Goal: Task Accomplishment & Management: Complete application form

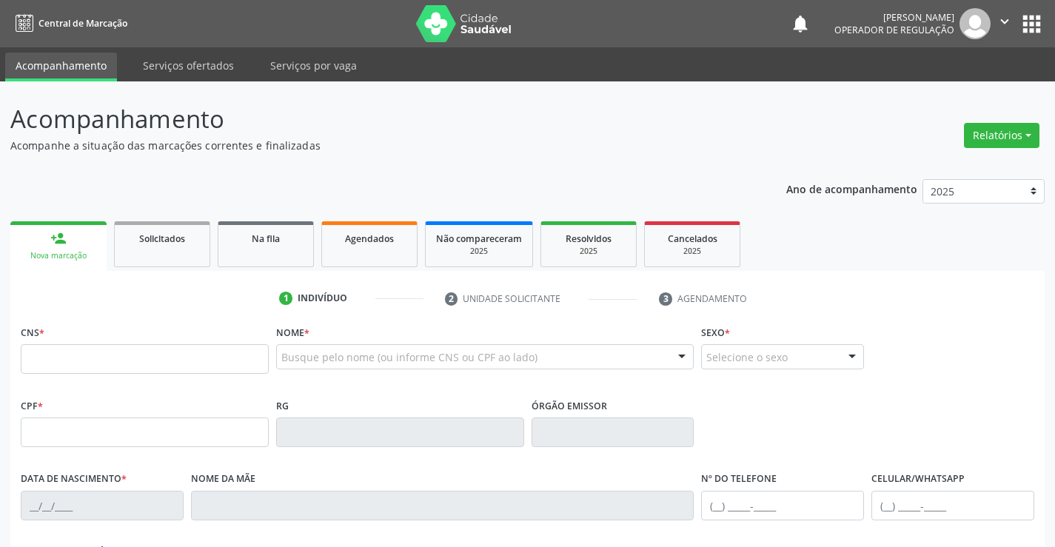
click at [101, 349] on input "text" at bounding box center [145, 359] width 248 height 30
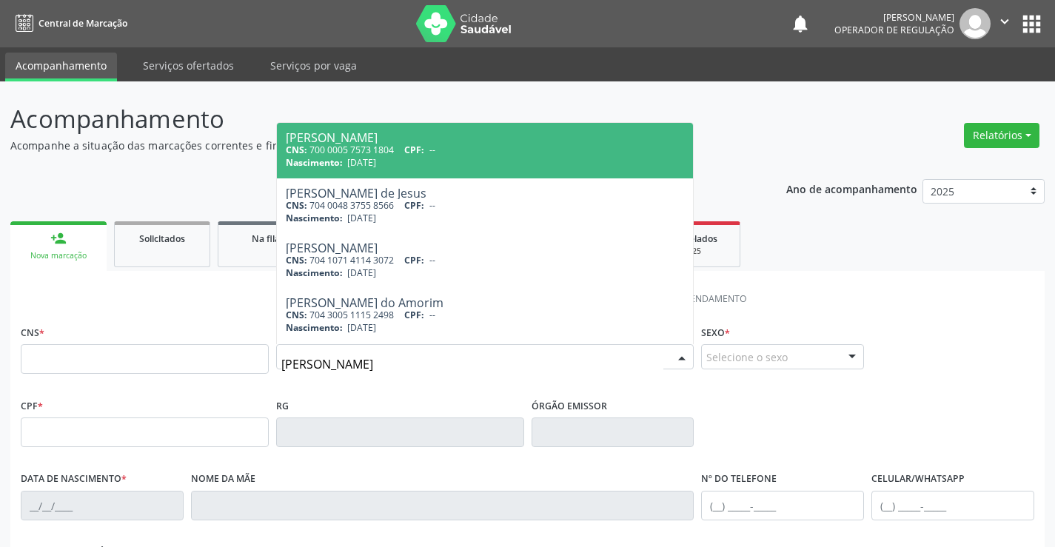
type input "NEIDE SOUZA RIBEIRO"
type input "700 0005 7573 1804"
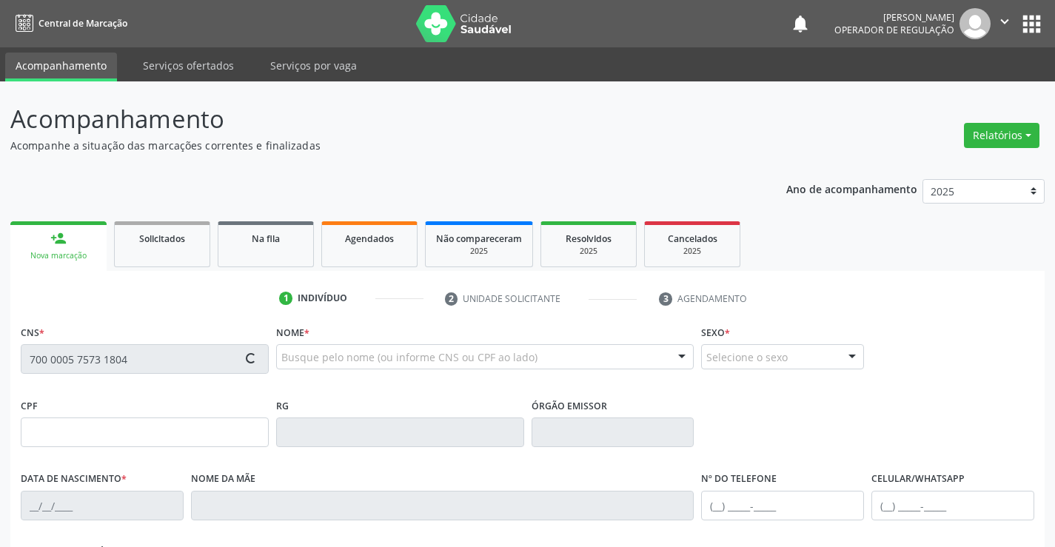
type input "21/12/2008"
type input "S/N"
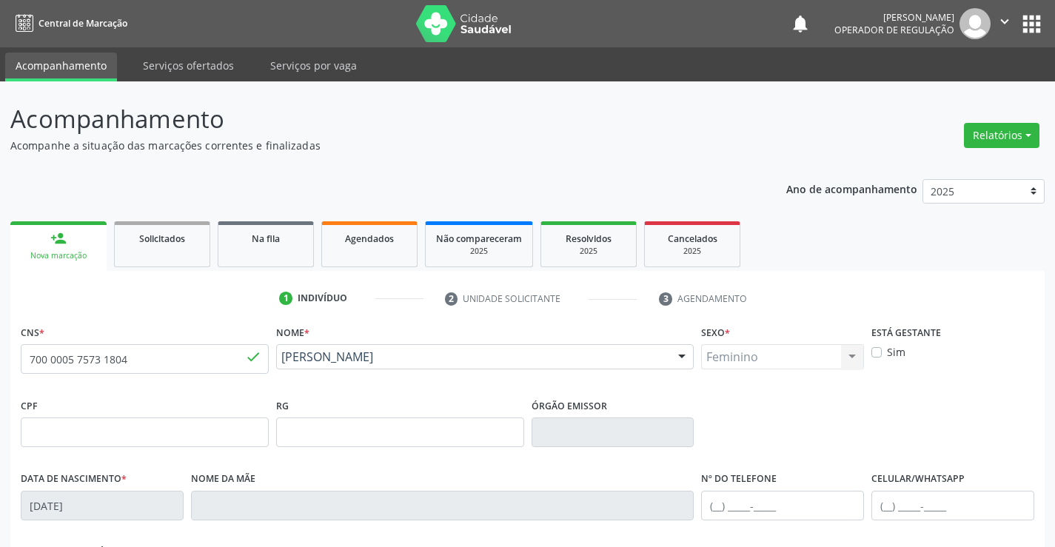
click at [63, 54] on link "Acompanhamento" at bounding box center [61, 67] width 112 height 29
click at [61, 60] on link "Acompanhamento" at bounding box center [61, 67] width 112 height 29
click at [67, 58] on link "Acompanhamento" at bounding box center [61, 67] width 112 height 29
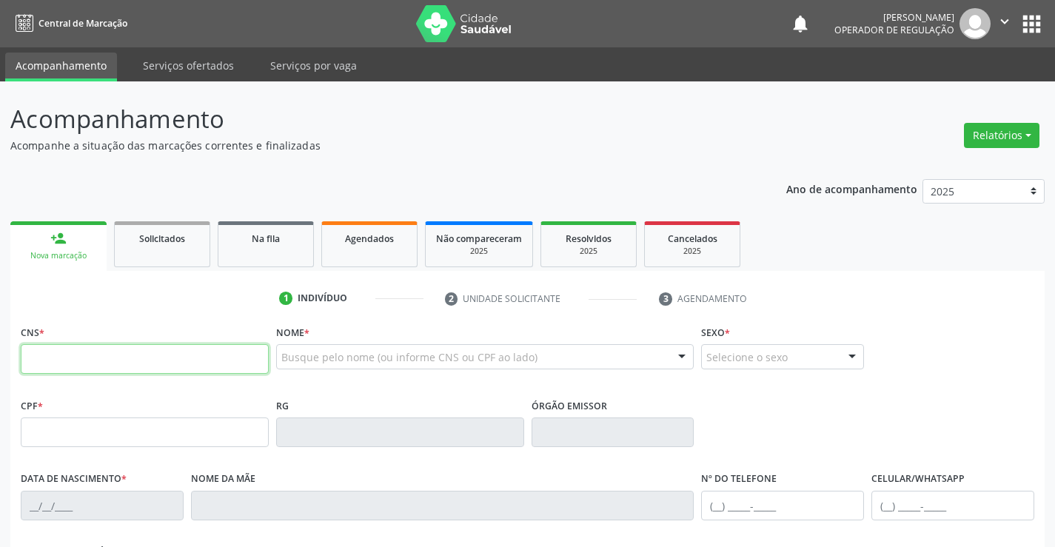
click at [231, 359] on input "text" at bounding box center [145, 359] width 248 height 30
type input "708 0038 9549 0229"
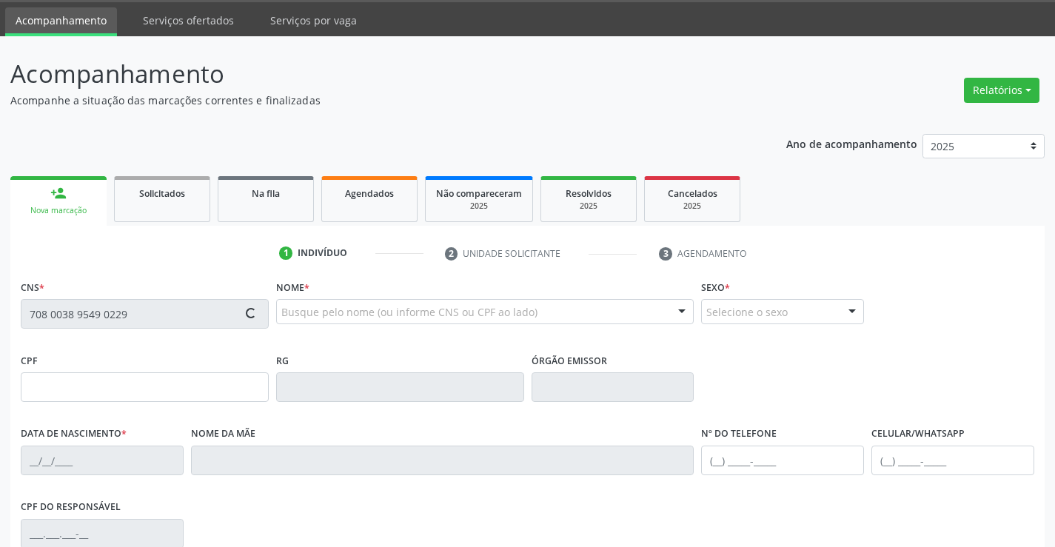
type input "0527127108"
type input "28/08/1966"
type input "(74) 98138-6258"
type input "(74) 99193-2443"
type input "574.726.021-91"
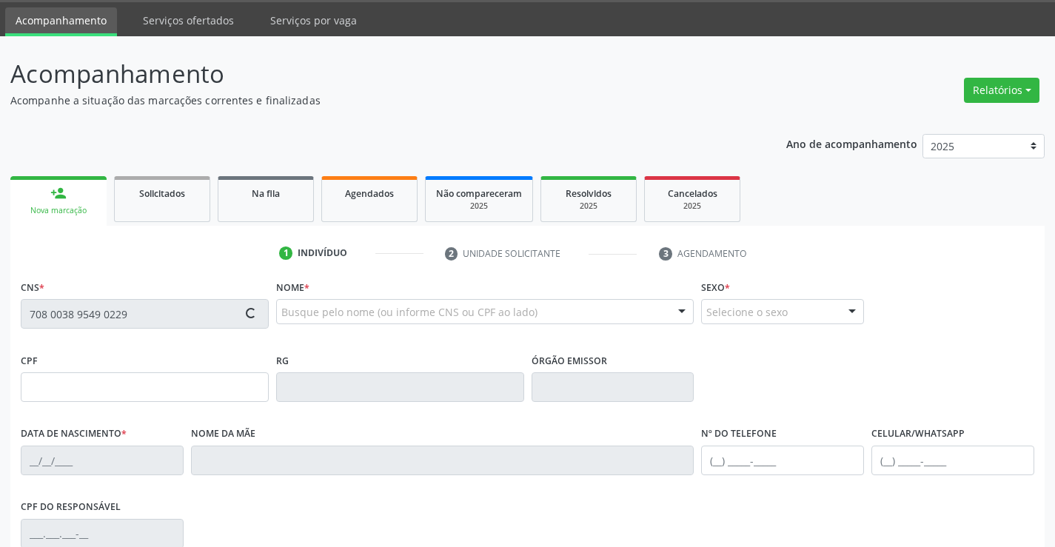
type input "s/n"
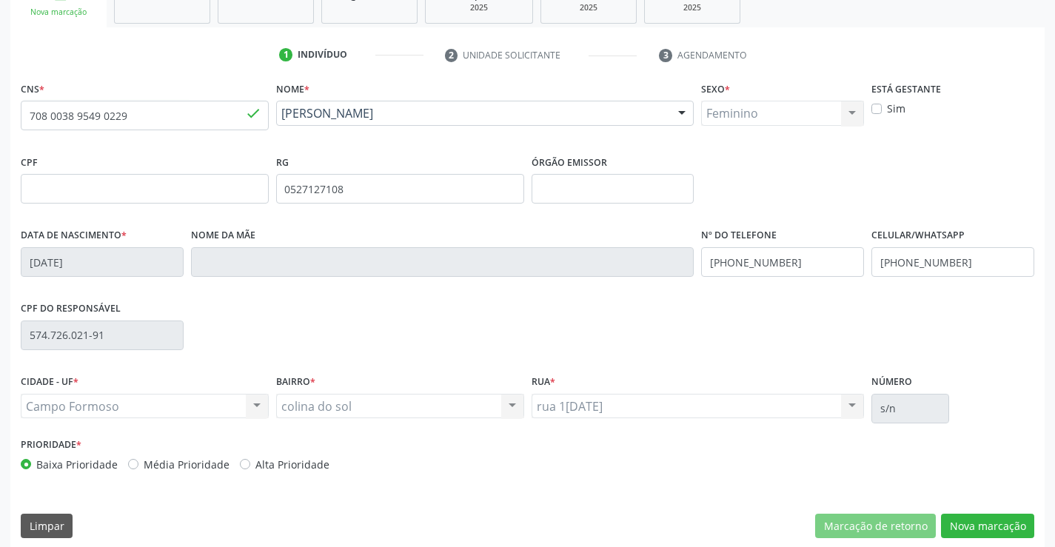
scroll to position [255, 0]
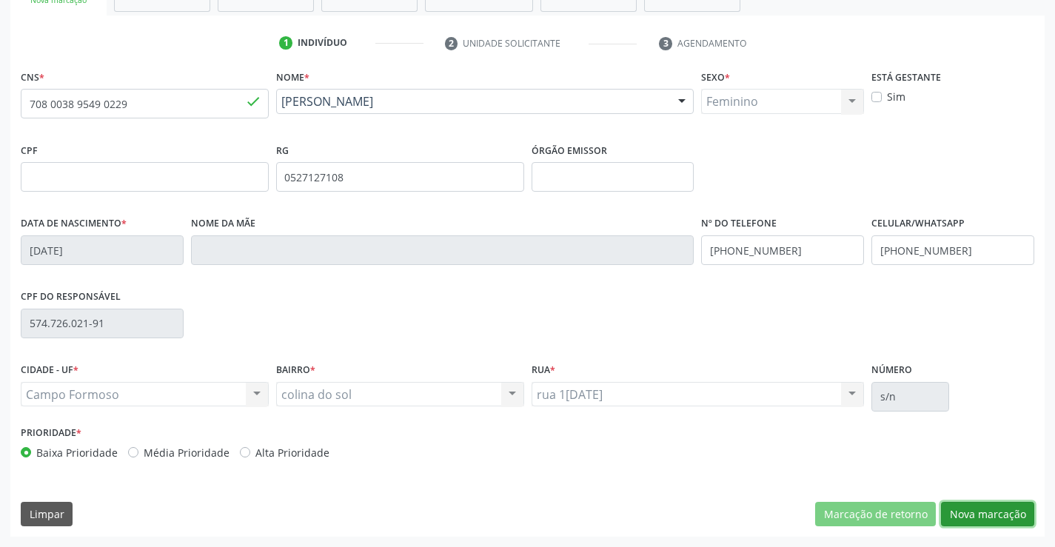
click at [1019, 516] on button "Nova marcação" at bounding box center [987, 514] width 93 height 25
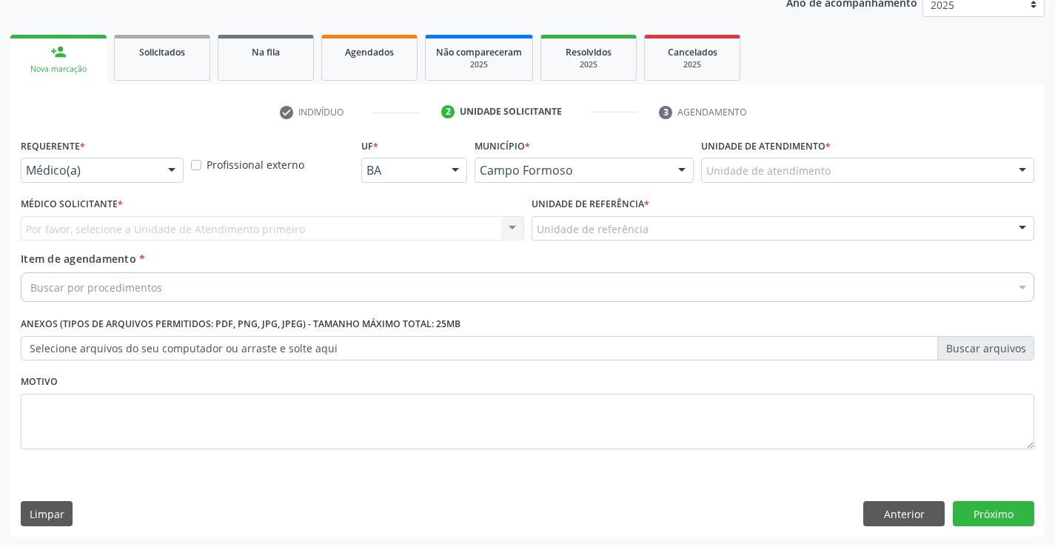
scroll to position [187, 0]
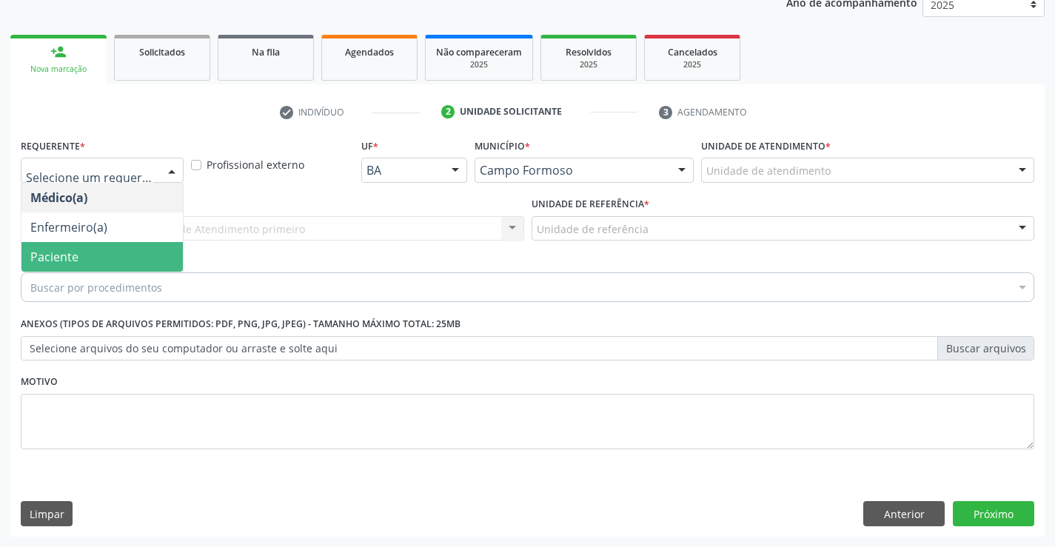
click at [50, 260] on span "Paciente" at bounding box center [54, 257] width 48 height 16
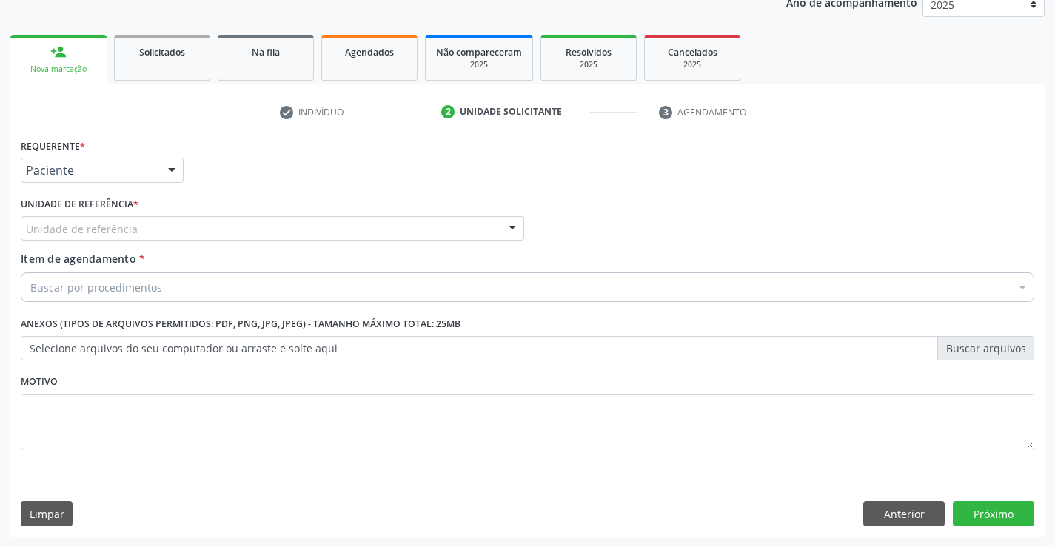
click at [150, 228] on div "Unidade de referência" at bounding box center [272, 228] width 503 height 25
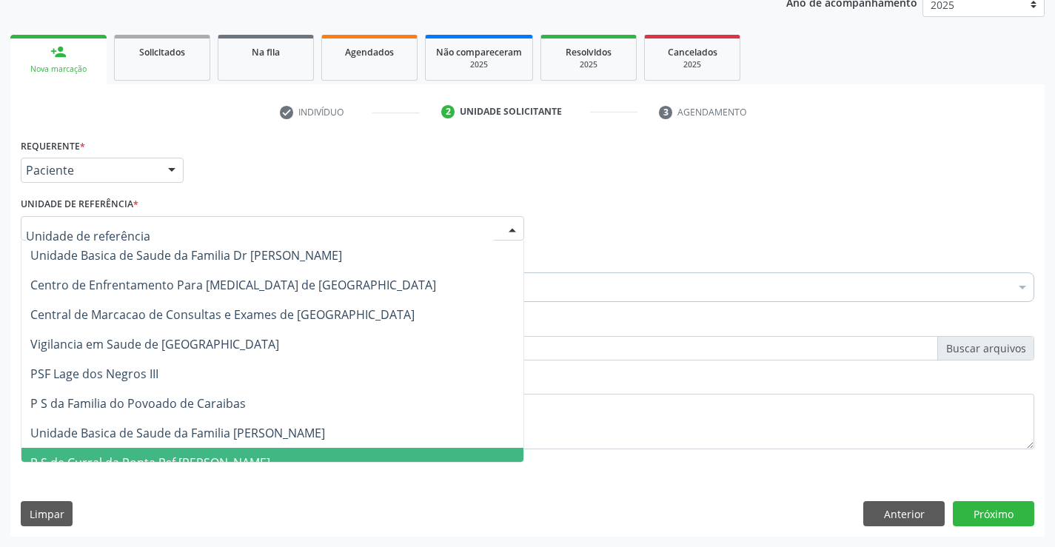
click at [144, 449] on span "P S de Curral da Ponta Psf [PERSON_NAME]" at bounding box center [272, 463] width 502 height 30
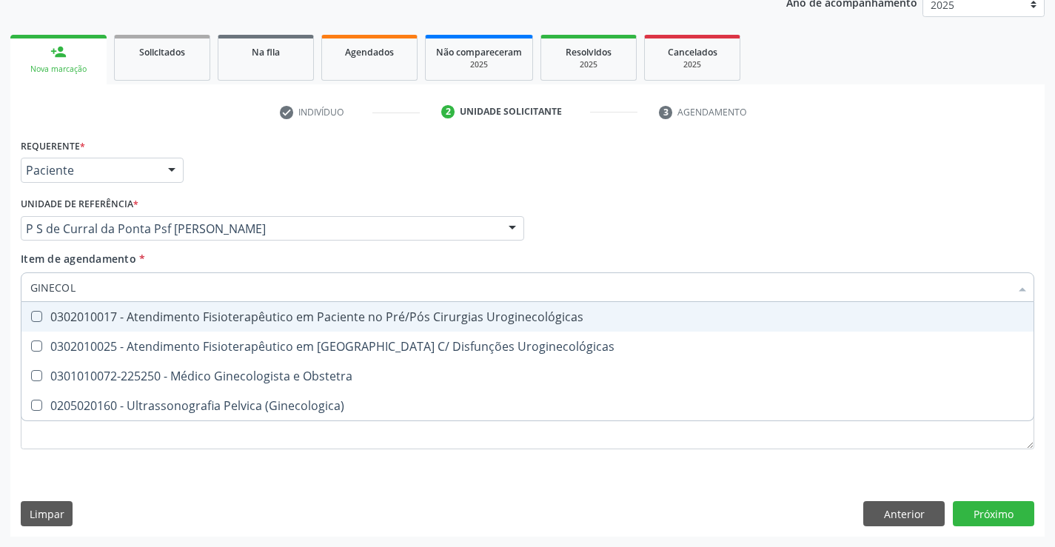
type input "GINECOLO"
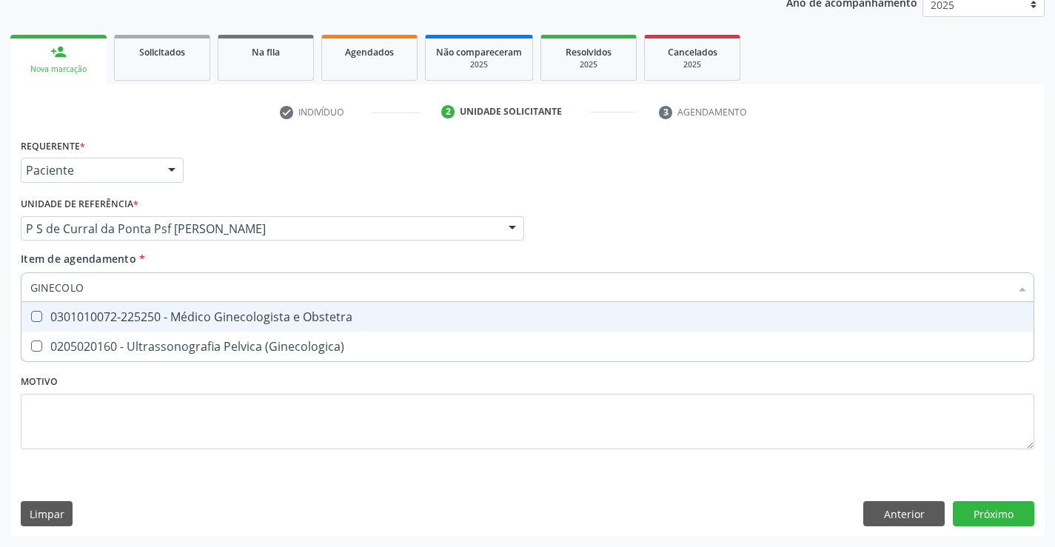
click at [120, 321] on div "0301010072-225250 - Médico Ginecologista e Obstetra" at bounding box center [527, 317] width 994 height 12
checkbox Obstetra "true"
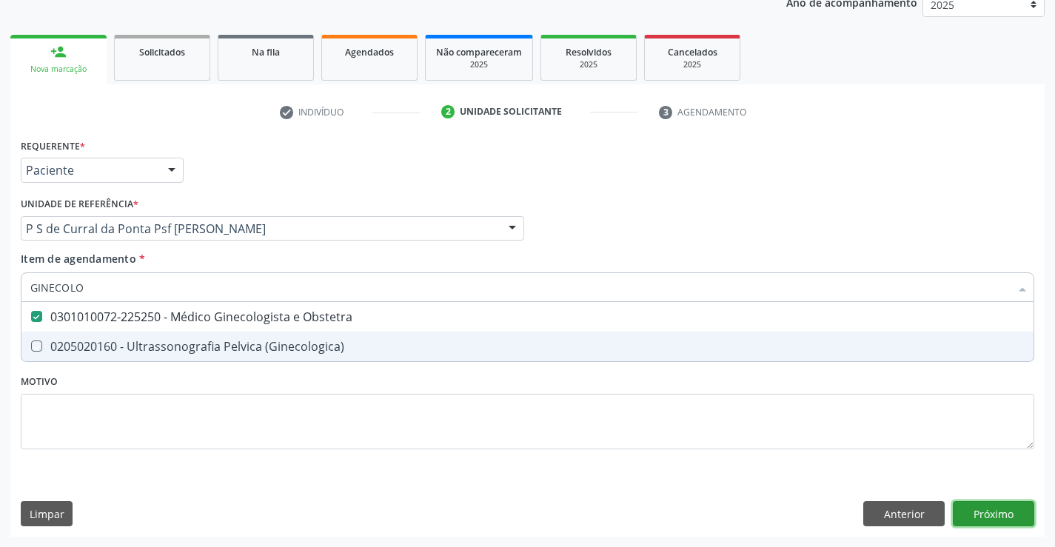
click at [985, 514] on div "Requerente * Paciente Médico(a) Enfermeiro(a) Paciente Nenhum resultado encontr…" at bounding box center [527, 336] width 1034 height 402
checkbox \(Ginecologica\) "true"
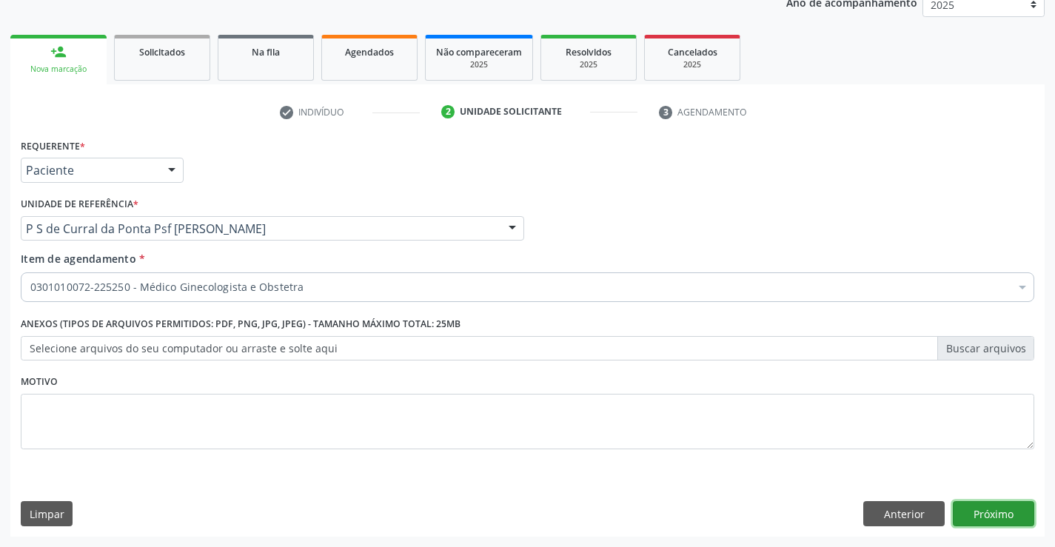
click at [988, 512] on button "Próximo" at bounding box center [993, 513] width 81 height 25
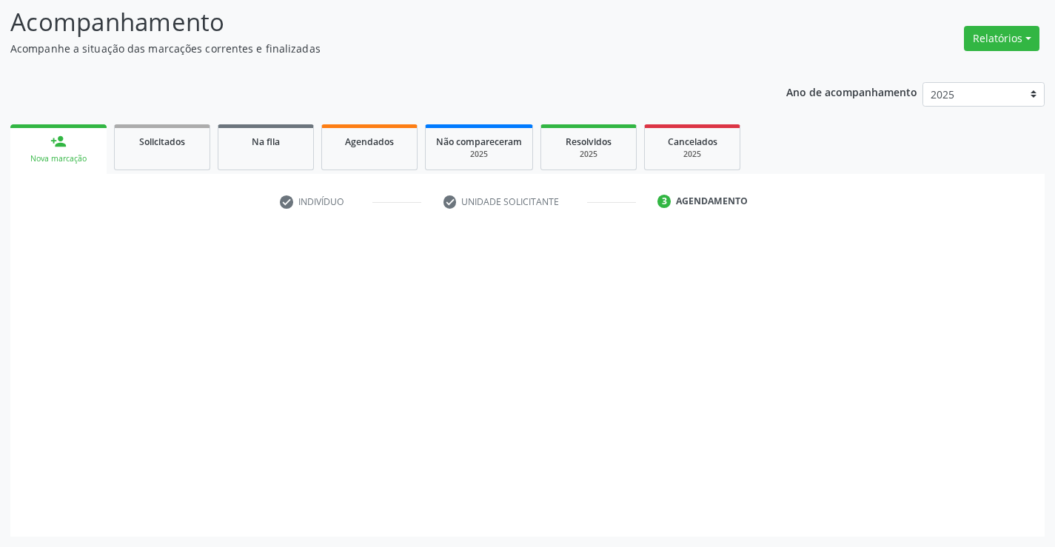
scroll to position [97, 0]
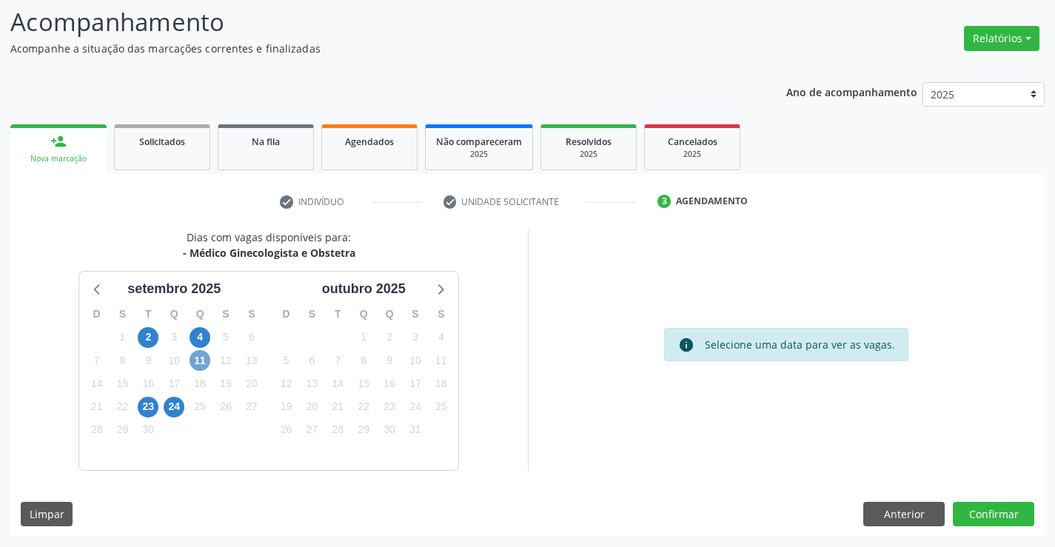
click at [205, 357] on span "11" at bounding box center [199, 360] width 21 height 21
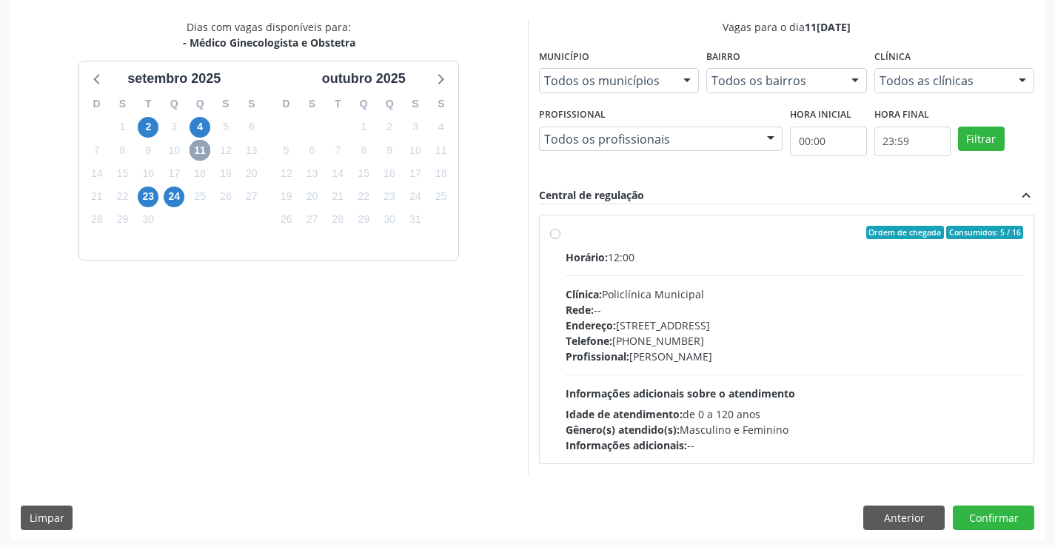
scroll to position [311, 0]
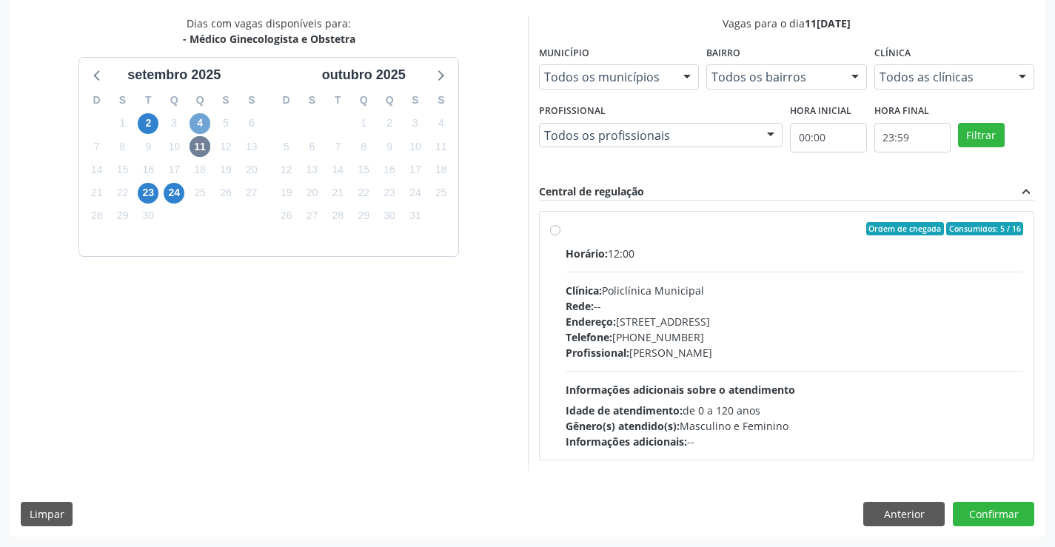
click at [194, 122] on span "4" at bounding box center [199, 123] width 21 height 21
click at [198, 151] on span "11" at bounding box center [199, 146] width 21 height 21
click at [685, 334] on div "Telefone: (74) 6451312" at bounding box center [794, 337] width 458 height 16
click at [560, 235] on input "Ordem de chegada Consumidos: 5 / 16 Horário: 12:00 Clínica: Policlínica Municip…" at bounding box center [555, 228] width 10 height 13
radio input "true"
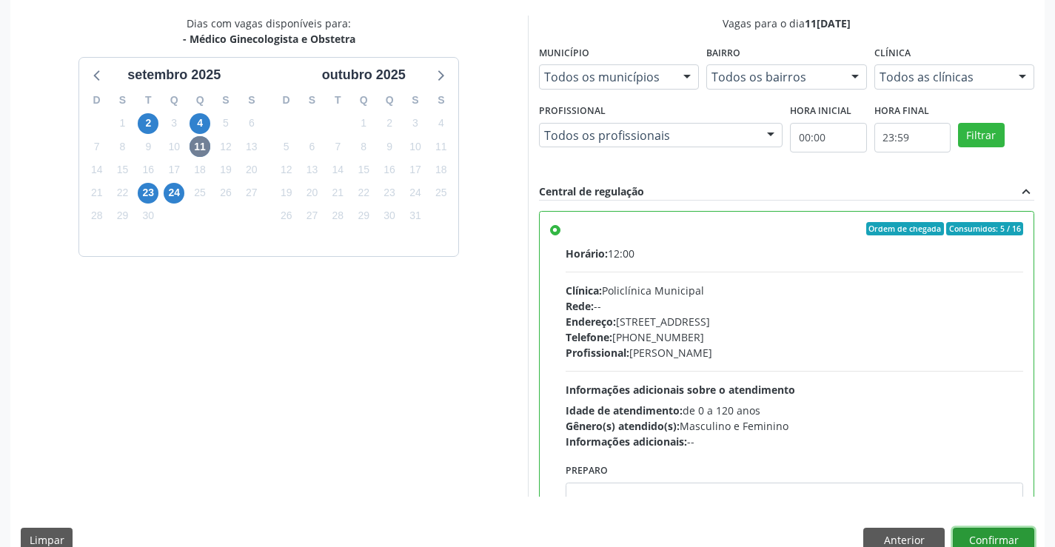
click at [981, 536] on button "Confirmar" at bounding box center [993, 540] width 81 height 25
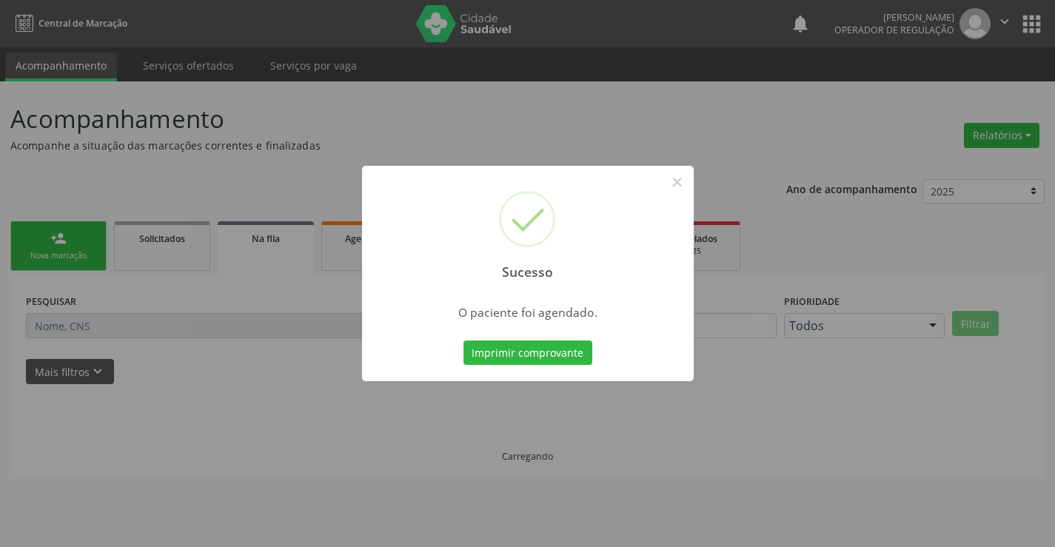
scroll to position [0, 0]
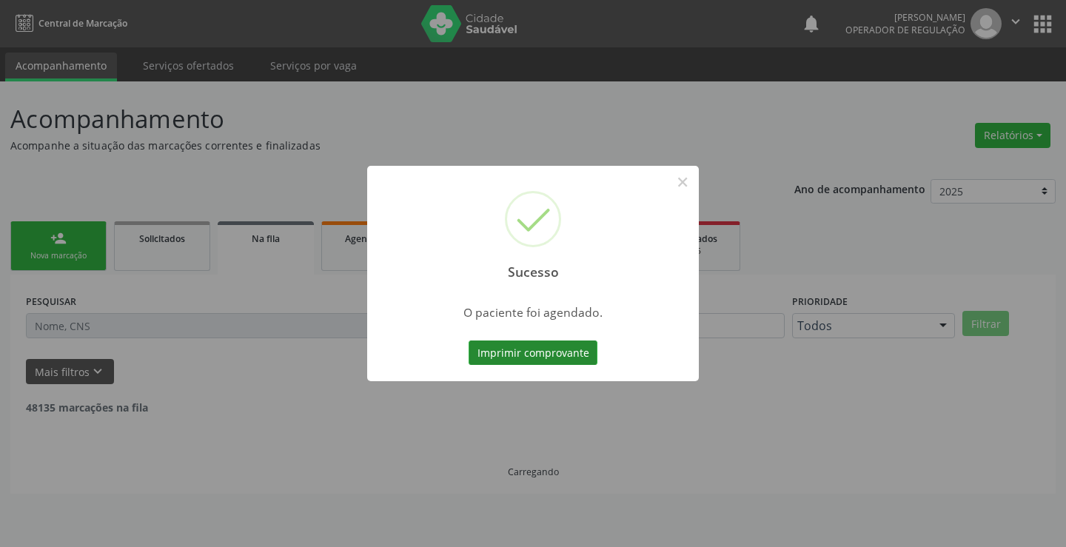
click at [574, 347] on button "Imprimir comprovante" at bounding box center [533, 352] width 129 height 25
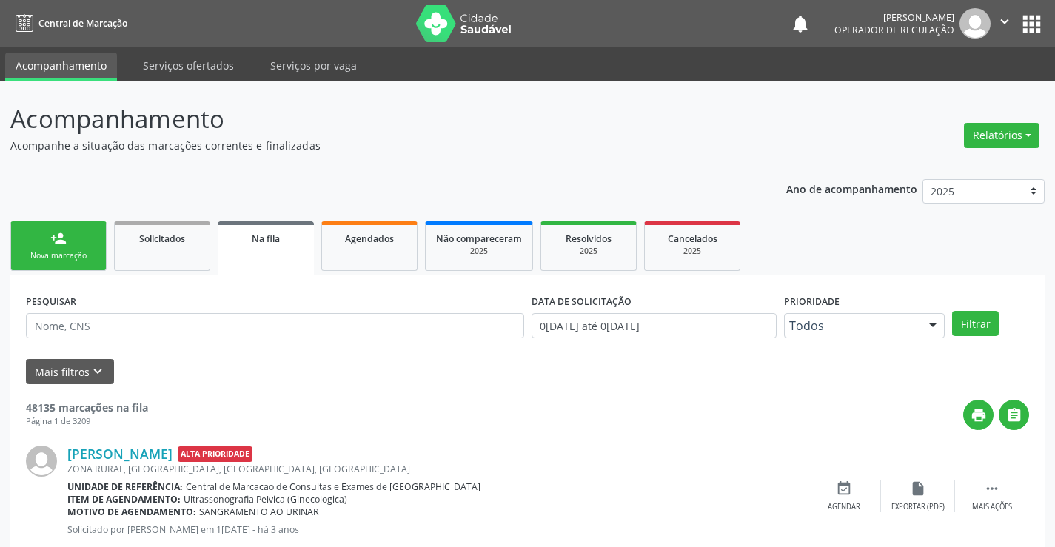
click at [33, 239] on link "person_add Nova marcação" at bounding box center [58, 246] width 96 height 50
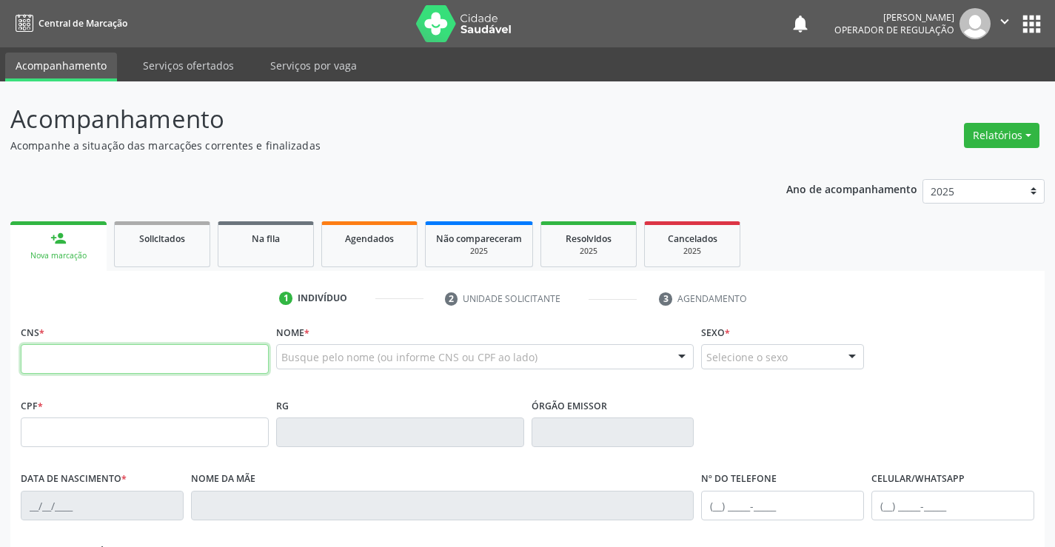
click at [81, 361] on input "text" at bounding box center [145, 359] width 248 height 30
type input "700 0019 6433 0402"
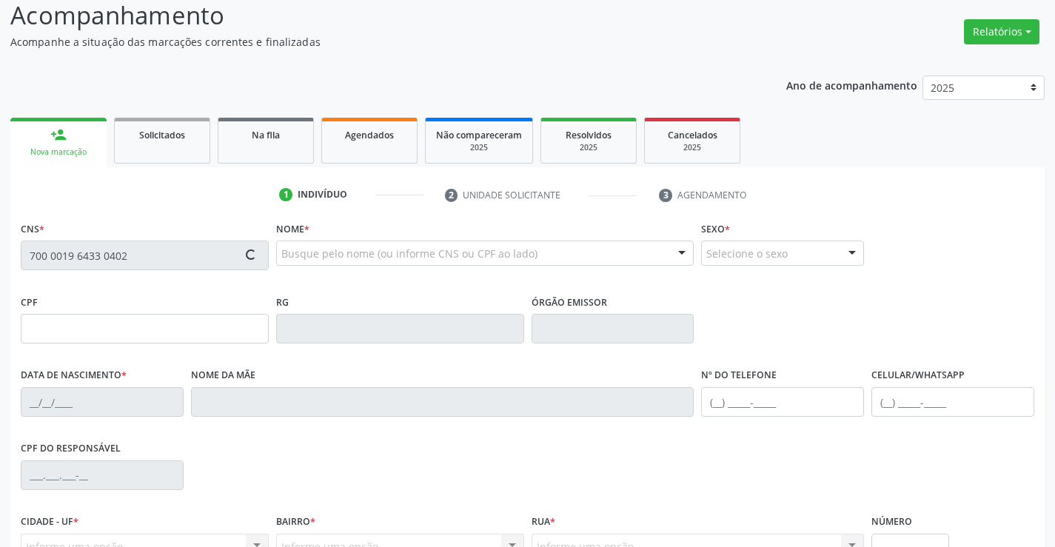
scroll to position [255, 0]
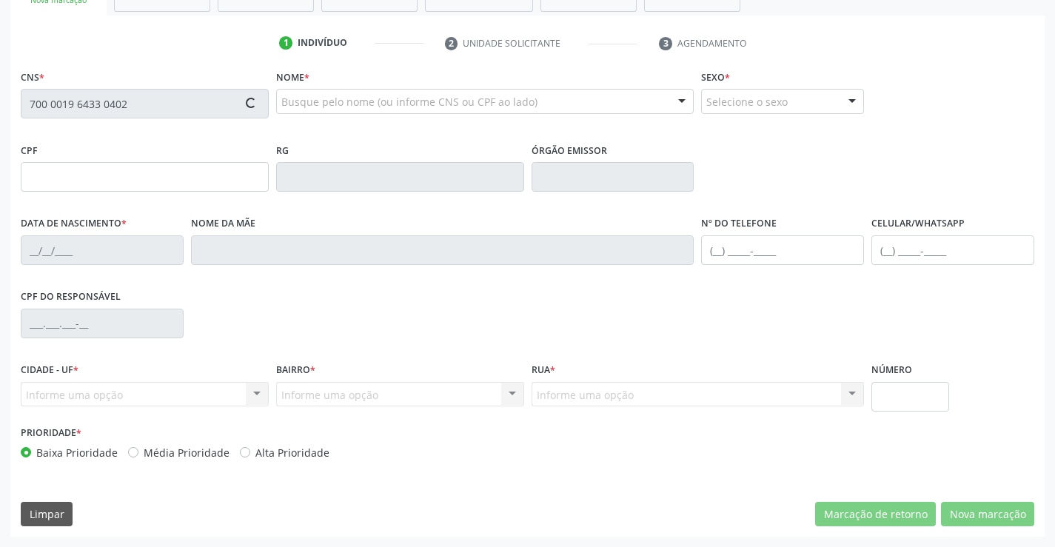
type input "042.241.065-90"
type input "27/01/1983"
type input "Claudemira Ferreira dos Santos"
type input "(74) 98835-3734"
type input "(74) 8835-3734"
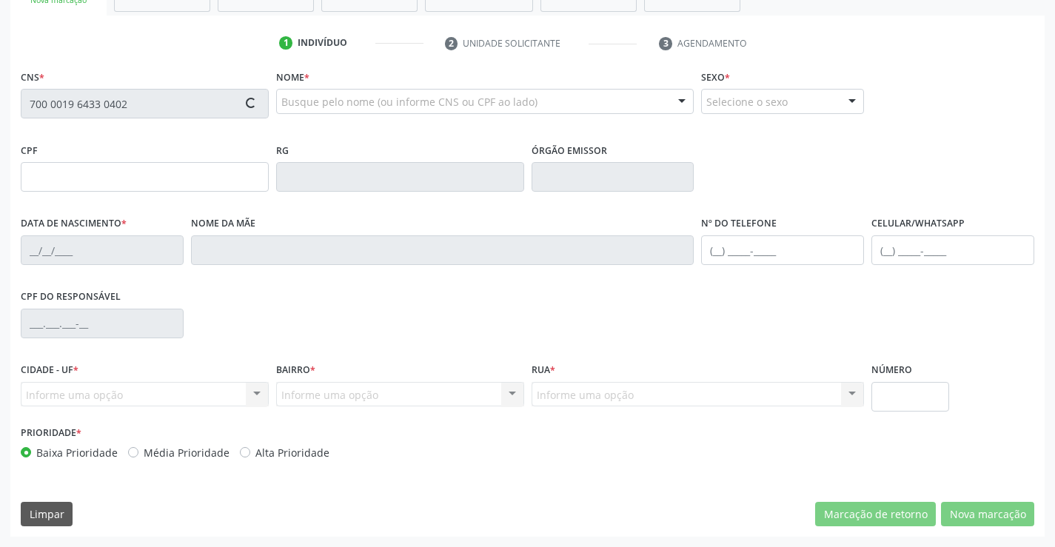
type input "223"
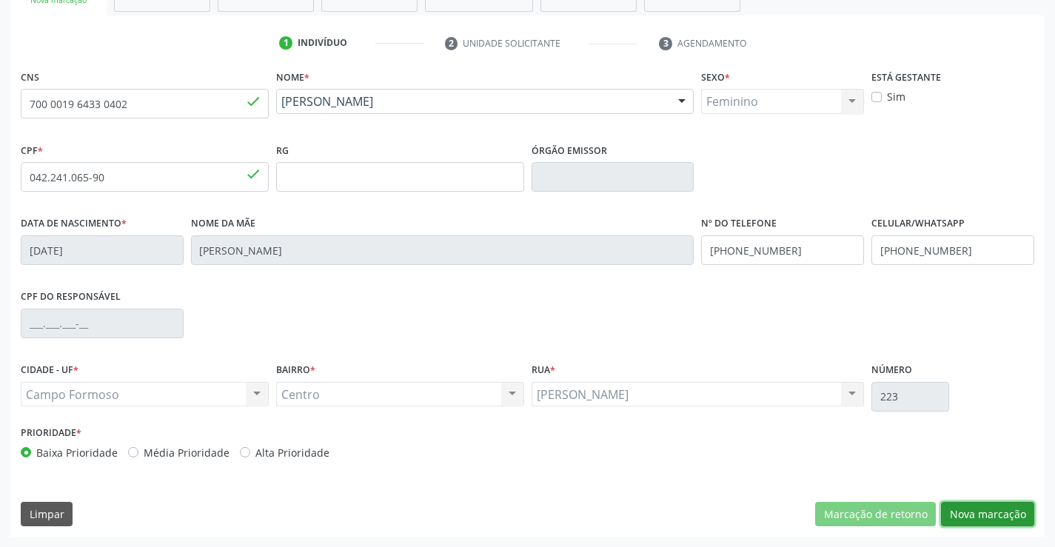
click at [979, 514] on button "Nova marcação" at bounding box center [987, 514] width 93 height 25
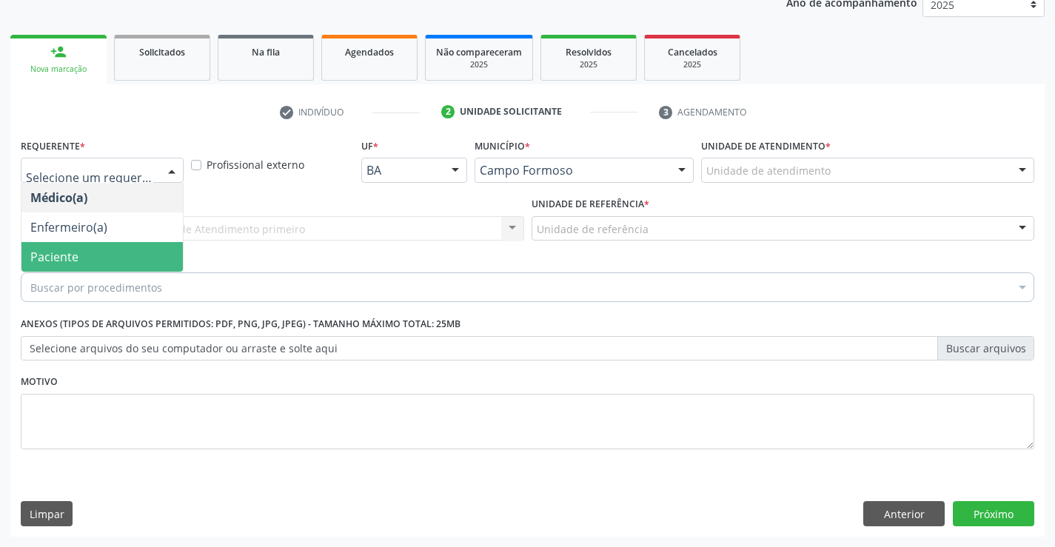
click at [89, 258] on span "Paciente" at bounding box center [101, 257] width 161 height 30
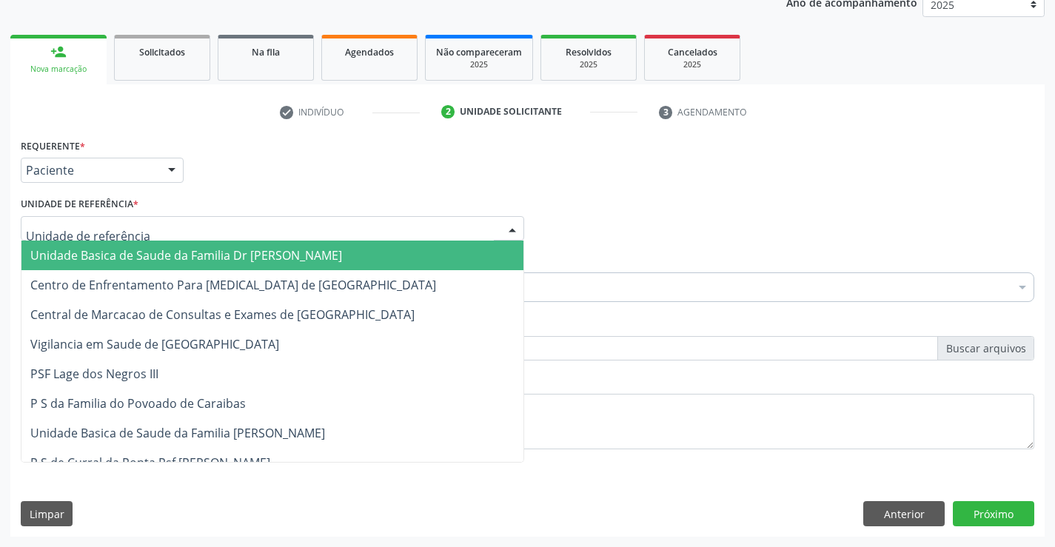
click at [153, 229] on div at bounding box center [272, 228] width 503 height 25
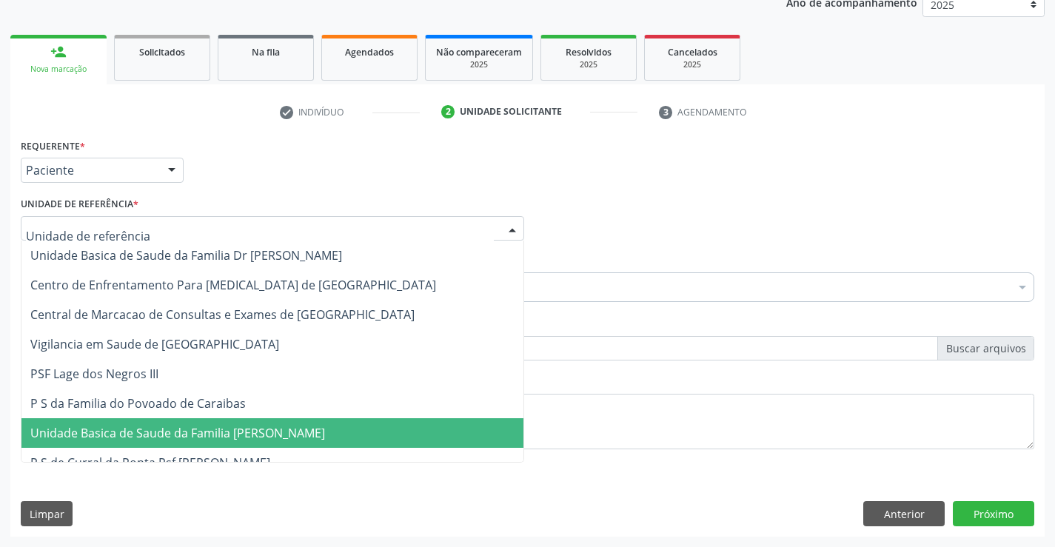
click at [156, 427] on span "Unidade Basica de Saude da Familia [PERSON_NAME]" at bounding box center [177, 433] width 295 height 16
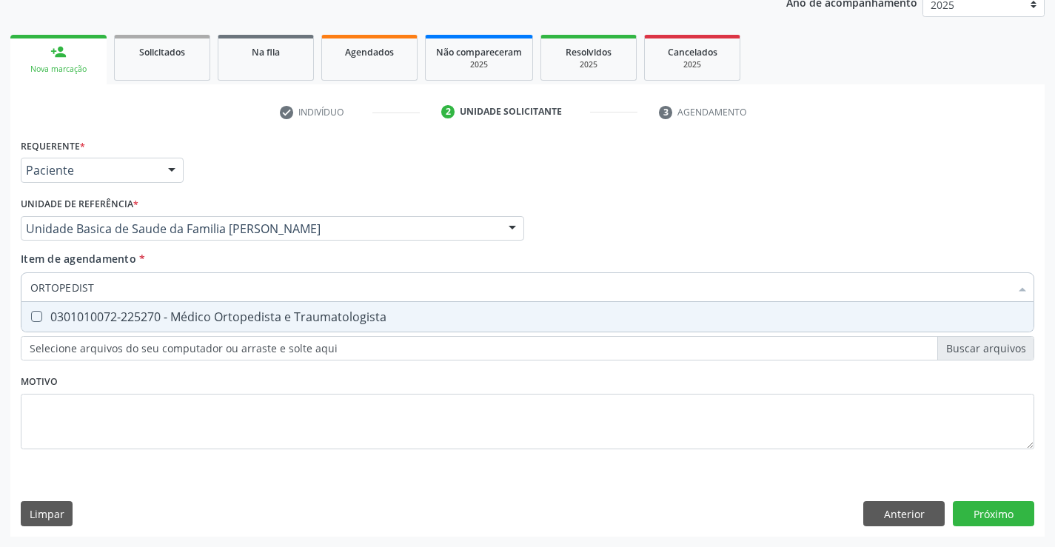
type input "ORTOPEDISTA"
click at [146, 323] on div "0301010072-225270 - Médico Ortopedista e Traumatologista" at bounding box center [527, 317] width 994 height 12
checkbox Traumatologista "true"
click at [1000, 520] on div "Requerente * Paciente Médico(a) Enfermeiro(a) Paciente Nenhum resultado encontr…" at bounding box center [527, 336] width 1034 height 402
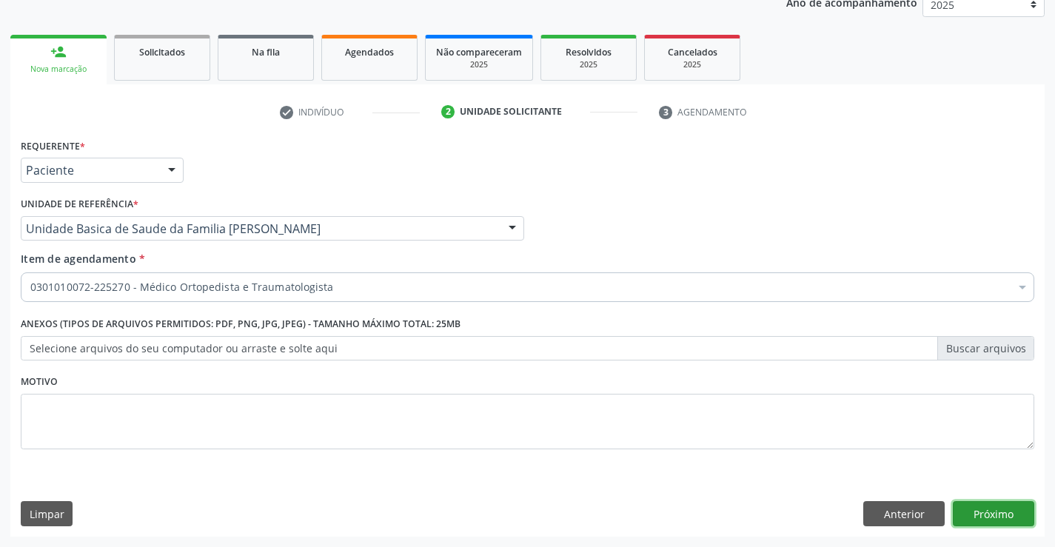
click at [972, 508] on button "Próximo" at bounding box center [993, 513] width 81 height 25
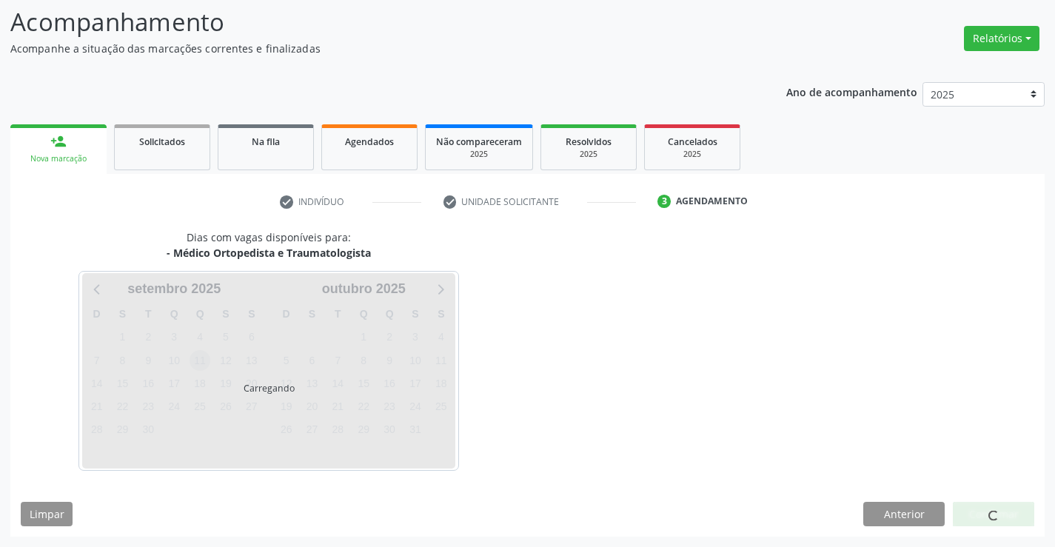
scroll to position [97, 0]
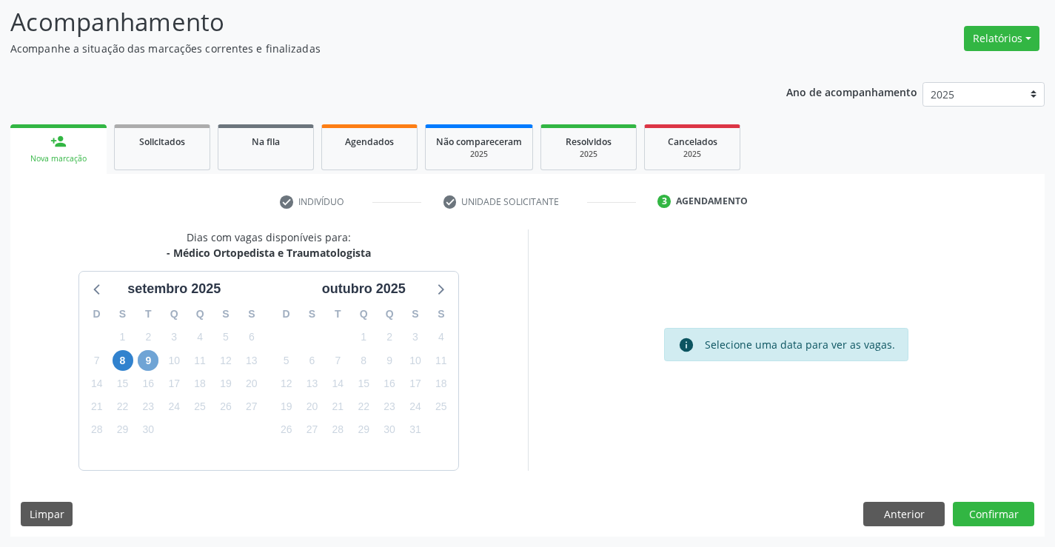
click at [150, 361] on span "9" at bounding box center [148, 360] width 21 height 21
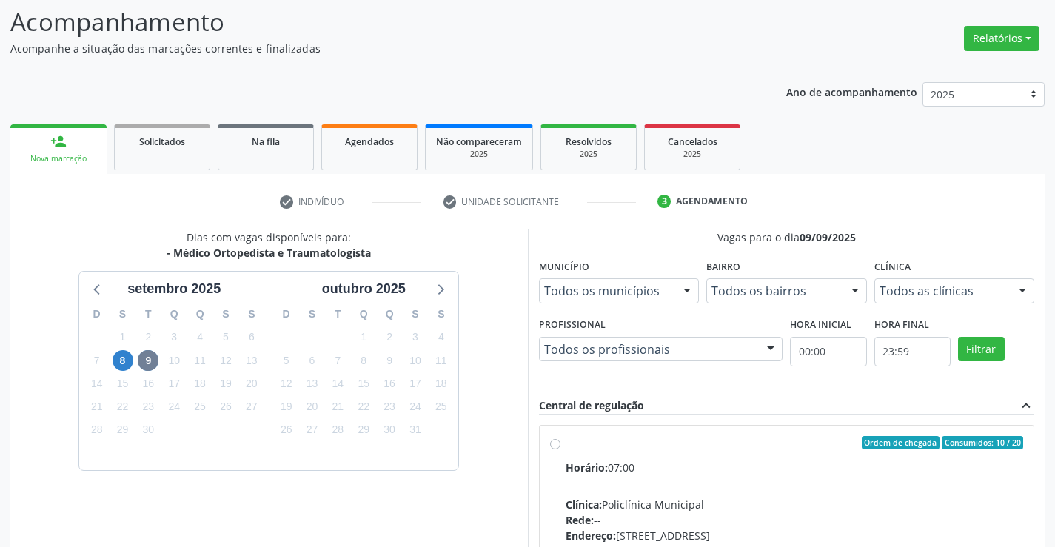
click at [756, 486] on hr at bounding box center [794, 486] width 458 height 1
click at [560, 449] on input "Ordem de chegada Consumidos: 10 / 20 Horário: 07:00 Clínica: Policlínica Munici…" at bounding box center [555, 442] width 10 height 13
radio input "true"
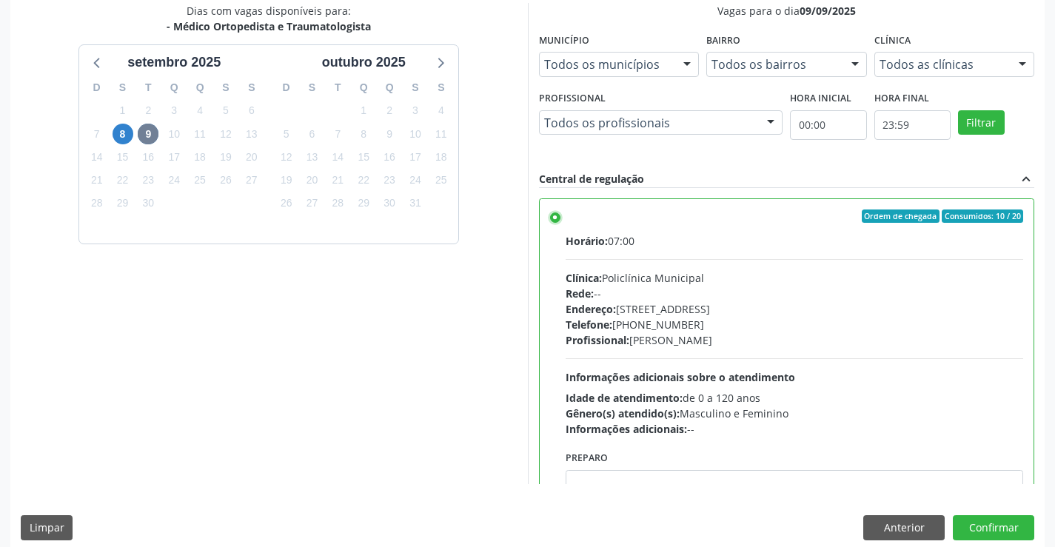
scroll to position [338, 0]
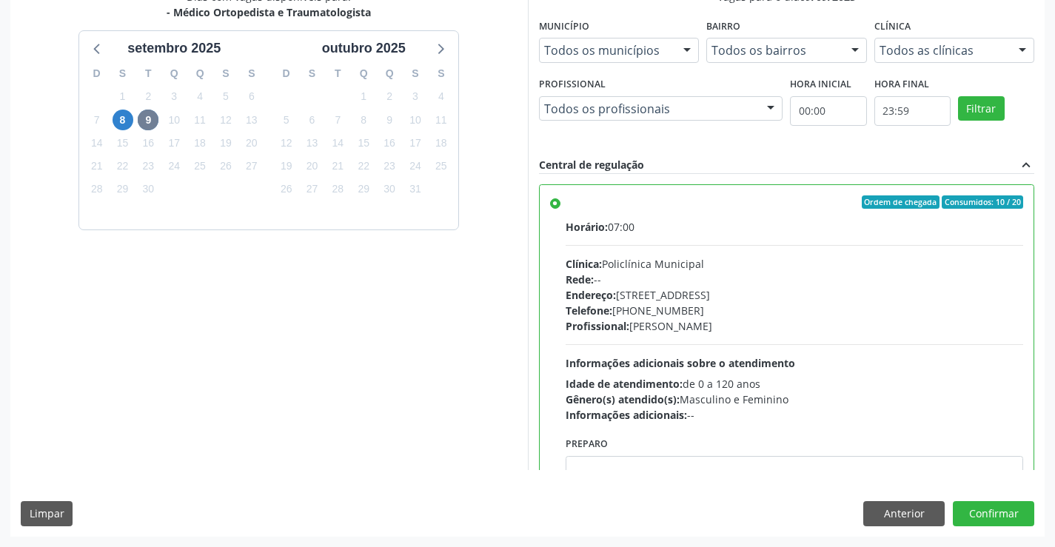
click at [990, 528] on div "Dias com vagas disponíveis para: - Médico Ortopedista e Traumatologista setembr…" at bounding box center [527, 262] width 1034 height 547
click at [988, 511] on button "Confirmar" at bounding box center [993, 513] width 81 height 25
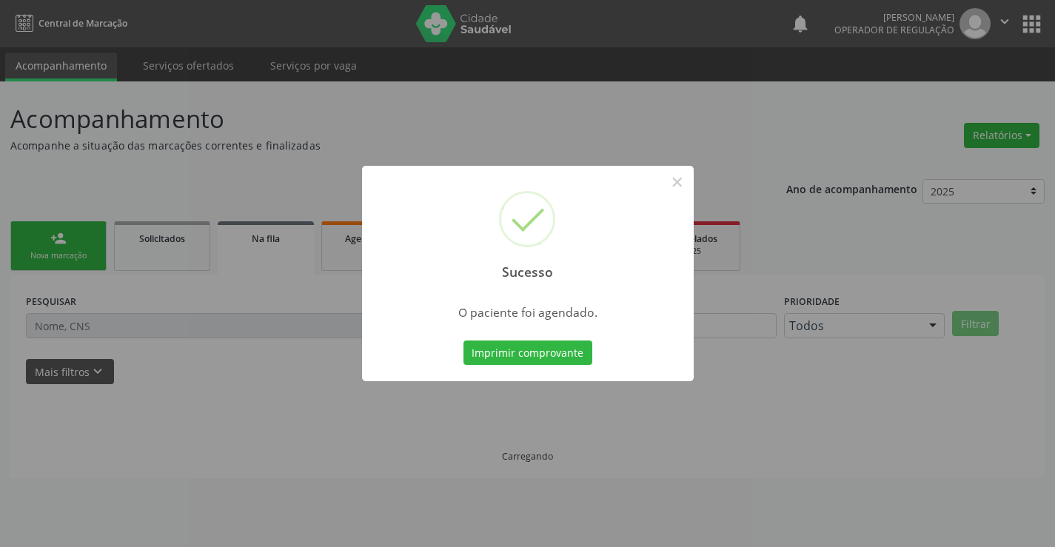
scroll to position [0, 0]
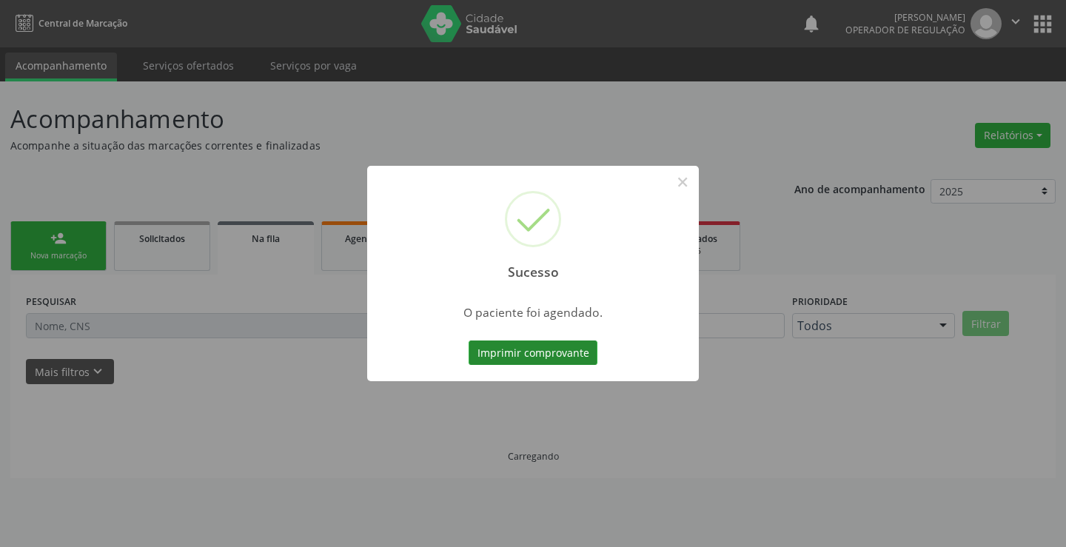
click at [505, 346] on button "Imprimir comprovante" at bounding box center [533, 352] width 129 height 25
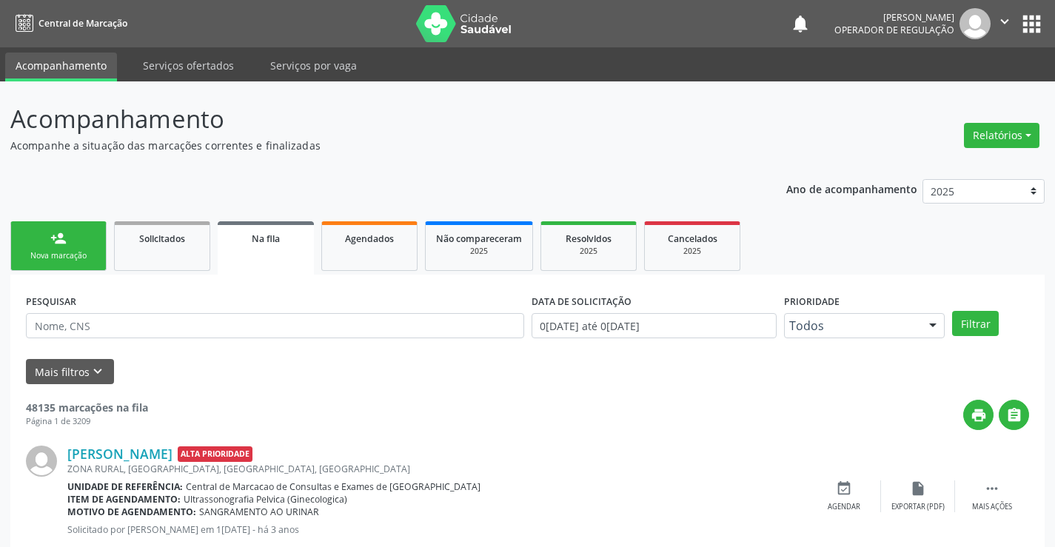
click at [57, 241] on div "person_add" at bounding box center [58, 238] width 16 height 16
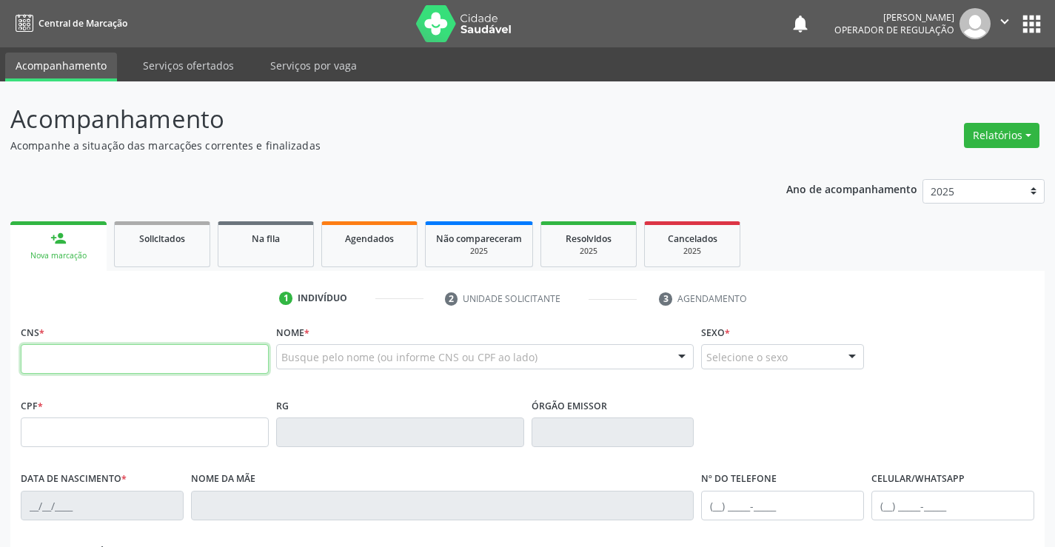
click at [48, 369] on input "text" at bounding box center [145, 359] width 248 height 30
type input "706 0043 5630 9948"
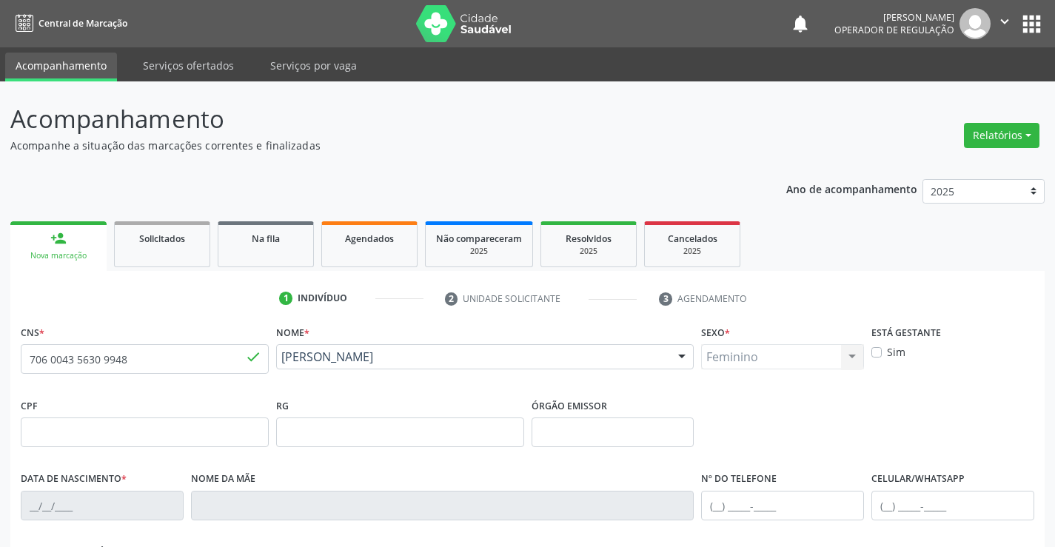
type input "0235178710"
type input "20/03/1957"
type input "(74) 98868-1192"
type input "568.155.905-00"
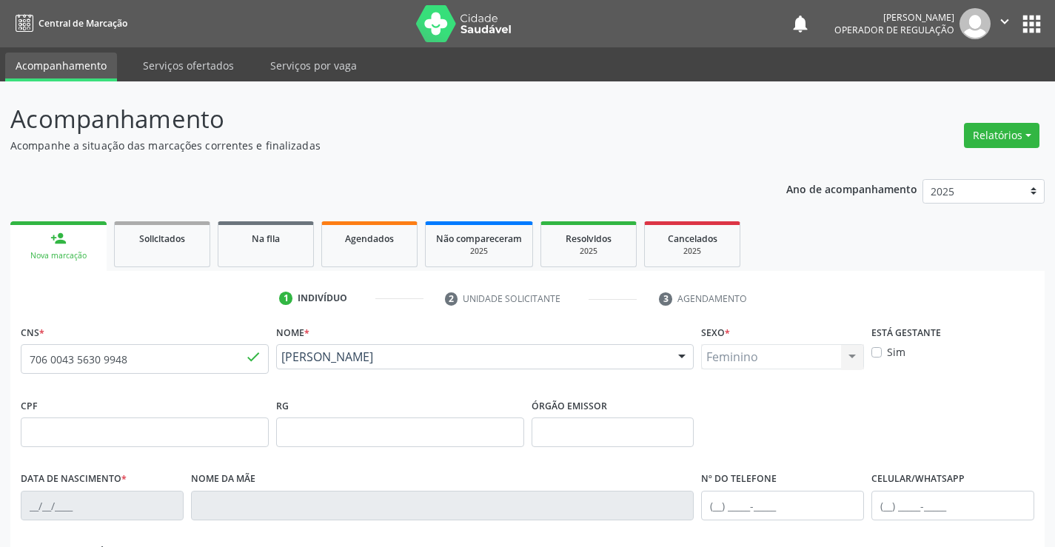
type input "SN"
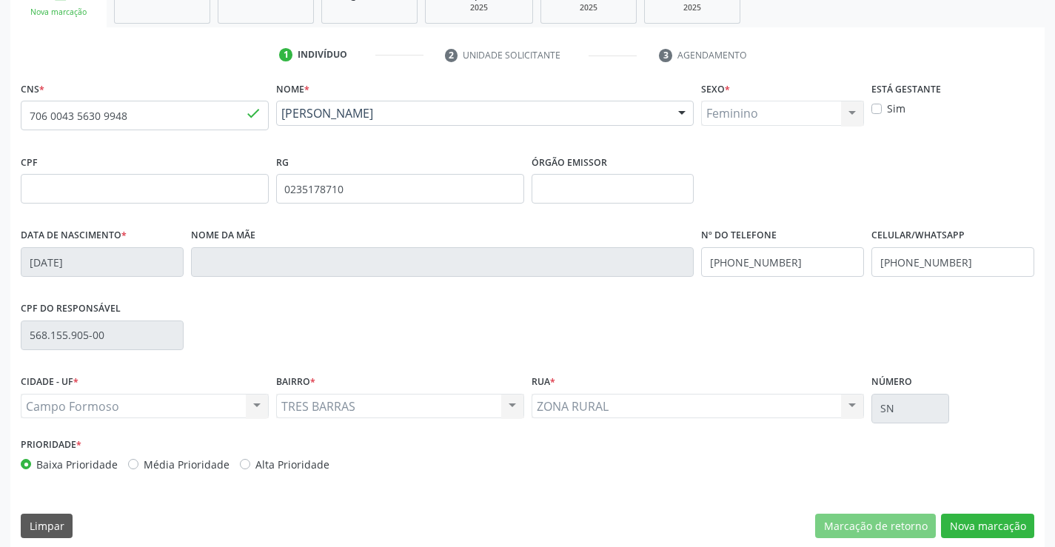
scroll to position [255, 0]
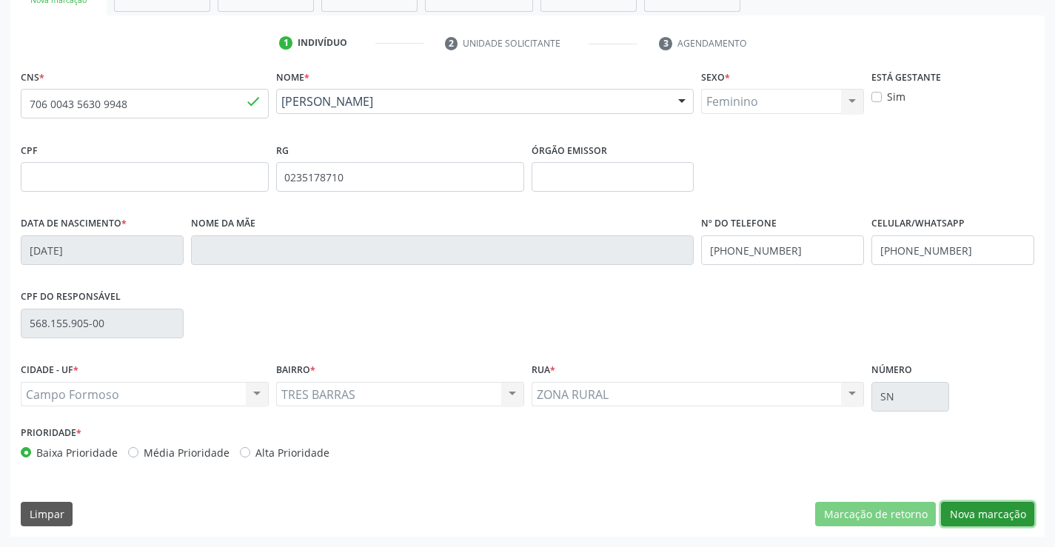
click at [1004, 504] on button "Nova marcação" at bounding box center [987, 514] width 93 height 25
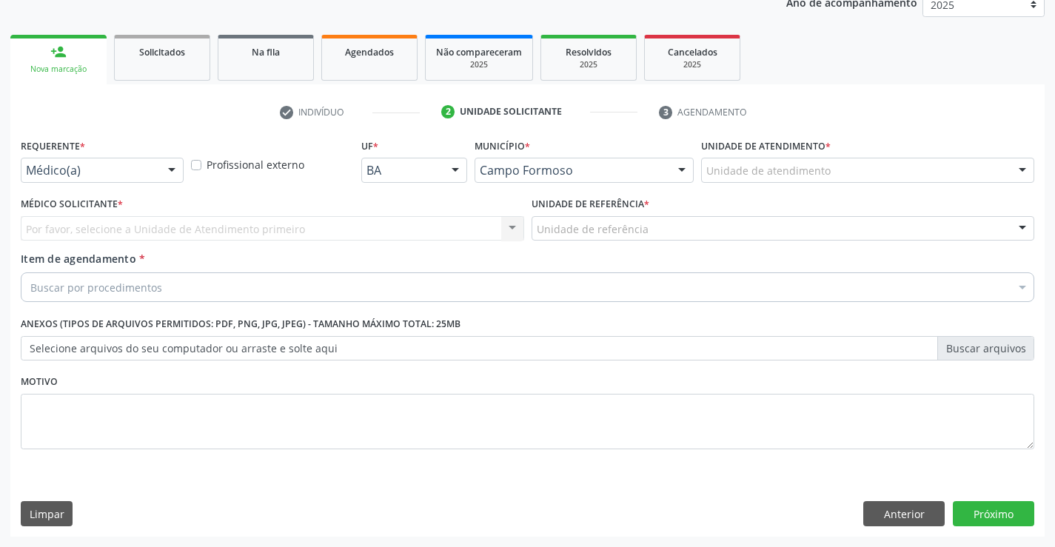
scroll to position [187, 0]
click at [164, 162] on div at bounding box center [172, 170] width 22 height 25
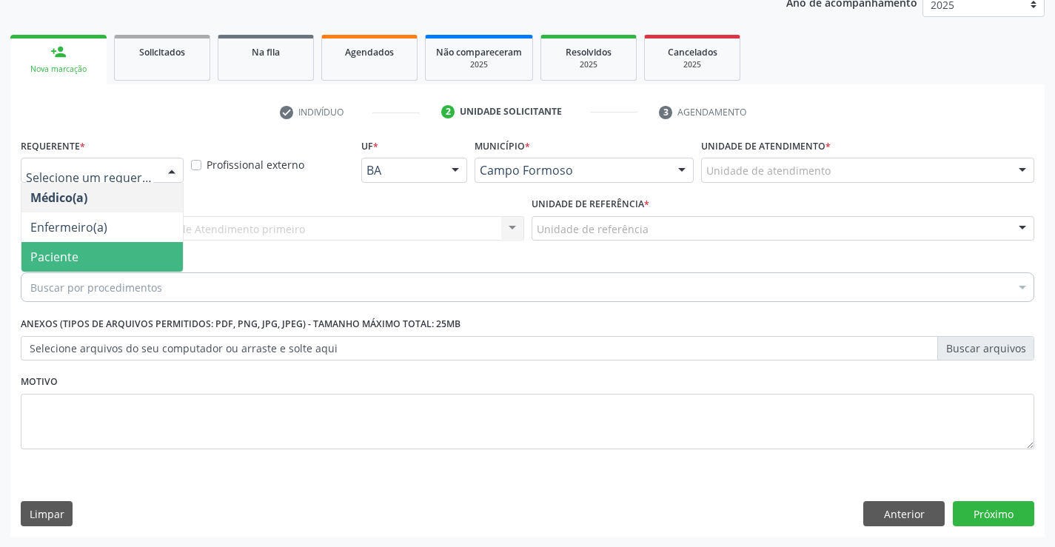
click at [82, 254] on span "Paciente" at bounding box center [101, 257] width 161 height 30
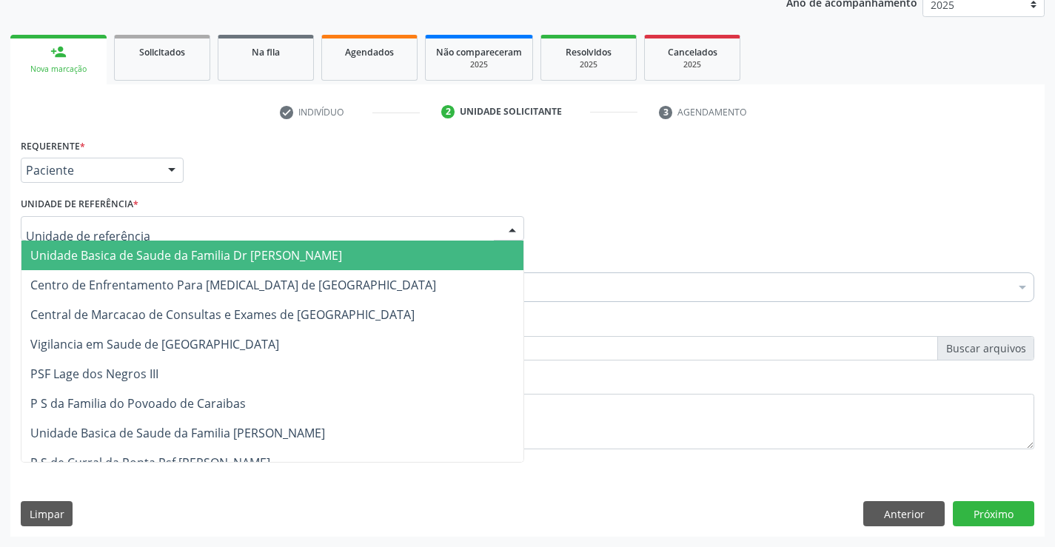
click at [188, 221] on div at bounding box center [272, 228] width 503 height 25
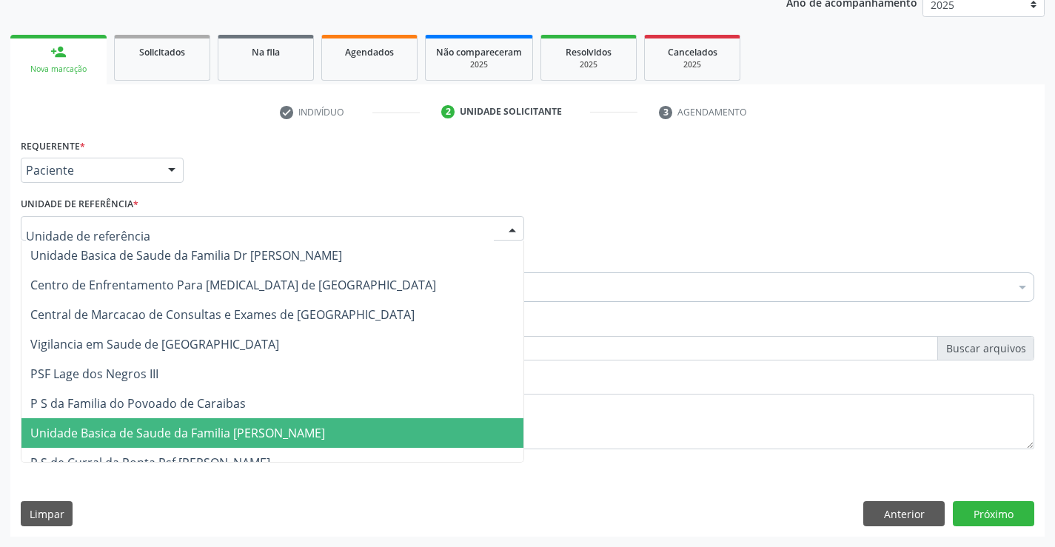
click at [189, 432] on span "Unidade Basica de Saude da Familia [PERSON_NAME]" at bounding box center [177, 433] width 295 height 16
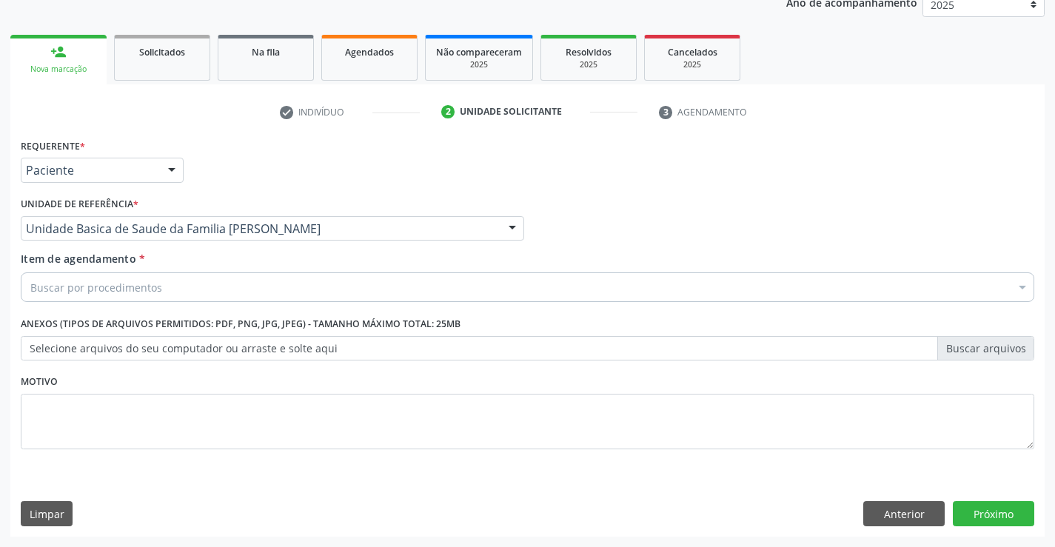
click at [175, 283] on div "Buscar por procedimentos" at bounding box center [527, 287] width 1013 height 30
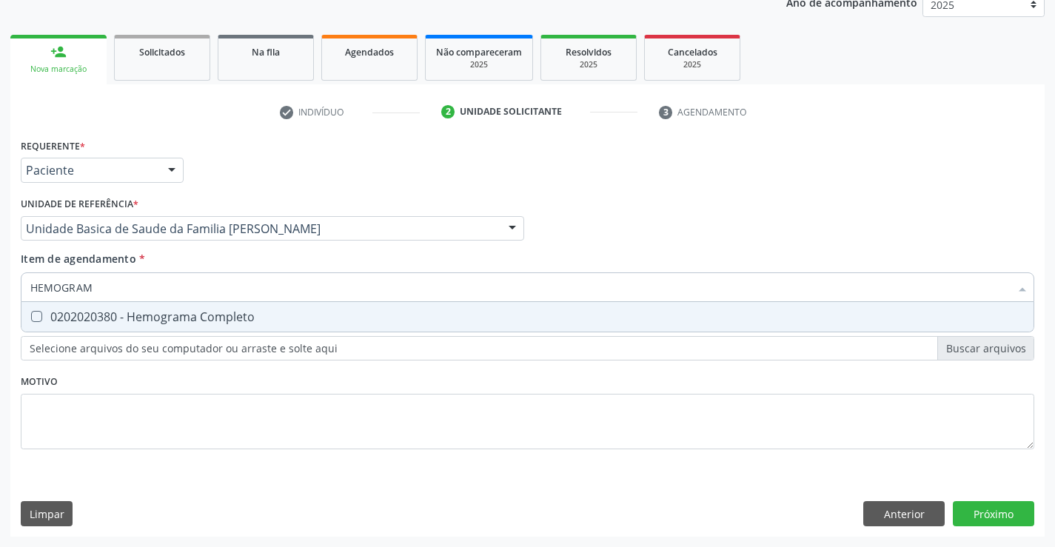
type input "HEMOGRAMA"
click at [169, 315] on div "0202020380 - Hemograma Completo" at bounding box center [527, 317] width 994 height 12
checkbox Completo "true"
type input "HEMOGRAMA"
click at [663, 171] on div "Requerente * Paciente Médico(a) Enfermeiro(a) Paciente Nenhum resultado encontr…" at bounding box center [527, 164] width 1021 height 58
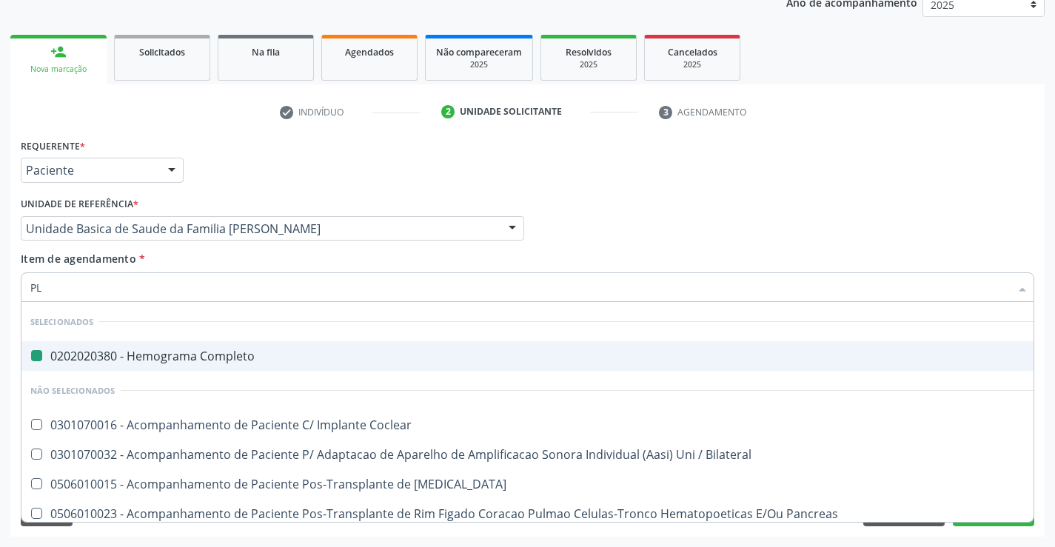
type input "PLA"
checkbox Completo "false"
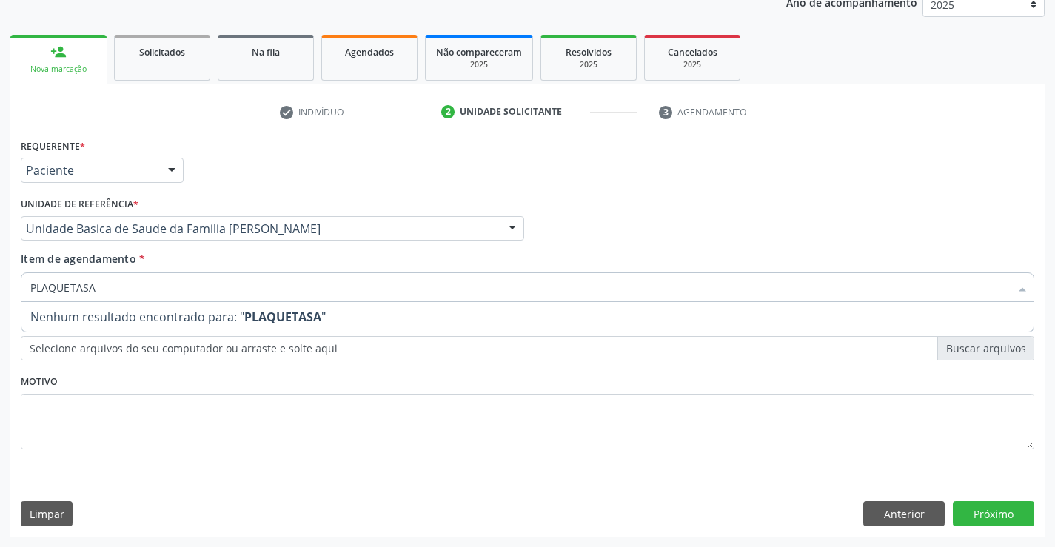
drag, startPoint x: 143, startPoint y: 294, endPoint x: 95, endPoint y: 303, distance: 48.2
click at [95, 298] on div "PLAQUETASA Desfazer seleção Nenhum resultado encontrado para: " PLAQUETASA " Nã…" at bounding box center [527, 284] width 1013 height 25
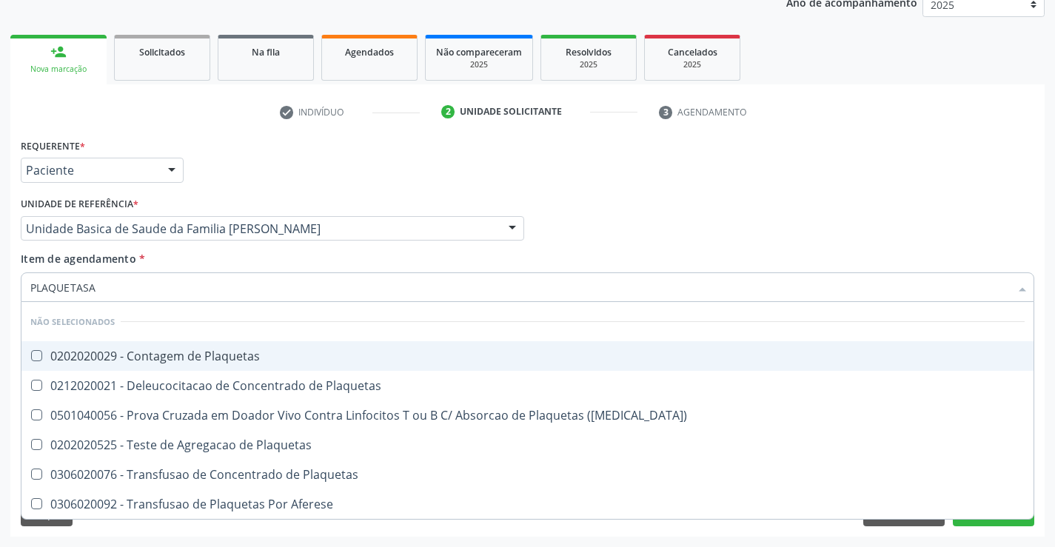
type input "PLAQUETAS"
click at [137, 360] on div "0202020029 - Contagem de Plaquetas" at bounding box center [527, 356] width 994 height 12
checkbox Plaquetas "true"
type input "PLAQUETAS"
click at [314, 181] on div "Requerente * Paciente Médico(a) Enfermeiro(a) Paciente Nenhum resultado encontr…" at bounding box center [527, 164] width 1021 height 58
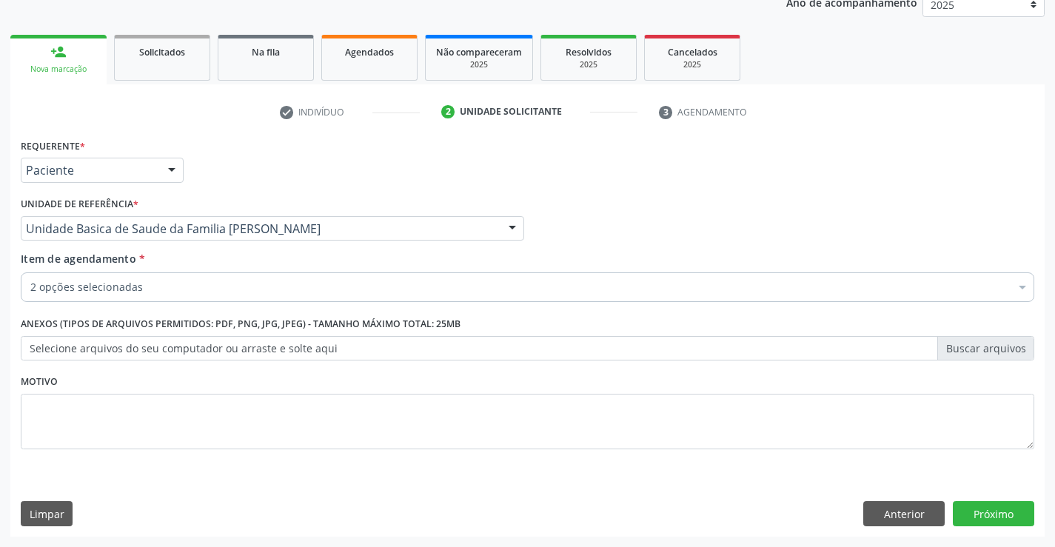
click at [145, 278] on div "2 opções selecionadas" at bounding box center [527, 287] width 1013 height 30
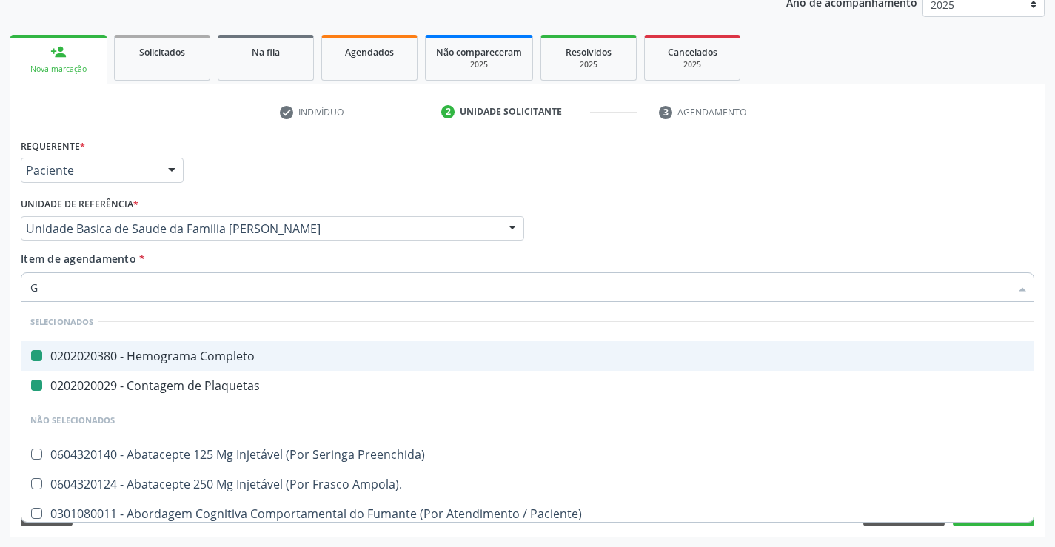
type input "GL"
checkbox Completo "false"
checkbox Plaquetas "false"
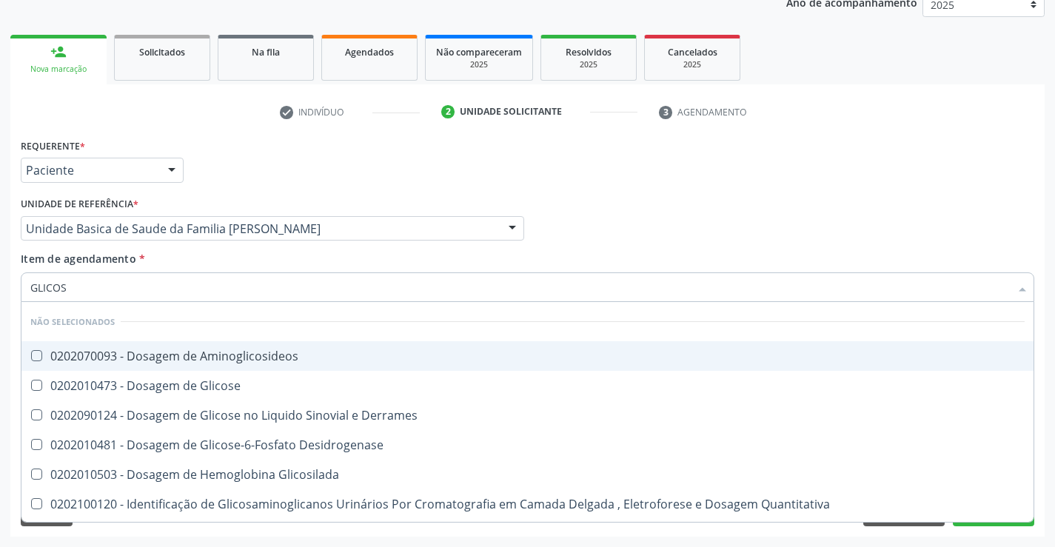
type input "GLICOSE"
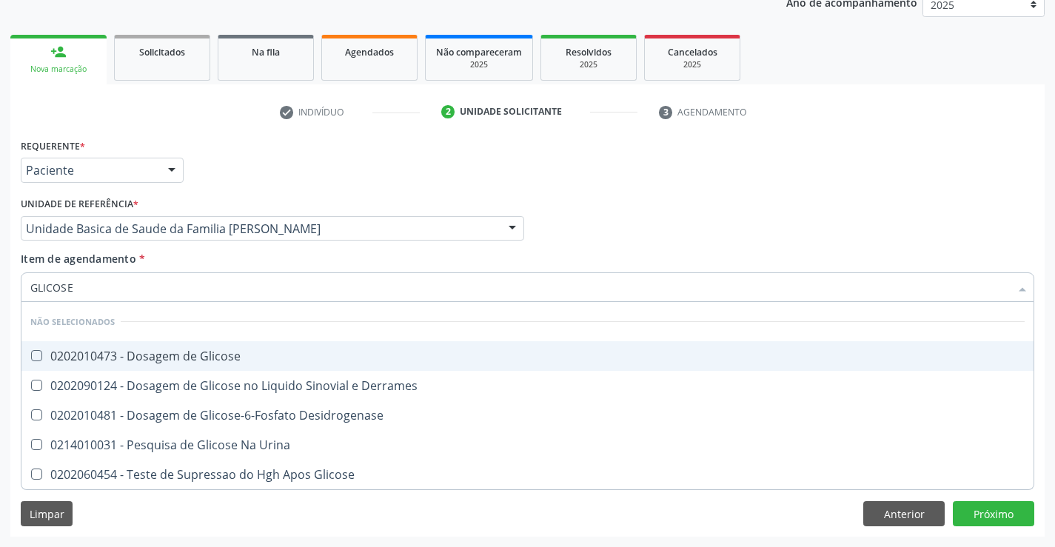
click at [157, 359] on div "0202010473 - Dosagem de Glicose" at bounding box center [527, 356] width 994 height 12
checkbox Glicose "true"
type input "GLICOSE"
click at [232, 184] on div "Requerente * Paciente Médico(a) Enfermeiro(a) Paciente Nenhum resultado encontr…" at bounding box center [527, 164] width 1021 height 58
checkbox Derrames "true"
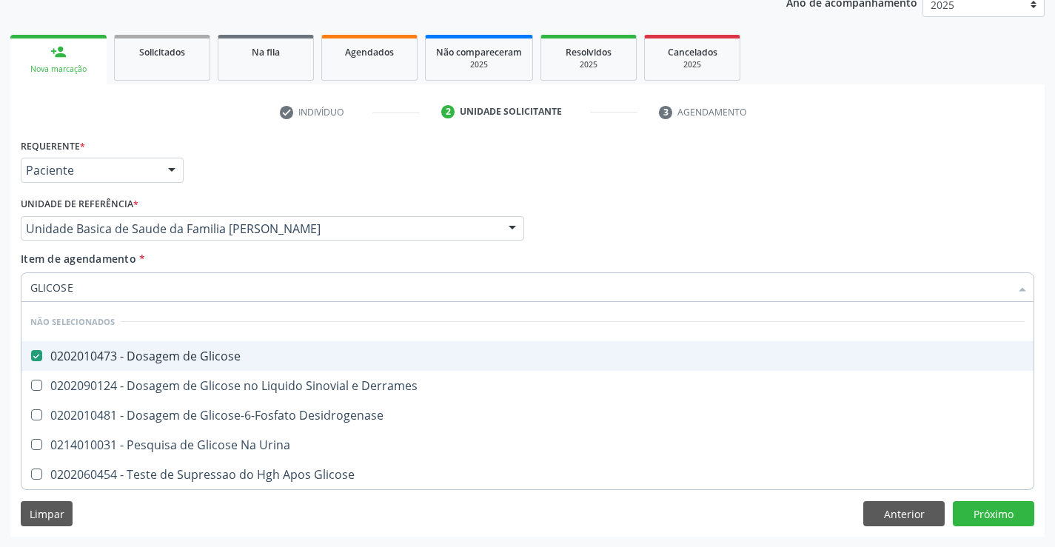
checkbox Desidrogenase "true"
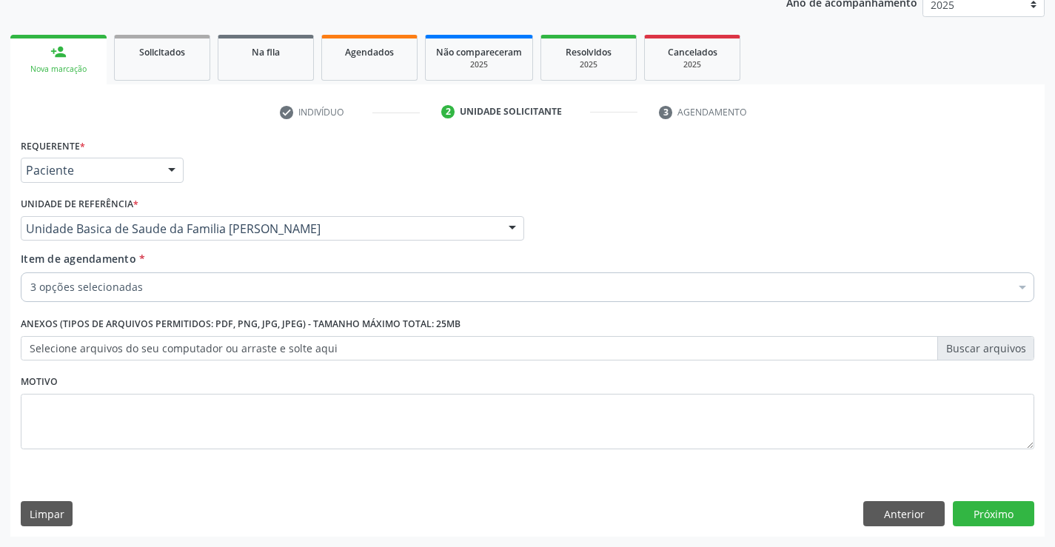
click at [127, 276] on div "3 opções selecionadas" at bounding box center [527, 287] width 1013 height 30
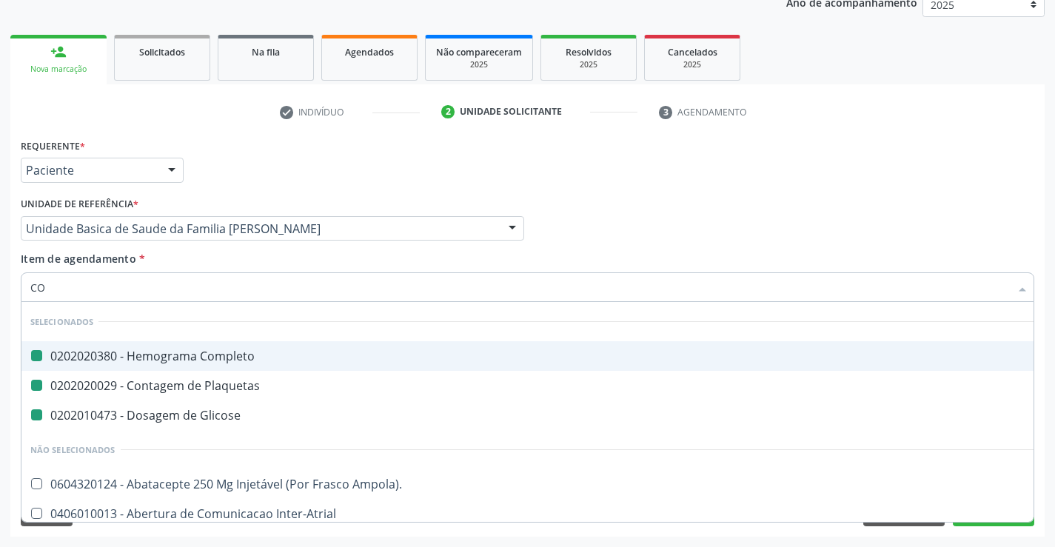
type input "COL"
checkbox Completo "false"
checkbox Plaquetas "false"
checkbox Glicose "false"
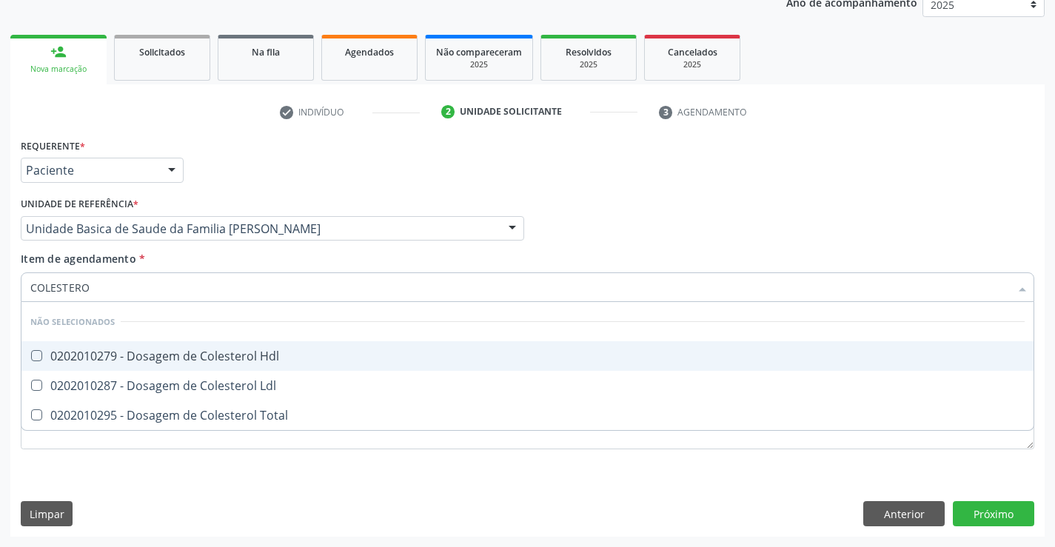
type input "COLESTEROL"
click at [135, 362] on div "0202010279 - Dosagem de Colesterol Hdl" at bounding box center [527, 356] width 994 height 12
checkbox Hdl "true"
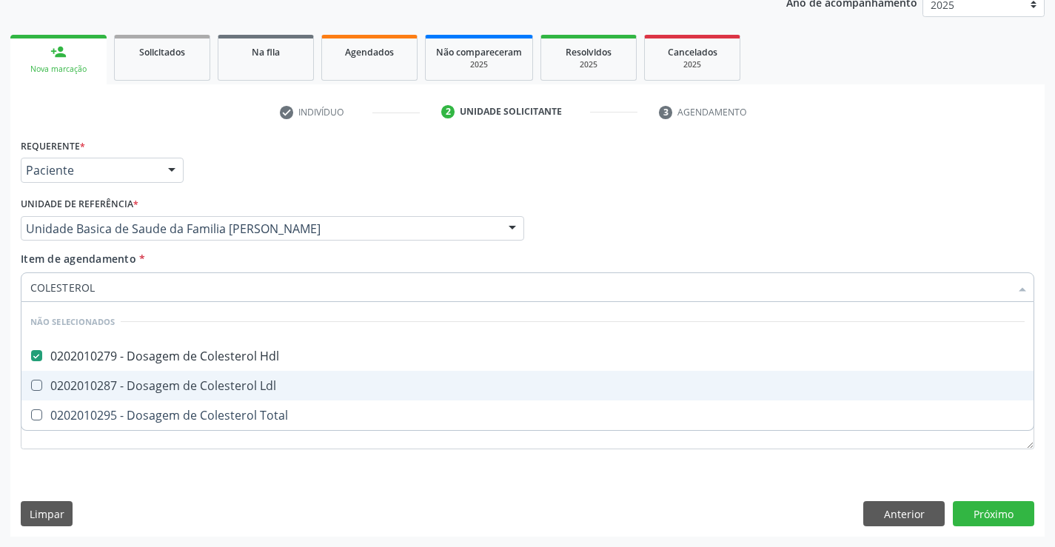
click at [133, 389] on div "0202010287 - Dosagem de Colesterol Ldl" at bounding box center [527, 386] width 994 height 12
checkbox Ldl "true"
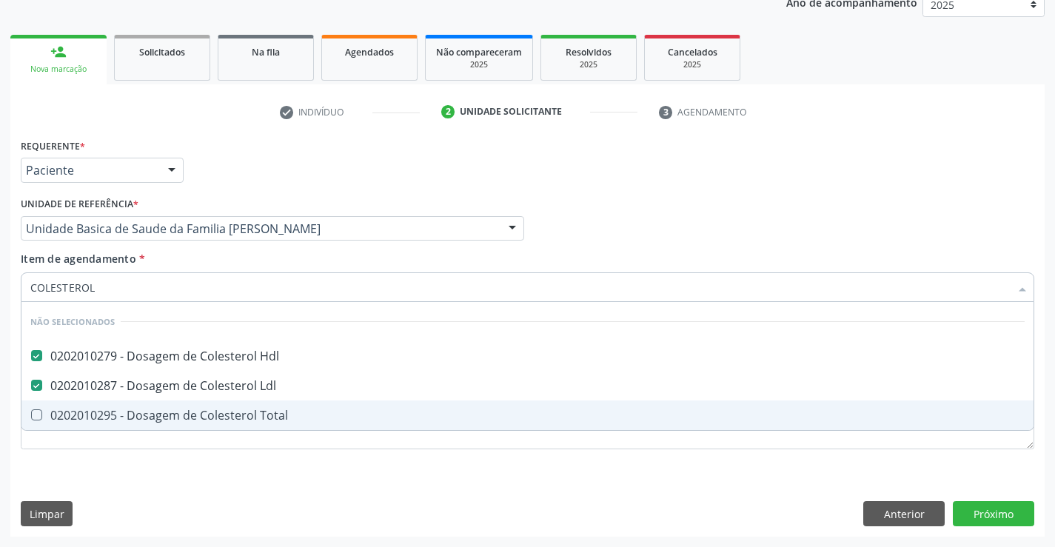
click at [135, 409] on div "0202010295 - Dosagem de Colesterol Total" at bounding box center [527, 415] width 994 height 12
checkbox Total "true"
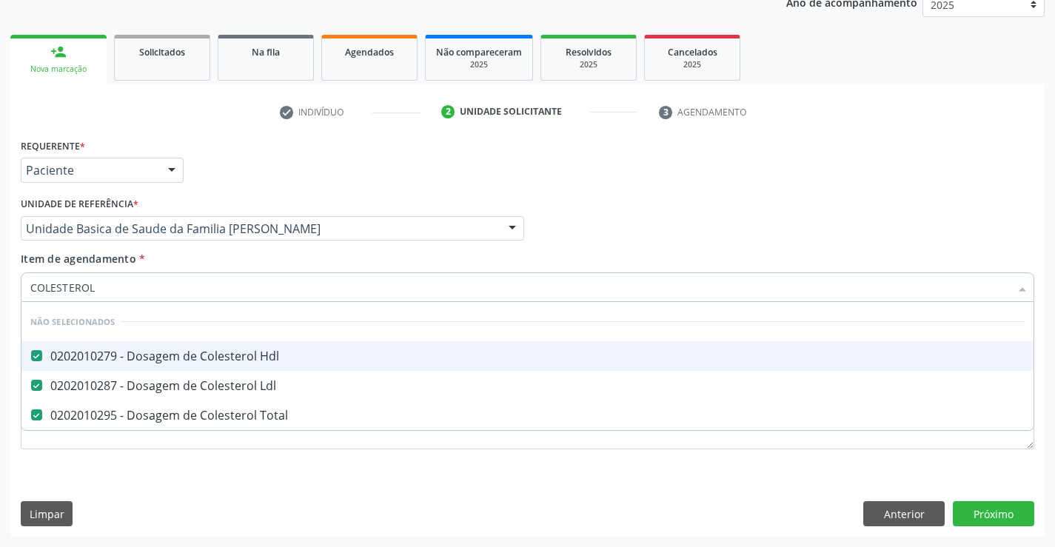
type input "COLESTEROL"
click at [262, 167] on div "Requerente * Paciente Médico(a) Enfermeiro(a) Paciente Nenhum resultado encontr…" at bounding box center [527, 164] width 1021 height 58
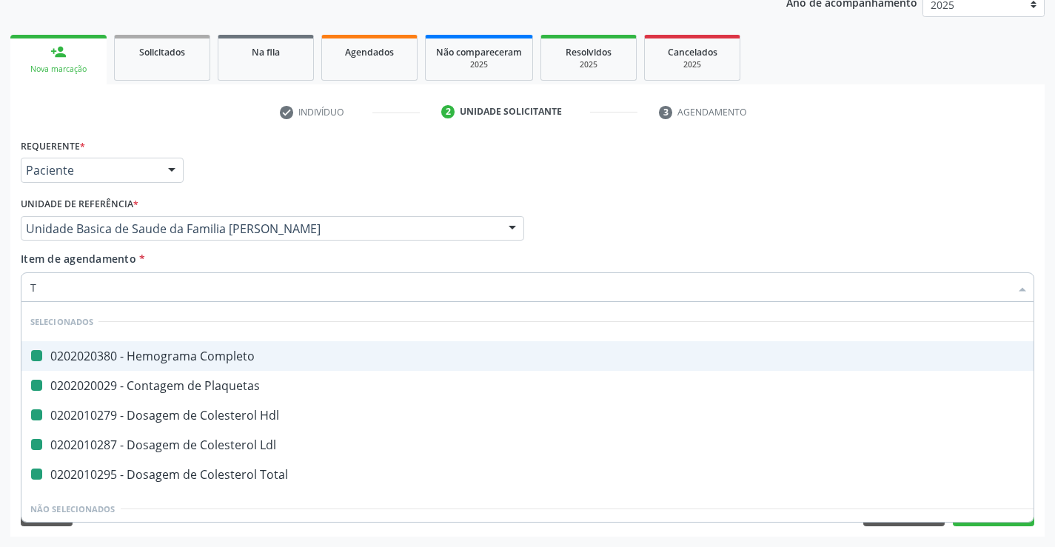
type input "TR"
checkbox Completo "false"
checkbox Plaquetas "false"
checkbox Hdl "false"
checkbox Ldl "false"
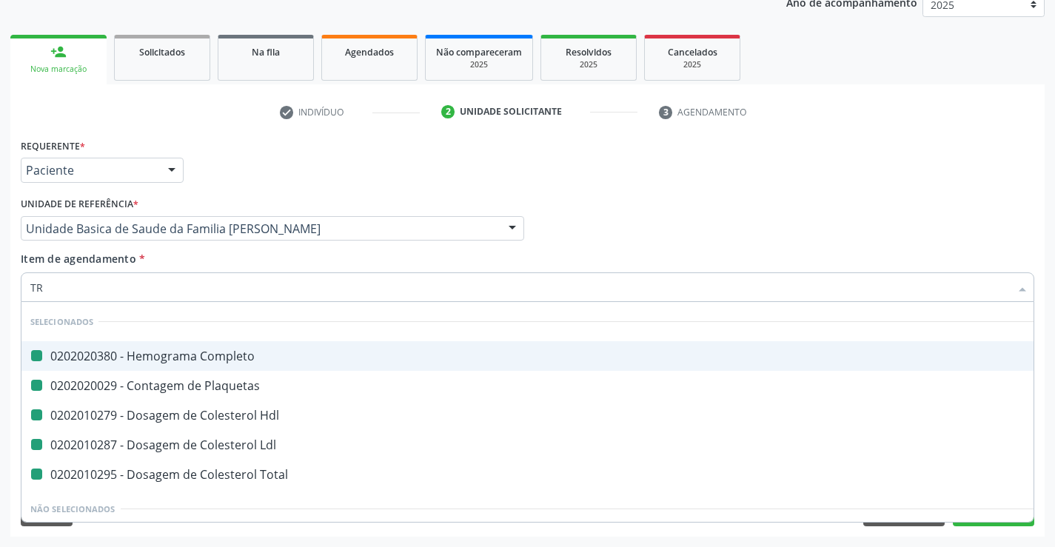
checkbox Total "false"
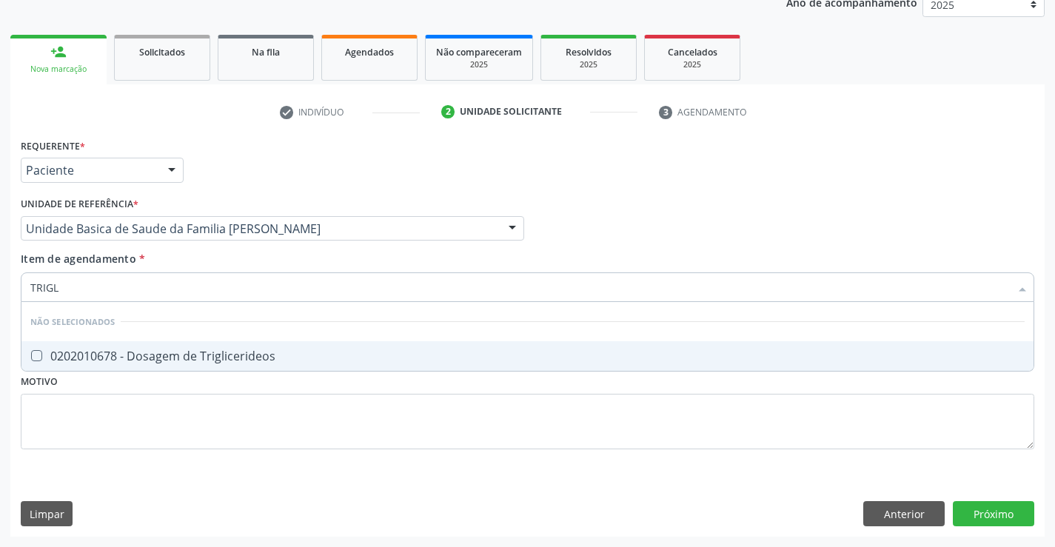
type input "TRIGLI"
click at [136, 364] on span "0202010678 - Dosagem de Triglicerideos" at bounding box center [527, 356] width 1012 height 30
checkbox Triglicerideos "true"
click at [241, 177] on div "Requerente * Paciente Médico(a) Enfermeiro(a) Paciente Nenhum resultado encontr…" at bounding box center [527, 164] width 1021 height 58
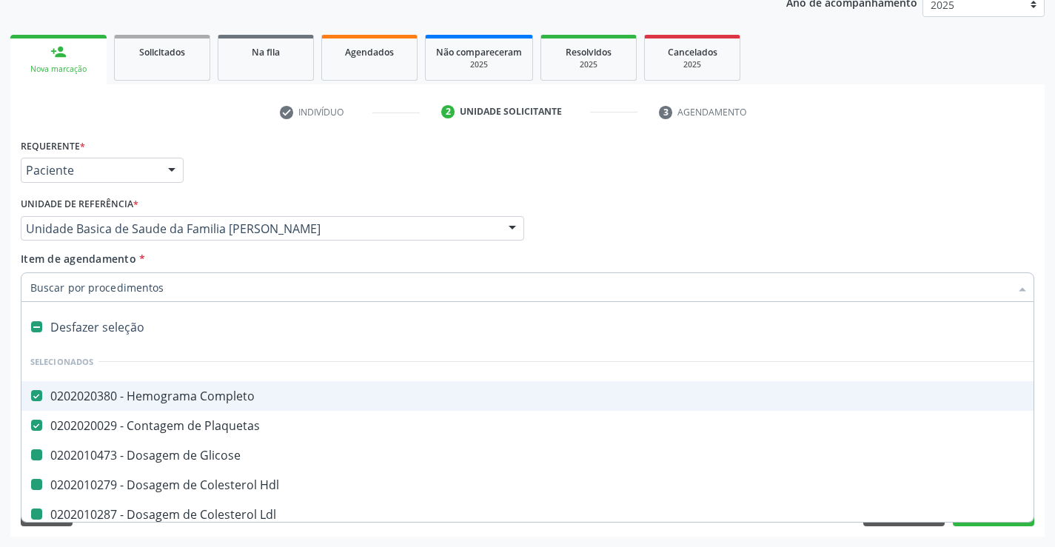
type input "U"
checkbox Glicose "false"
checkbox Hdl "false"
checkbox Ldl "false"
checkbox Total "false"
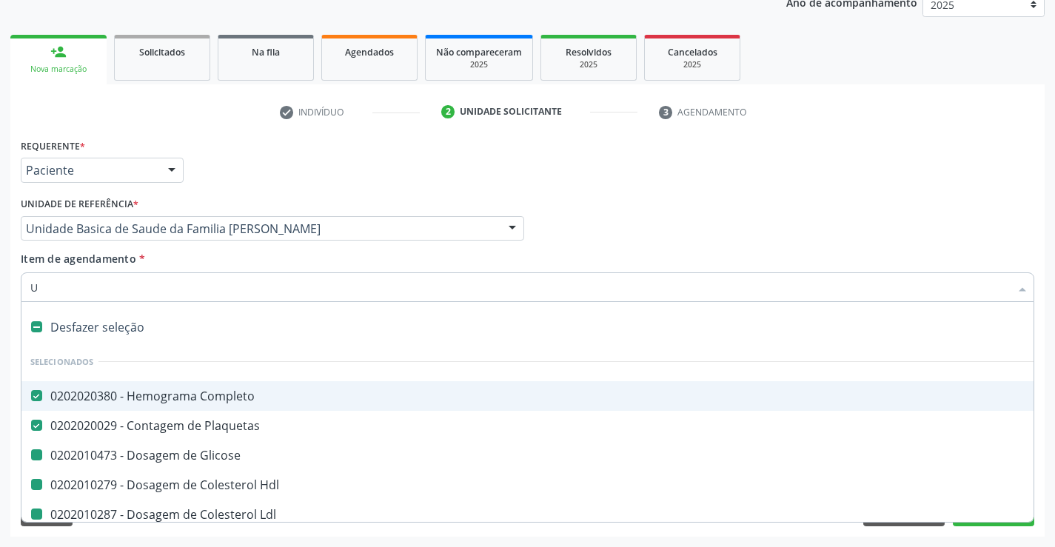
checkbox Triglicerideos "false"
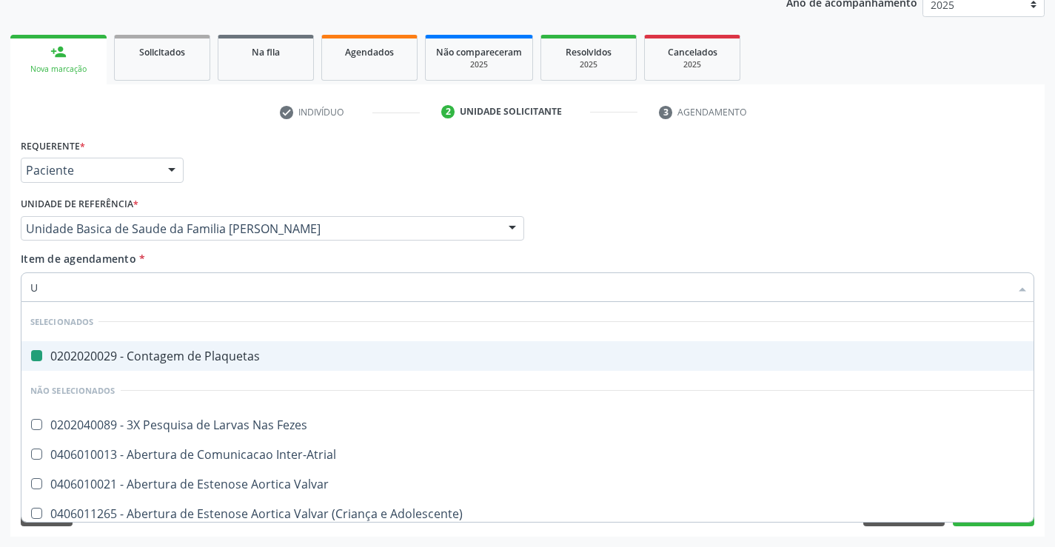
type input "UR"
checkbox Plaquetas "false"
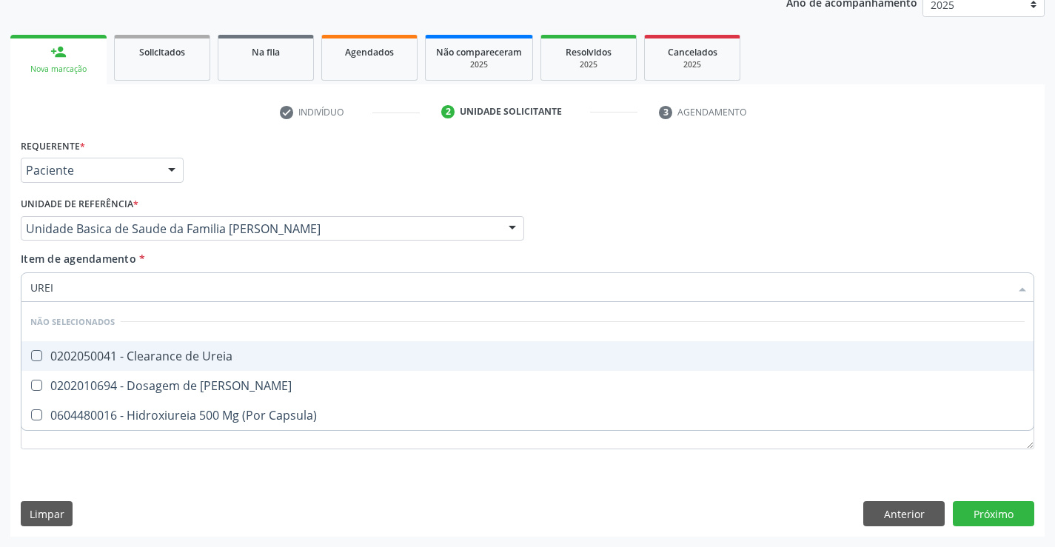
type input "UREIA"
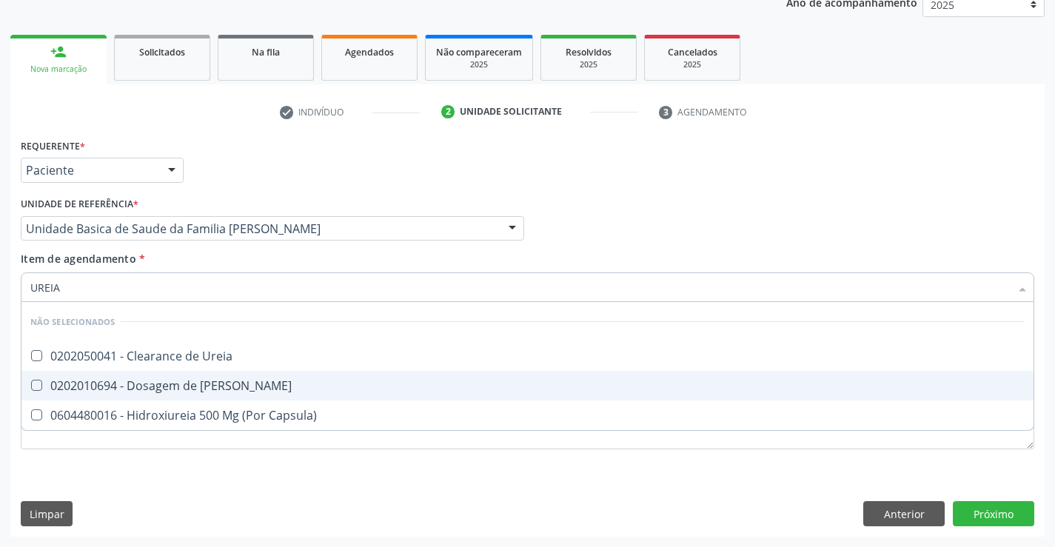
drag, startPoint x: 113, startPoint y: 387, endPoint x: 115, endPoint y: 372, distance: 15.0
click at [113, 388] on div "0202010694 - Dosagem de Ureia" at bounding box center [527, 386] width 994 height 12
checkbox Ureia "true"
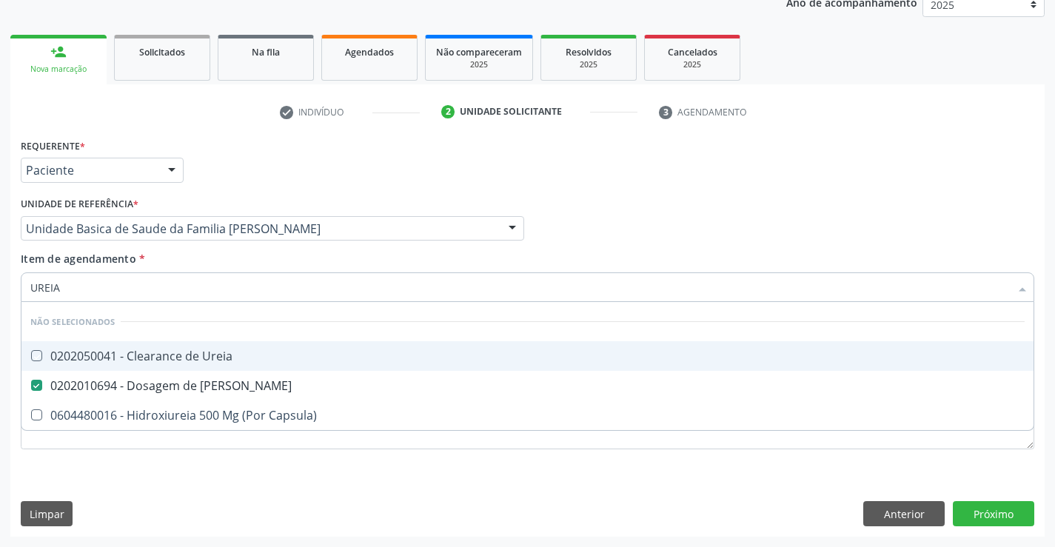
click at [192, 189] on div "Requerente * Paciente Médico(a) Enfermeiro(a) Paciente Nenhum resultado encontr…" at bounding box center [527, 164] width 1021 height 58
checkbox Ureia "true"
checkbox Capsula\) "true"
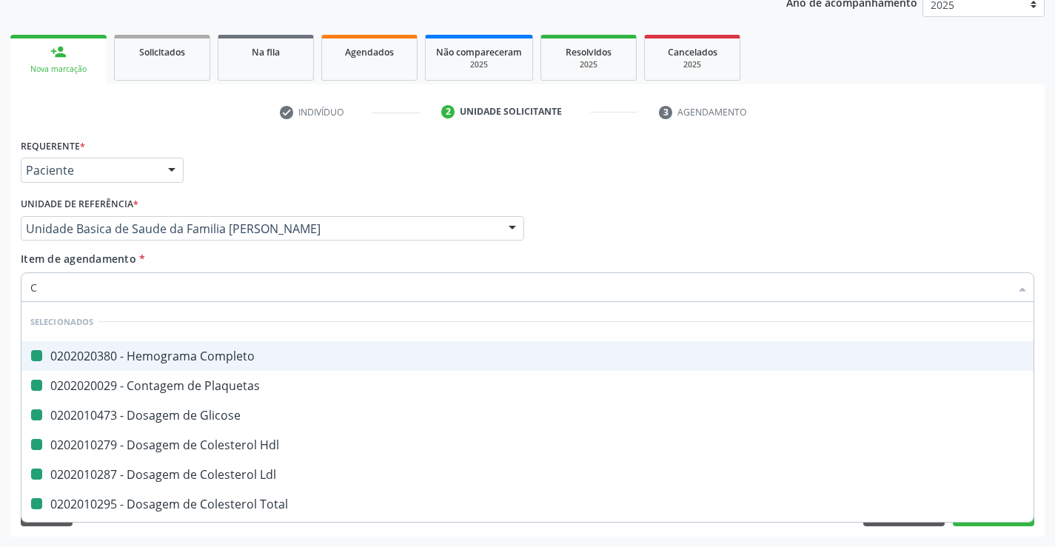
type input "CR"
checkbox Completo "false"
checkbox Glicose "false"
checkbox Plaquetas "false"
checkbox Hdl "false"
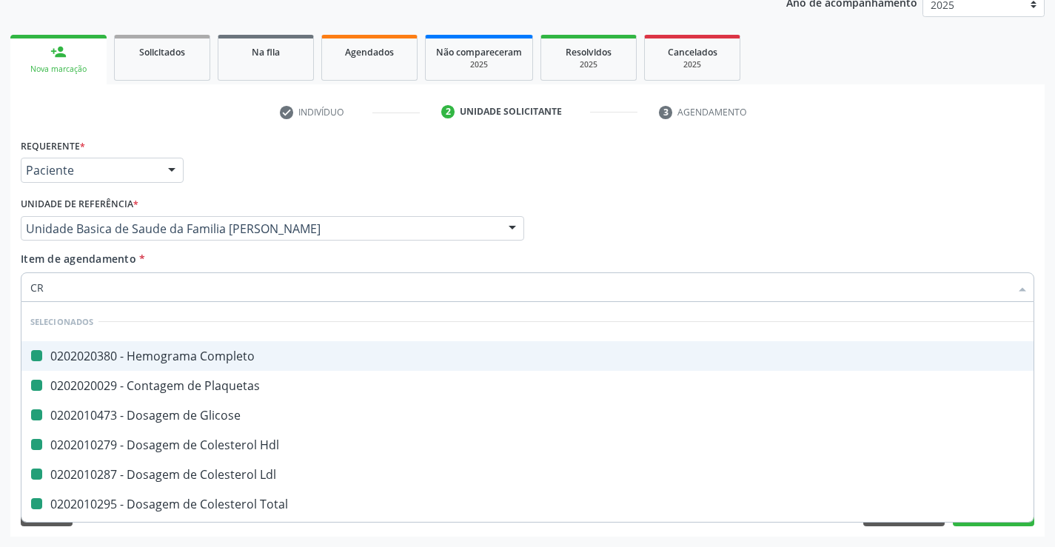
checkbox Ldl "false"
checkbox Total "false"
checkbox Triglicerideos "false"
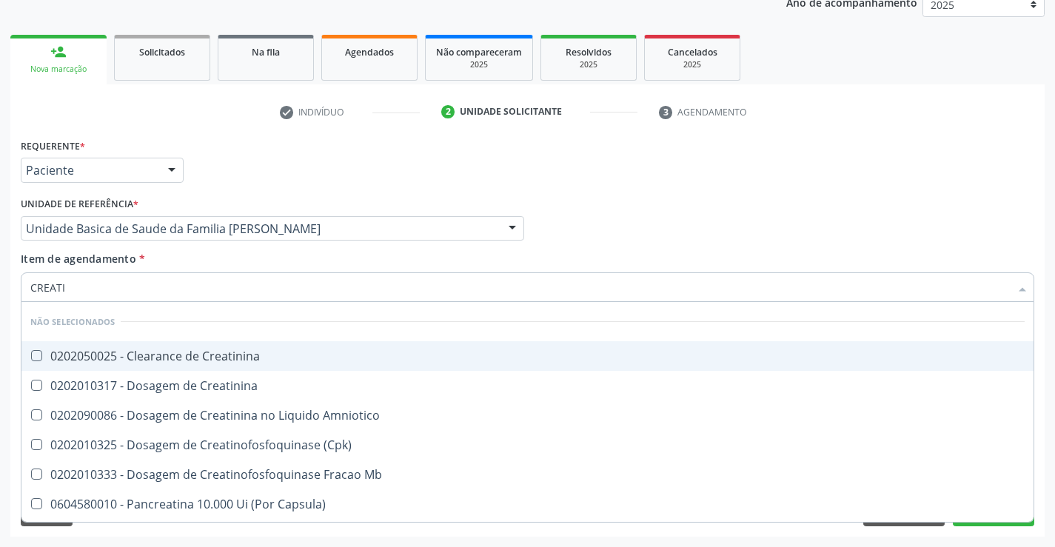
type input "CREATIN"
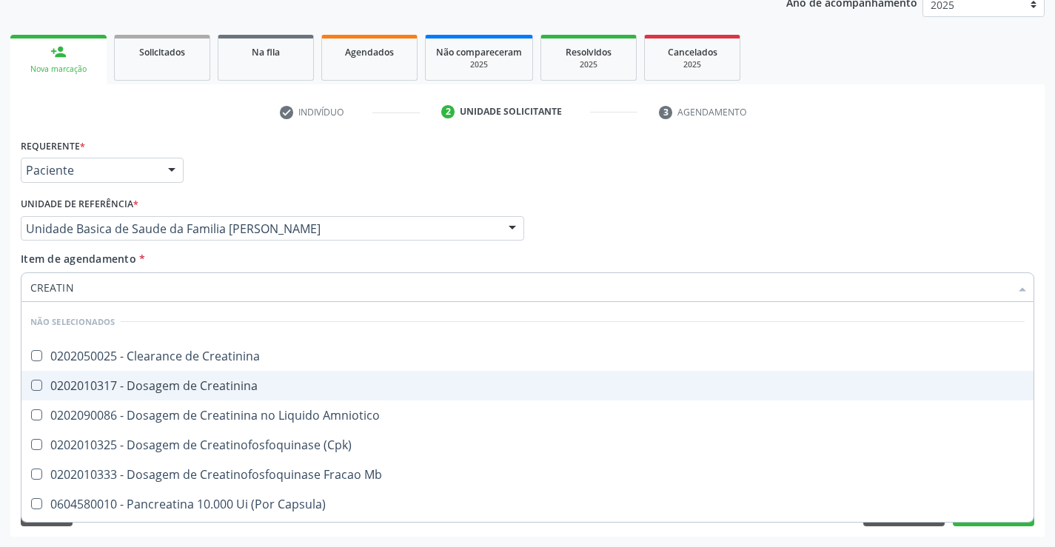
click at [164, 392] on div "0202010317 - Dosagem de Creatinina" at bounding box center [527, 386] width 994 height 12
checkbox Creatinina "true"
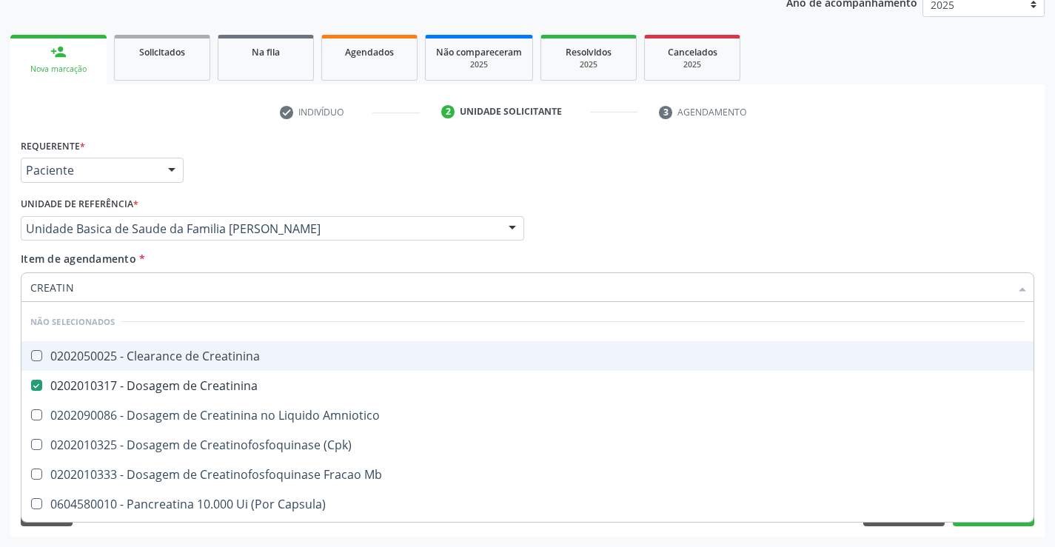
click at [281, 165] on div "Requerente * Paciente Médico(a) Enfermeiro(a) Paciente Nenhum resultado encontr…" at bounding box center [527, 164] width 1021 height 58
checkbox Creatinina "true"
checkbox Amniotico "true"
checkbox \(Cpk\) "true"
checkbox Mb "true"
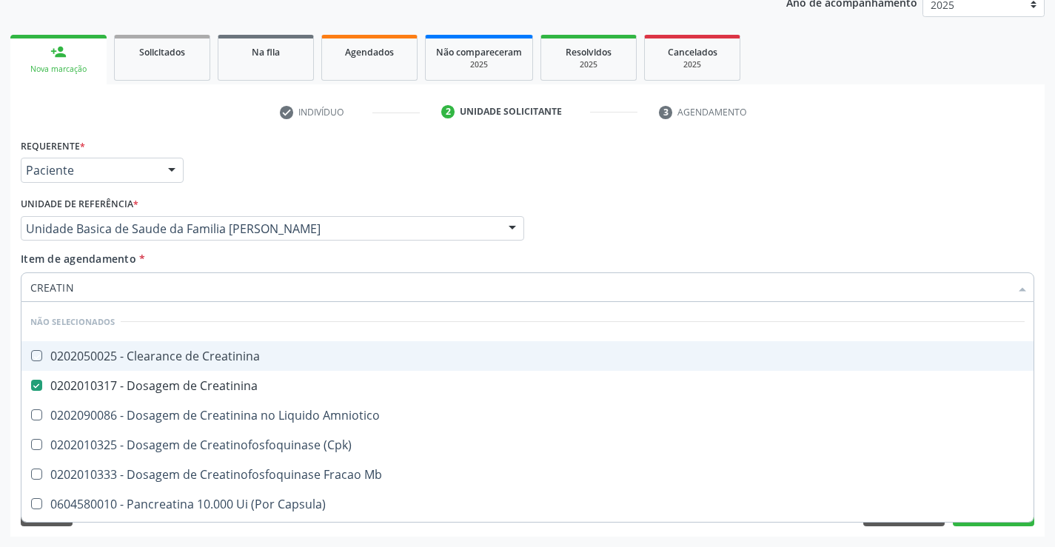
checkbox Capsula\) "true"
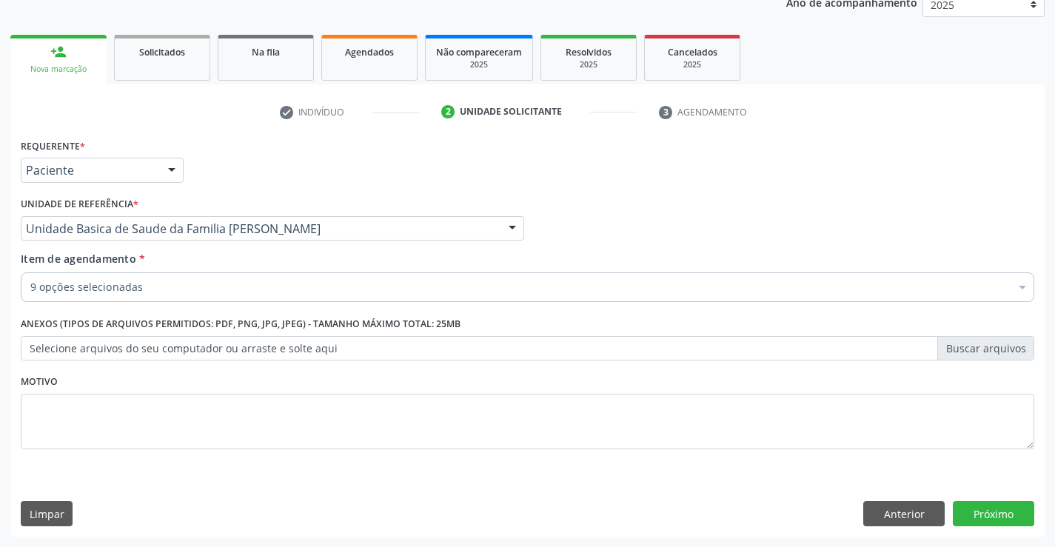
click at [182, 295] on div "9 opções selecionadas" at bounding box center [527, 287] width 1013 height 30
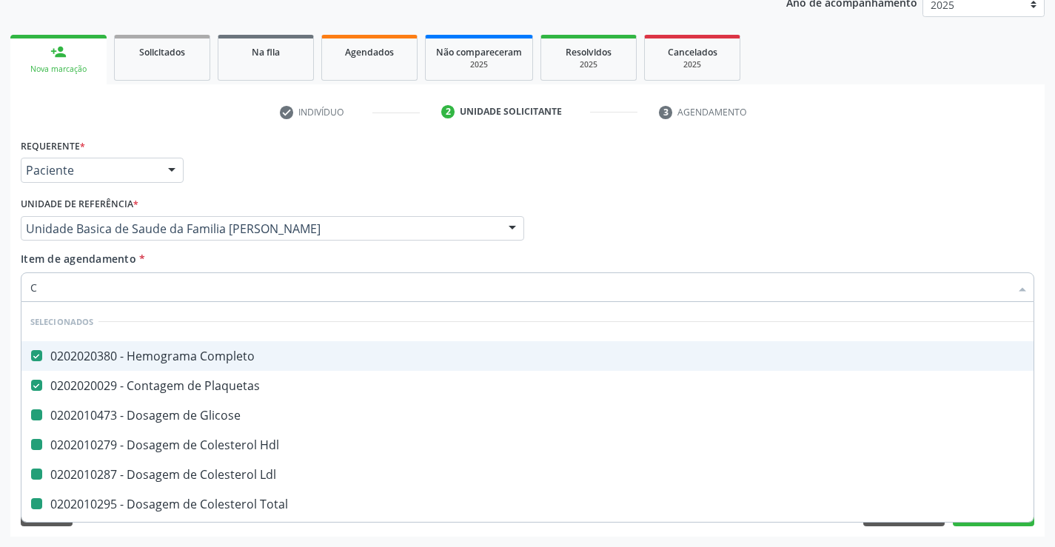
type input "CR"
checkbox Glicose "false"
checkbox Hdl "false"
checkbox Ldl "false"
checkbox Total "false"
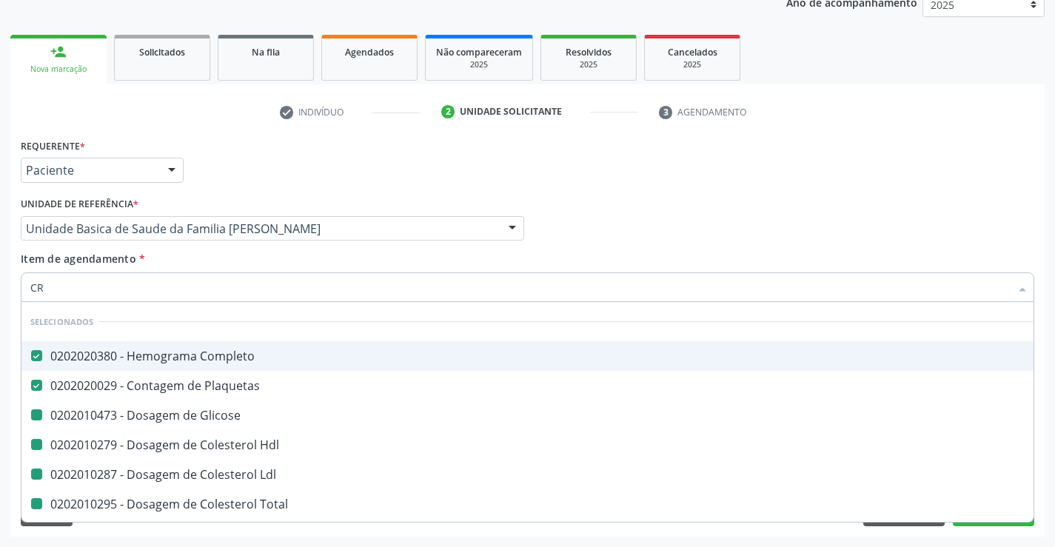
checkbox Triglicerideos "false"
checkbox Creatinina "false"
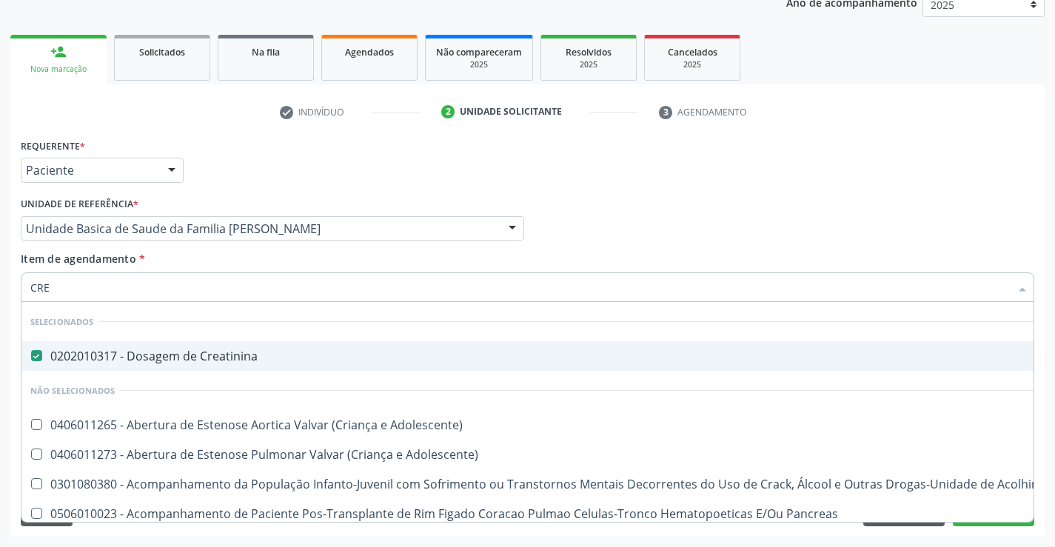
type input "CREA"
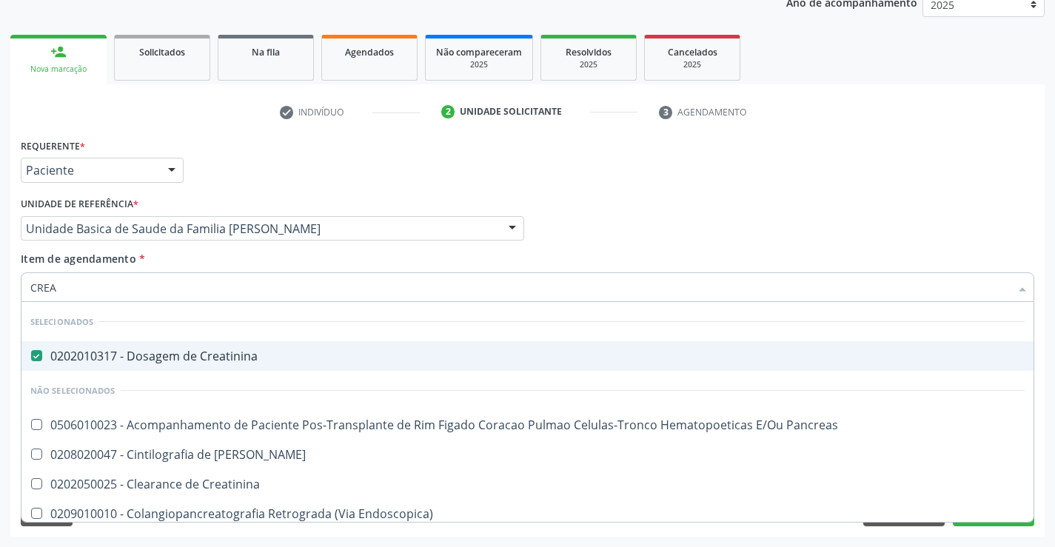
drag, startPoint x: 268, startPoint y: 158, endPoint x: 249, endPoint y: 192, distance: 39.8
click at [264, 155] on div "Requerente * Paciente Médico(a) Enfermeiro(a) Paciente Nenhum resultado encontr…" at bounding box center [527, 164] width 1021 height 58
checkbox Pancreas "true"
checkbox Creatinina "true"
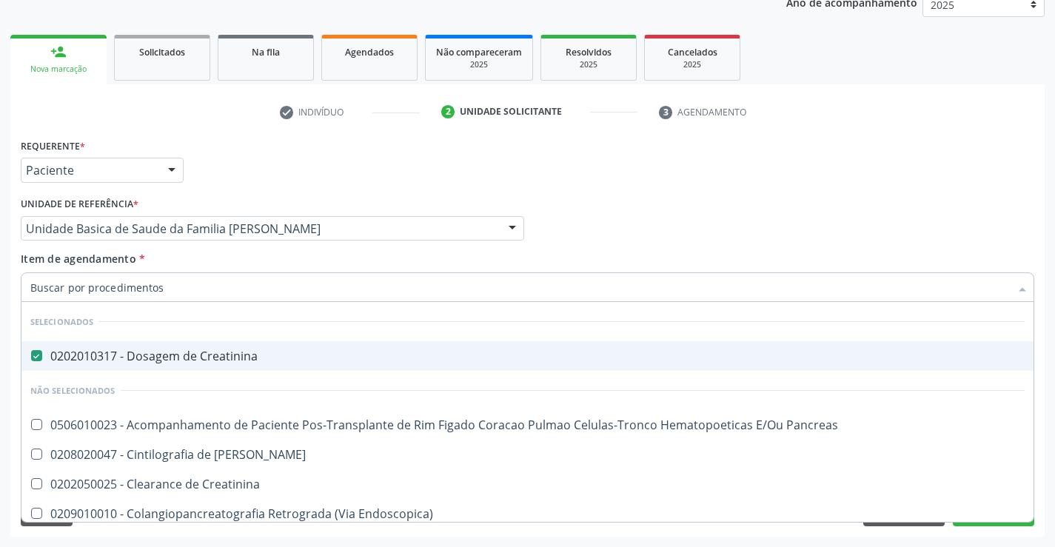
checkbox Endoscopica\) "true"
checkbox Amniotico "true"
checkbox \(Cpk\) "true"
checkbox Mb "true"
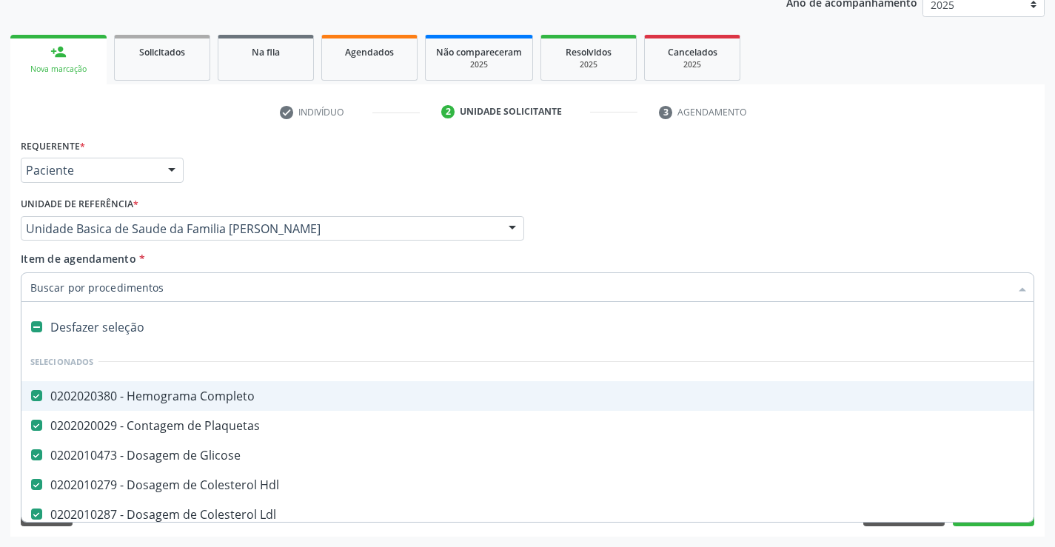
type input "T"
checkbox Creatinina "false"
type input "TG"
checkbox Completo "false"
checkbox Glicose "false"
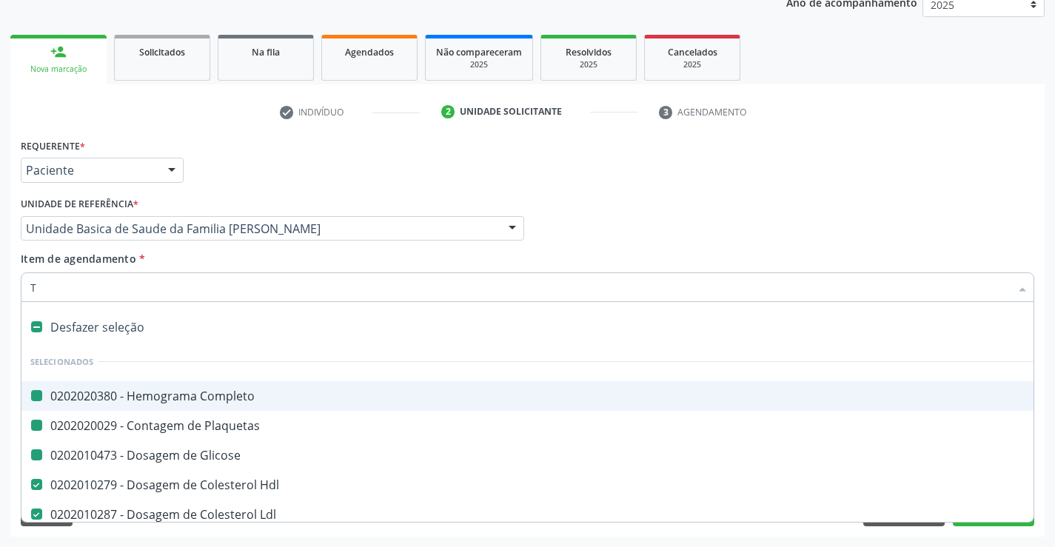
checkbox Plaquetas "false"
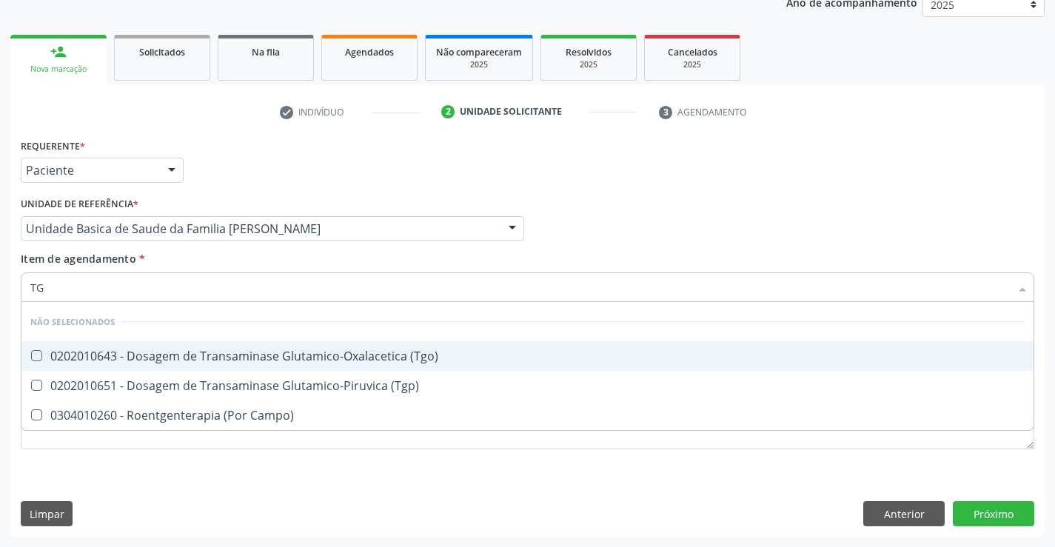
click at [298, 351] on div "0202010643 - Dosagem de Transaminase Glutamico-Oxalacetica (Tgo)" at bounding box center [527, 356] width 994 height 12
checkbox \(Tgo\) "true"
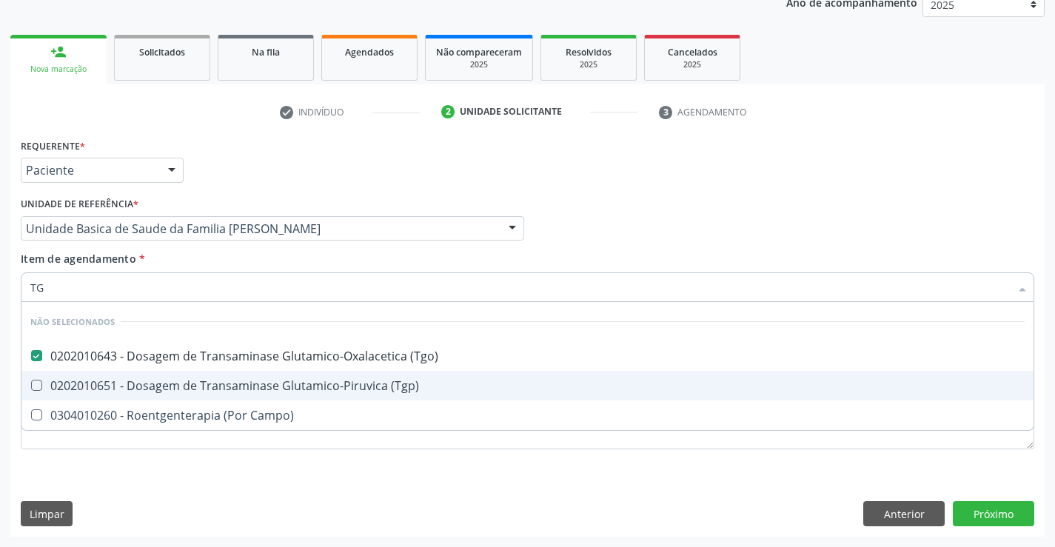
click at [284, 377] on span "0202010651 - Dosagem de Transaminase Glutamico-Piruvica (Tgp)" at bounding box center [527, 386] width 1012 height 30
checkbox \(Tgp\) "true"
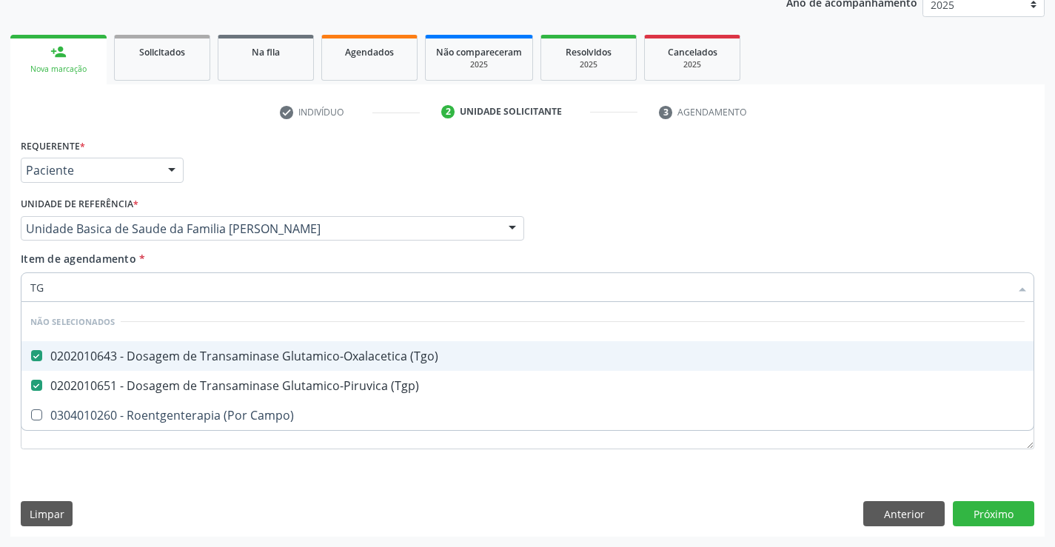
click at [335, 187] on div "Requerente * Paciente Médico(a) Enfermeiro(a) Paciente Nenhum resultado encontr…" at bounding box center [527, 164] width 1021 height 58
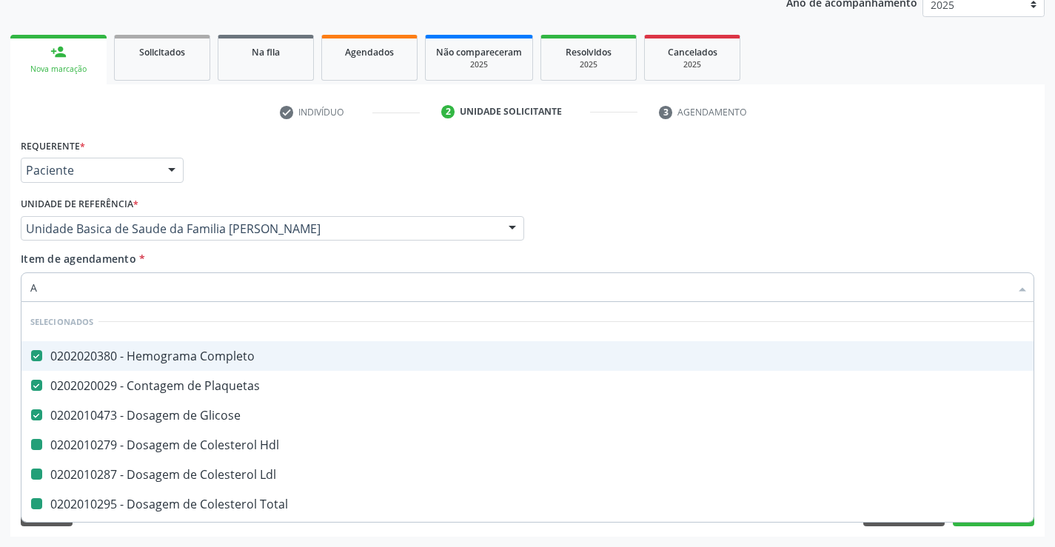
type input "AL"
checkbox Hdl "false"
checkbox Ldl "false"
checkbox Total "false"
checkbox Triglicerideos "false"
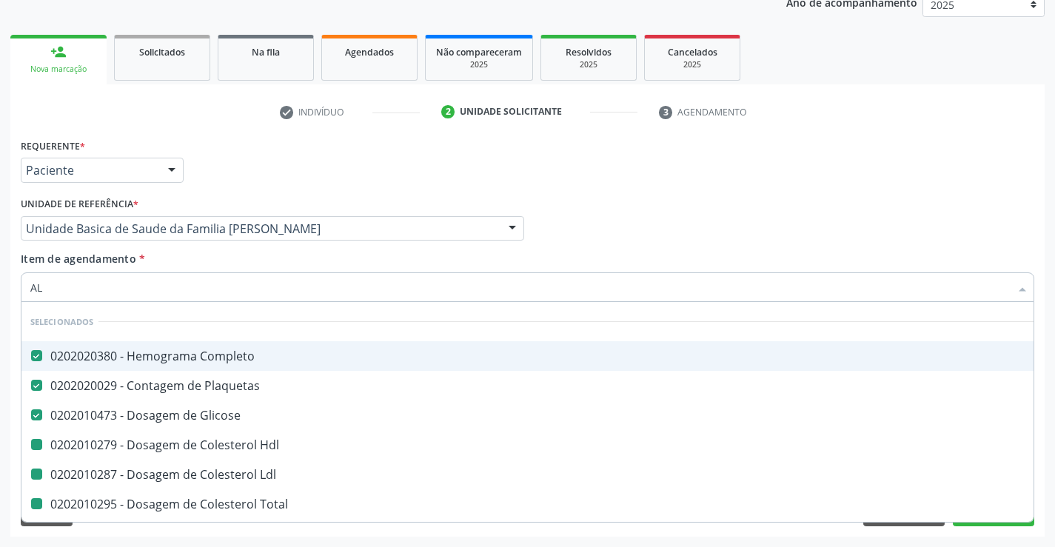
checkbox Ureia "false"
checkbox Creatinina "false"
checkbox \(Tgo\) "false"
checkbox \(Tgp\) "false"
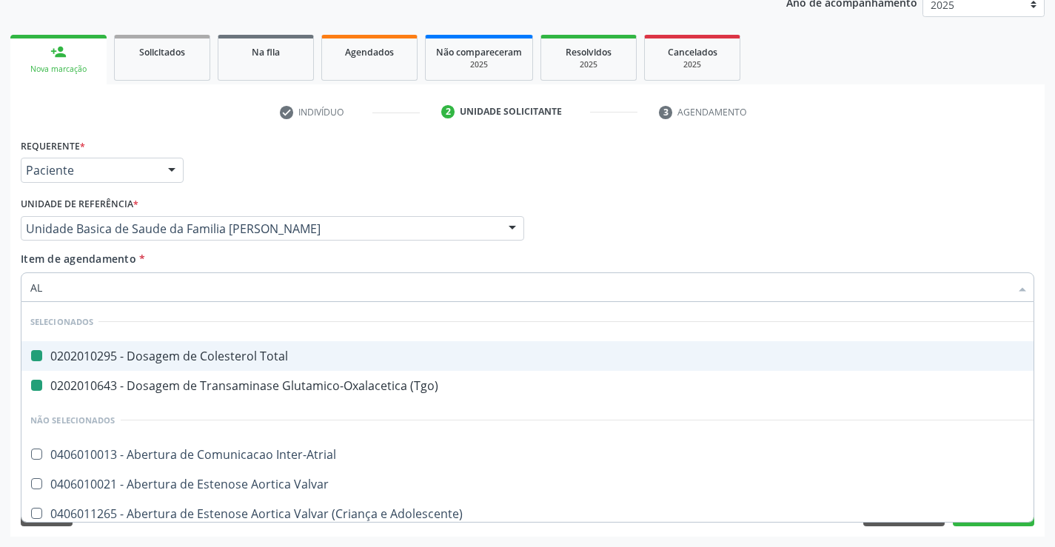
type input "ALC"
checkbox Total "false"
checkbox \(Tgo\) "false"
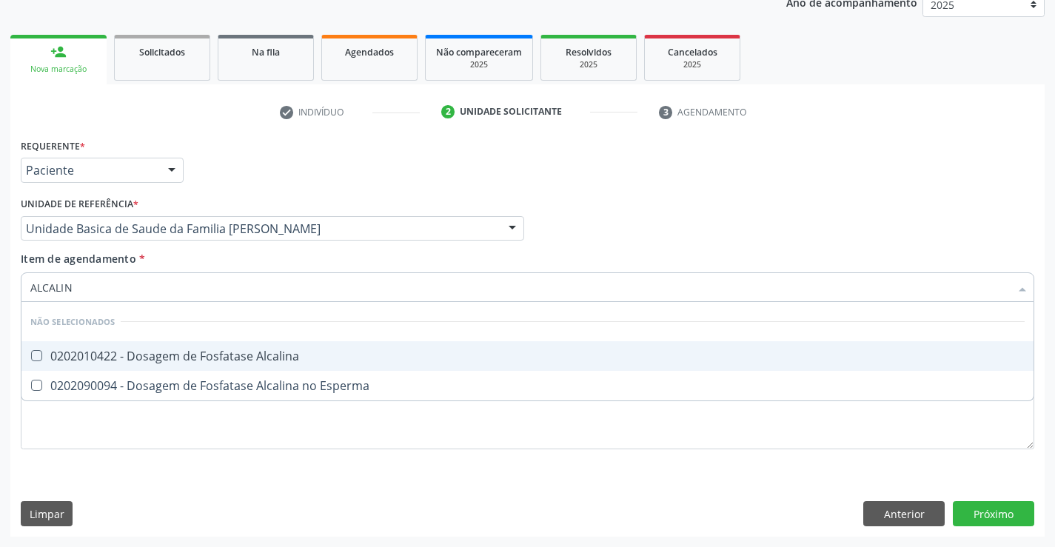
type input "ALCALINA"
click at [148, 356] on div "0202010422 - Dosagem de Fosfatase Alcalina" at bounding box center [527, 356] width 994 height 12
checkbox Alcalina "true"
click at [223, 198] on div "Unidade de referência * Unidade Basica de Saude da Familia Maninho Ferreira Uni…" at bounding box center [272, 216] width 503 height 47
checkbox Esperma "true"
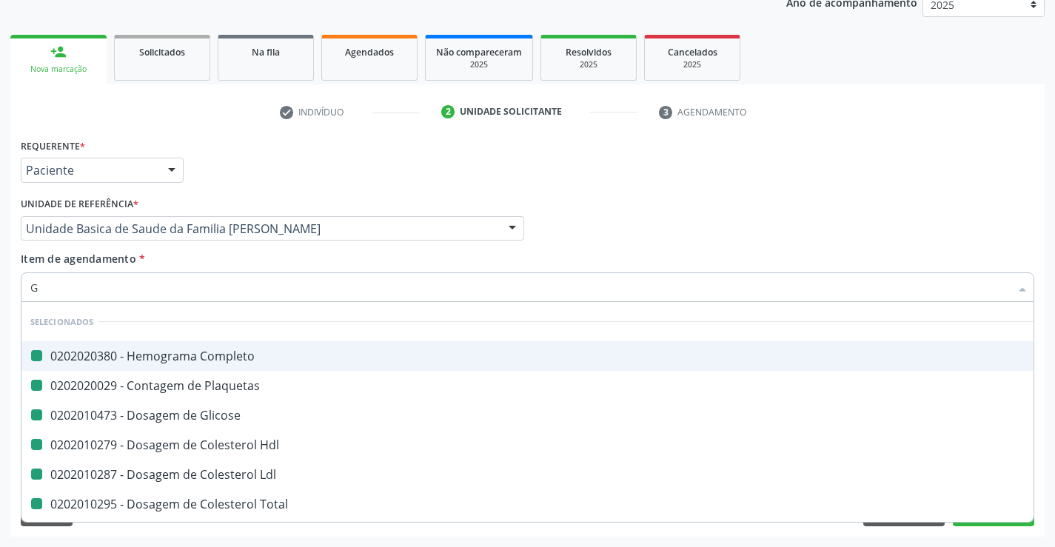
type input "GA"
checkbox Completo "false"
checkbox Plaquetas "false"
checkbox Glicose "false"
checkbox Hdl "false"
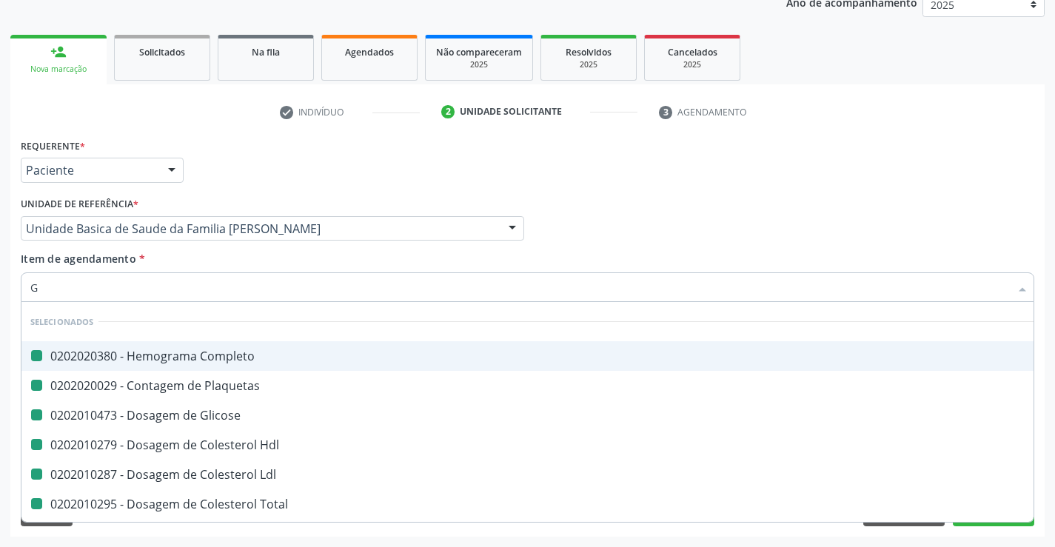
checkbox Ldl "false"
checkbox Total "false"
checkbox Triglicerideos "false"
checkbox Ureia "false"
checkbox Creatinina "false"
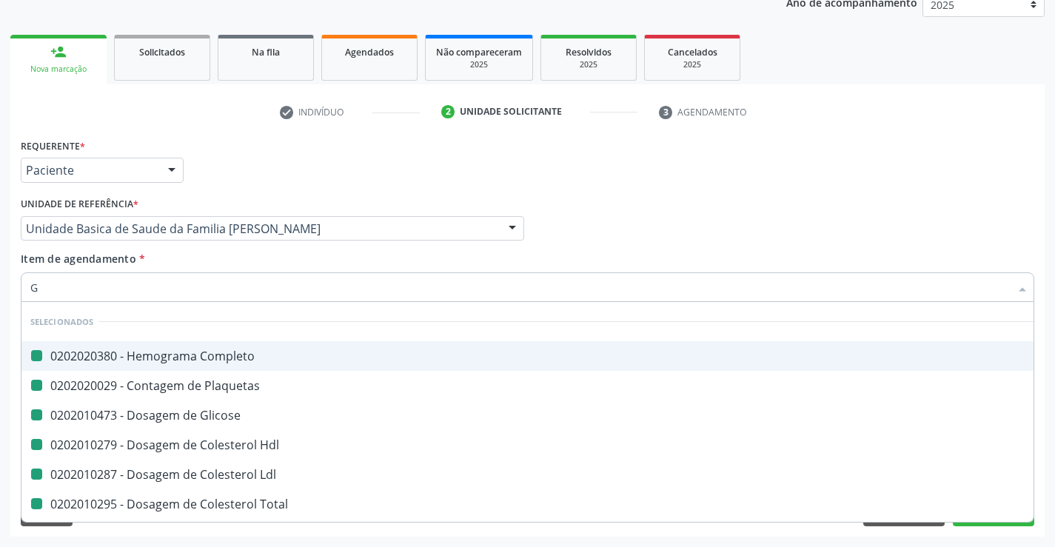
checkbox \(Tgo\) "false"
checkbox \(Tgp\) "false"
checkbox Alcalina "false"
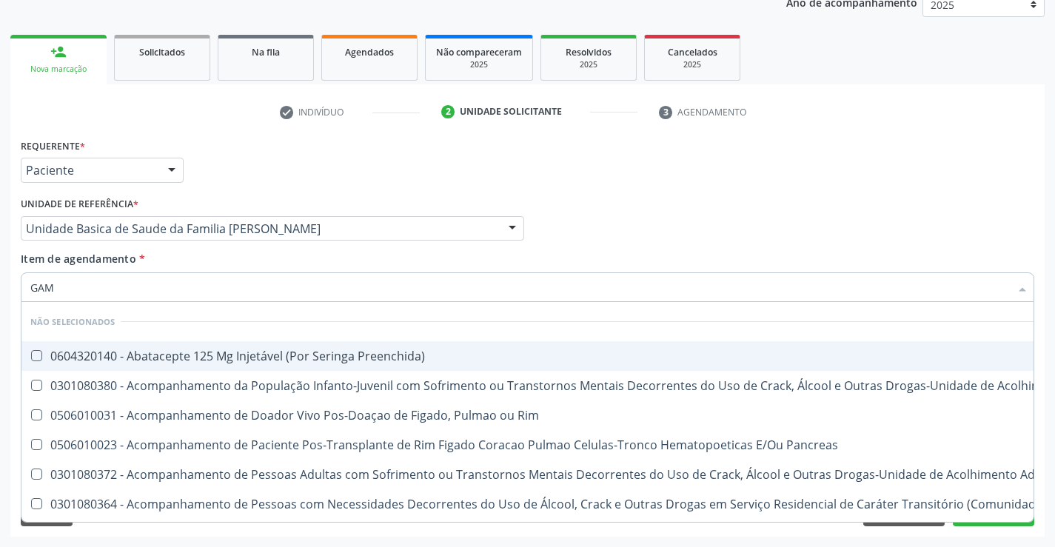
type input "GAMA"
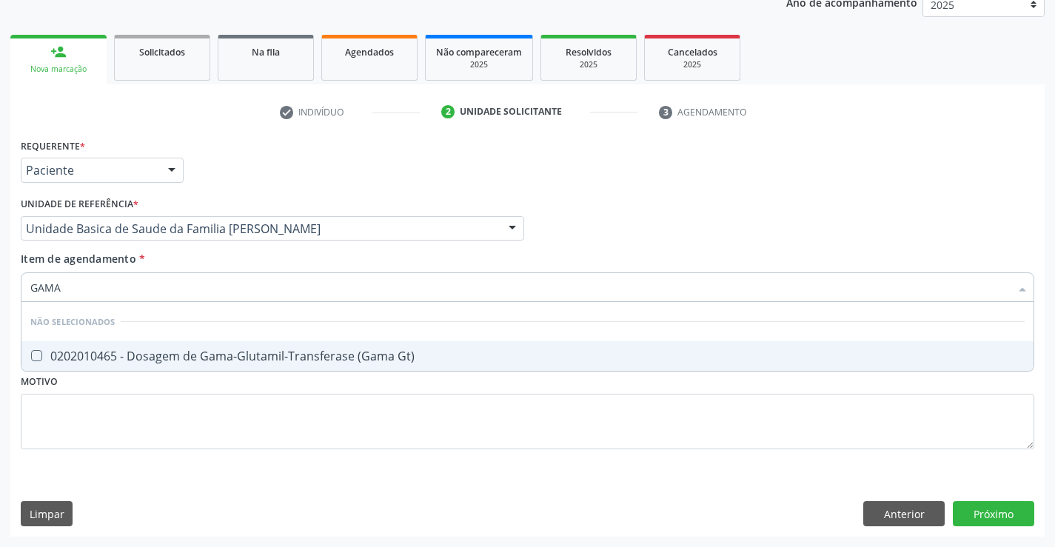
click at [113, 360] on div "0202010465 - Dosagem de Gama-Glutamil-Transferase (Gama Gt)" at bounding box center [527, 356] width 994 height 12
checkbox Gt\) "true"
click at [215, 180] on div "Requerente * Paciente Médico(a) Enfermeiro(a) Paciente Nenhum resultado encontr…" at bounding box center [527, 164] width 1021 height 58
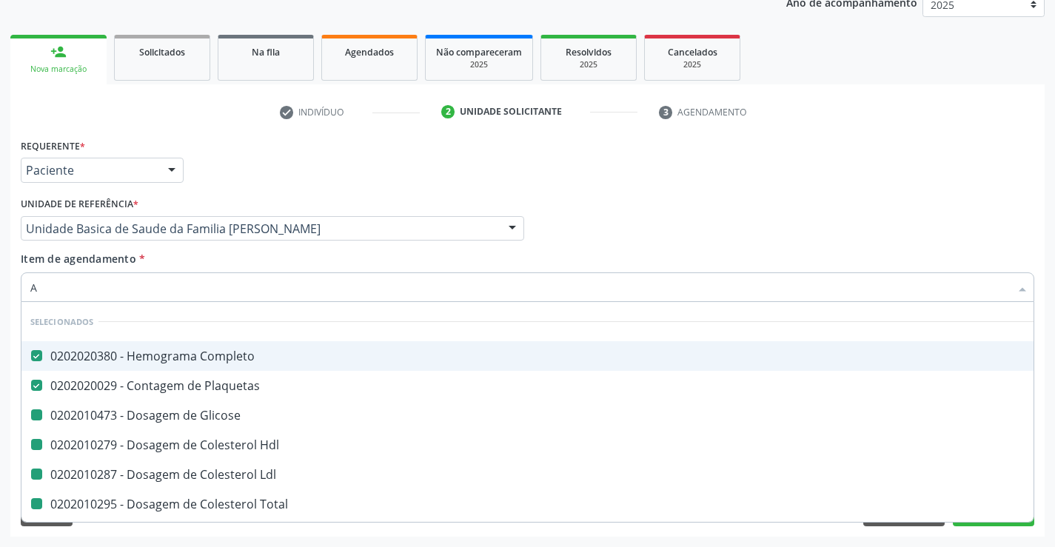
type input "AC"
checkbox Glicose "false"
checkbox Hdl "false"
checkbox Ldl "false"
checkbox Total "false"
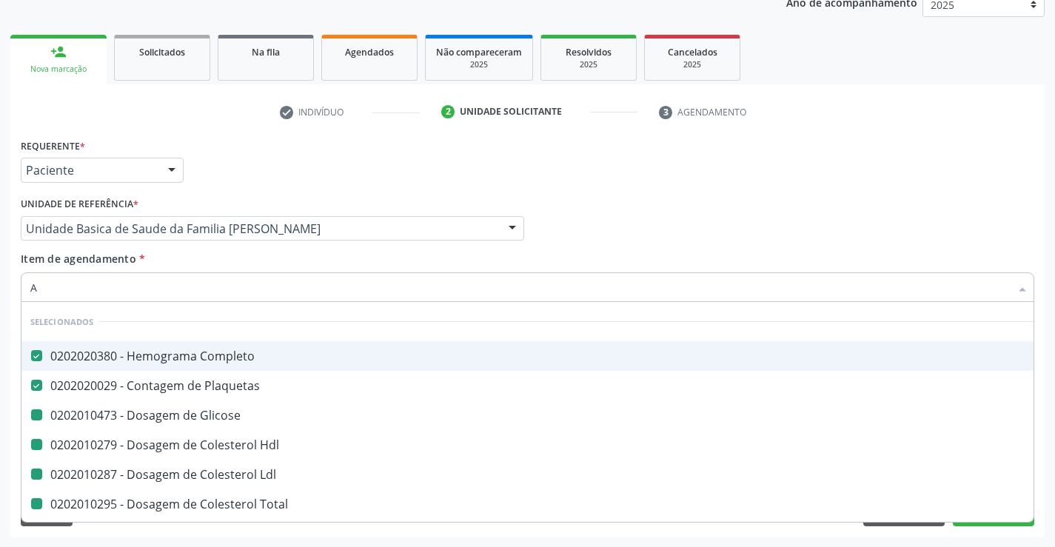
checkbox Triglicerideos "false"
checkbox Ureia "false"
checkbox Creatinina "false"
checkbox \(Tgo\) "false"
checkbox \(Tgp\) "false"
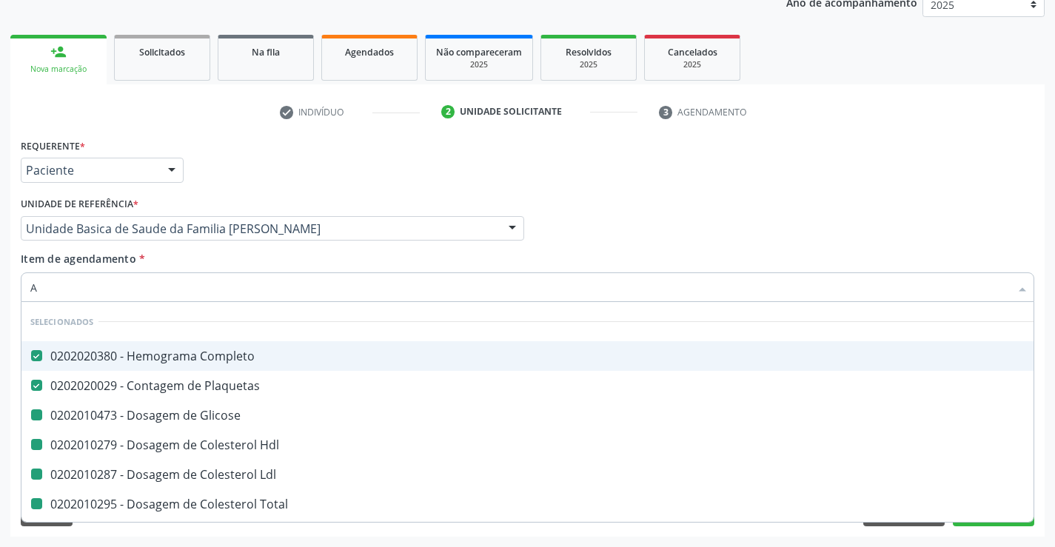
checkbox Alcalina "false"
checkbox Gt\) "false"
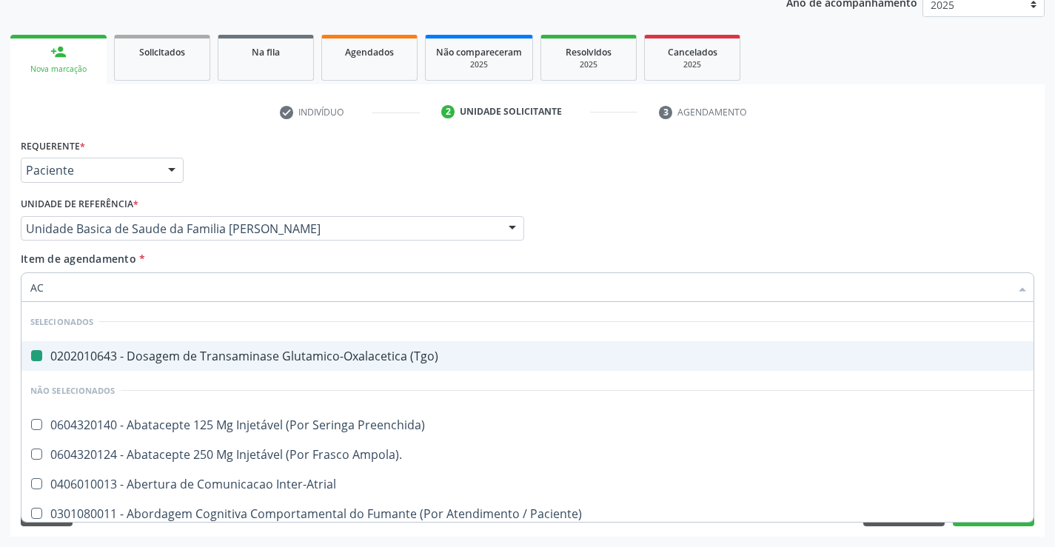
type input "ACI"
checkbox \(Tgo\) "false"
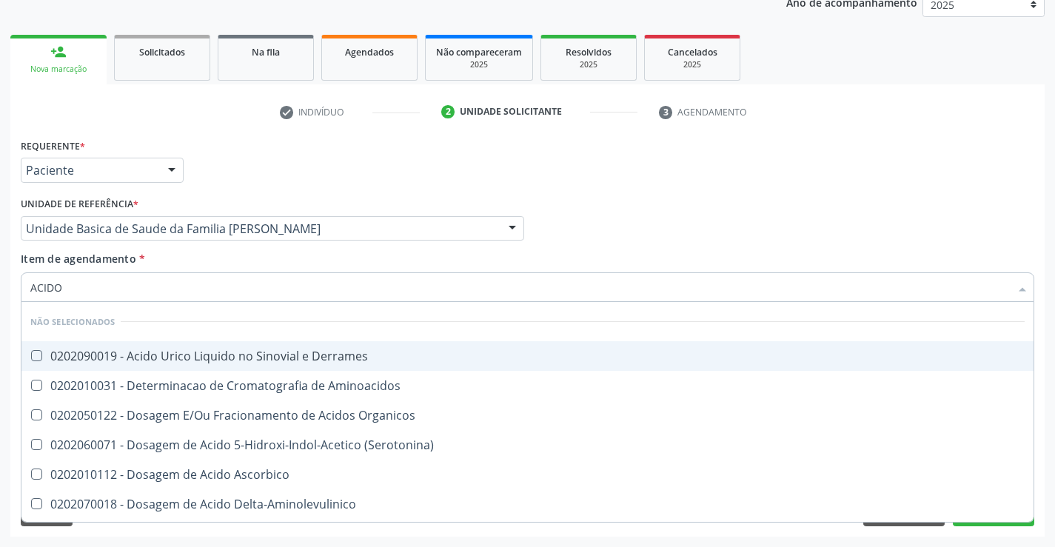
type input "ACIDO U"
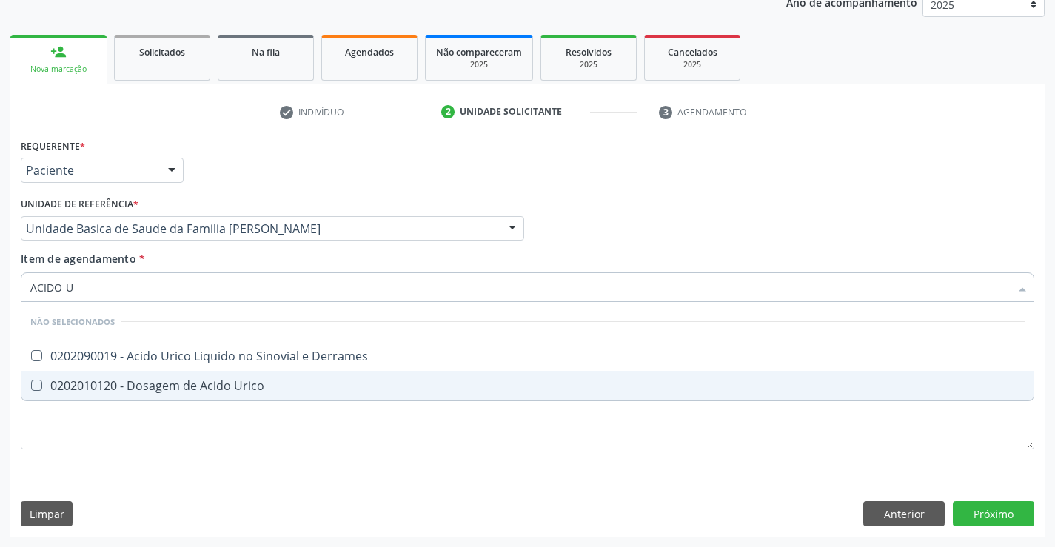
click at [110, 392] on div "0202010120 - Dosagem de Acido Urico" at bounding box center [527, 386] width 994 height 12
checkbox Urico "true"
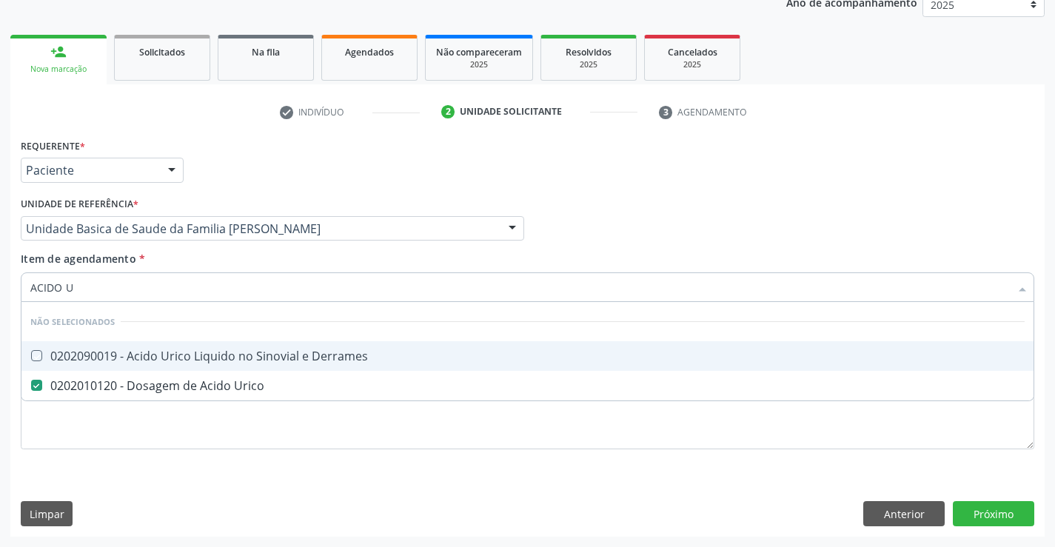
click at [232, 193] on div "Unidade de referência * Unidade Basica de Saude da Familia Maninho Ferreira Uni…" at bounding box center [272, 216] width 503 height 47
checkbox Derrames "true"
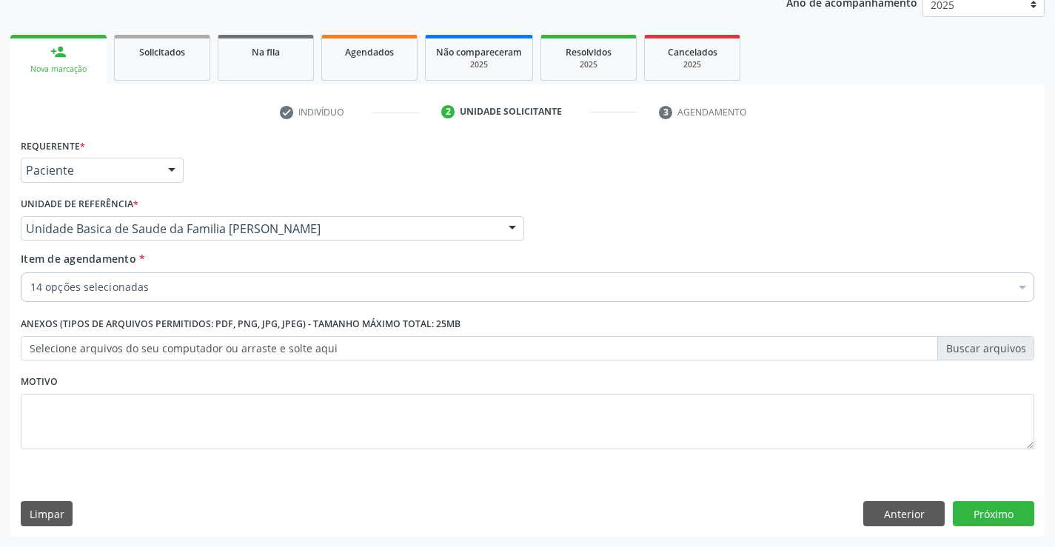
click at [121, 278] on div "14 opções selecionadas" at bounding box center [527, 287] width 1013 height 30
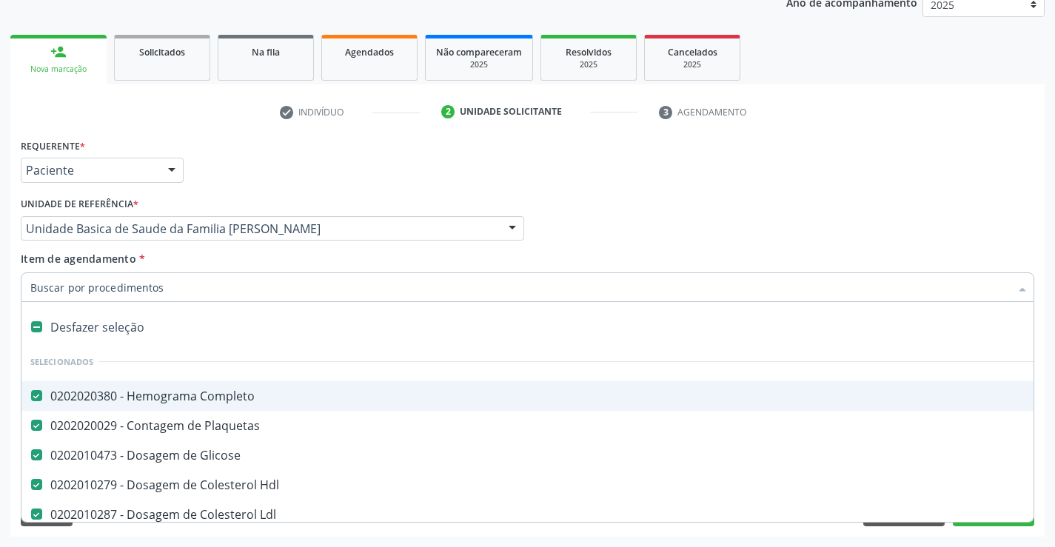
type input "C"
checkbox Urico "false"
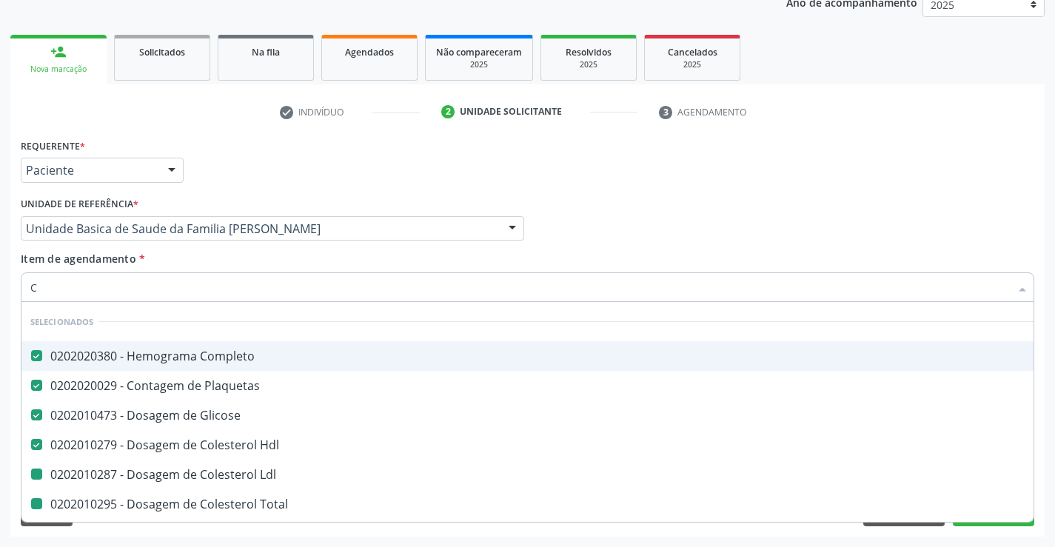
type input "CA"
checkbox Ldl "false"
checkbox Total "false"
checkbox Triglicerideos "false"
checkbox Creatinina "false"
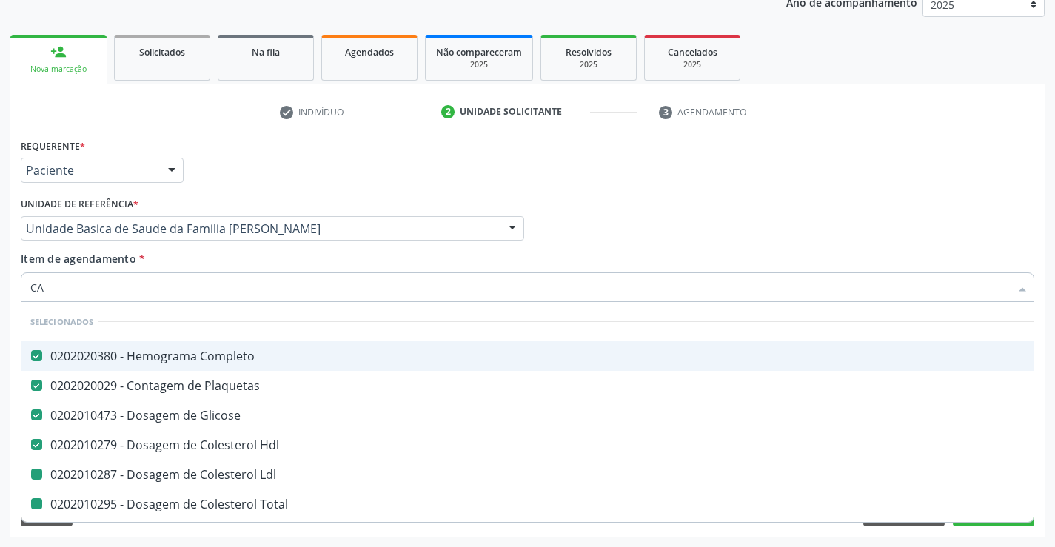
checkbox \(Tgo\) "false"
checkbox \(Tgp\) "false"
checkbox Alcalina "false"
checkbox Urico "false"
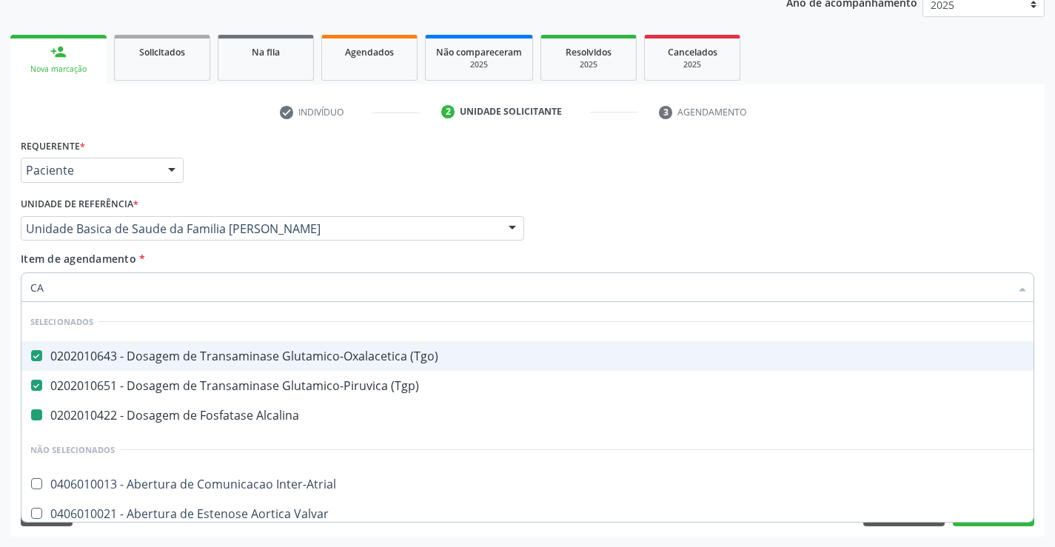
type input "CAL"
checkbox Alcalina "false"
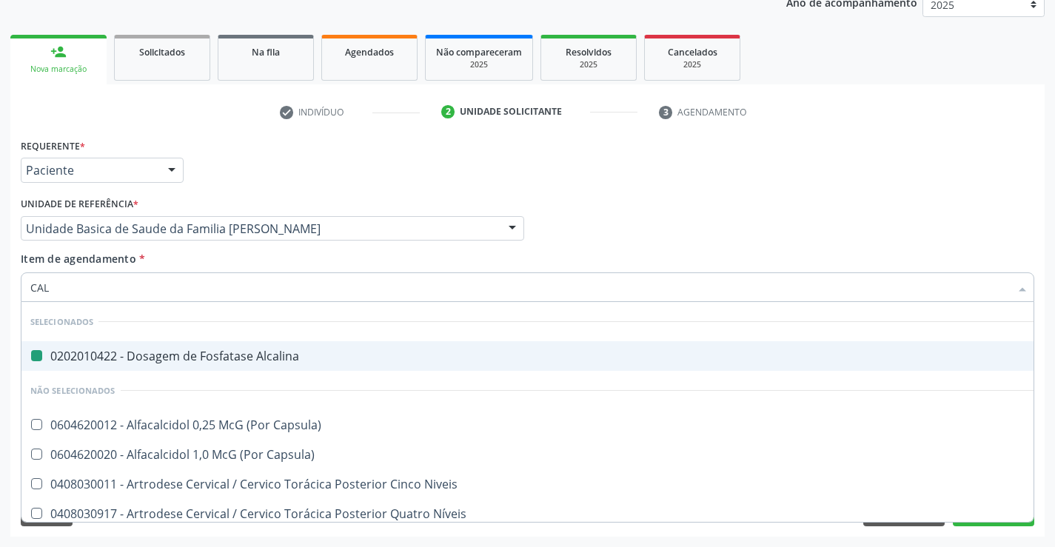
type input "CALC"
checkbox Alcalina "false"
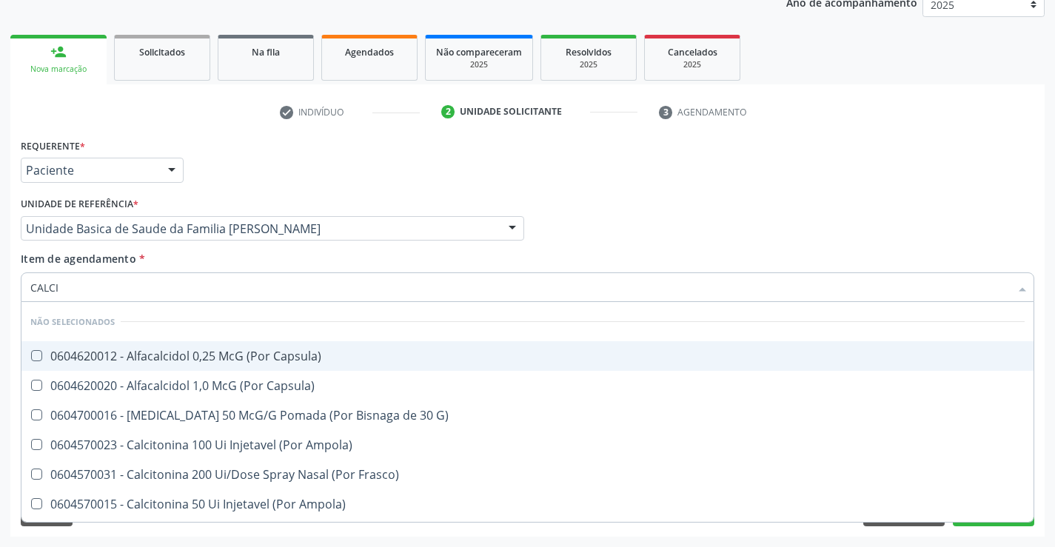
type input "CALCIO"
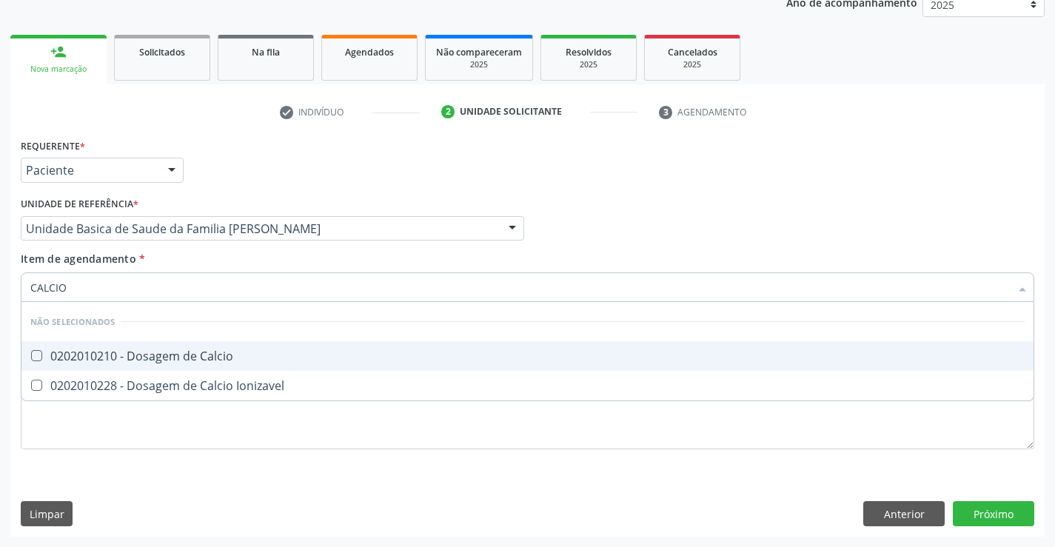
click at [135, 352] on div "0202010210 - Dosagem de Calcio" at bounding box center [527, 356] width 994 height 12
checkbox Calcio "true"
click at [192, 214] on div "Unidade de referência * Unidade Basica de Saude da Familia Maninho Ferreira Uni…" at bounding box center [272, 216] width 503 height 47
checkbox Ionizavel "true"
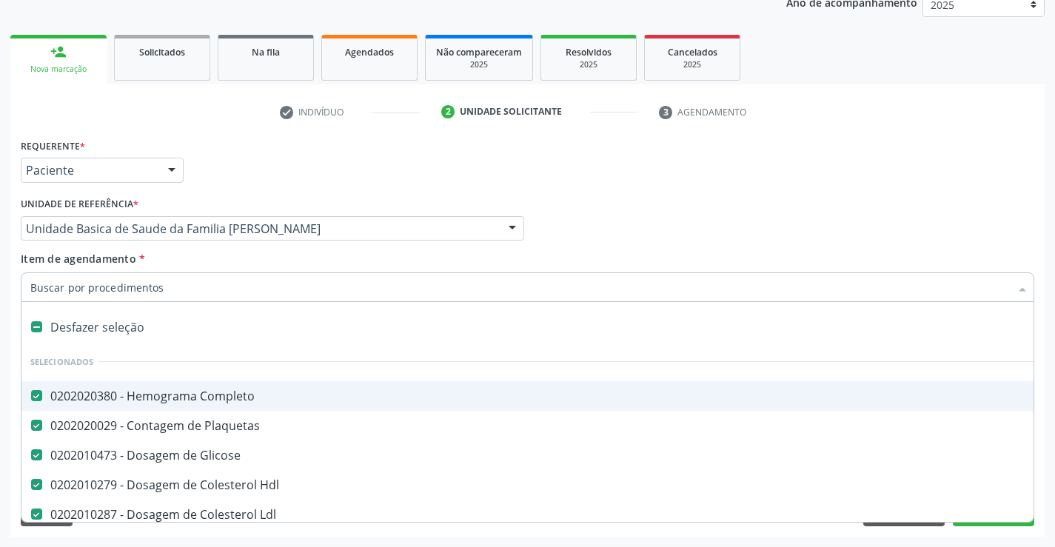
click at [124, 291] on input "Item de agendamento *" at bounding box center [519, 287] width 979 height 30
type input "U"
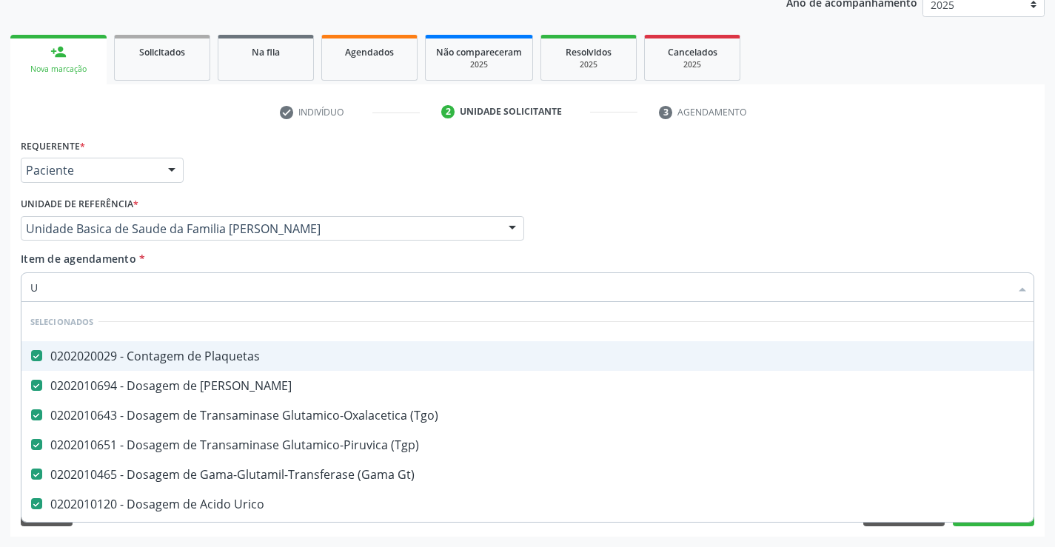
checkbox Fezes "false"
checkbox Inter-Atrial "false"
checkbox Valvar "false"
checkbox Adolescente\) "false"
checkbox Valvar "false"
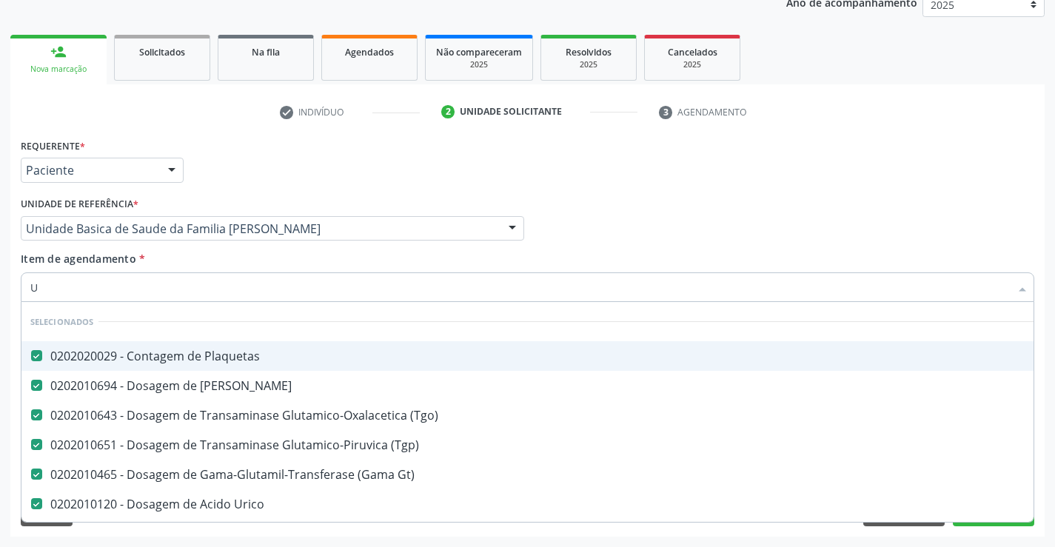
checkbox Adolescente\) "false"
checkbox Paciente\) "false"
checkbox \(Dornic\) "false"
type input "UR"
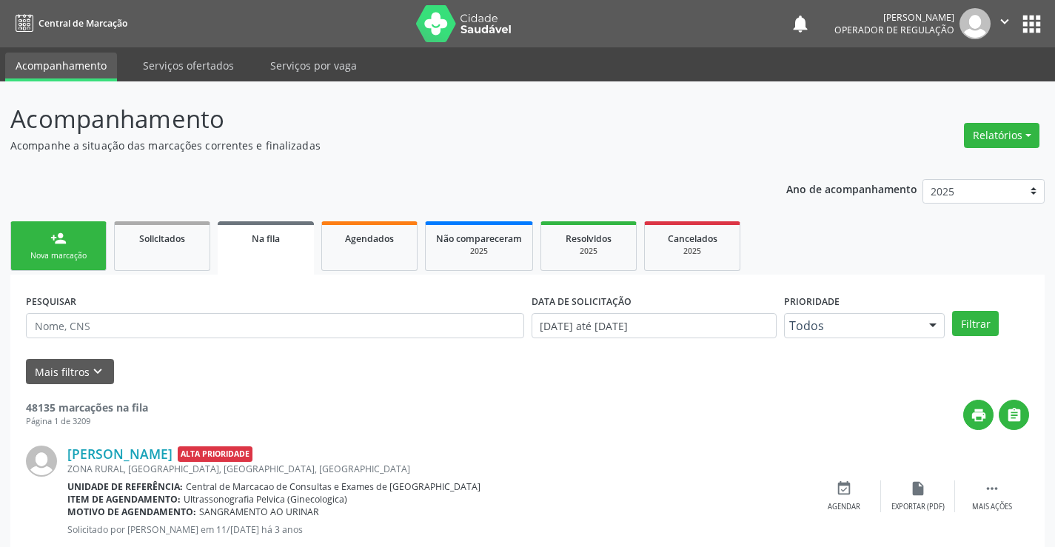
click at [44, 245] on link "person_add Nova marcação" at bounding box center [58, 246] width 96 height 50
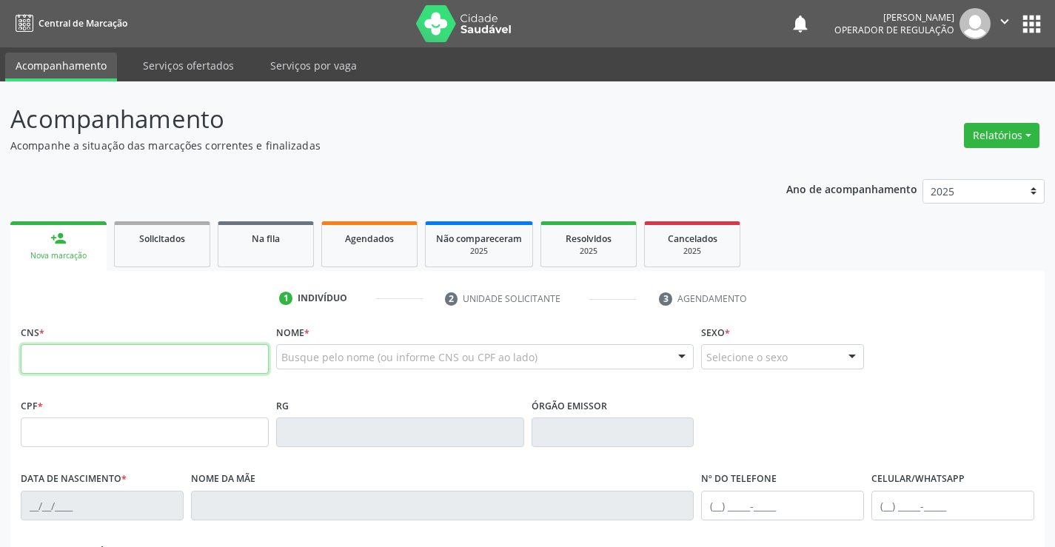
click at [79, 348] on input "text" at bounding box center [145, 359] width 248 height 30
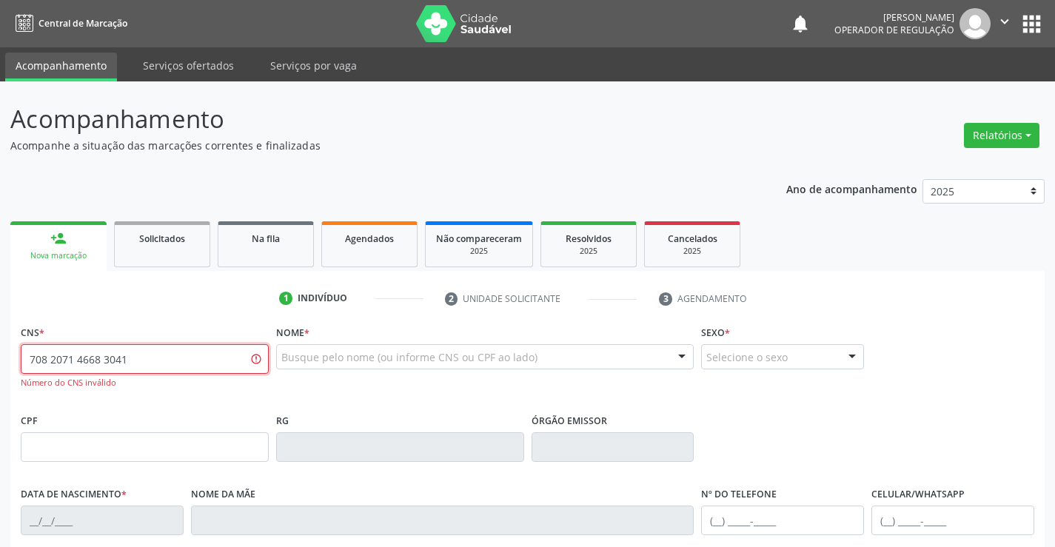
drag, startPoint x: 156, startPoint y: 366, endPoint x: 0, endPoint y: 363, distance: 156.2
click at [0, 363] on div "Acompanhamento Acompanhe a situação das marcações correntes e finalizadas Relat…" at bounding box center [527, 449] width 1055 height 736
drag, startPoint x: 146, startPoint y: 371, endPoint x: 0, endPoint y: 371, distance: 145.8
click at [0, 371] on div "Acompanhamento Acompanhe a situação das marcações correntes e finalizadas Relat…" at bounding box center [527, 449] width 1055 height 736
type input "708 2071 4368 3041"
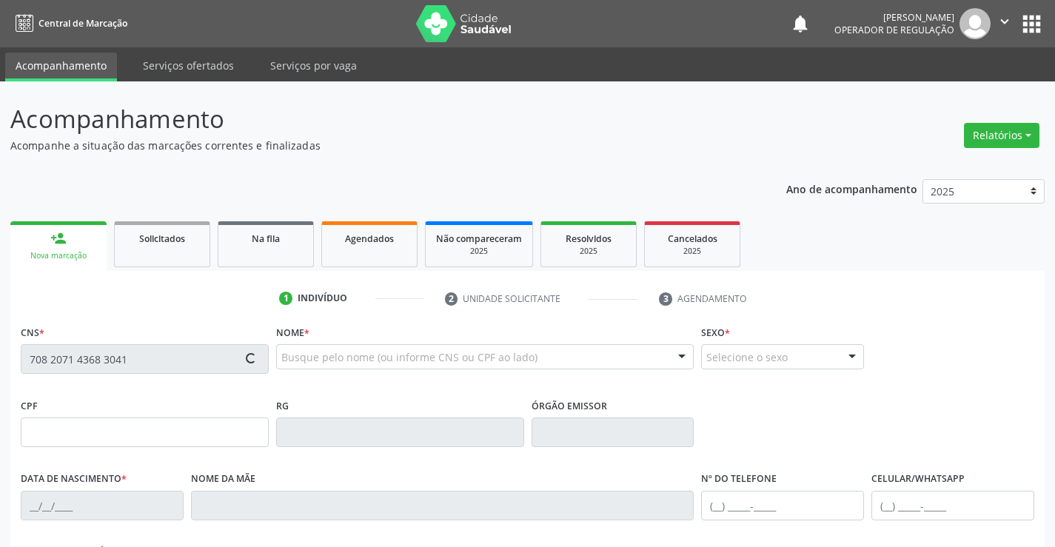
type input "1603230106"
type input "05/12/1992"
type input "(74) 98875-1932"
type input "(74) 98875-3824"
type input "061.165.215-33"
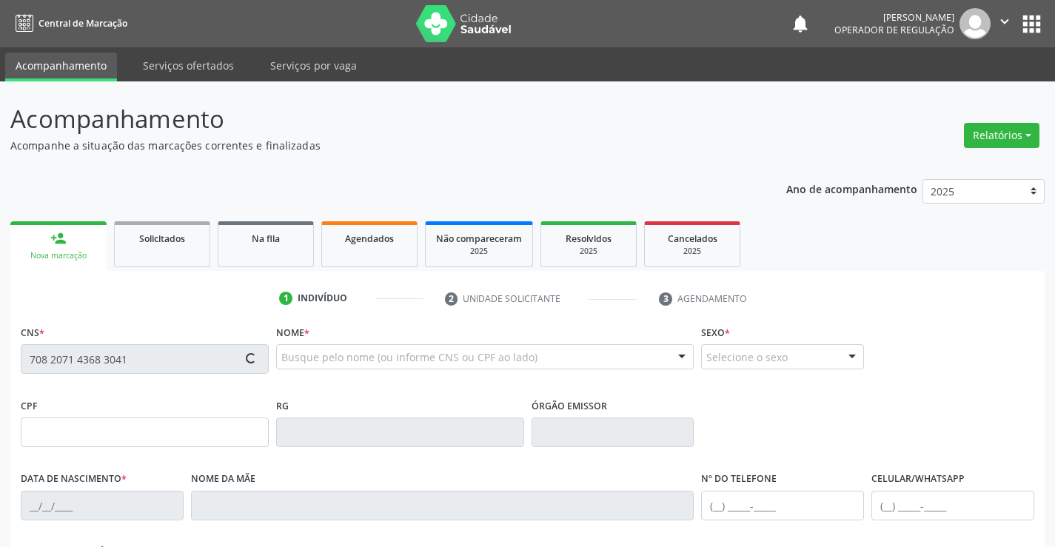
type input "S/N"
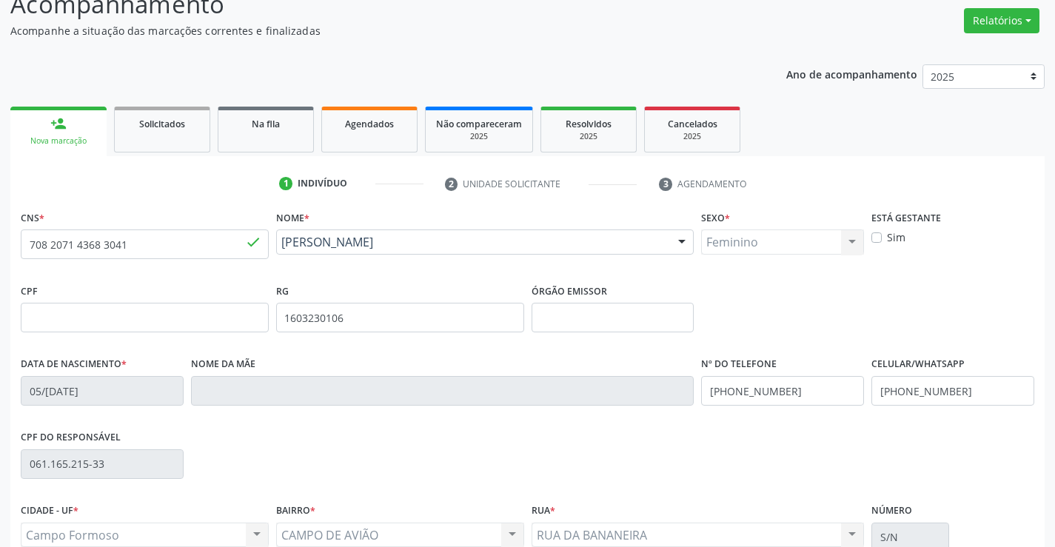
scroll to position [255, 0]
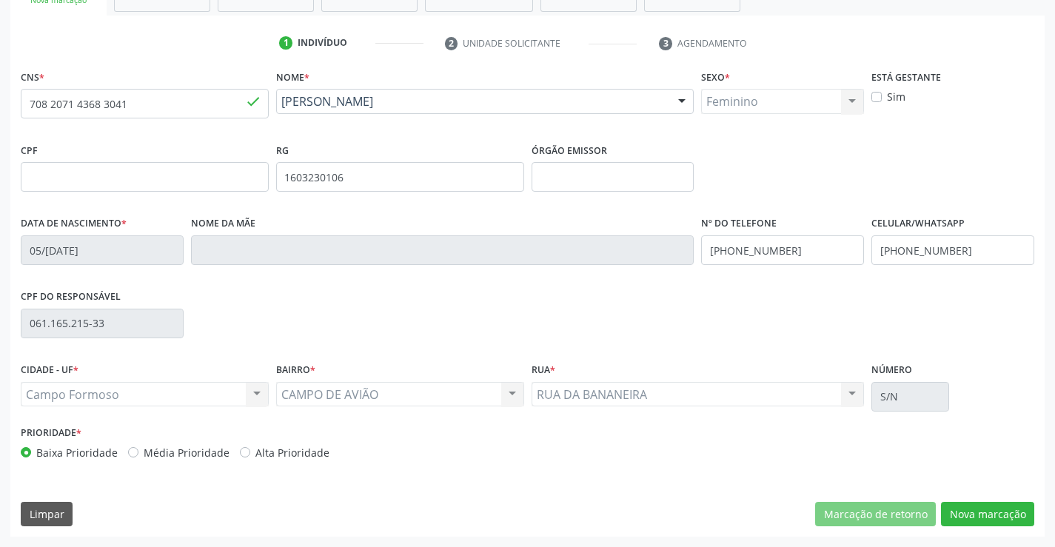
click at [981, 500] on div "CNS * 708 2071 4368 3041 done Nome * Daiane Silva dos Santos Daiane Silva dos S…" at bounding box center [527, 301] width 1034 height 471
click at [979, 512] on button "Nova marcação" at bounding box center [987, 514] width 93 height 25
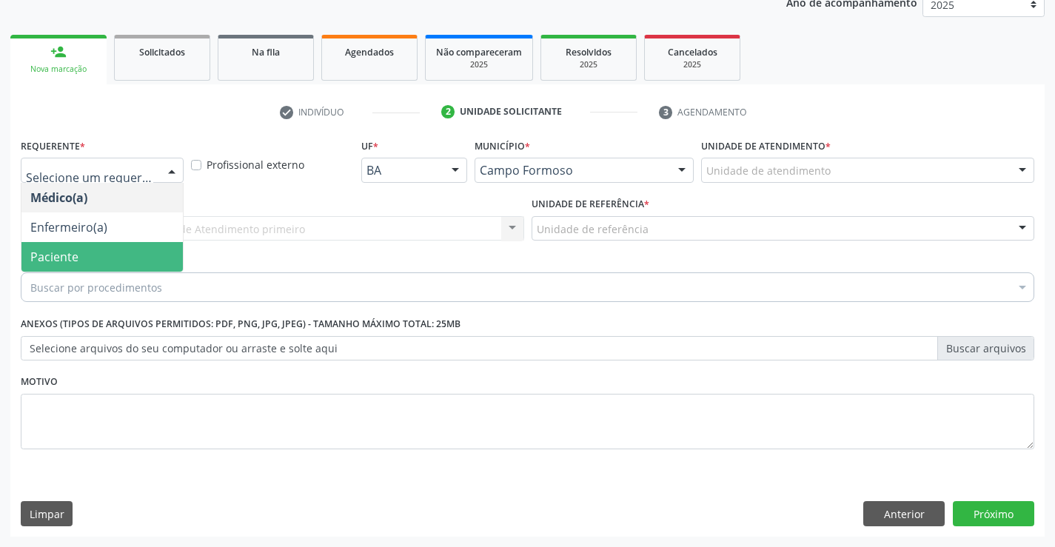
click at [82, 257] on span "Paciente" at bounding box center [101, 257] width 161 height 30
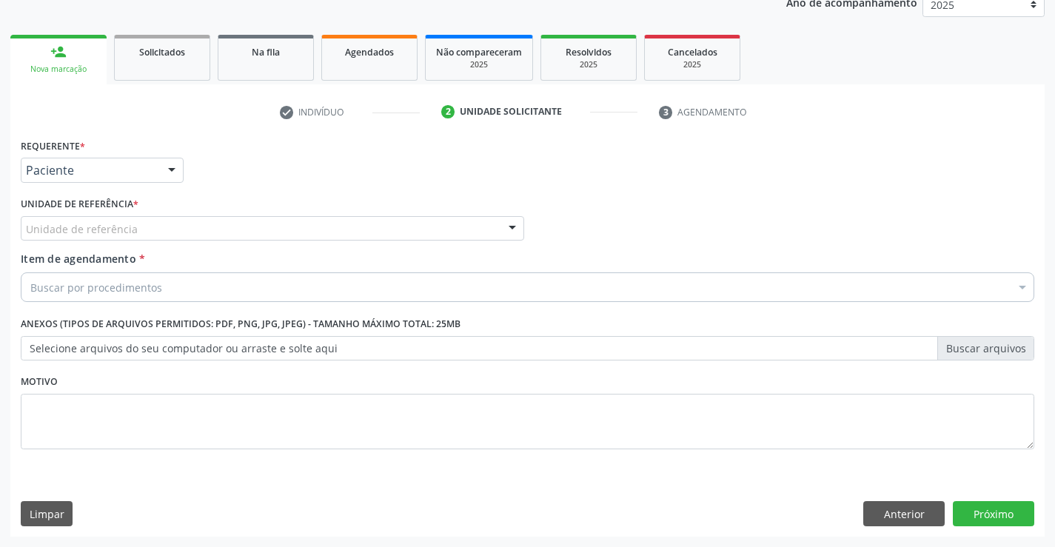
click at [201, 226] on div "Unidade de referência" at bounding box center [272, 228] width 503 height 25
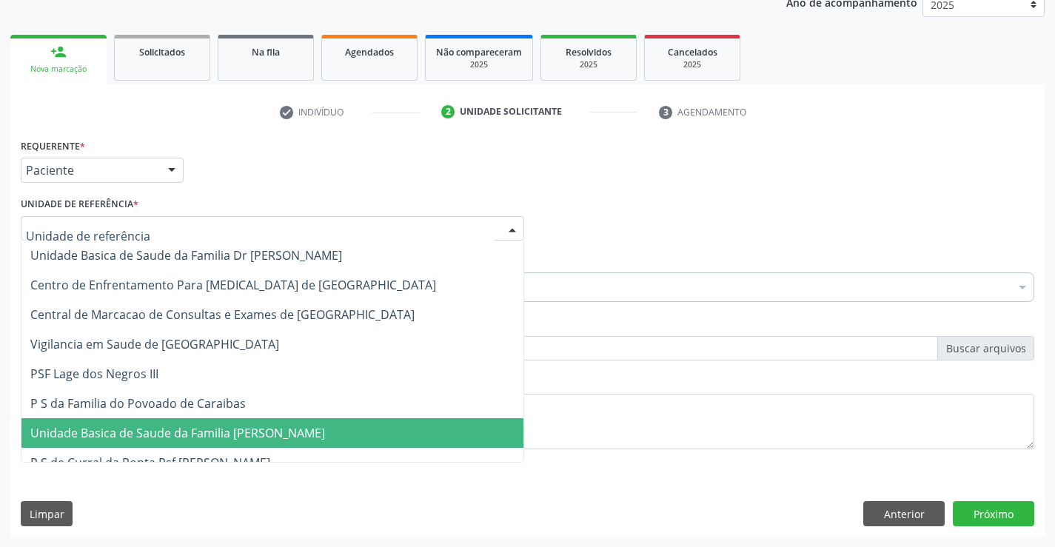
click at [184, 421] on span "Unidade Basica de Saude da Familia [PERSON_NAME]" at bounding box center [272, 433] width 502 height 30
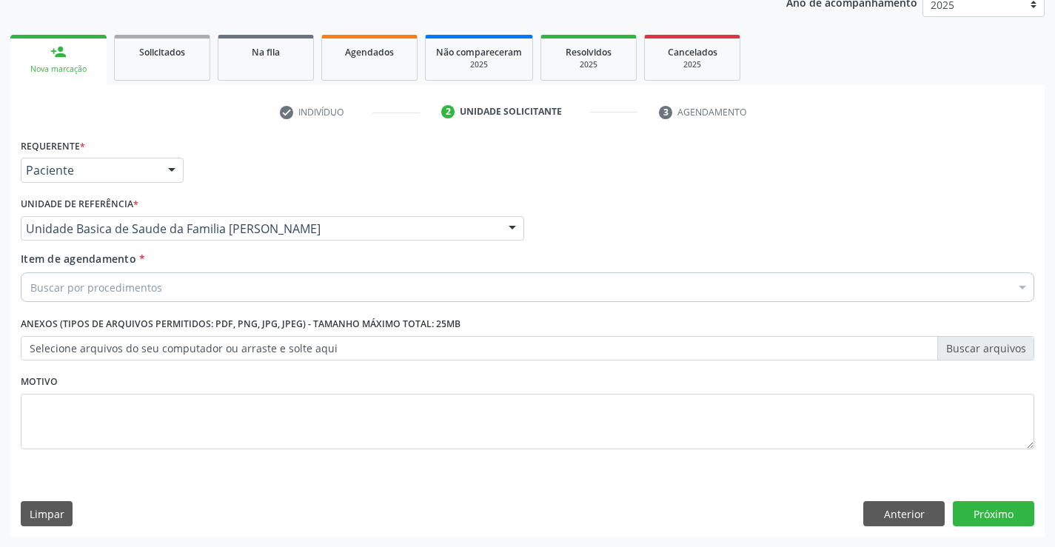
click at [164, 285] on div "Buscar por procedimentos" at bounding box center [527, 287] width 1013 height 30
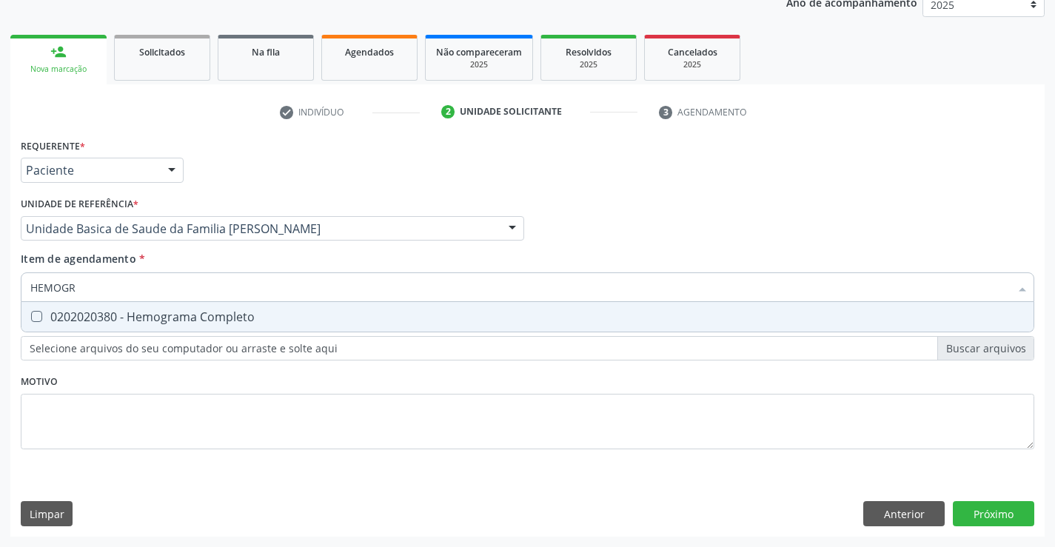
type input "HEMOGRA"
click at [165, 323] on div "0202020380 - Hemograma Completo" at bounding box center [527, 317] width 994 height 12
checkbox Completo "true"
type input "HEMOGRA"
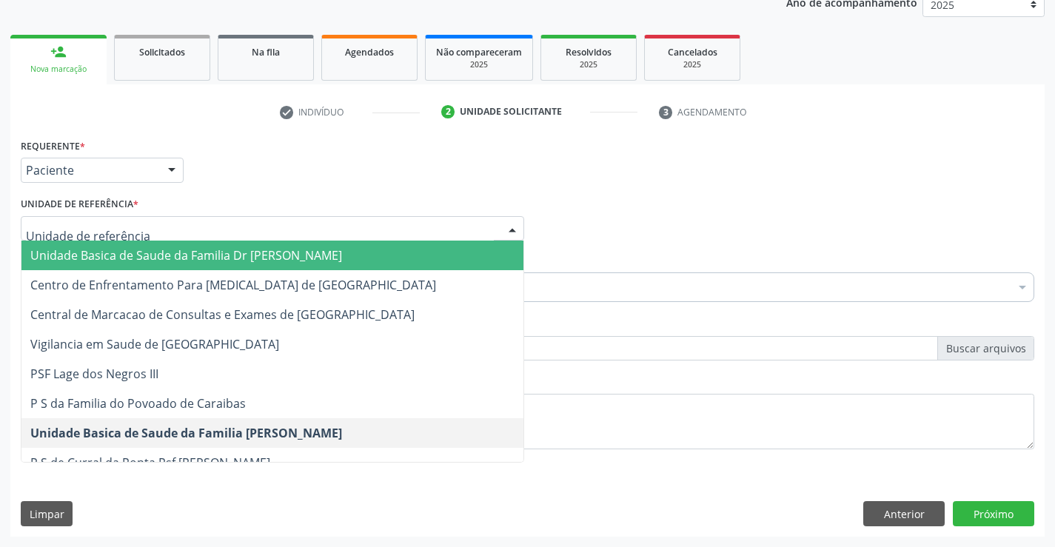
click at [371, 169] on div "Requerente * Paciente Médico(a) Enfermeiro(a) Paciente Nenhum resultado encontr…" at bounding box center [527, 164] width 1021 height 58
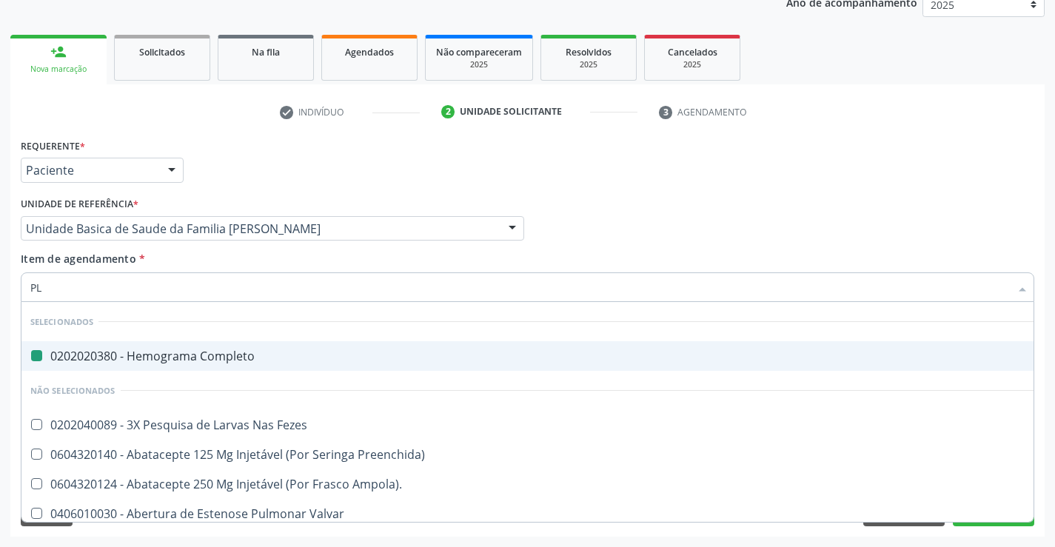
type input "PLA"
checkbox Completo "false"
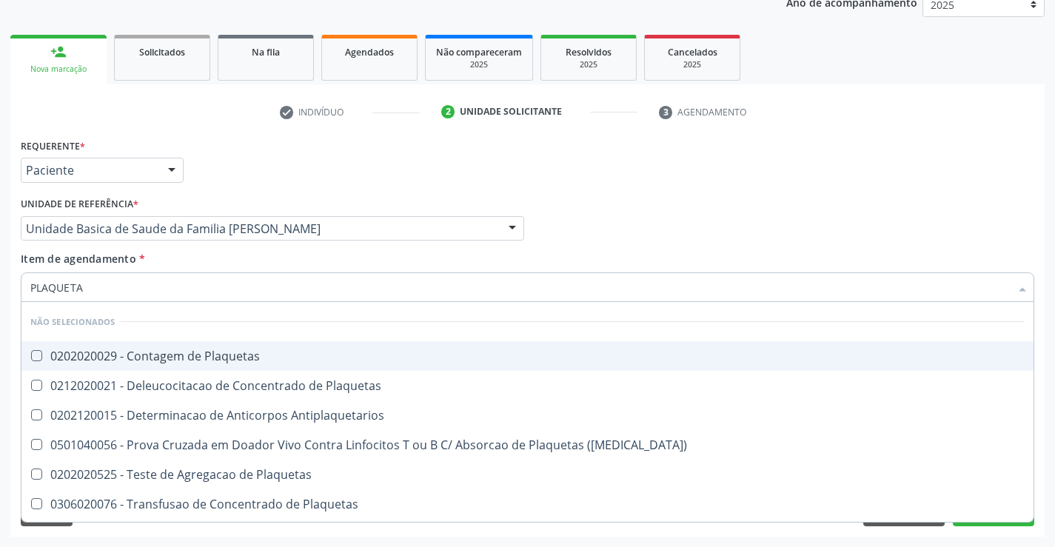
type input "PLAQUETAS"
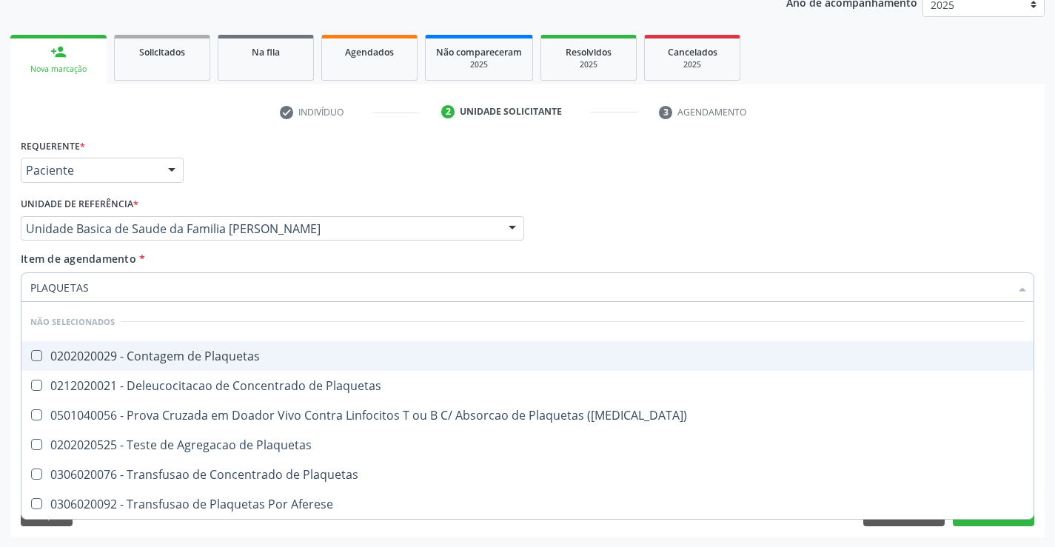
click at [162, 358] on div "0202020029 - Contagem de Plaquetas" at bounding box center [527, 356] width 994 height 12
checkbox Plaquetas "true"
type input "PLAQUETAS"
click at [289, 164] on div "Requerente * Paciente Médico(a) Enfermeiro(a) Paciente Nenhum resultado encontr…" at bounding box center [527, 164] width 1021 height 58
checkbox Plaquetas "true"
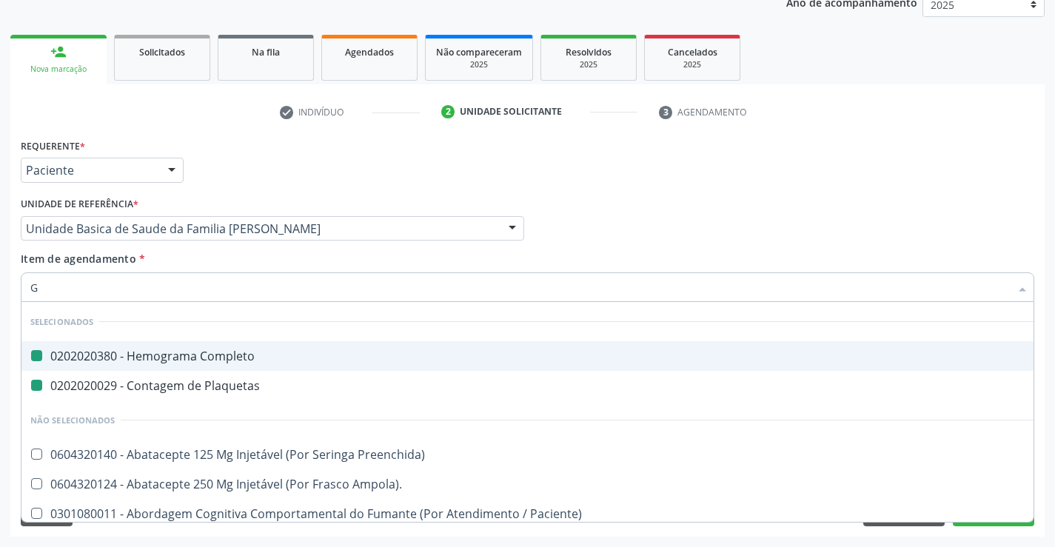
type input "GL"
checkbox Completo "false"
checkbox Plaquetas "false"
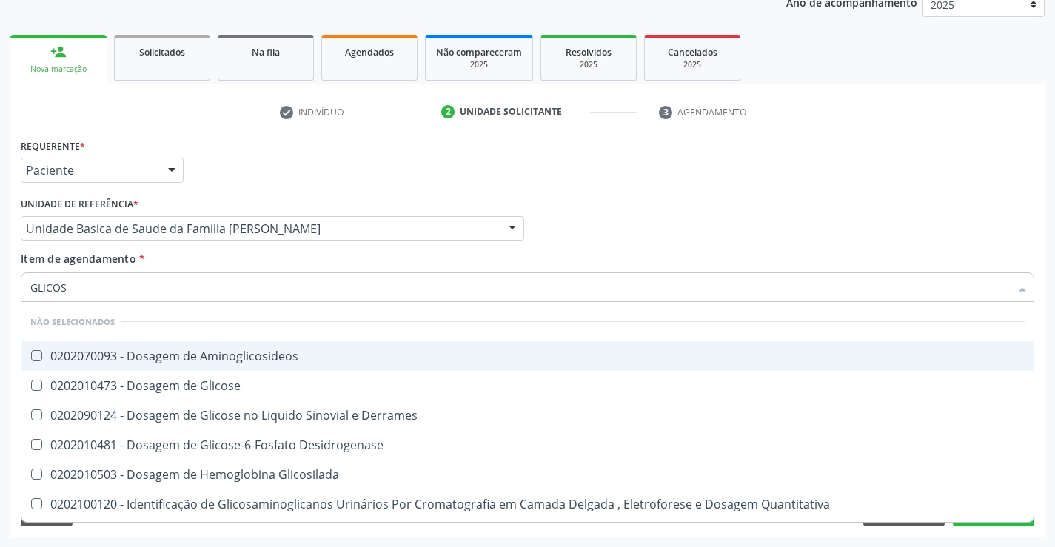
type input "GLICOSE"
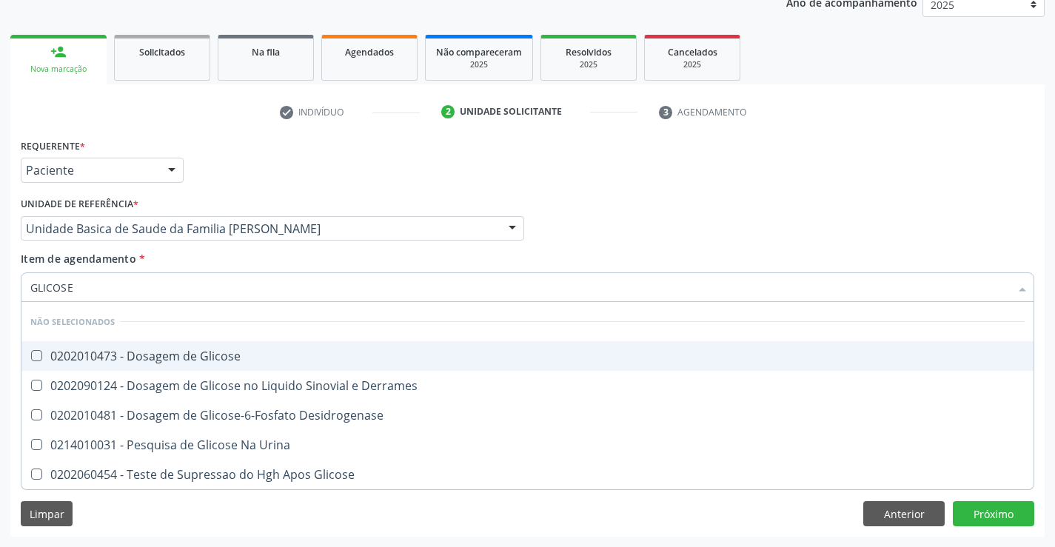
drag, startPoint x: 161, startPoint y: 358, endPoint x: 187, endPoint y: 304, distance: 58.9
click at [162, 353] on div "0202010473 - Dosagem de Glicose" at bounding box center [527, 356] width 994 height 12
checkbox Glicose "true"
type input "GLICOSE"
click at [283, 175] on div "Requerente * Paciente Médico(a) Enfermeiro(a) Paciente Nenhum resultado encontr…" at bounding box center [527, 164] width 1021 height 58
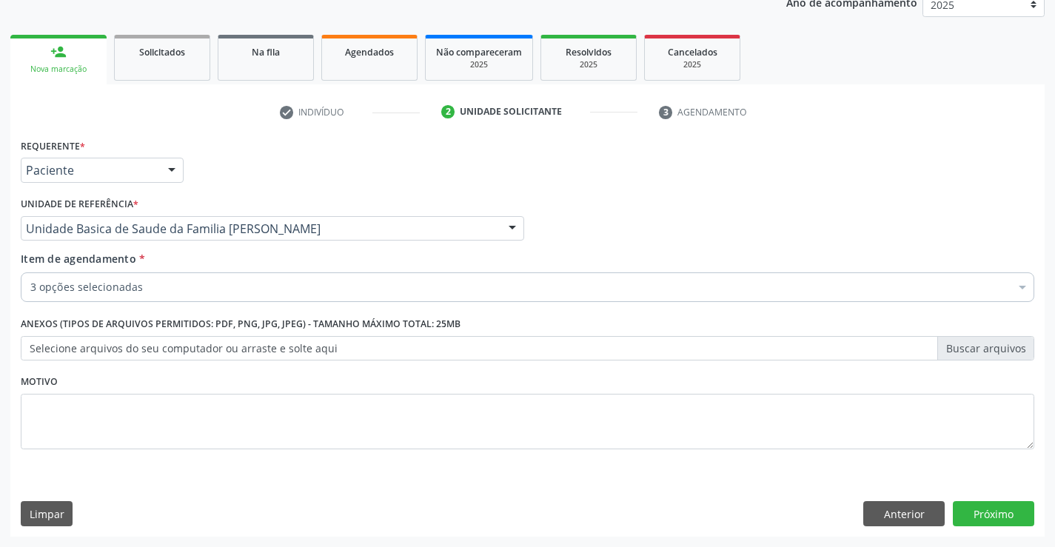
click at [109, 297] on div "3 opções selecionadas" at bounding box center [527, 287] width 1013 height 30
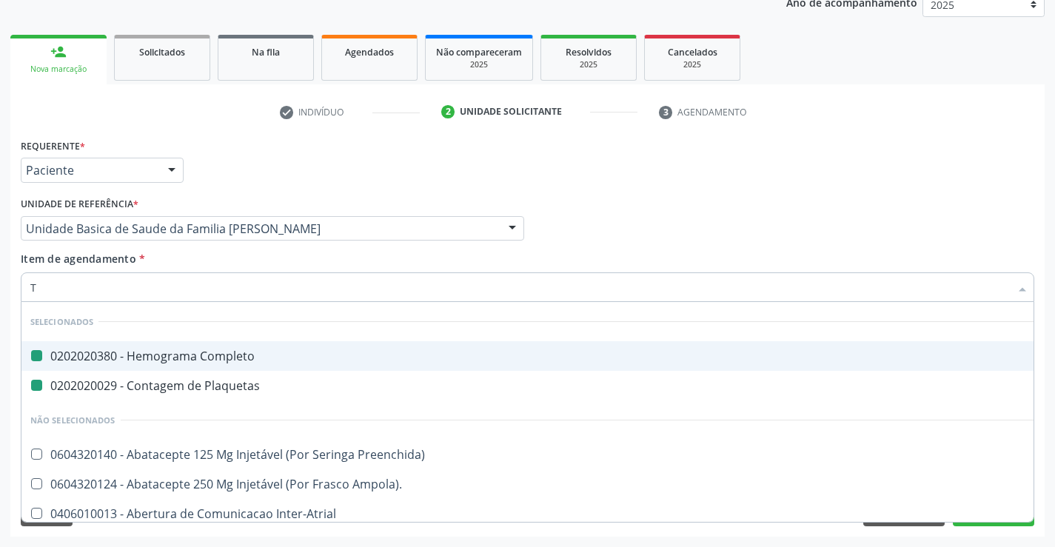
type input "TG"
checkbox Completo "false"
checkbox Plaquetas "false"
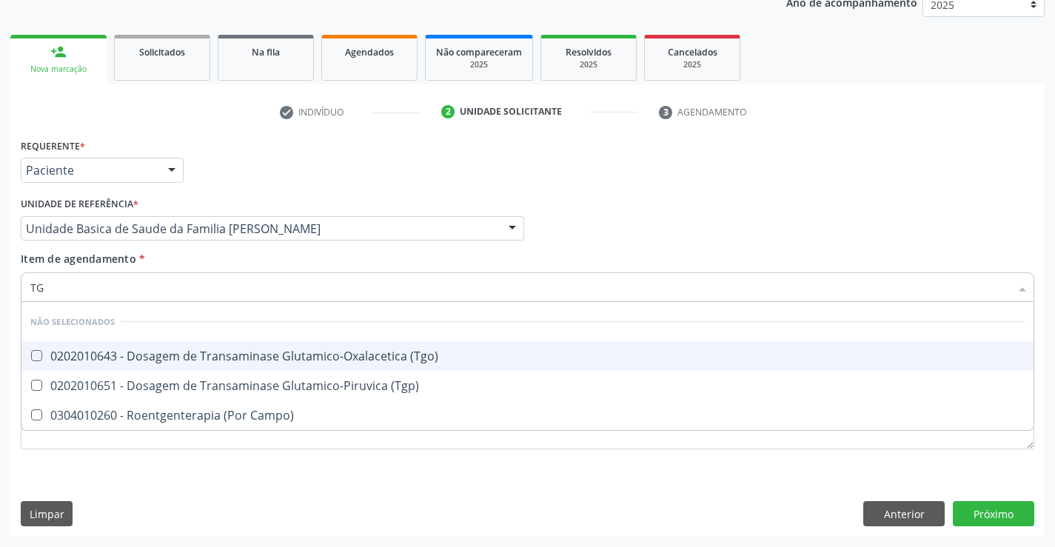
drag, startPoint x: 144, startPoint y: 358, endPoint x: 140, endPoint y: 390, distance: 32.9
click at [144, 360] on div "0202010643 - Dosagem de Transaminase Glutamico-Oxalacetica (Tgo)" at bounding box center [527, 356] width 994 height 12
checkbox \(Tgo\) "true"
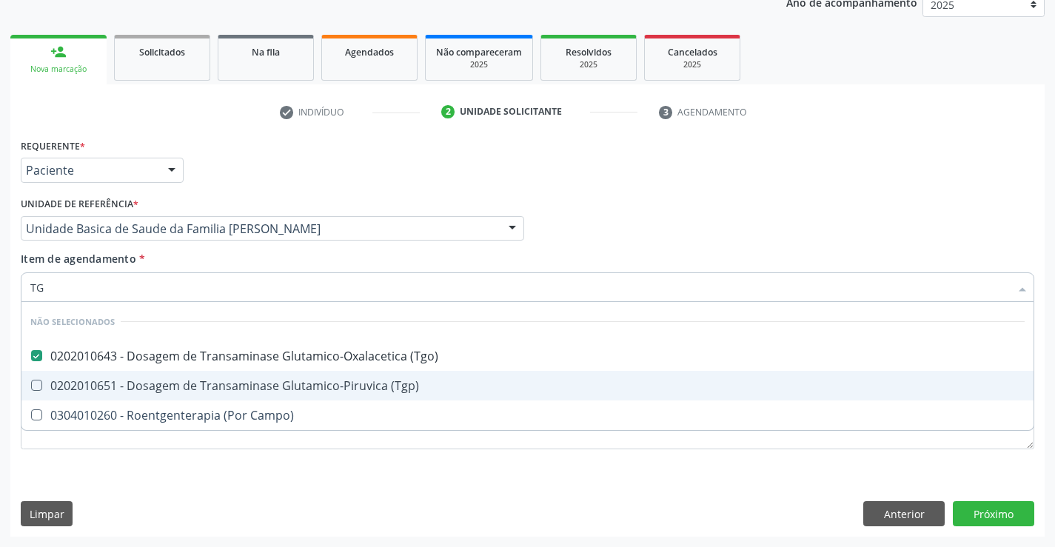
click at [138, 389] on div "0202010651 - Dosagem de Transaminase Glutamico-Piruvica (Tgp)" at bounding box center [527, 386] width 994 height 12
checkbox \(Tgp\) "true"
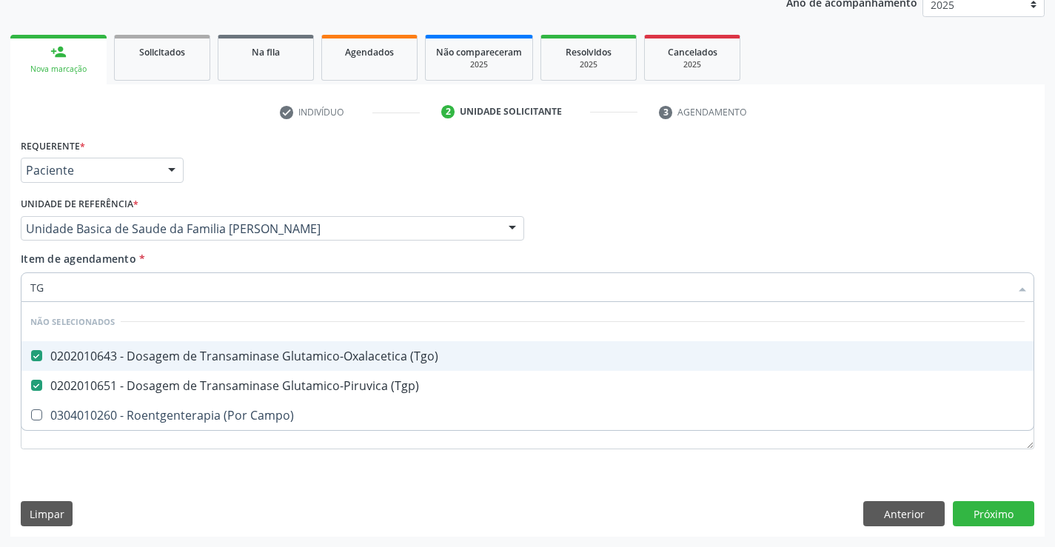
click at [246, 181] on div "Requerente * Paciente Médico(a) Enfermeiro(a) Paciente Nenhum resultado encontr…" at bounding box center [527, 164] width 1021 height 58
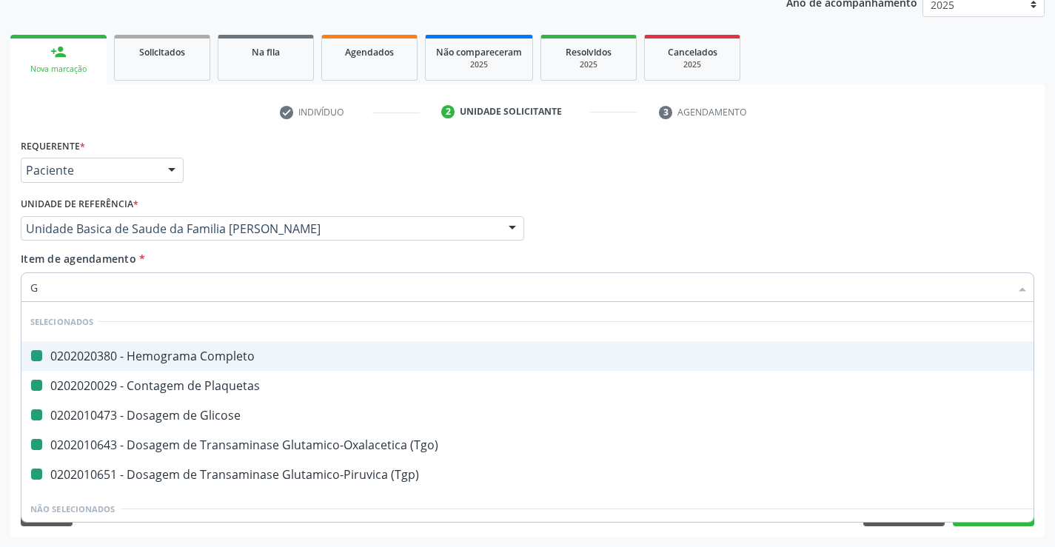
type input "GA"
checkbox Completo "false"
checkbox Plaquetas "false"
checkbox Glicose "false"
checkbox \(Tgo\) "false"
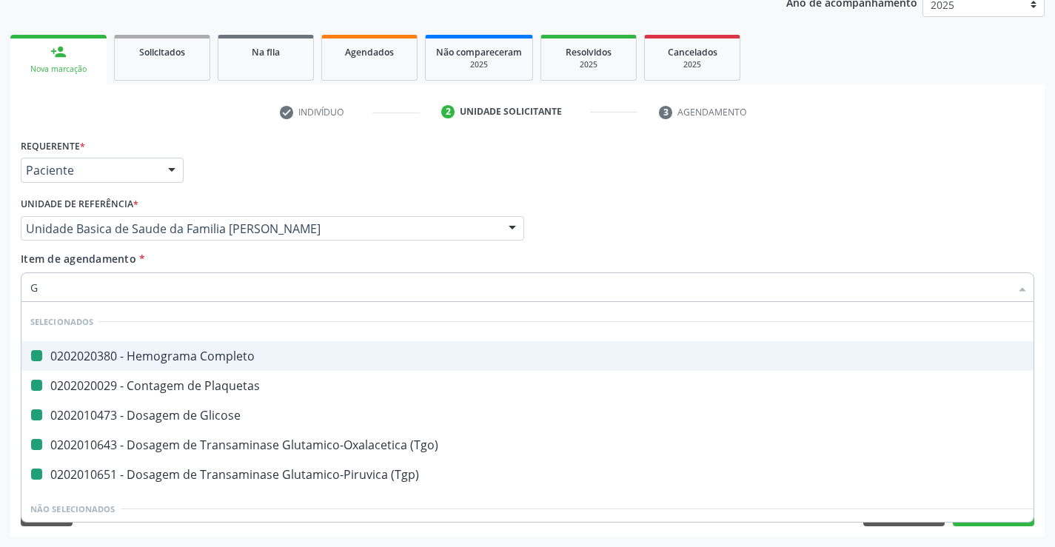
checkbox \(Tgp\) "false"
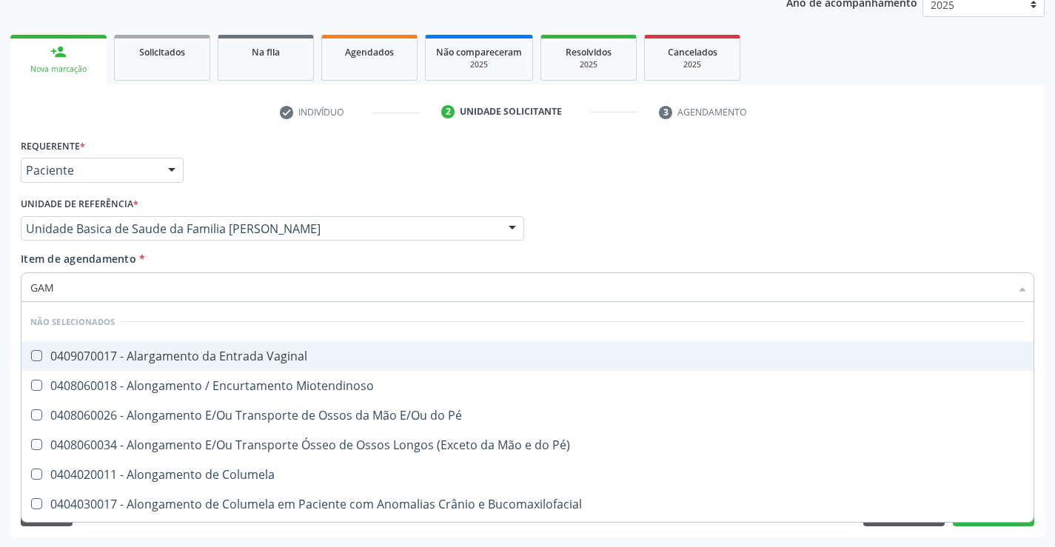
type input "GAMA"
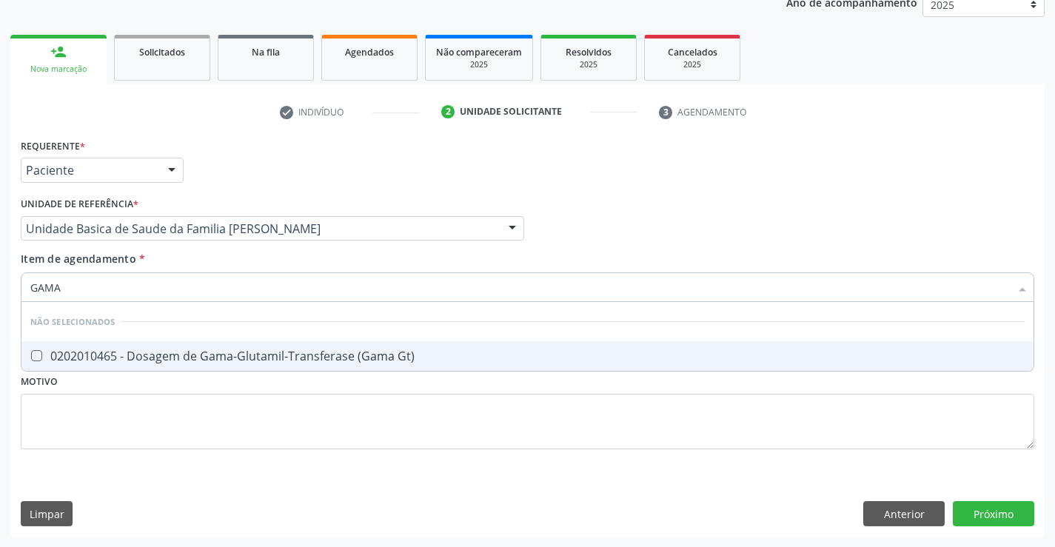
click at [161, 360] on div "0202010465 - Dosagem de Gama-Glutamil-Transferase (Gama Gt)" at bounding box center [527, 356] width 994 height 12
checkbox Gt\) "true"
click at [241, 149] on div "Requerente * Paciente Médico(a) Enfermeiro(a) Paciente Nenhum resultado encontr…" at bounding box center [527, 164] width 1021 height 58
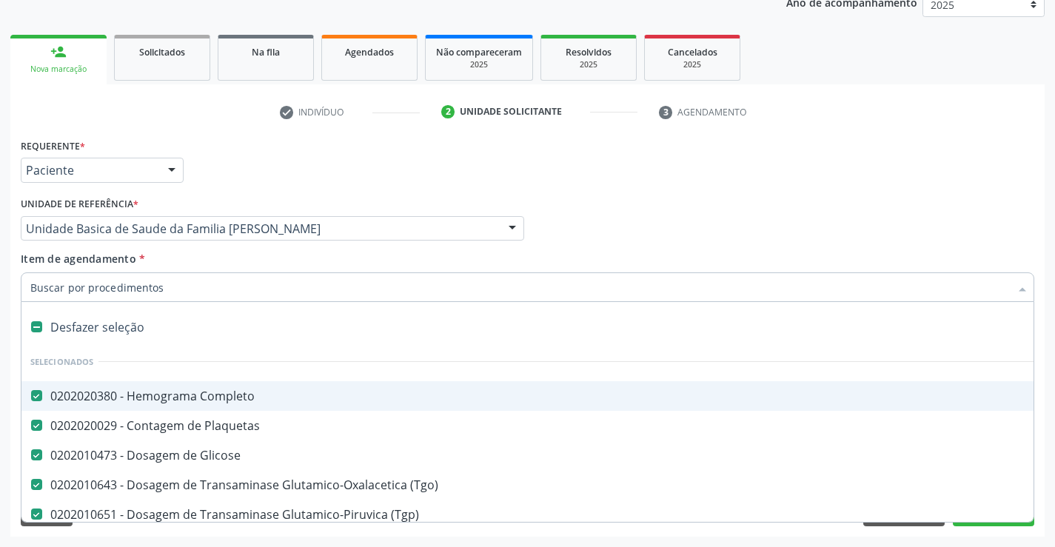
type input "U"
checkbox Gt\) "false"
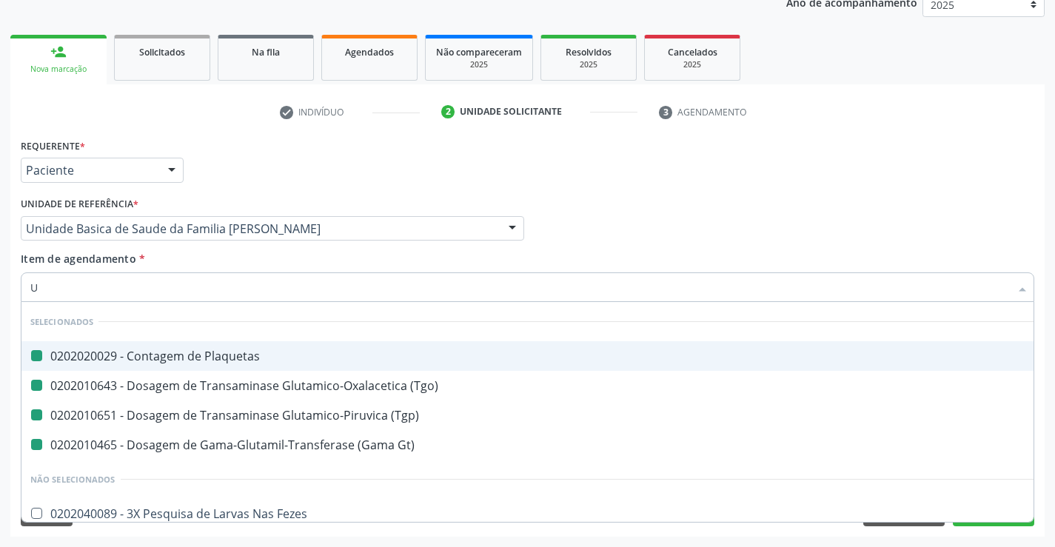
type input "UR"
checkbox Plaquetas "false"
checkbox \(Tgo\) "false"
checkbox \(Tgp\) "false"
checkbox Gt\) "false"
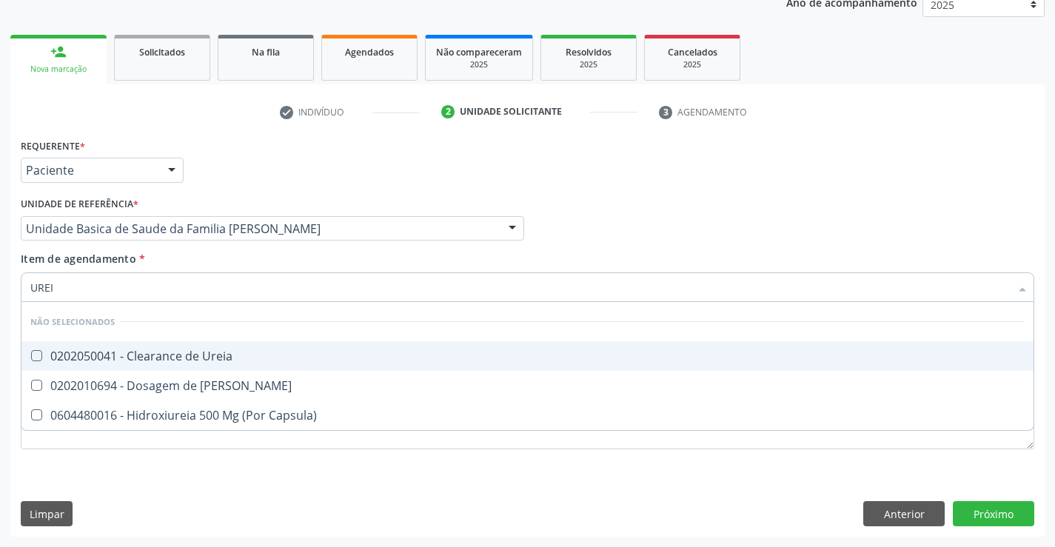
type input "UREIA"
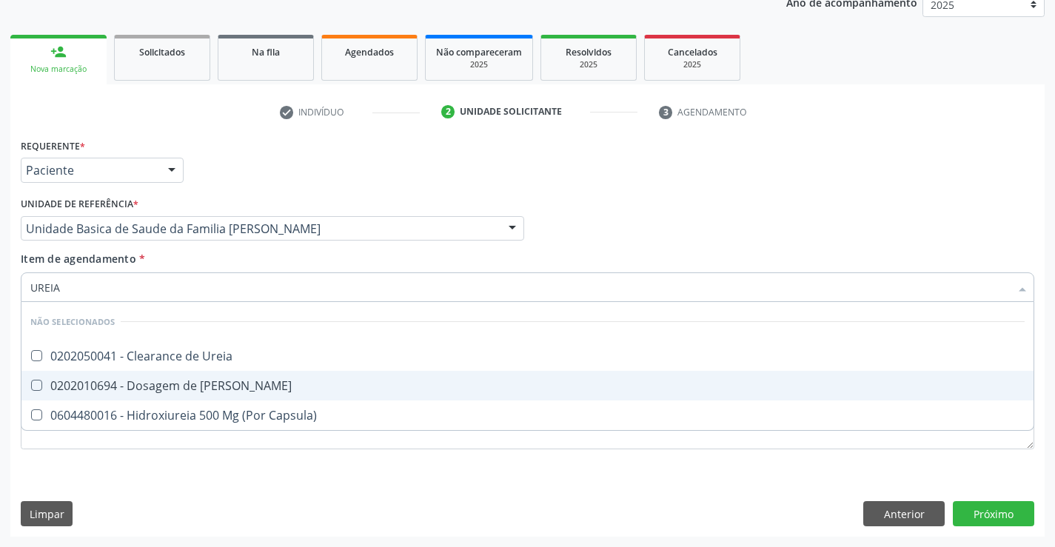
click at [98, 380] on div "0202010694 - Dosagem de Ureia" at bounding box center [527, 386] width 994 height 12
checkbox Ureia "true"
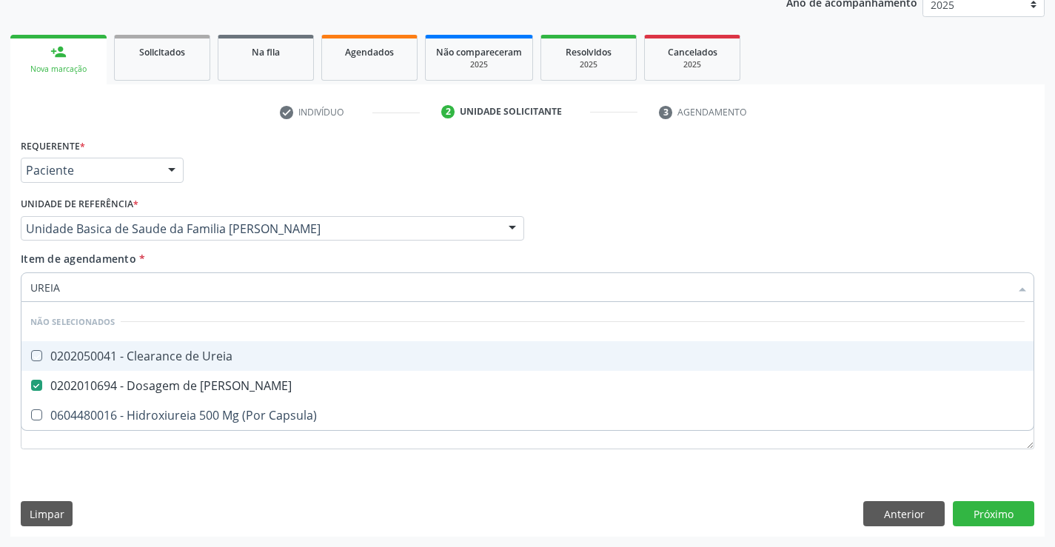
click at [192, 144] on div "Requerente * Paciente Médico(a) Enfermeiro(a) Paciente Nenhum resultado encontr…" at bounding box center [527, 164] width 1021 height 58
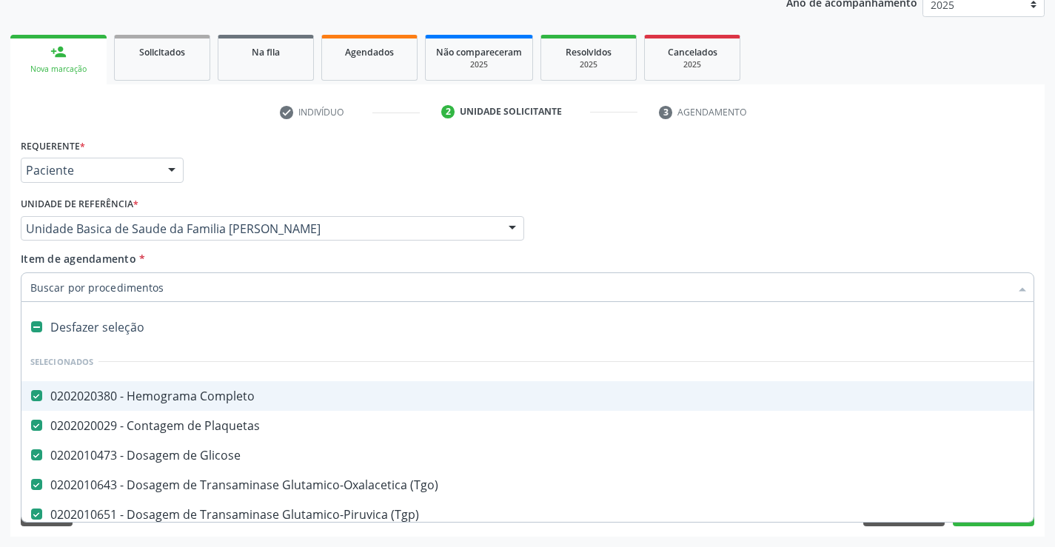
type input "C"
checkbox Ureia "false"
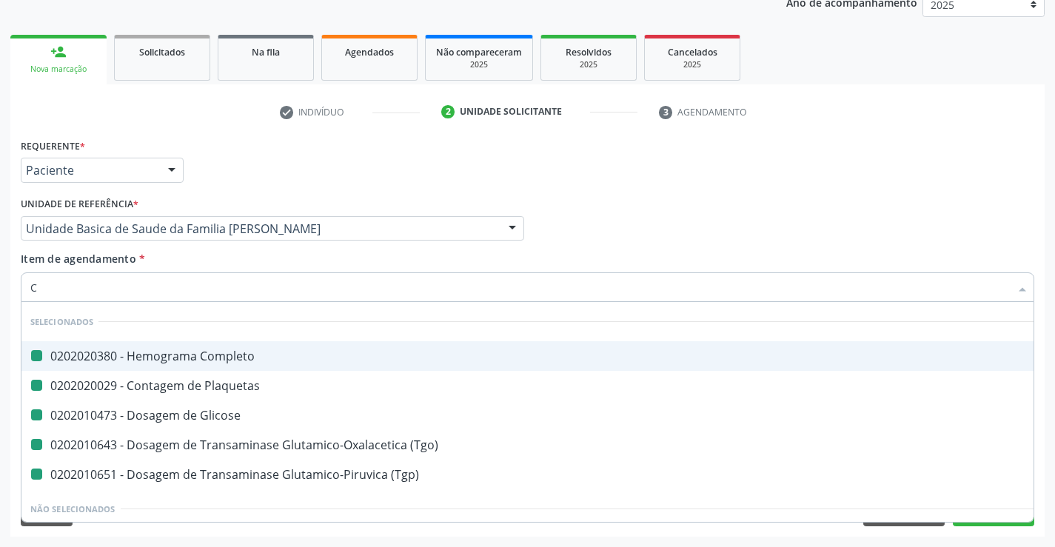
type input "CR"
checkbox Completo "false"
checkbox Plaquetas "false"
checkbox Glicose "false"
checkbox \(Tgo\) "false"
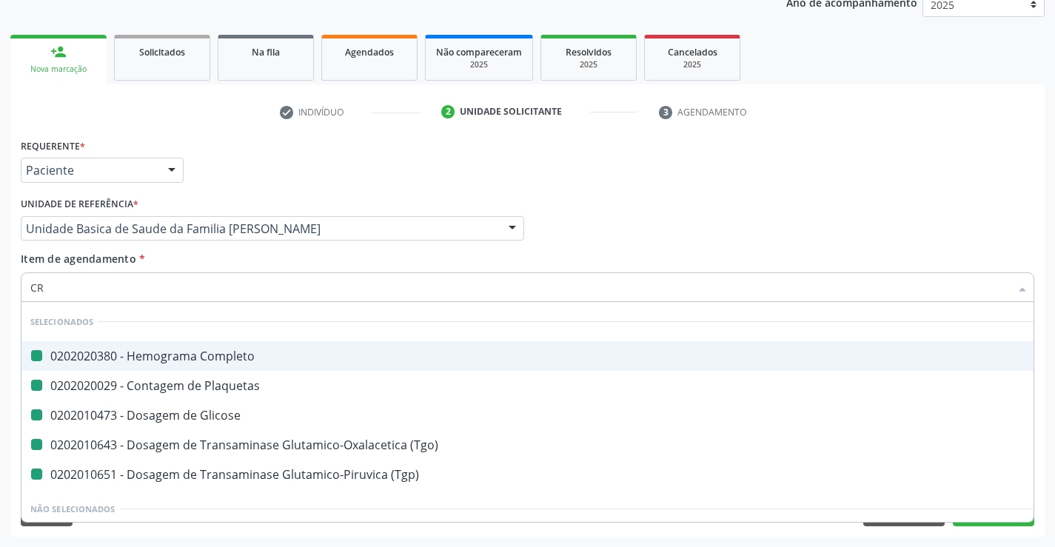
checkbox \(Tgp\) "false"
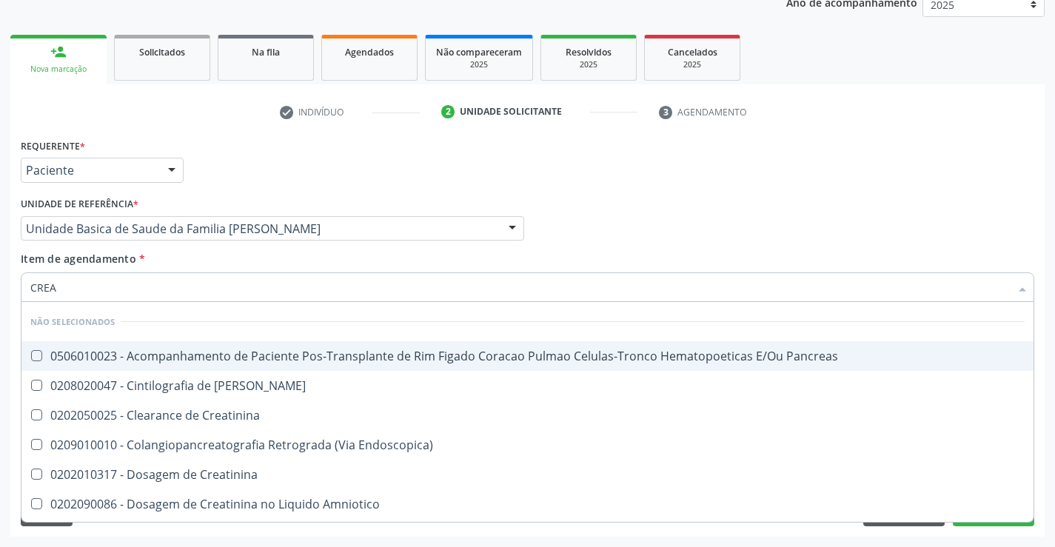
type input "CREAT"
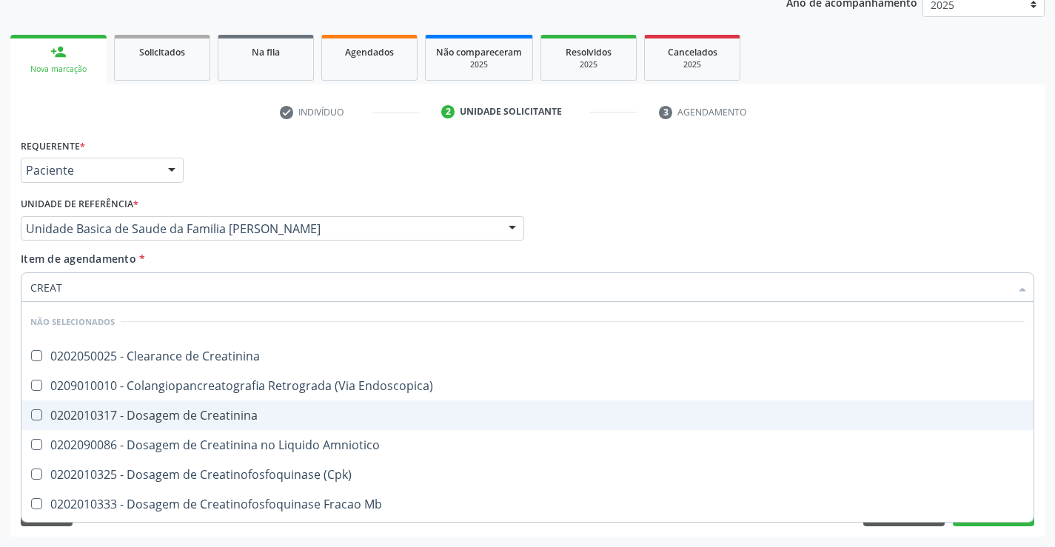
click at [139, 417] on div "0202010317 - Dosagem de Creatinina" at bounding box center [527, 415] width 994 height 12
checkbox Creatinina "true"
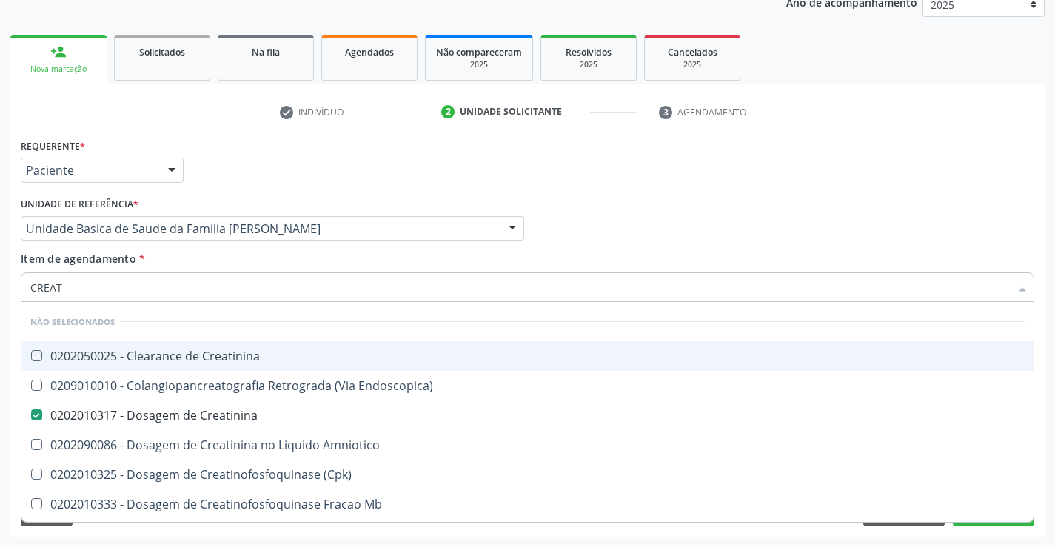
click at [207, 158] on div "Requerente * Paciente Médico(a) Enfermeiro(a) Paciente Nenhum resultado encontr…" at bounding box center [527, 164] width 1021 height 58
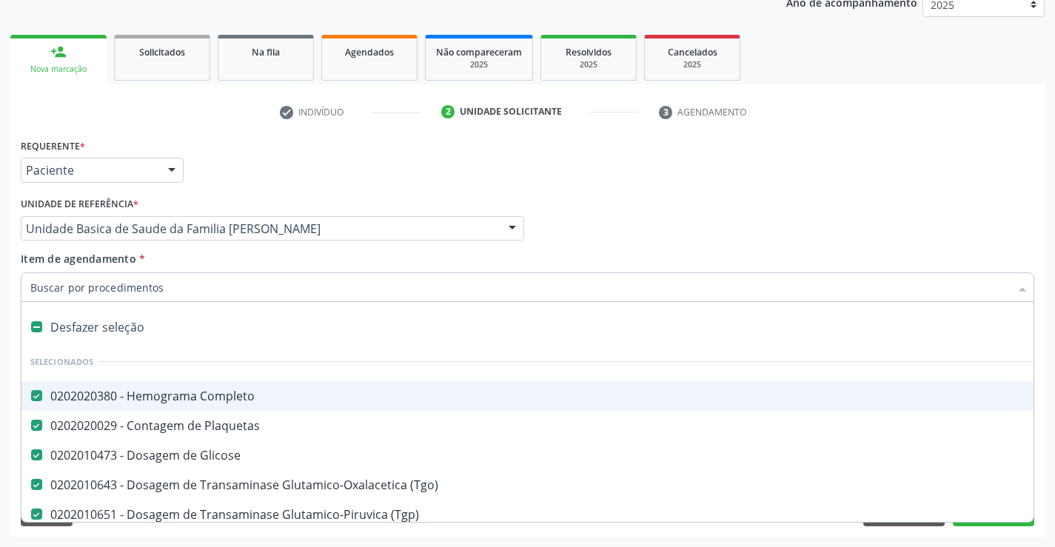
type input "C"
checkbox Creatinina "false"
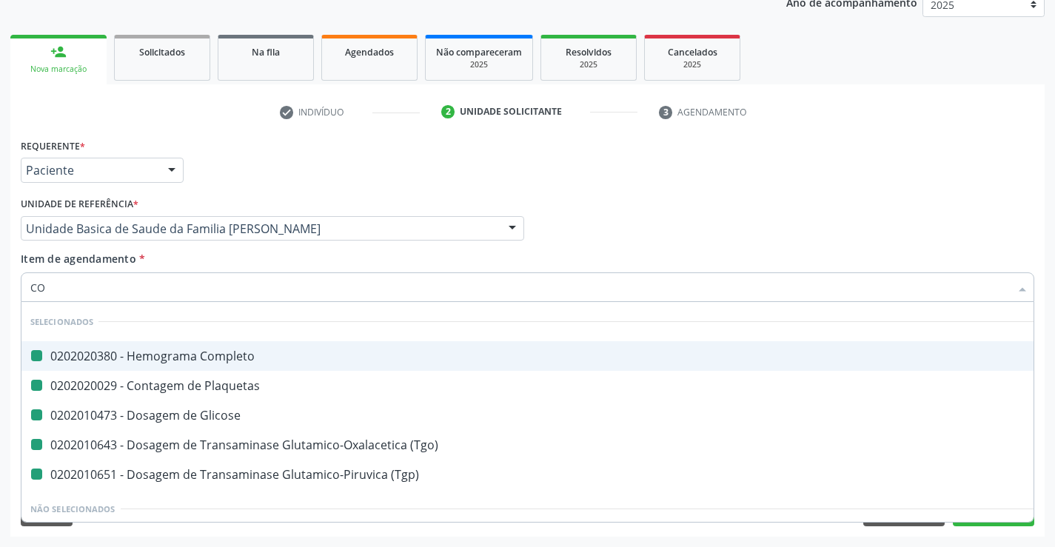
type input "COL"
checkbox Completo "false"
checkbox Plaquetas "false"
checkbox Glicose "false"
checkbox \(Tgo\) "false"
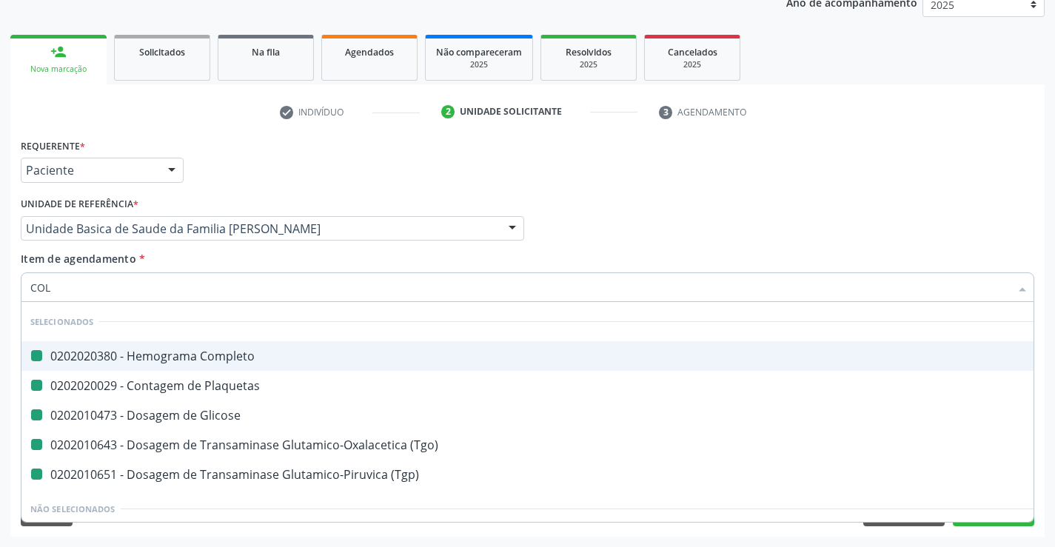
checkbox \(Tgp\) "false"
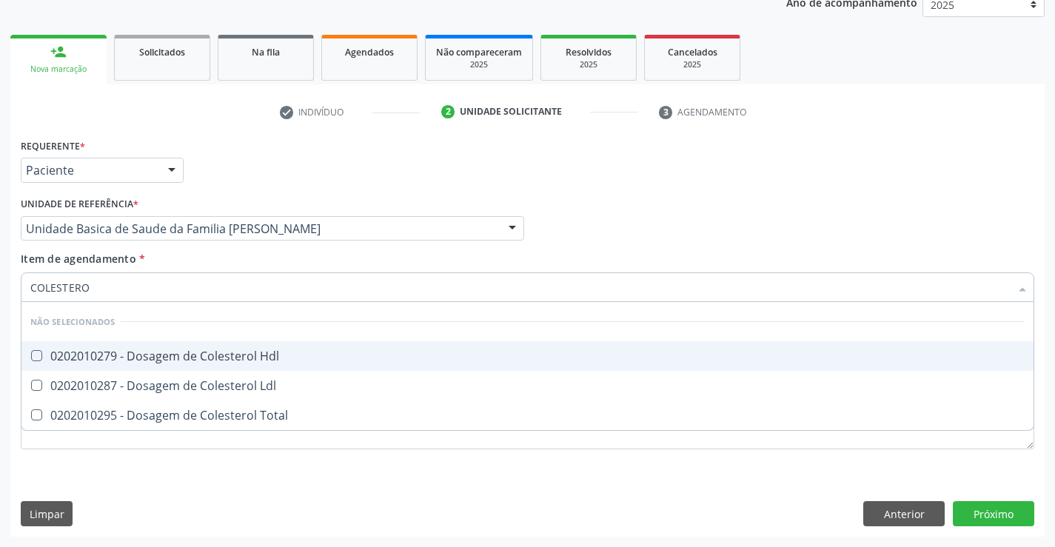
type input "COLESTEROL"
click at [129, 365] on span "0202010279 - Dosagem de Colesterol Hdl" at bounding box center [527, 356] width 1012 height 30
checkbox Hdl "true"
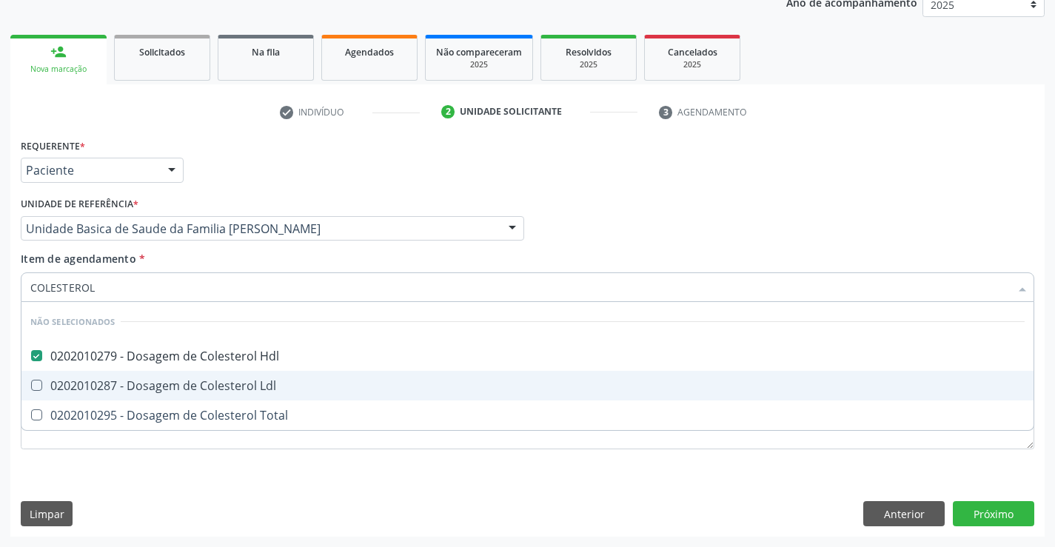
click at [123, 383] on div "0202010287 - Dosagem de Colesterol Ldl" at bounding box center [527, 386] width 994 height 12
checkbox Ldl "true"
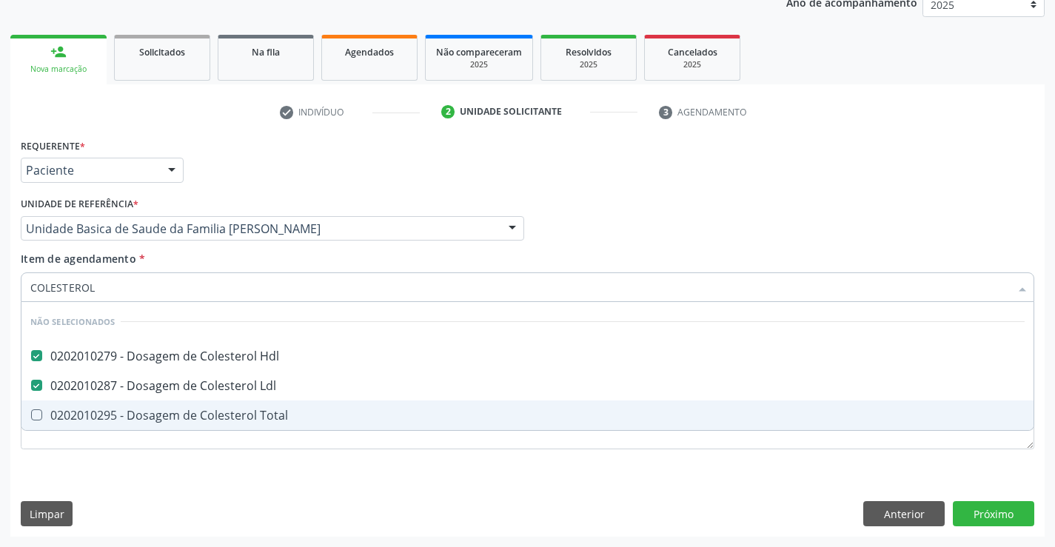
drag, startPoint x: 115, startPoint y: 414, endPoint x: 115, endPoint y: 403, distance: 11.8
click at [115, 413] on div "0202010295 - Dosagem de Colesterol Total" at bounding box center [527, 415] width 994 height 12
checkbox Total "true"
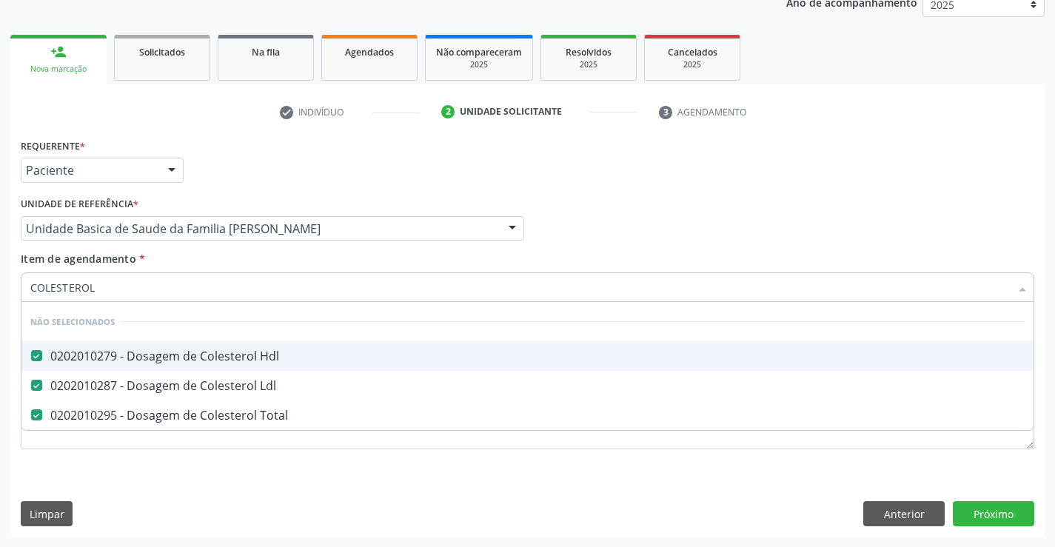
click at [217, 259] on div "Item de agendamento * COLESTEROL Desfazer seleção Não selecionados 0202010279 -…" at bounding box center [527, 274] width 1013 height 47
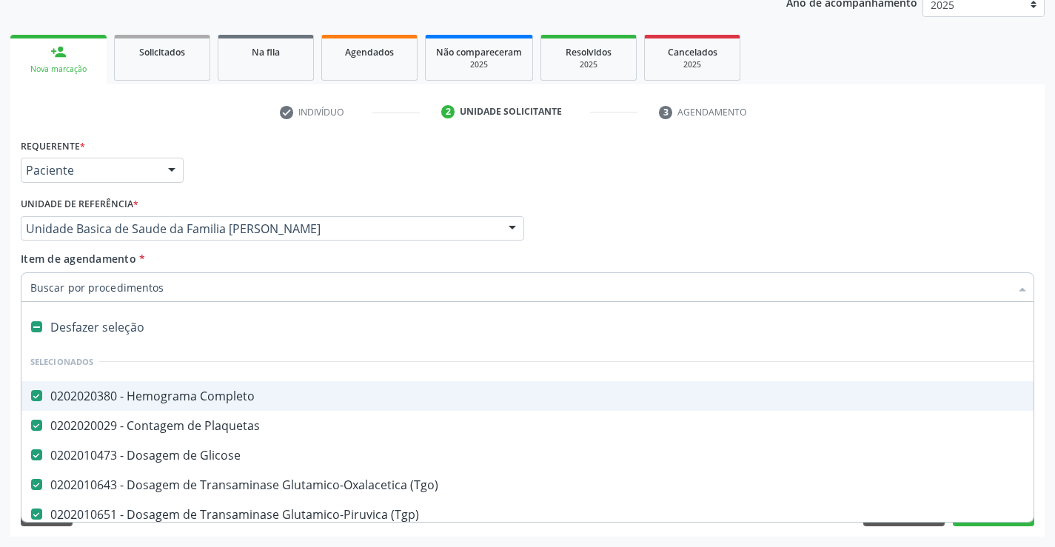
type input "T"
checkbox Total "false"
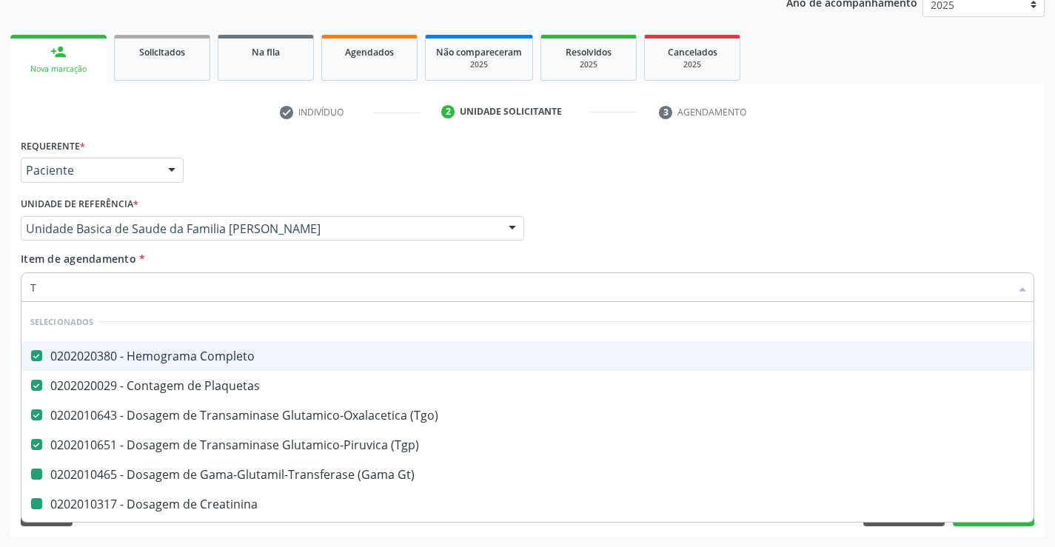
type input "TR"
checkbox Gt\) "false"
checkbox Creatinina "false"
checkbox Hdl "false"
checkbox Ldl "false"
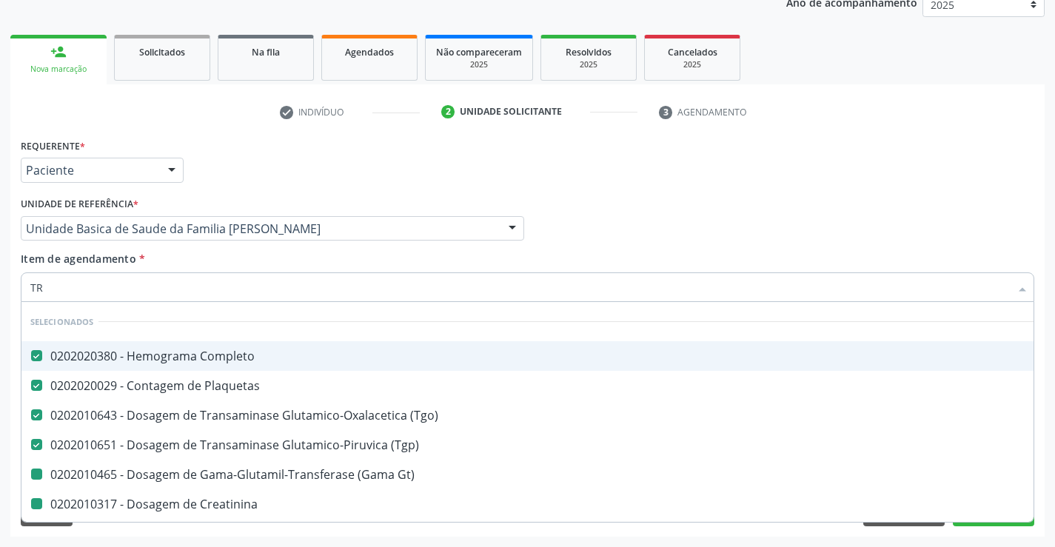
checkbox Total "false"
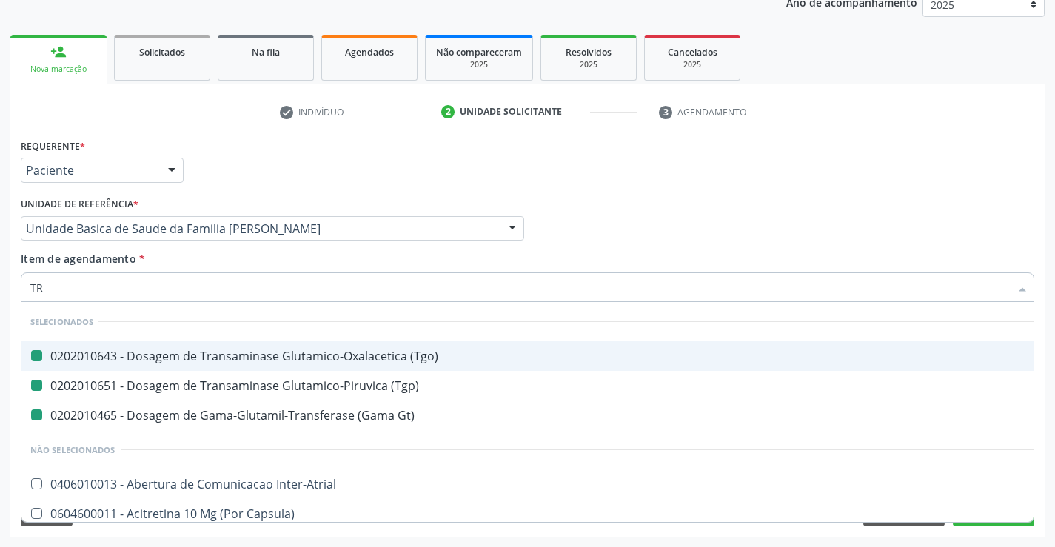
type input "TRI"
checkbox \(Tgo\) "false"
checkbox \(Tgp\) "false"
checkbox Gt\) "false"
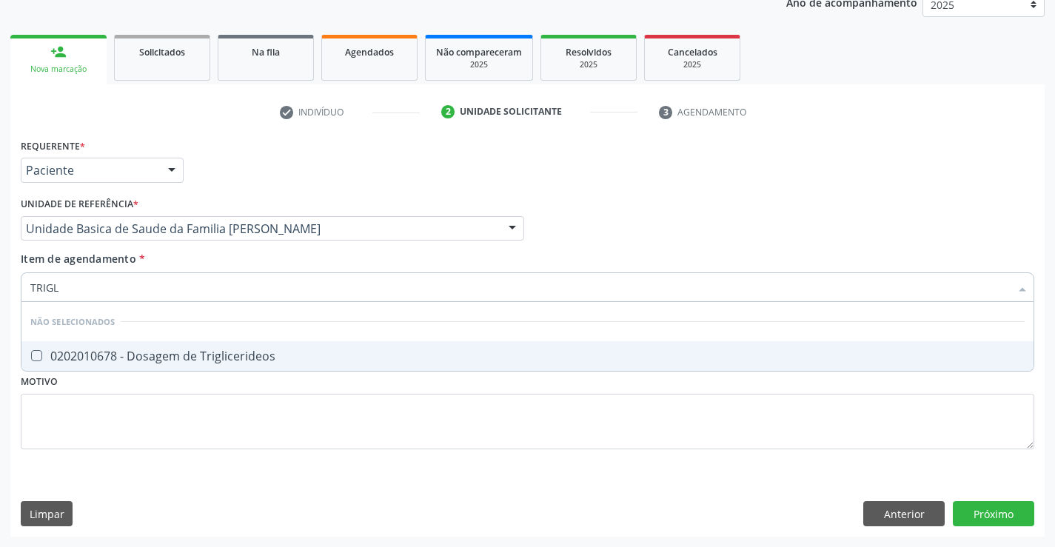
type input "TRIGLI"
click at [123, 356] on div "0202010678 - Dosagem de Triglicerideos" at bounding box center [527, 356] width 994 height 12
checkbox Triglicerideos "true"
click at [268, 172] on div "Requerente * Paciente Médico(a) Enfermeiro(a) Paciente Nenhum resultado encontr…" at bounding box center [527, 164] width 1021 height 58
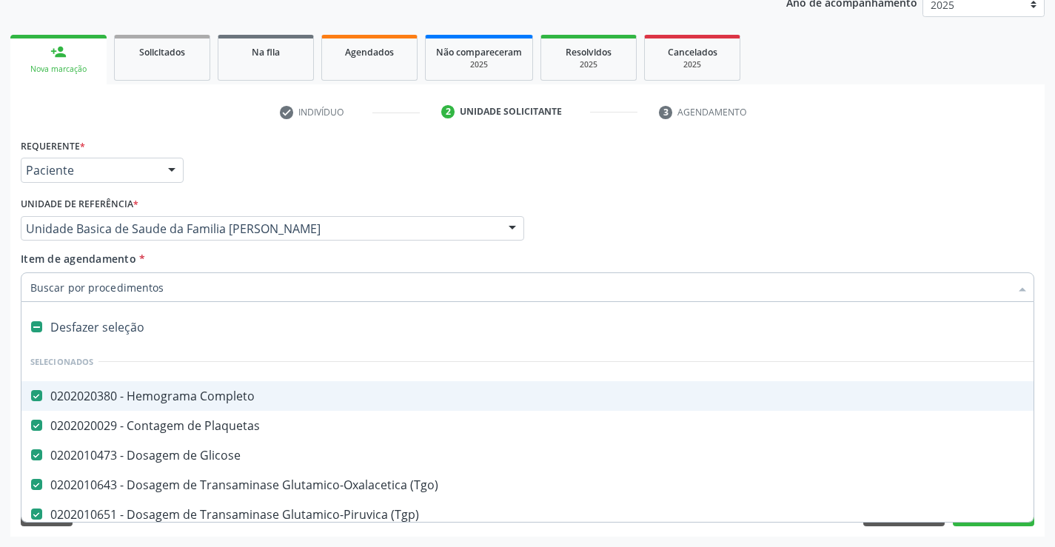
type input "U"
checkbox Ureia "false"
checkbox Creatinina "false"
checkbox Hdl "false"
checkbox Ldl "false"
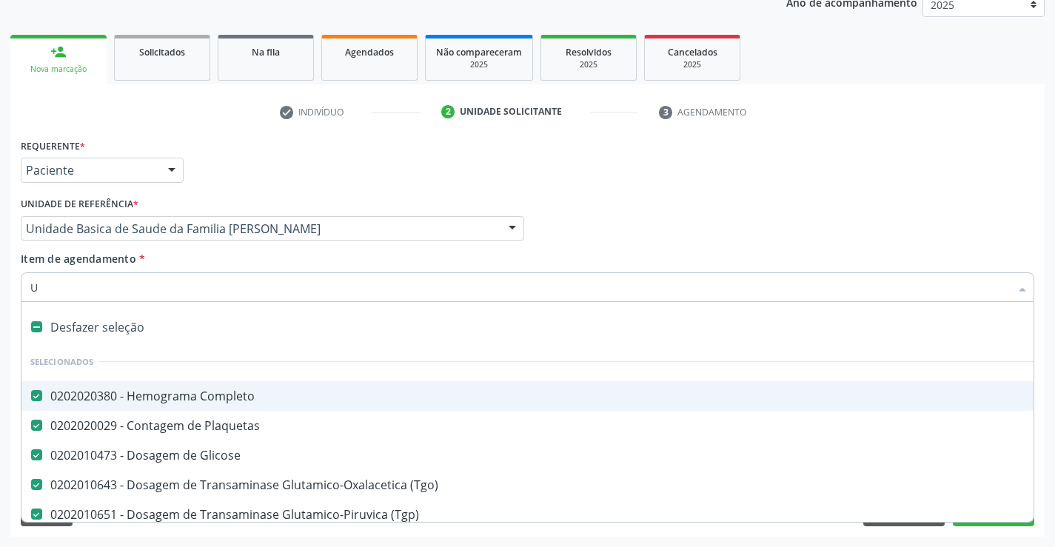
checkbox Total "false"
checkbox Triglicerideos "false"
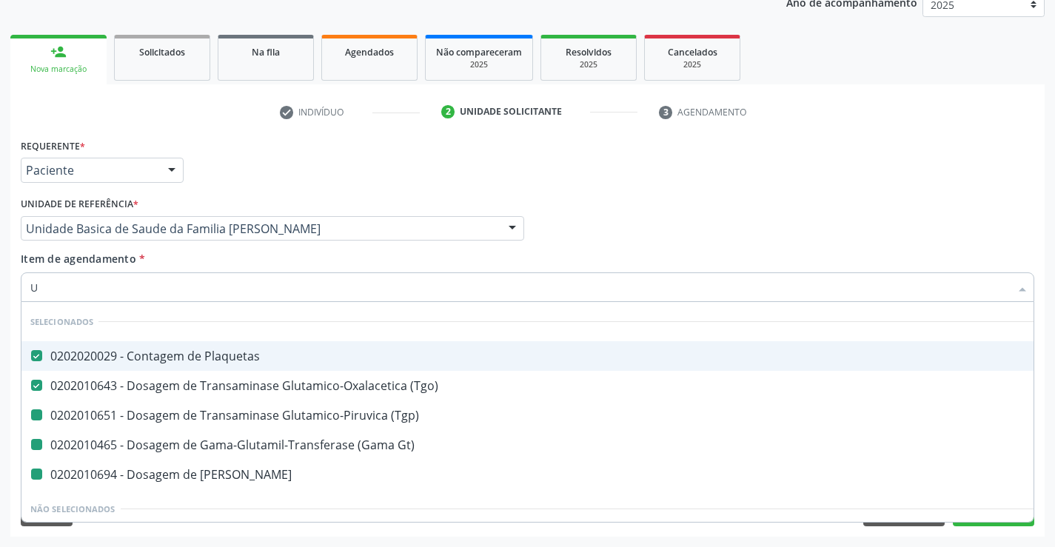
type input "UR"
checkbox \(Tgp\) "false"
checkbox Gt\) "false"
checkbox Ureia "false"
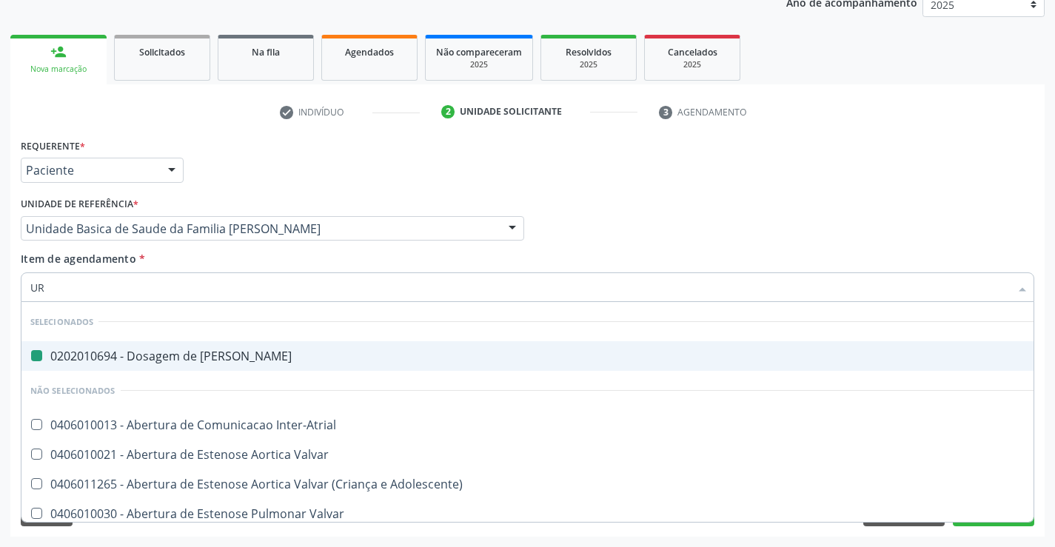
type input "URI"
checkbox Ureia "false"
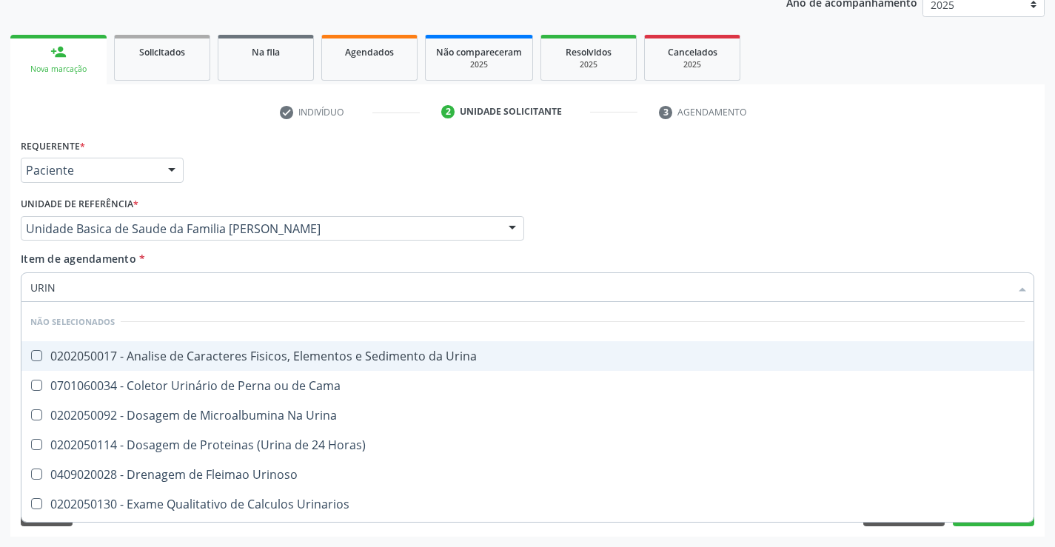
type input "URINA"
click at [161, 356] on div "0202050017 - Analise de Caracteres Fisicos, Elementos e Sedimento da Urina" at bounding box center [527, 356] width 994 height 12
checkbox Urina "true"
click at [257, 155] on div "Requerente * Paciente Médico(a) Enfermeiro(a) Paciente Nenhum resultado encontr…" at bounding box center [527, 164] width 1021 height 58
checkbox Horas\) "true"
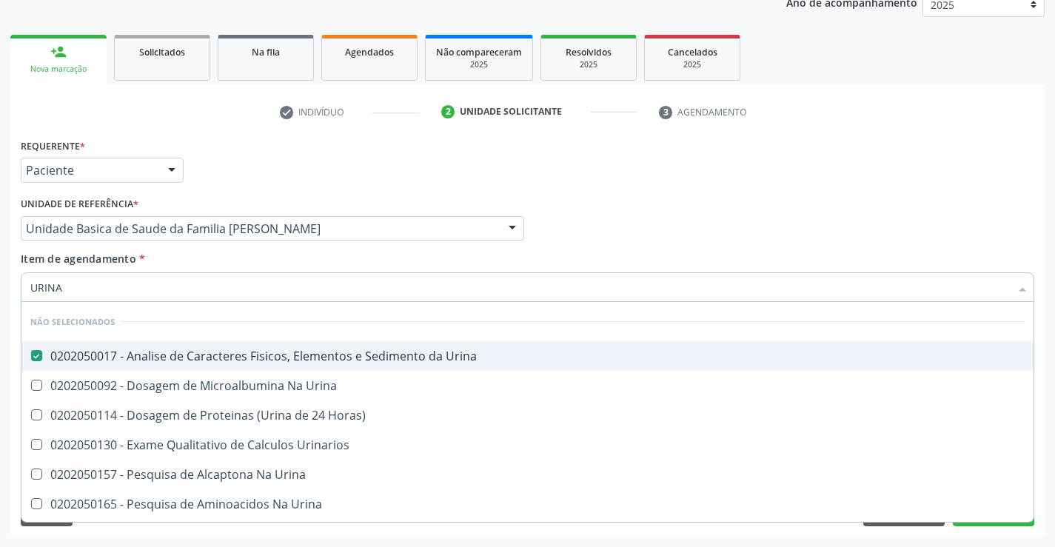
checkbox Urinarios "true"
checkbox Urina "true"
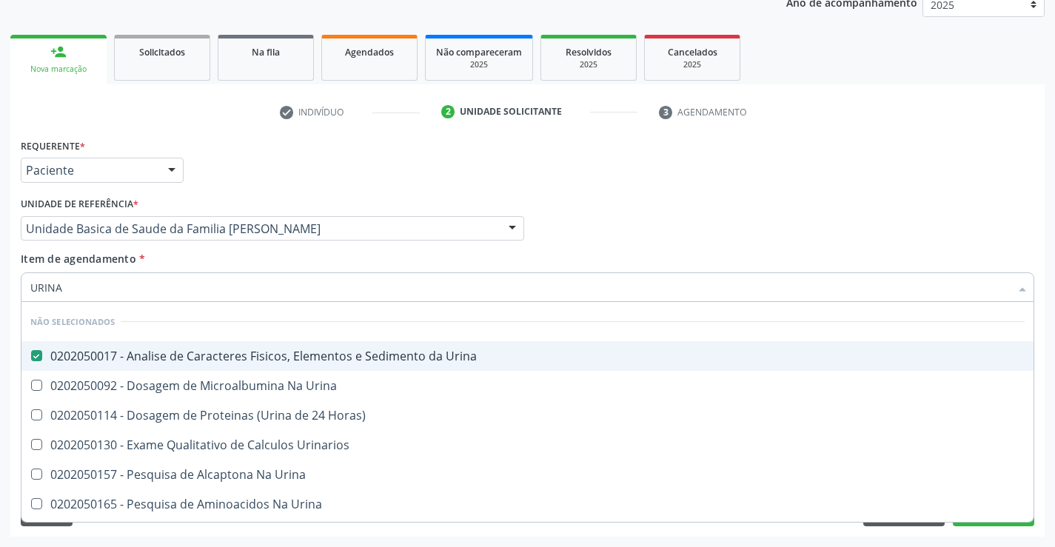
checkbox Urina "true"
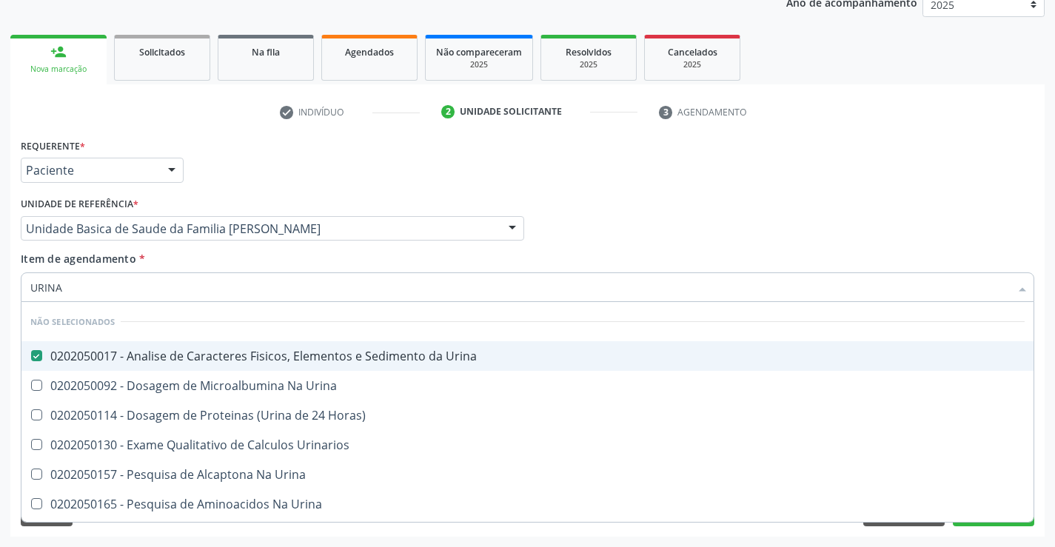
checkbox Urina "true"
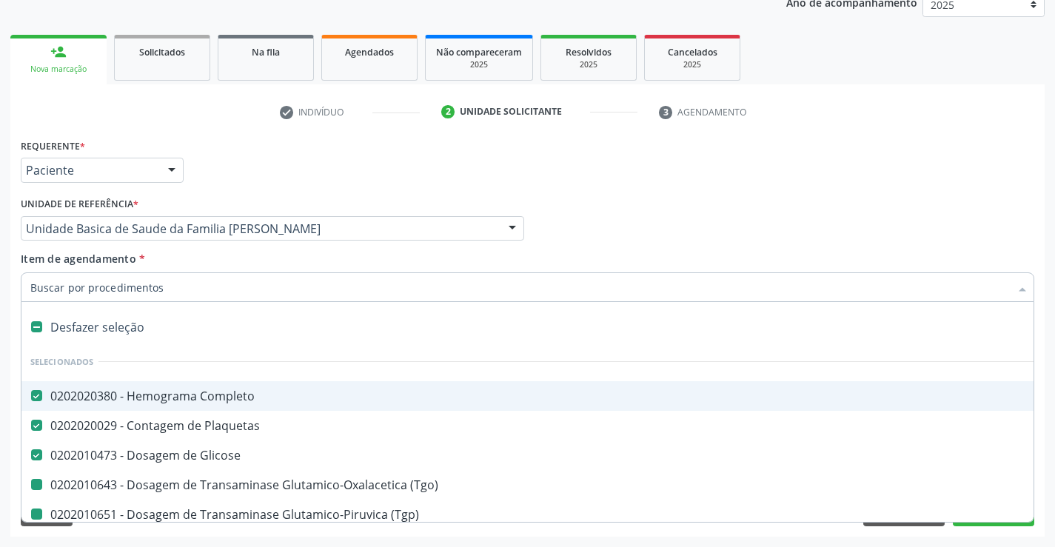
type input "F"
checkbox \(Tgo\) "false"
checkbox \(Tgp\) "false"
checkbox Ureia "false"
checkbox Creatinina "false"
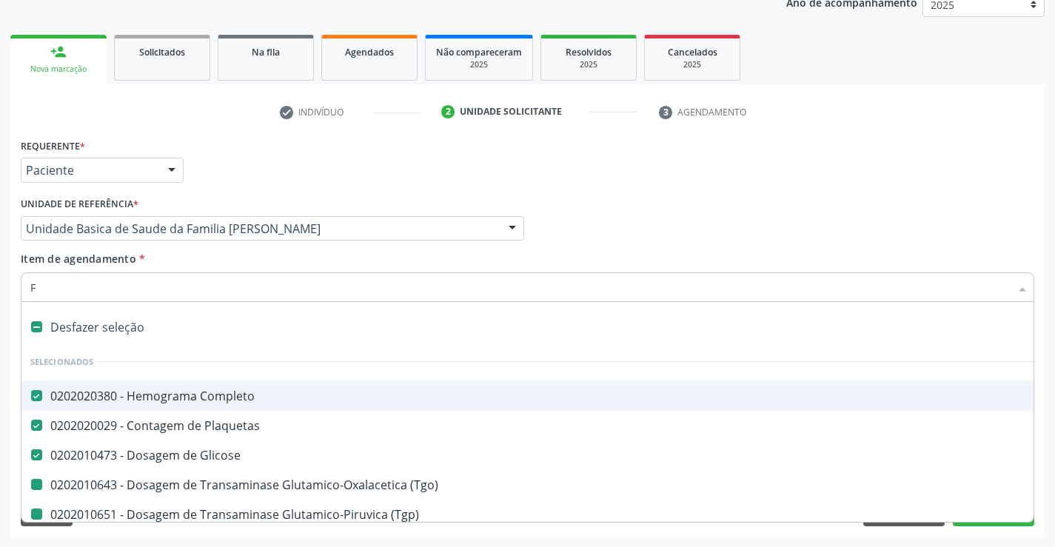
checkbox Hdl "false"
checkbox Ldl "false"
checkbox Total "false"
checkbox Triglicerideos "false"
checkbox Urina "false"
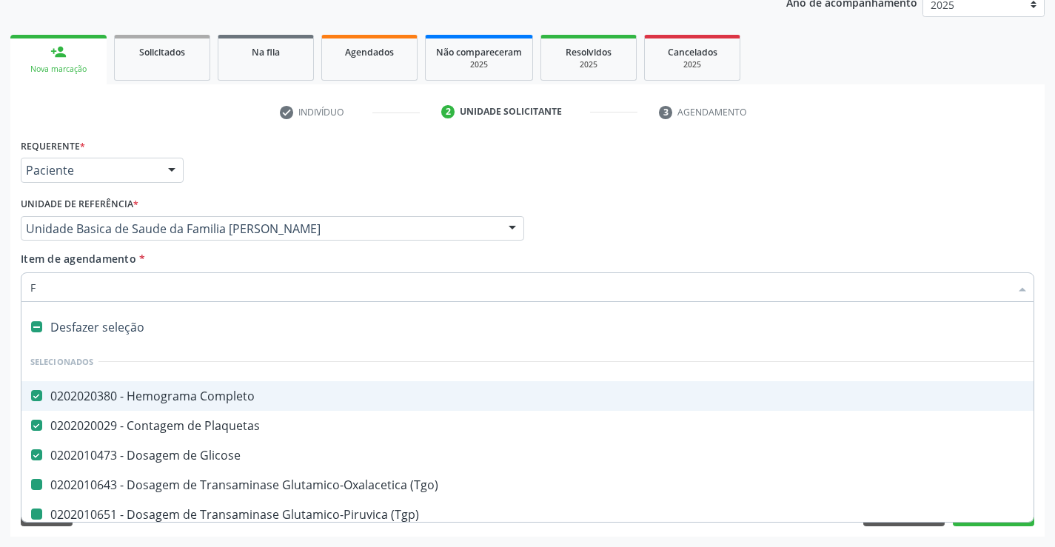
checkbox Gt\) "false"
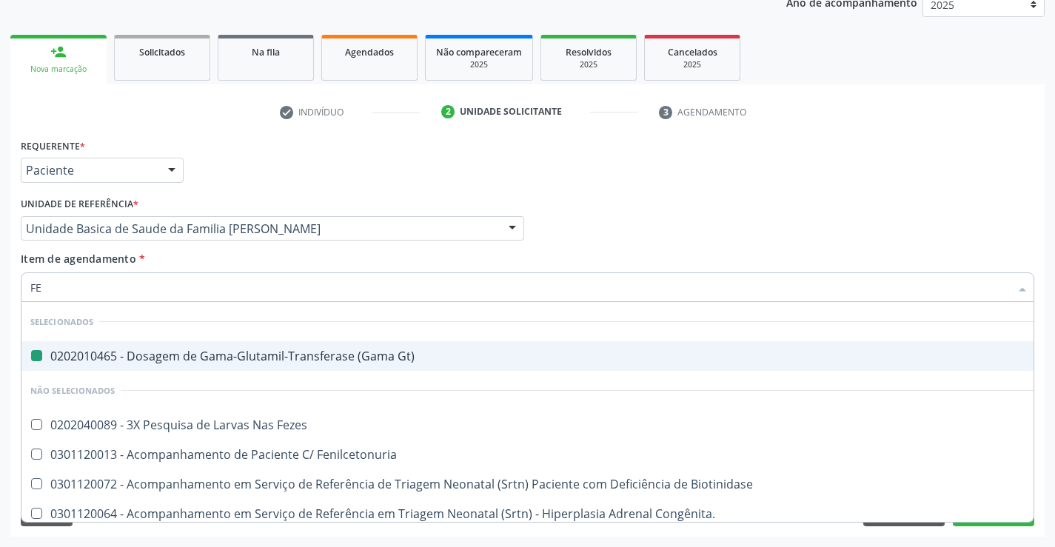
type input "FEZ"
checkbox Gt\) "false"
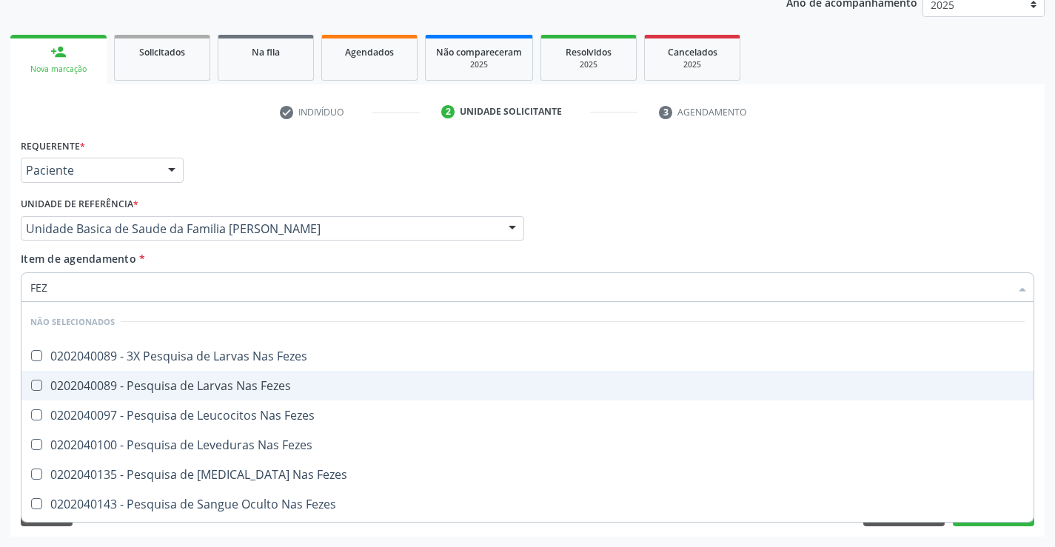
click at [113, 386] on div "0202040089 - Pesquisa de Larvas Nas Fezes" at bounding box center [527, 386] width 994 height 12
checkbox Fezes "true"
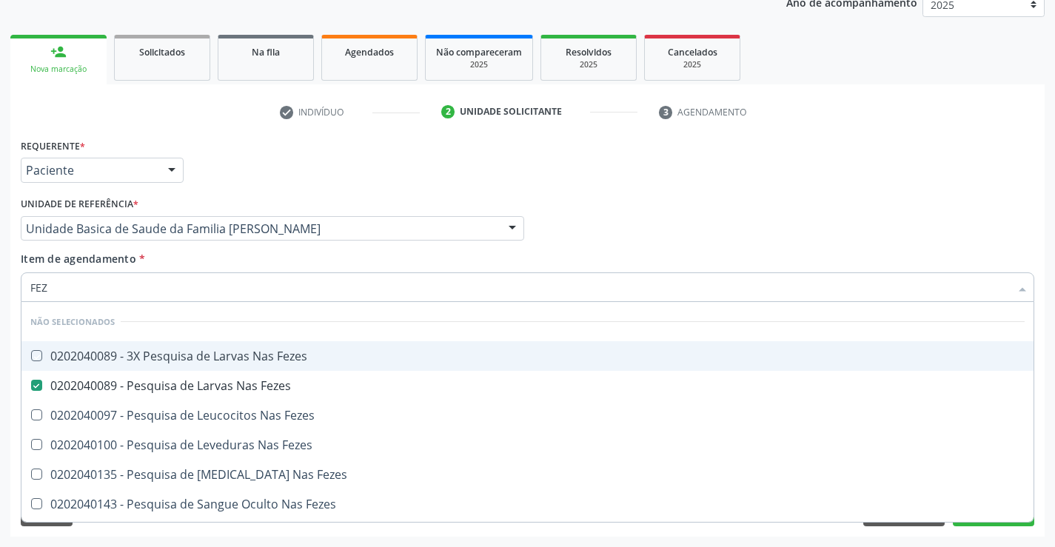
click at [961, 220] on div "Médico Solicitante Por favor, selecione a Unidade de Atendimento primeiro Nenhu…" at bounding box center [527, 222] width 1021 height 58
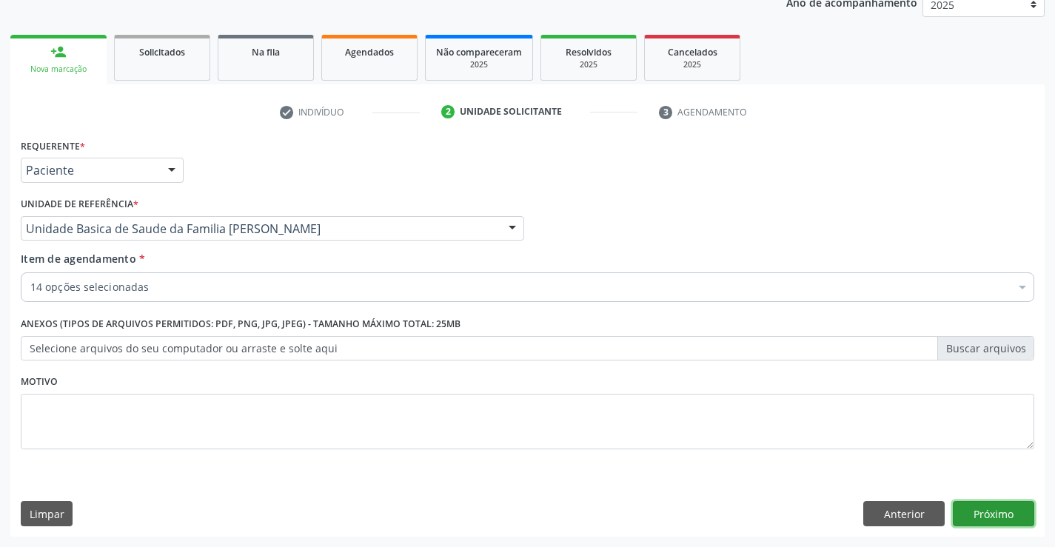
click at [989, 506] on button "Próximo" at bounding box center [993, 513] width 81 height 25
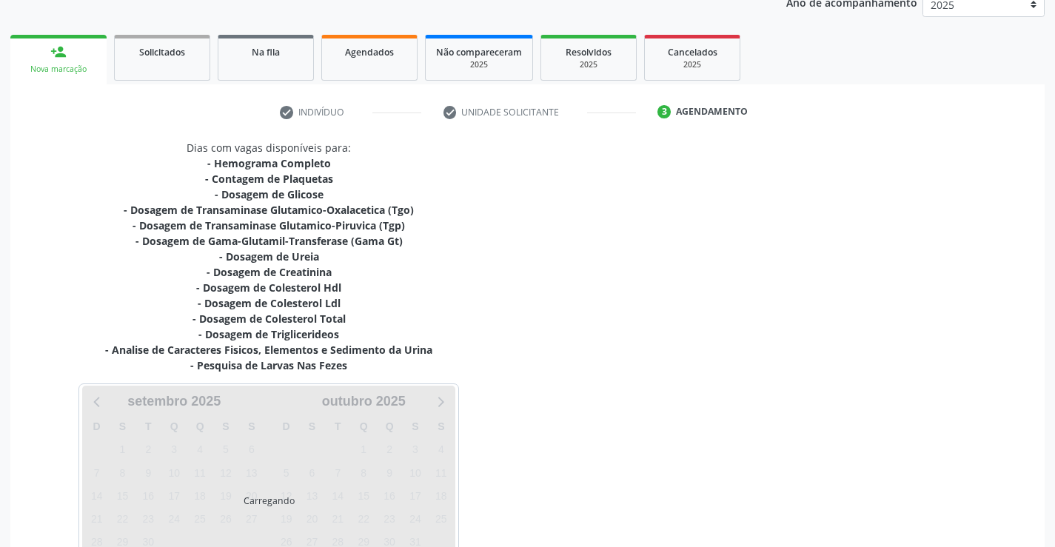
scroll to position [299, 0]
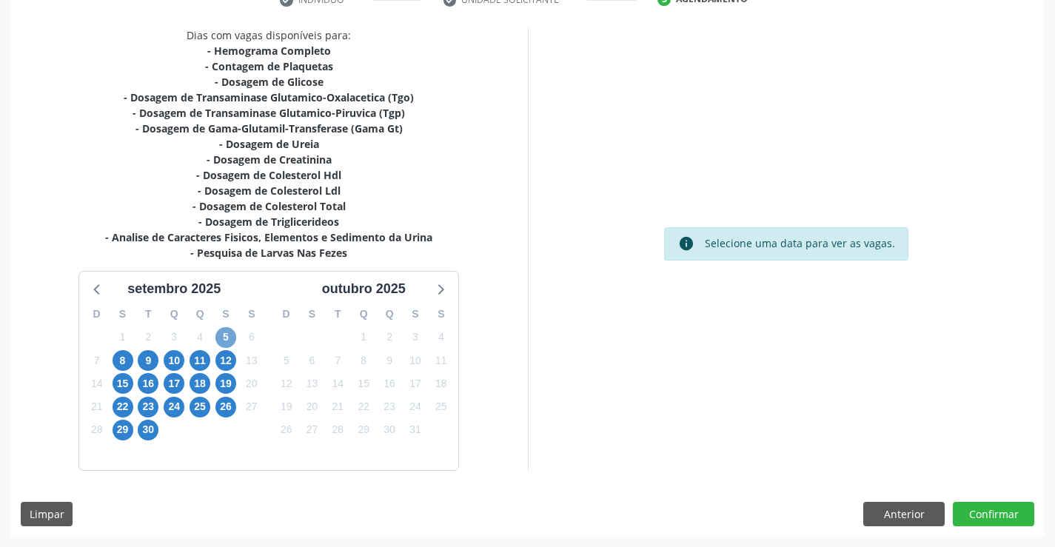
click at [224, 335] on span "5" at bounding box center [225, 337] width 21 height 21
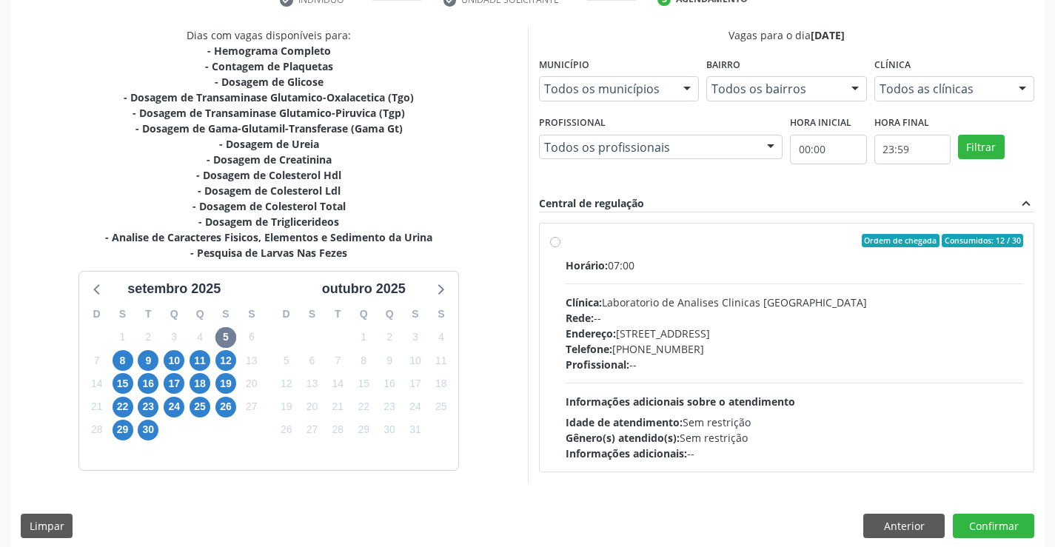
click at [596, 355] on span "Telefone:" at bounding box center [588, 349] width 47 height 14
click at [560, 247] on input "Ordem de chegada Consumidos: 12 / 30 Horário: 07:00 Clínica: Laboratorio de Ana…" at bounding box center [555, 240] width 10 height 13
radio input "true"
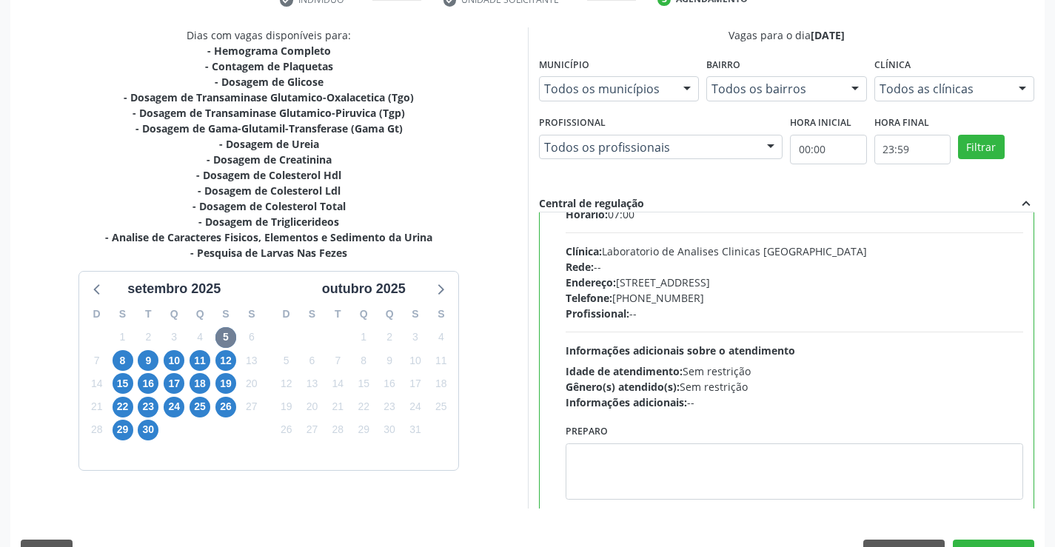
scroll to position [73, 0]
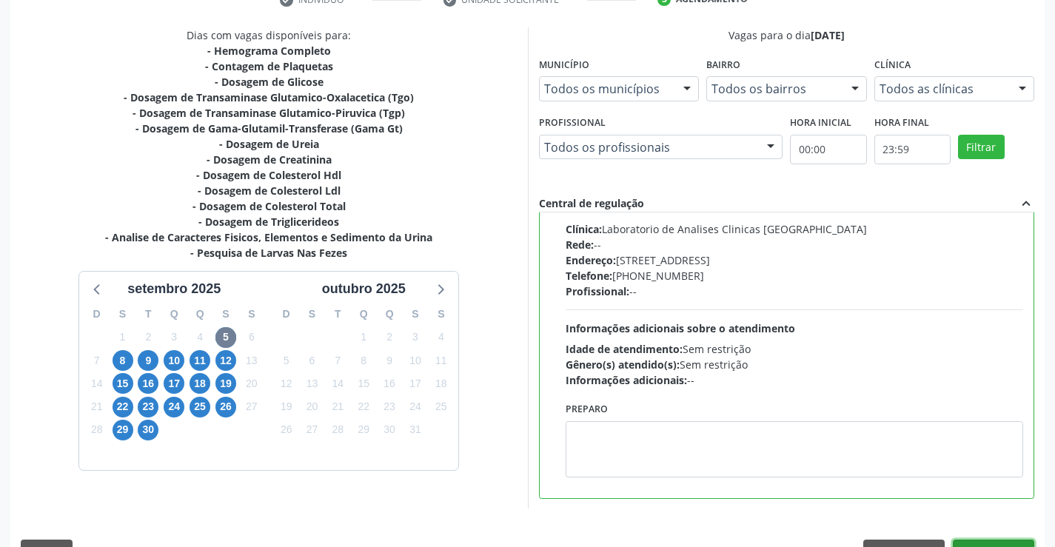
click at [960, 541] on button "Confirmar" at bounding box center [993, 552] width 81 height 25
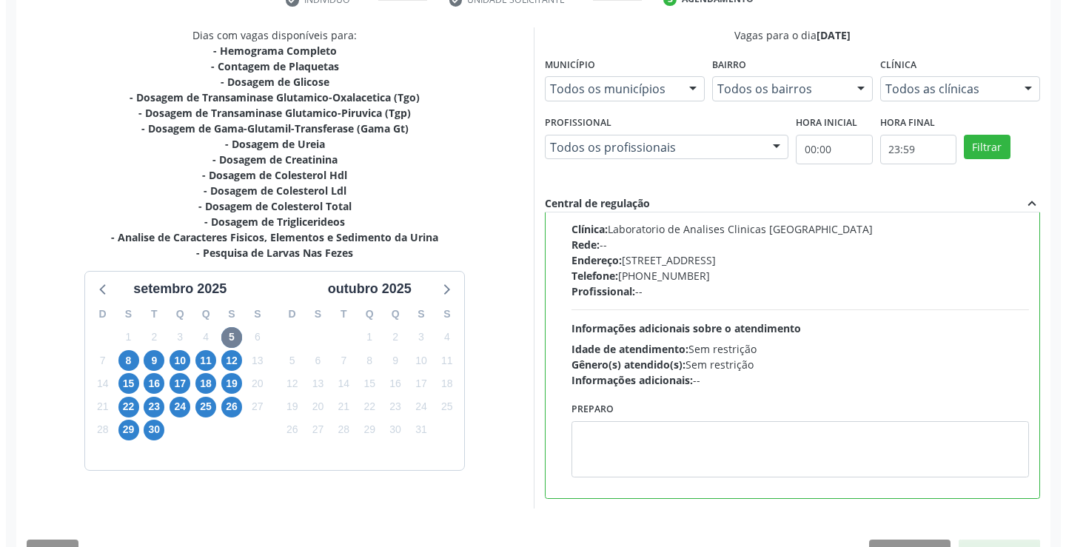
scroll to position [0, 0]
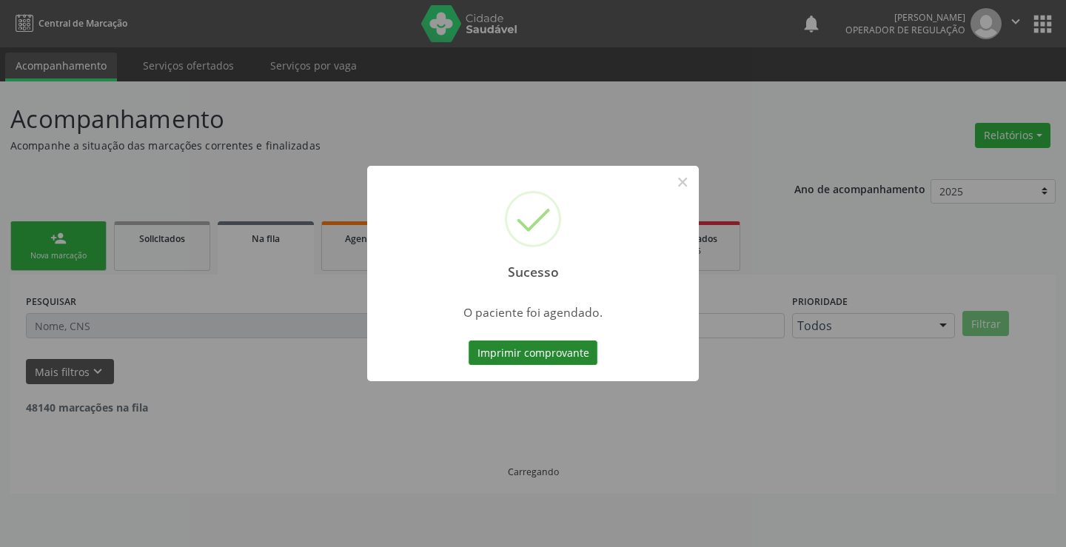
click at [558, 355] on button "Imprimir comprovante" at bounding box center [533, 352] width 129 height 25
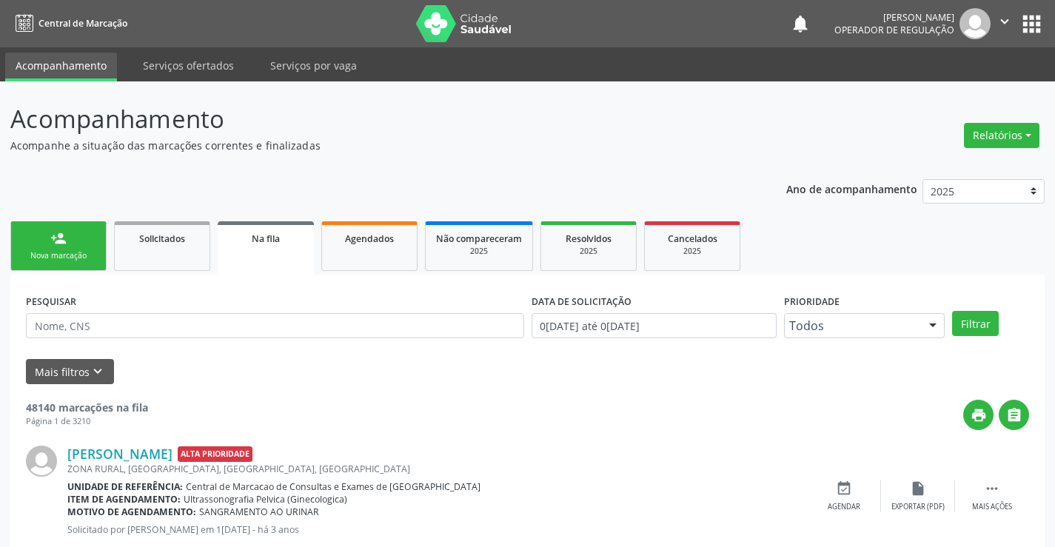
click at [68, 249] on link "person_add Nova marcação" at bounding box center [58, 246] width 96 height 50
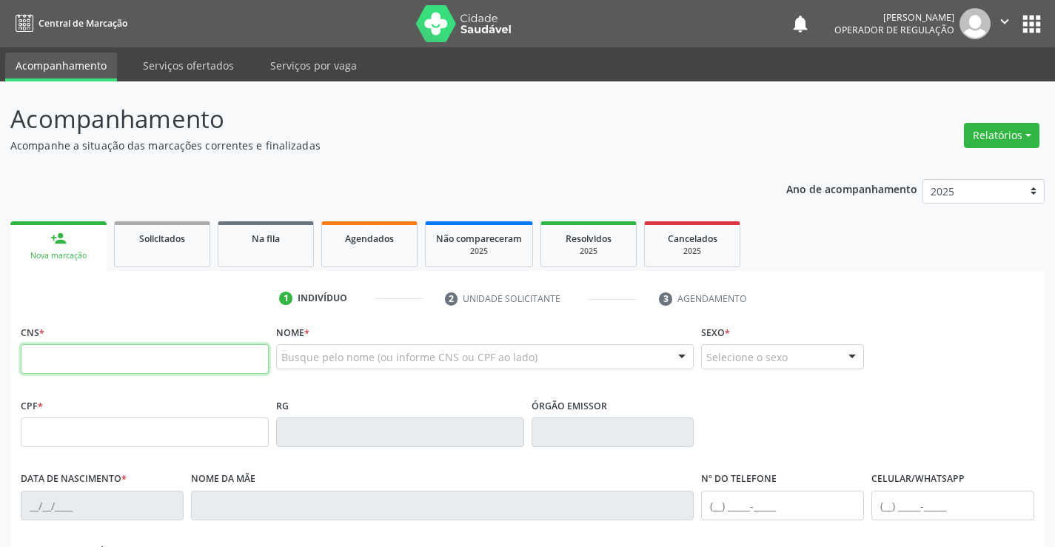
click at [73, 358] on input "text" at bounding box center [145, 359] width 248 height 30
type input "704 5003 9696 9111"
type input "0453931766"
type input "20/11/1959"
type input "(74) 99112-3138"
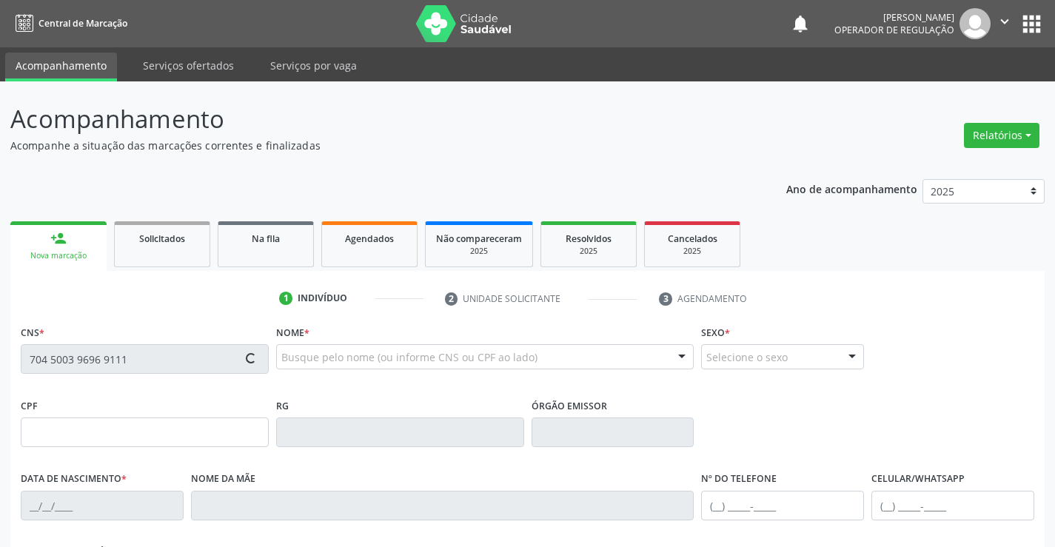
type input "(74) 99112-3138"
type input "445.073.055-00"
type input "SN"
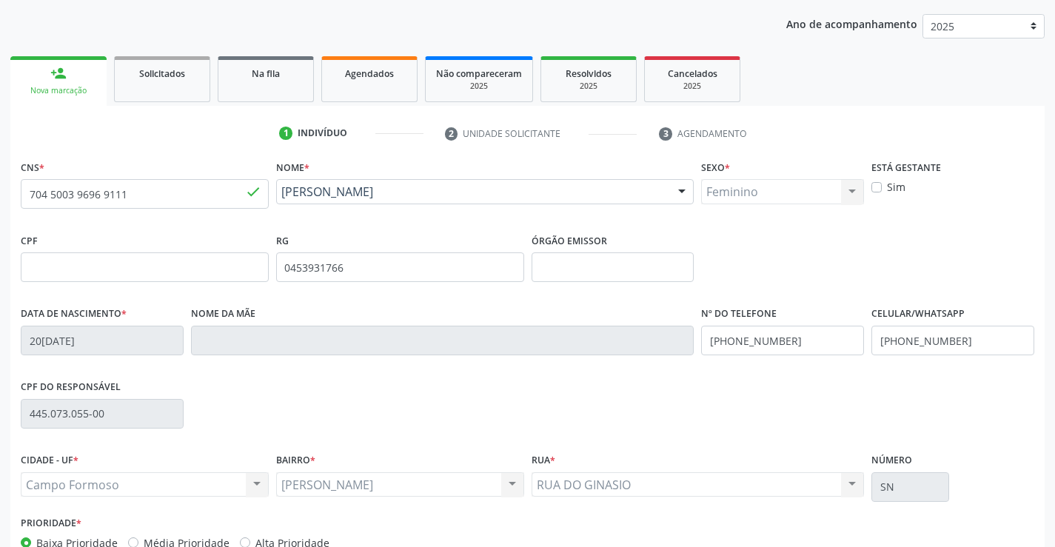
scroll to position [222, 0]
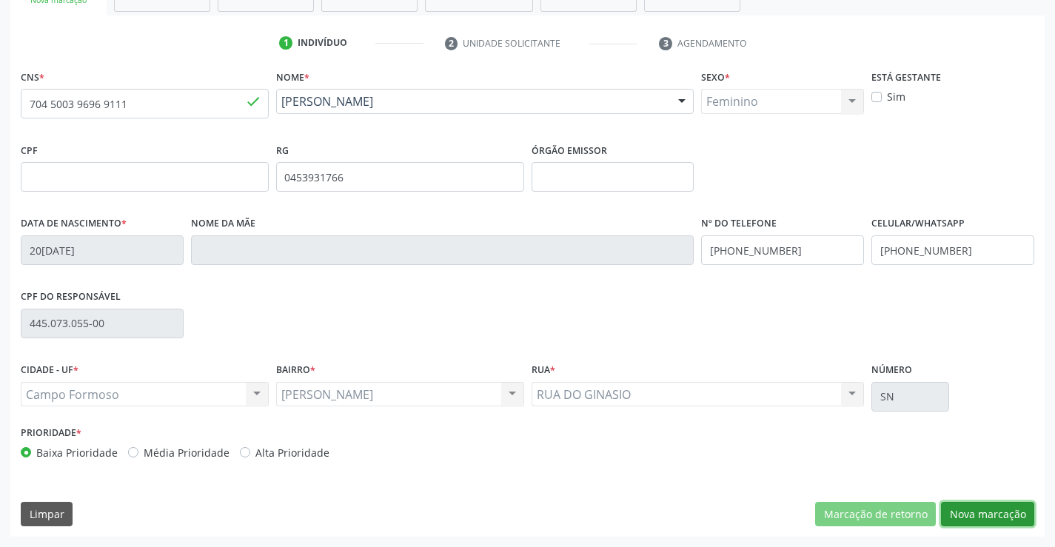
click at [993, 508] on button "Nova marcação" at bounding box center [987, 514] width 93 height 25
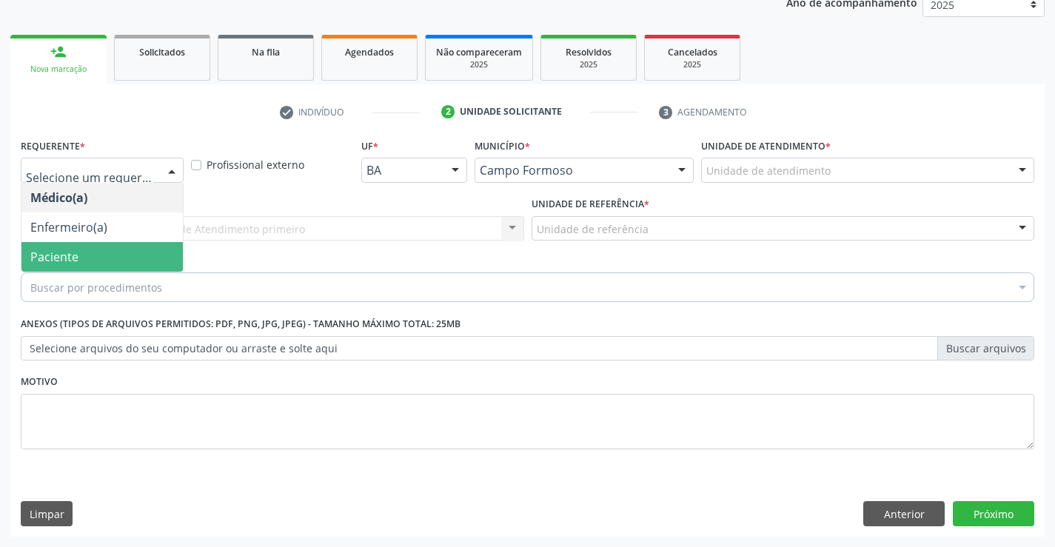
click at [109, 261] on span "Paciente" at bounding box center [101, 257] width 161 height 30
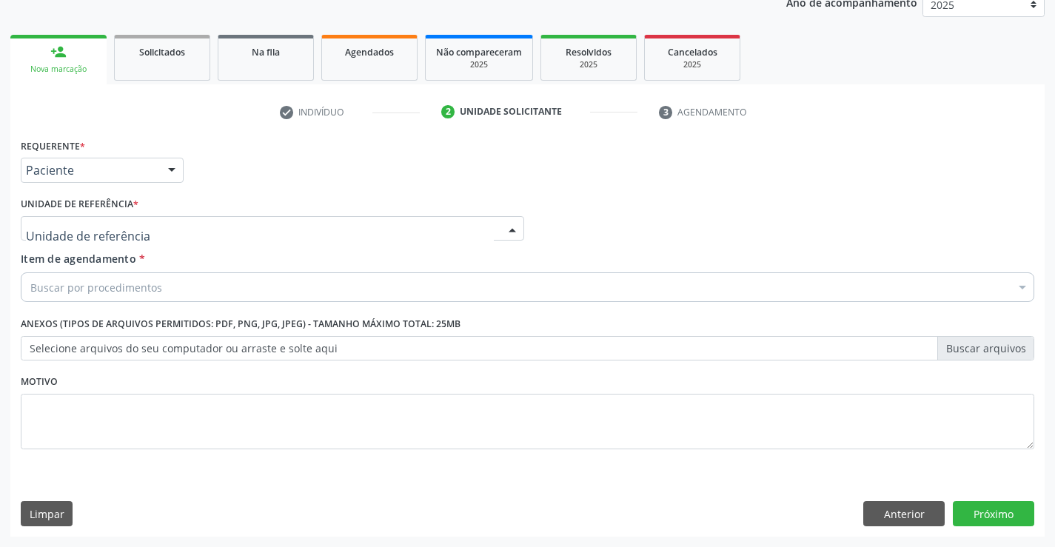
click at [232, 229] on div at bounding box center [272, 228] width 503 height 25
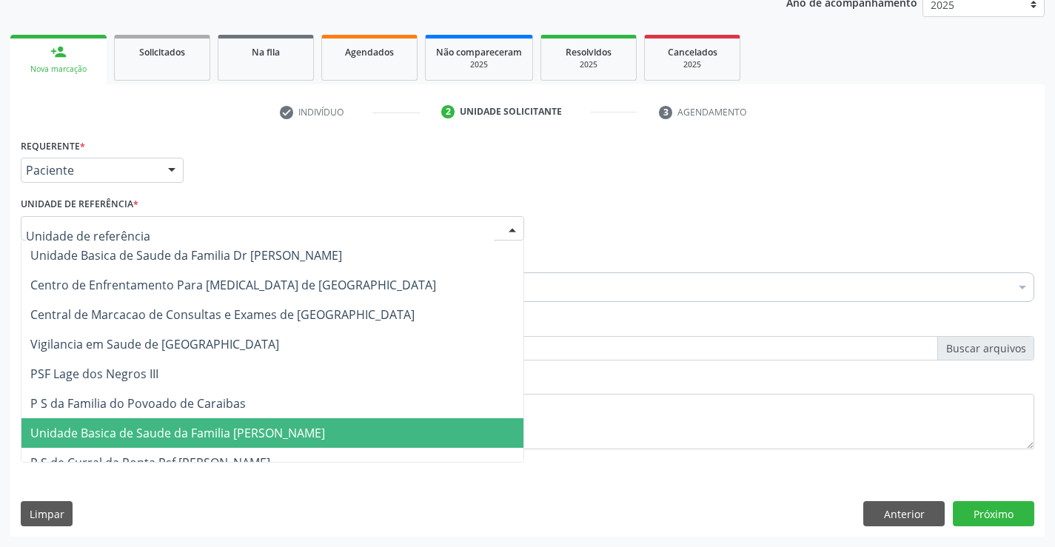
click at [217, 432] on span "Unidade Basica de Saude da Familia [PERSON_NAME]" at bounding box center [177, 433] width 295 height 16
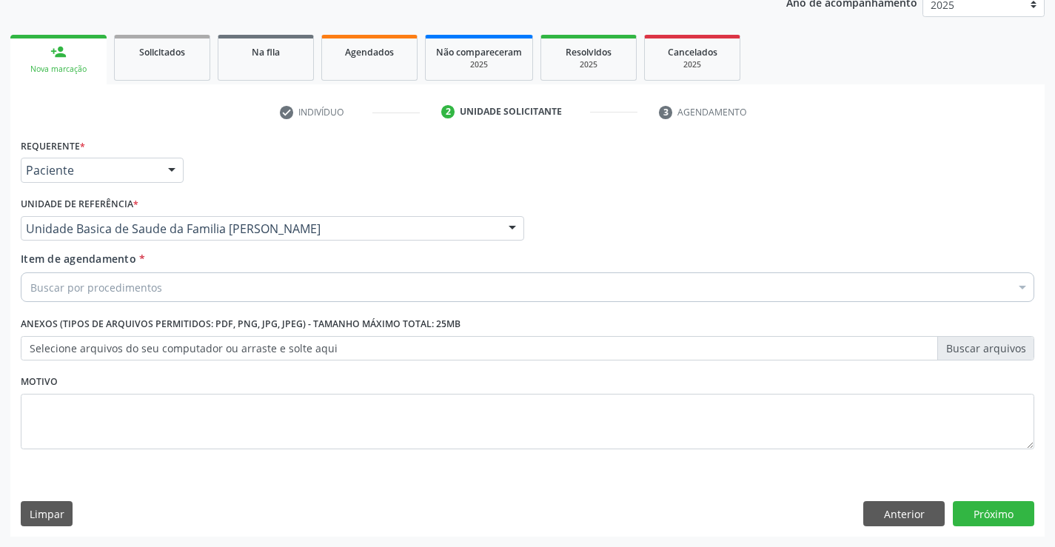
click at [232, 293] on div "Buscar por procedimentos" at bounding box center [527, 287] width 1013 height 30
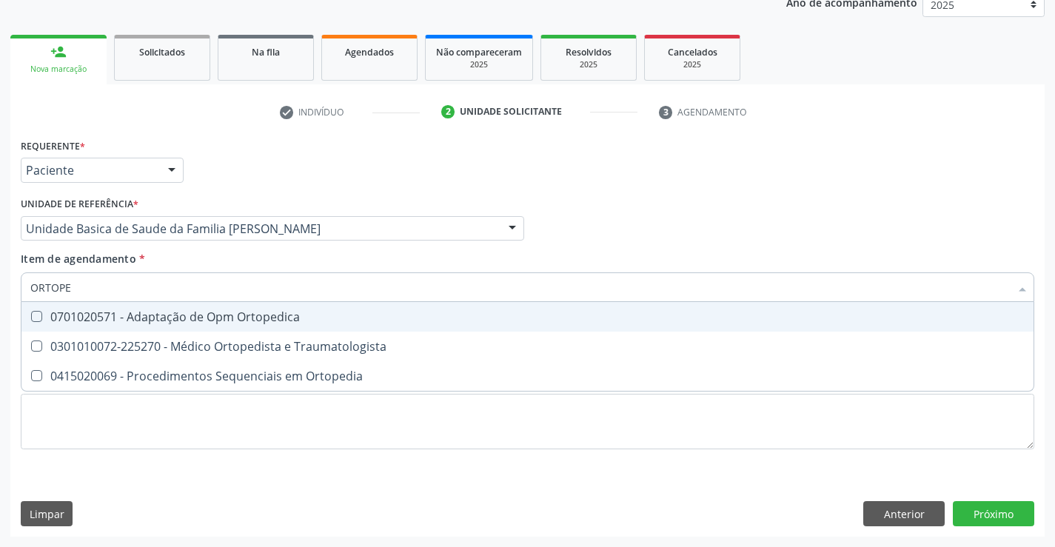
type input "ORTOPED"
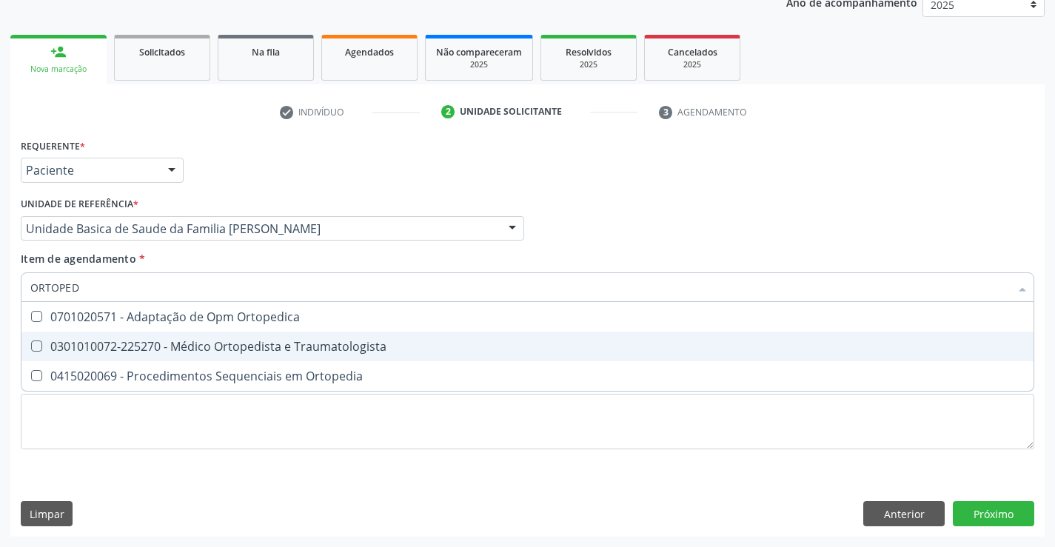
click at [244, 348] on div "0301010072-225270 - Médico Ortopedista e Traumatologista" at bounding box center [527, 346] width 994 height 12
checkbox Traumatologista "true"
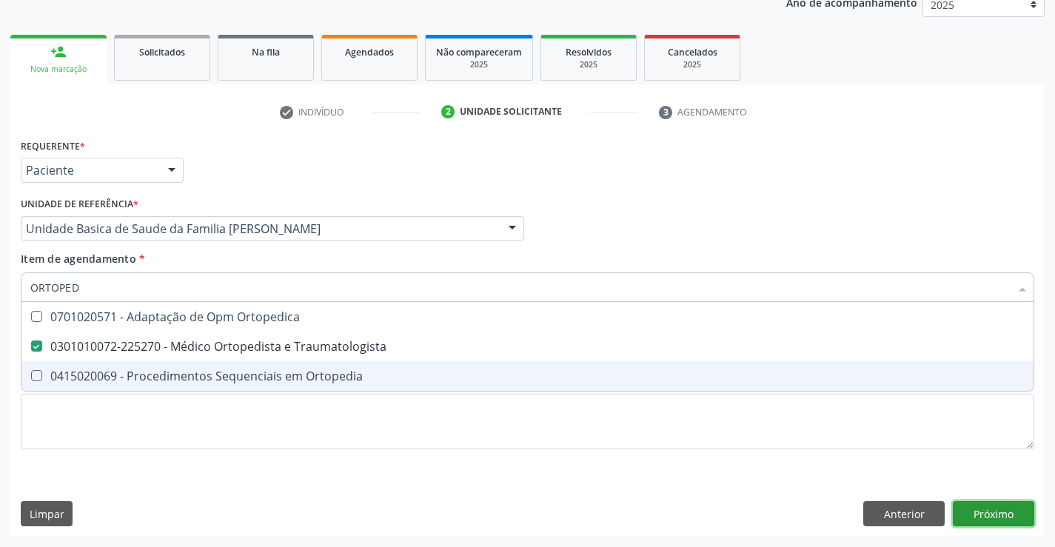
click at [1007, 517] on div "Requerente * Paciente Médico(a) Enfermeiro(a) Paciente Nenhum resultado encontr…" at bounding box center [527, 336] width 1034 height 402
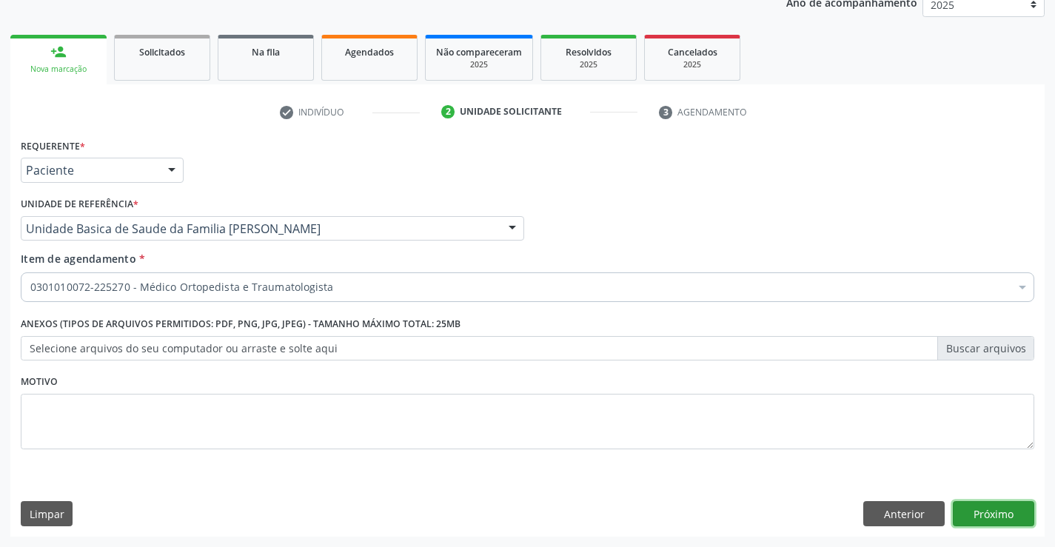
click at [991, 520] on button "Próximo" at bounding box center [993, 513] width 81 height 25
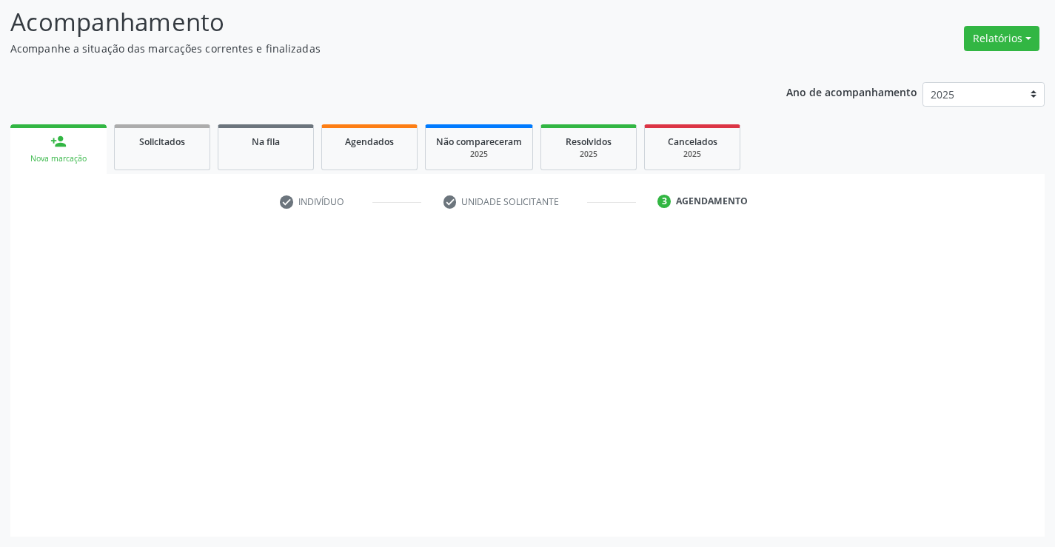
scroll to position [97, 0]
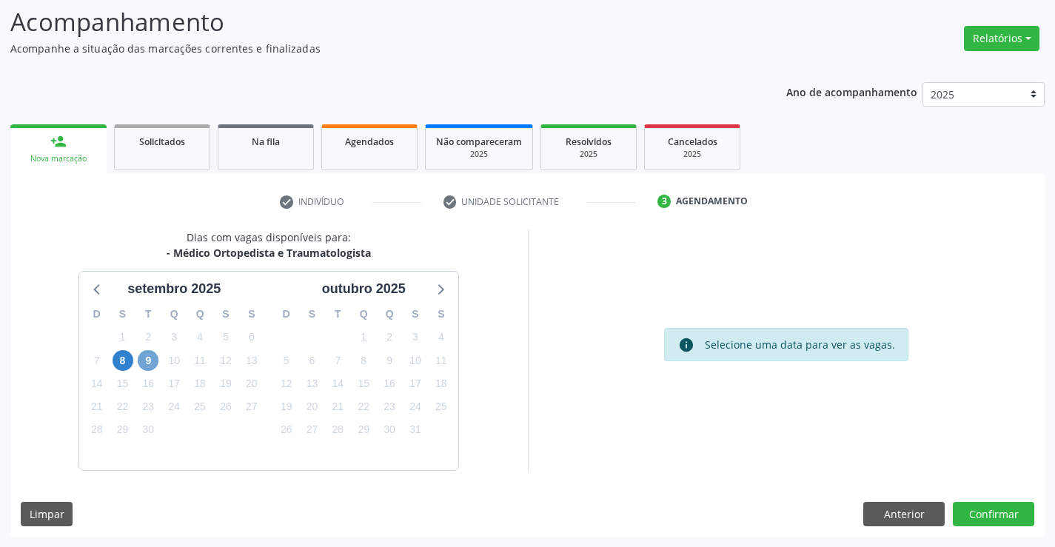
click at [146, 358] on span "9" at bounding box center [148, 360] width 21 height 21
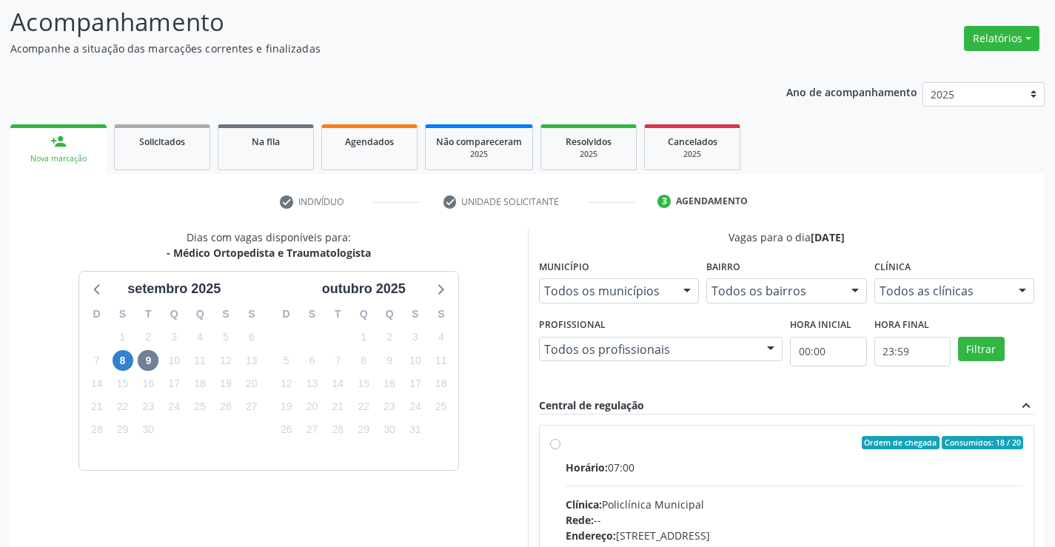
click at [687, 466] on div "Horário: 07:00" at bounding box center [794, 468] width 458 height 16
click at [560, 449] on input "Ordem de chegada Consumidos: 18 / 20 Horário: 07:00 Clínica: Policlínica Munici…" at bounding box center [555, 442] width 10 height 13
radio input "true"
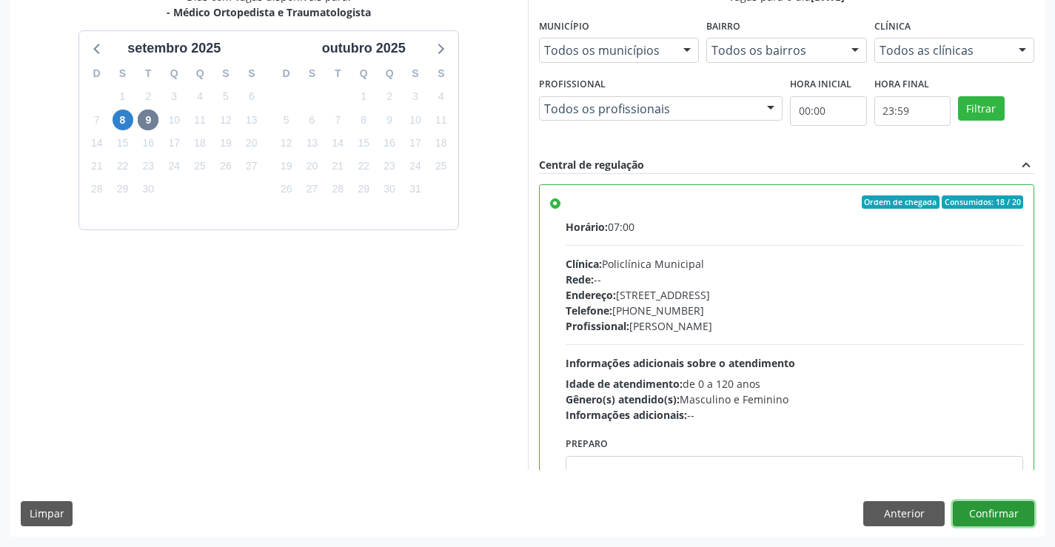
click at [999, 515] on button "Confirmar" at bounding box center [993, 513] width 81 height 25
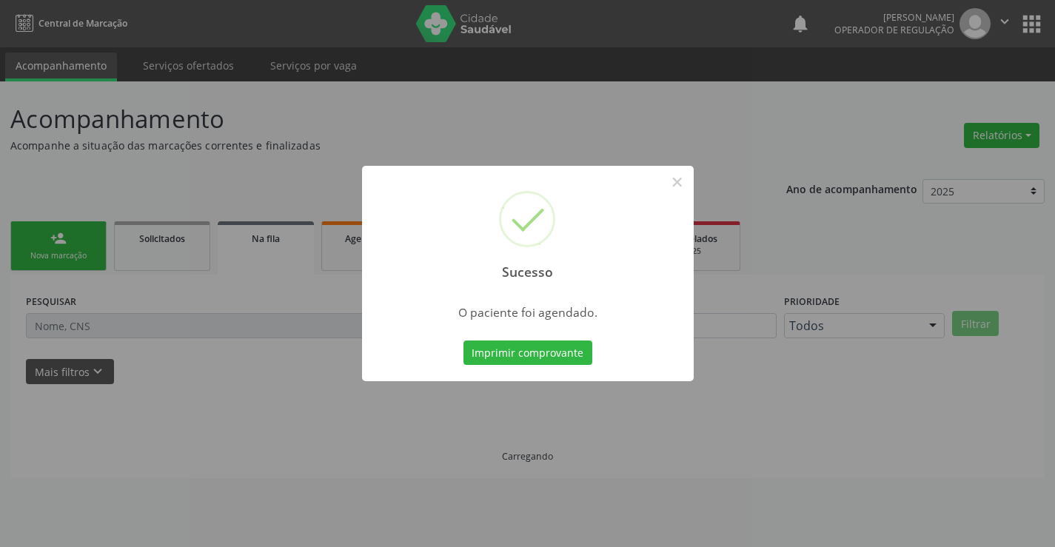
scroll to position [0, 0]
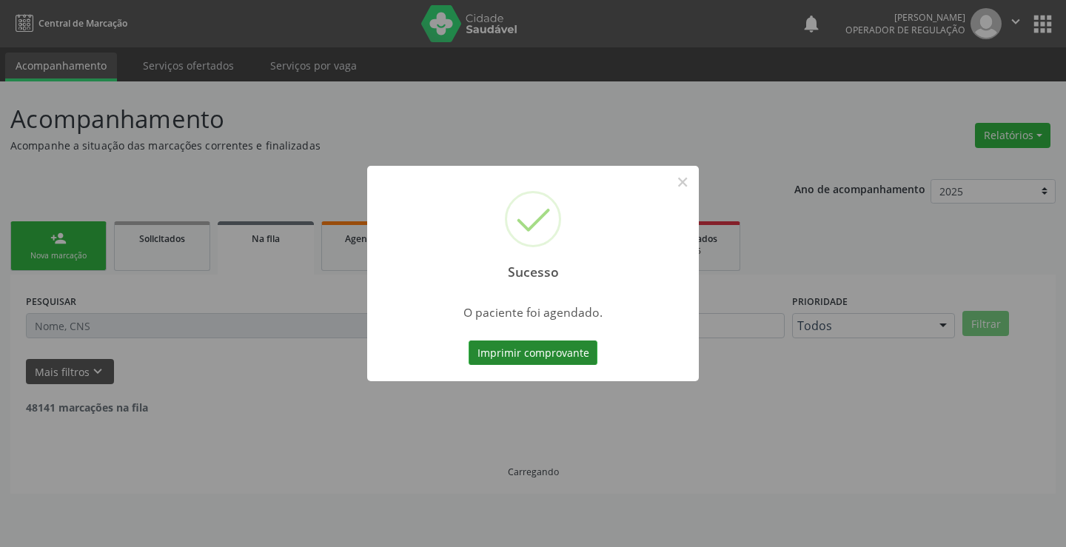
click at [539, 349] on button "Imprimir comprovante" at bounding box center [533, 352] width 129 height 25
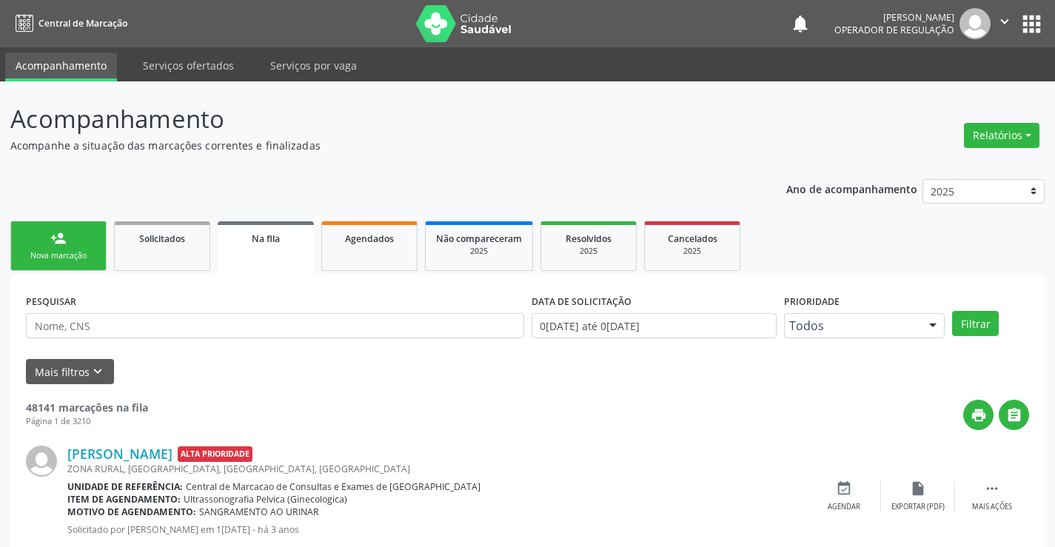
click at [71, 252] on div "Nova marcação" at bounding box center [58, 255] width 74 height 11
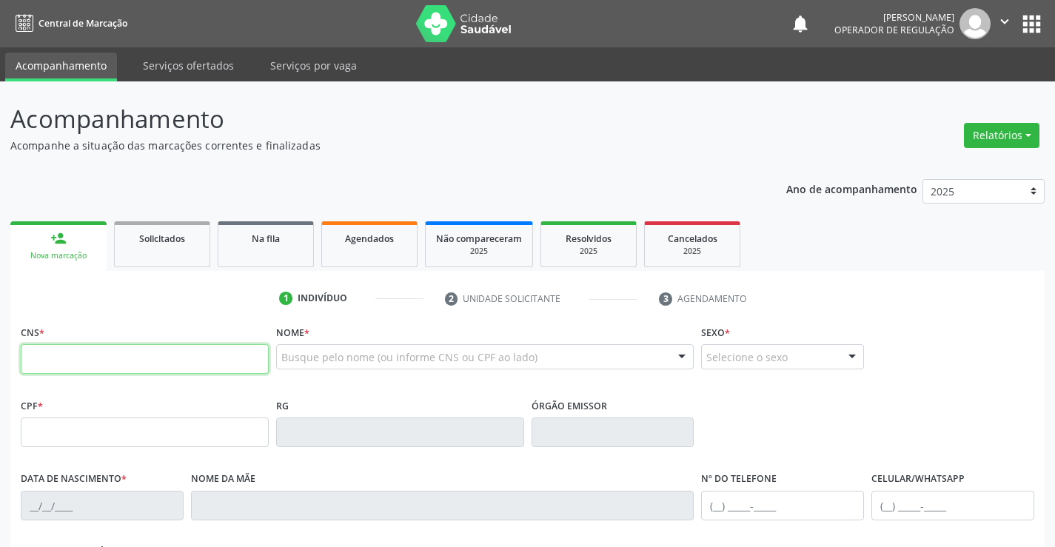
click at [78, 371] on input "text" at bounding box center [145, 359] width 248 height 30
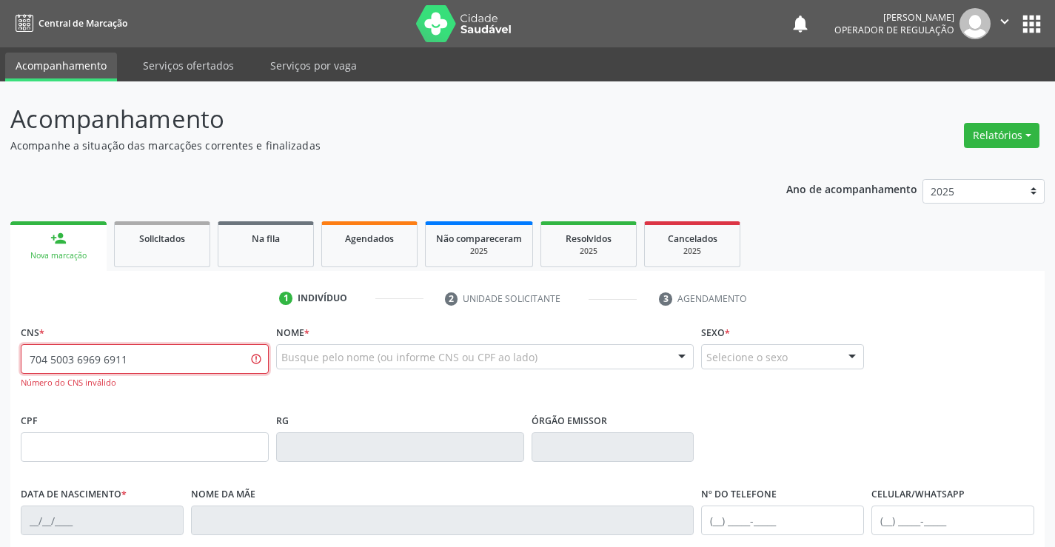
drag, startPoint x: 150, startPoint y: 363, endPoint x: 0, endPoint y: 342, distance: 151.7
click at [0, 342] on div "Acompanhamento Acompanhe a situação das marcações correntes e finalizadas Relat…" at bounding box center [527, 449] width 1055 height 736
type input "704 5003 9696 9111"
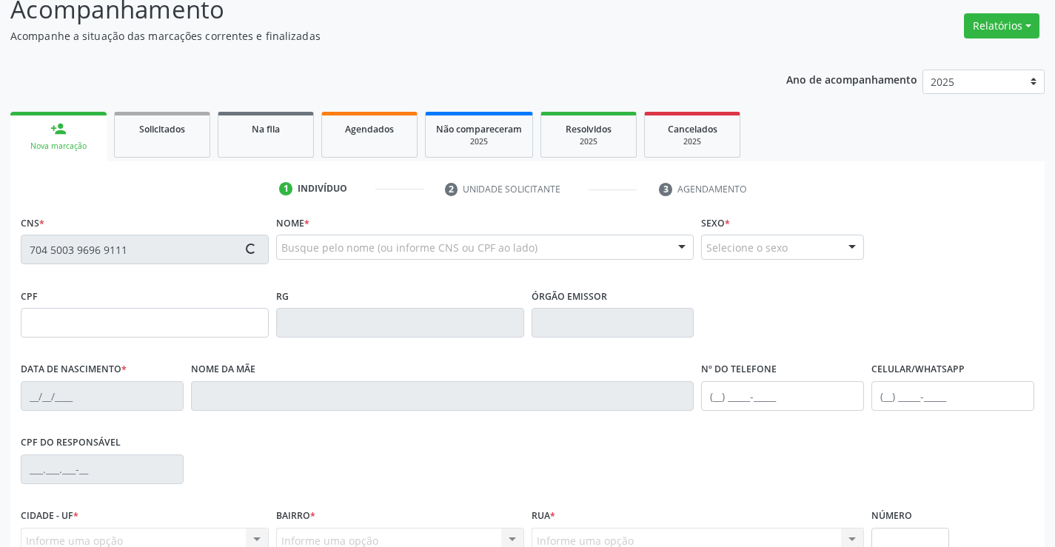
scroll to position [255, 0]
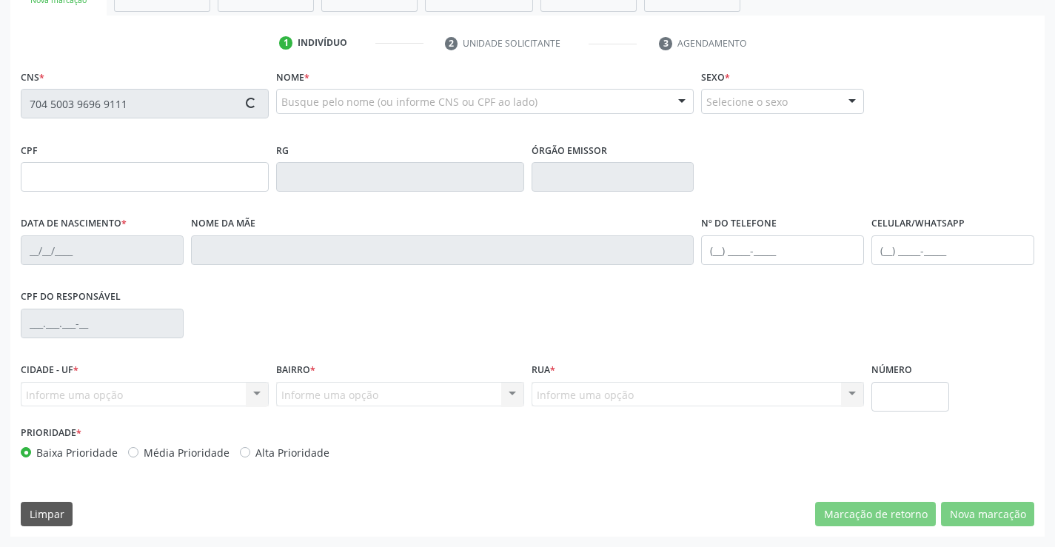
type input "0453931766"
type input "20/11/1959"
type input "(74) 99112-3138"
type input "445.073.055-00"
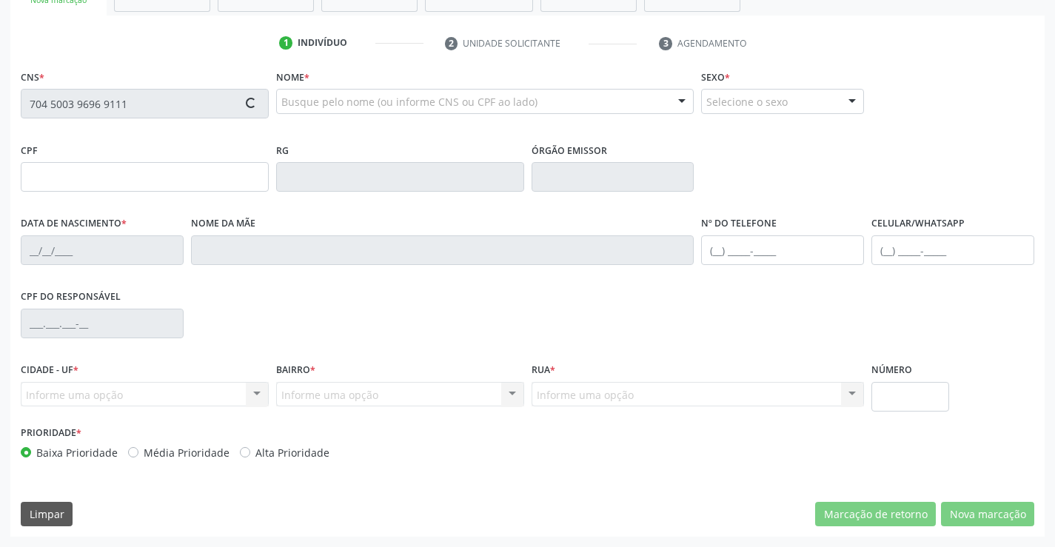
type input "SN"
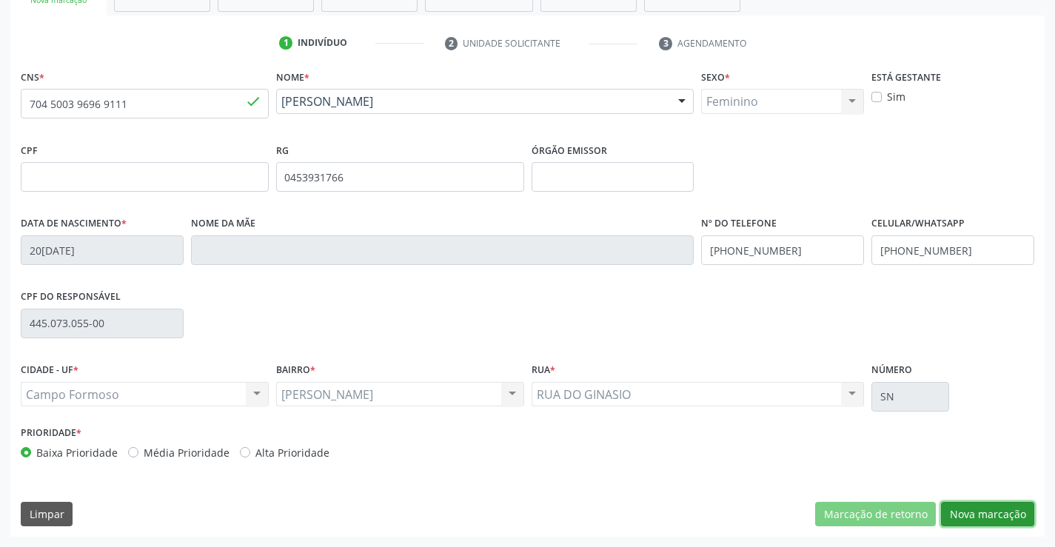
click at [993, 515] on button "Nova marcação" at bounding box center [987, 514] width 93 height 25
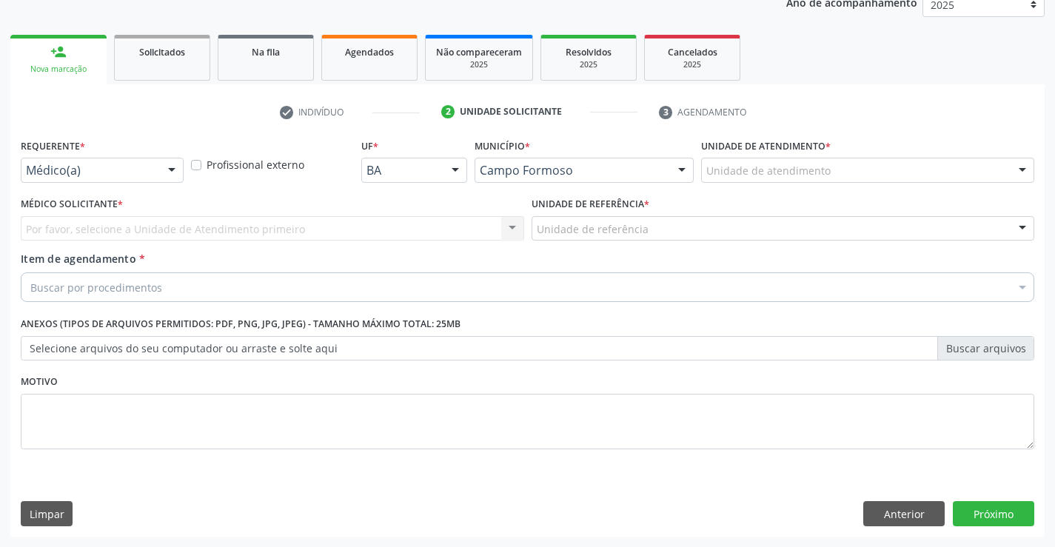
scroll to position [187, 0]
drag, startPoint x: 77, startPoint y: 163, endPoint x: 61, endPoint y: 224, distance: 63.4
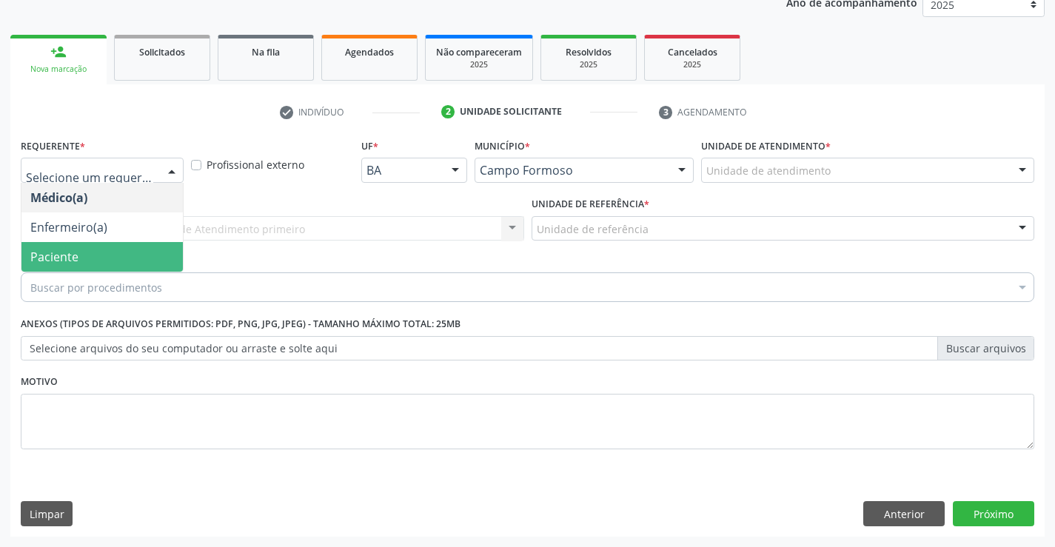
click at [65, 264] on span "Paciente" at bounding box center [54, 257] width 48 height 16
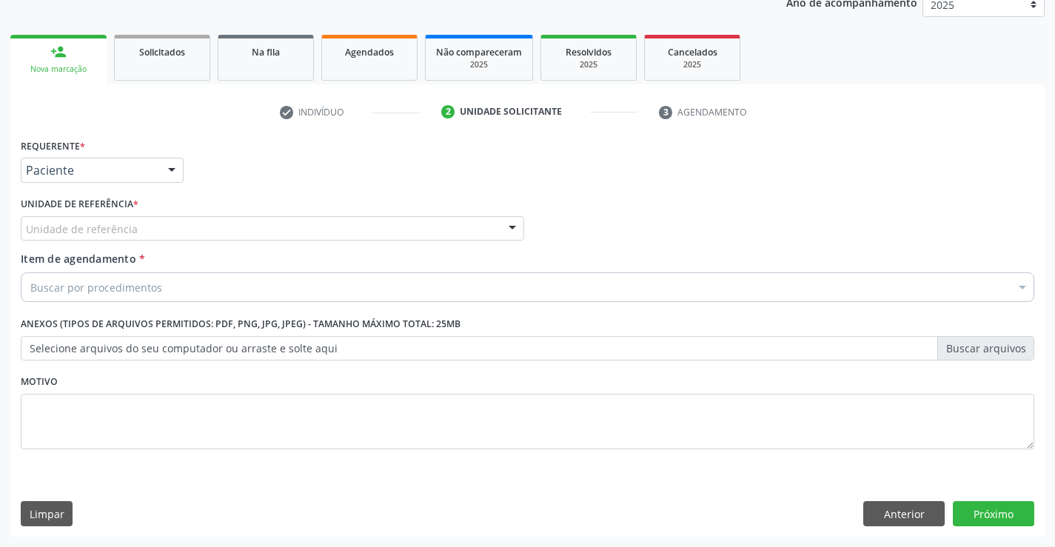
click at [143, 233] on div "Unidade de referência" at bounding box center [272, 228] width 503 height 25
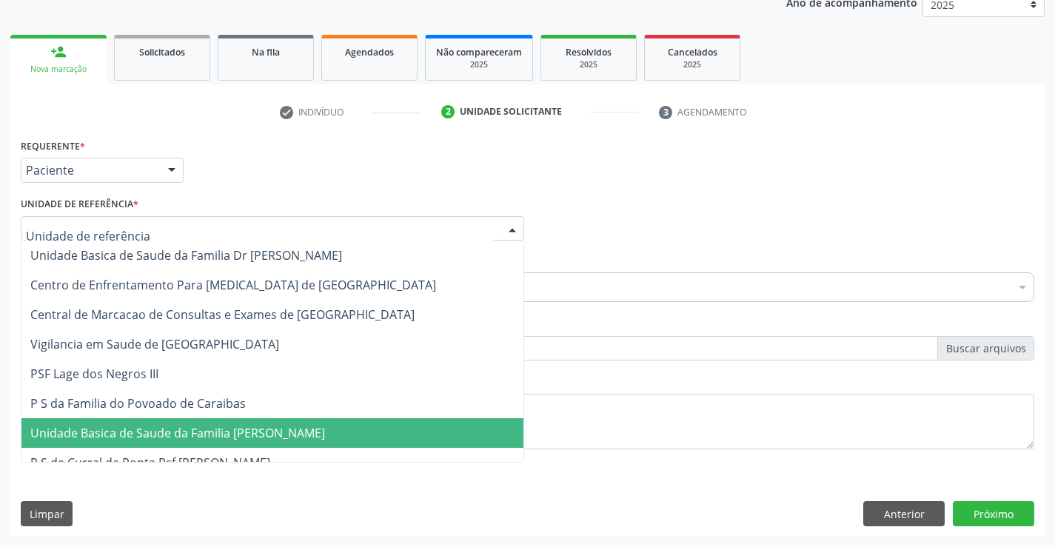
click at [152, 434] on span "Unidade Basica de Saude da Familia [PERSON_NAME]" at bounding box center [177, 433] width 295 height 16
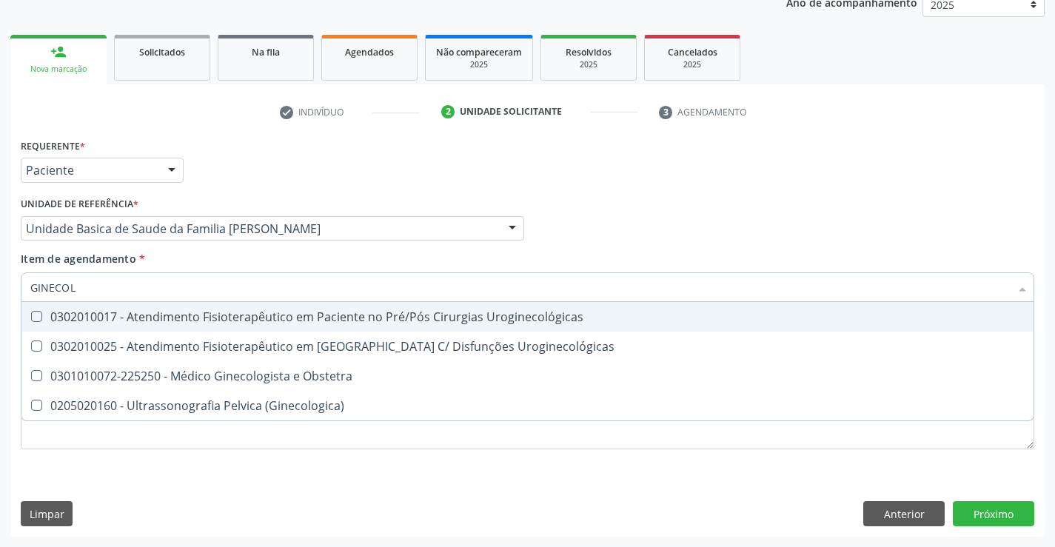
type input "GINECOLO"
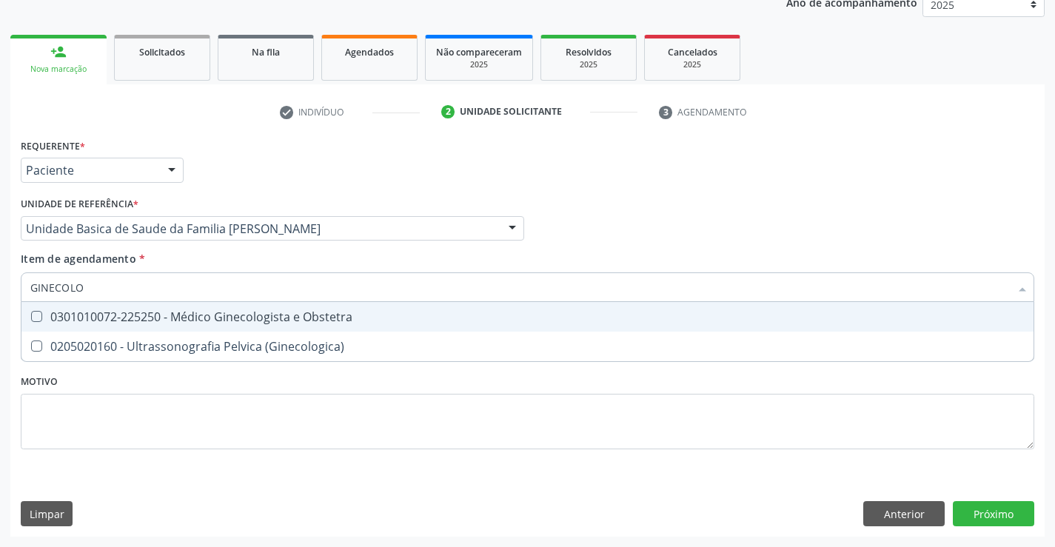
click at [110, 329] on span "0301010072-225250 - Médico Ginecologista e Obstetra" at bounding box center [527, 317] width 1012 height 30
checkbox Obstetra "true"
click at [975, 513] on div "Requerente * Paciente Médico(a) Enfermeiro(a) Paciente Nenhum resultado encontr…" at bounding box center [527, 336] width 1034 height 402
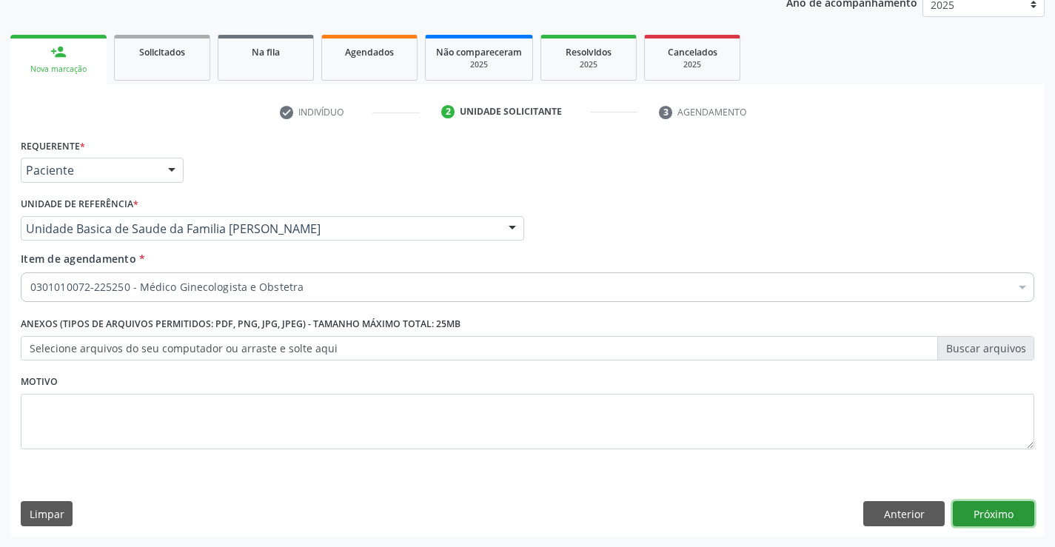
checkbox Obstetra "true"
click at [973, 511] on button "Próximo" at bounding box center [993, 513] width 81 height 25
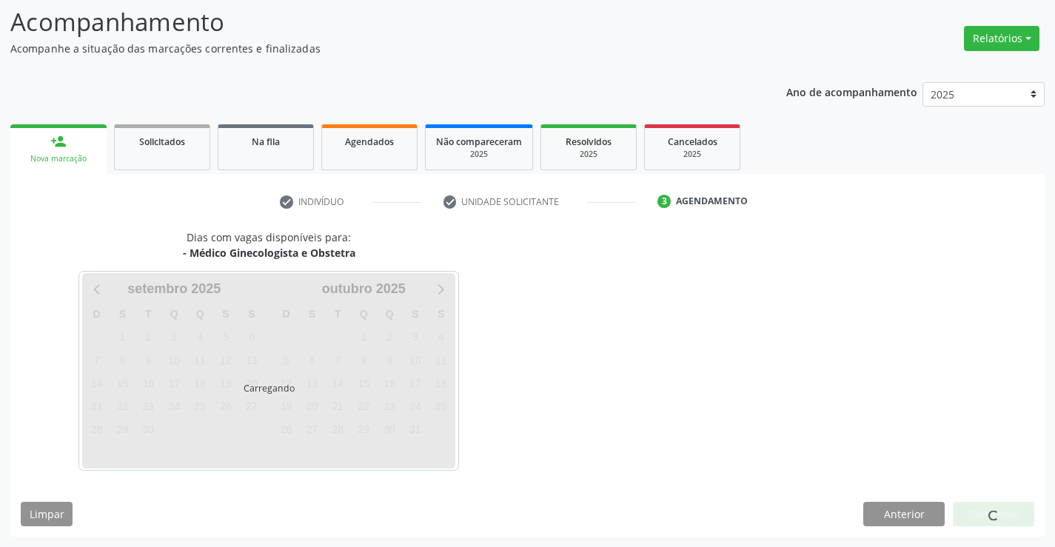
scroll to position [97, 0]
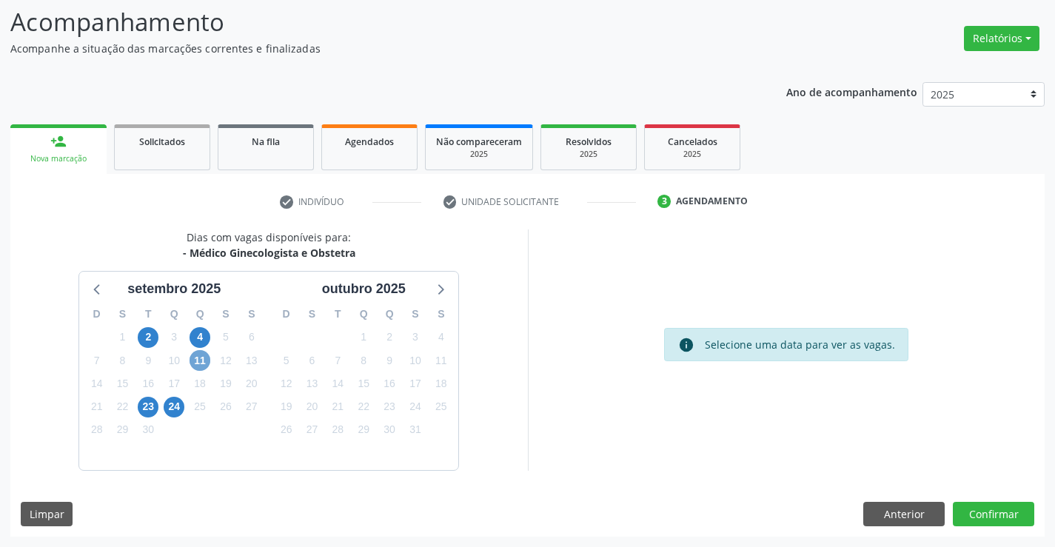
click at [196, 360] on span "11" at bounding box center [199, 360] width 21 height 21
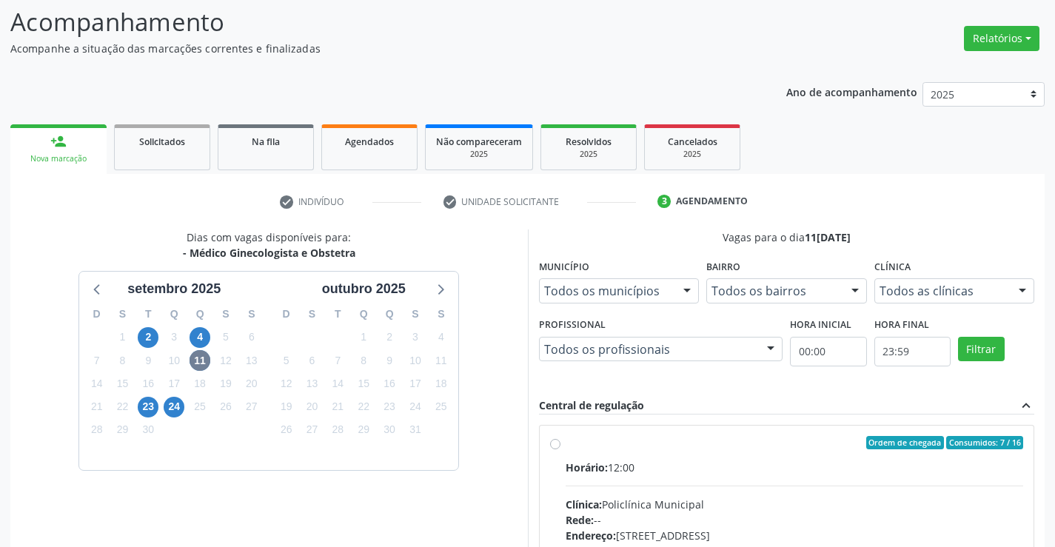
click at [560, 449] on input "Ordem de chegada Consumidos: 7 / 16 Horário: 12:00 Clínica: Policlínica Municip…" at bounding box center [555, 442] width 10 height 13
radio input "true"
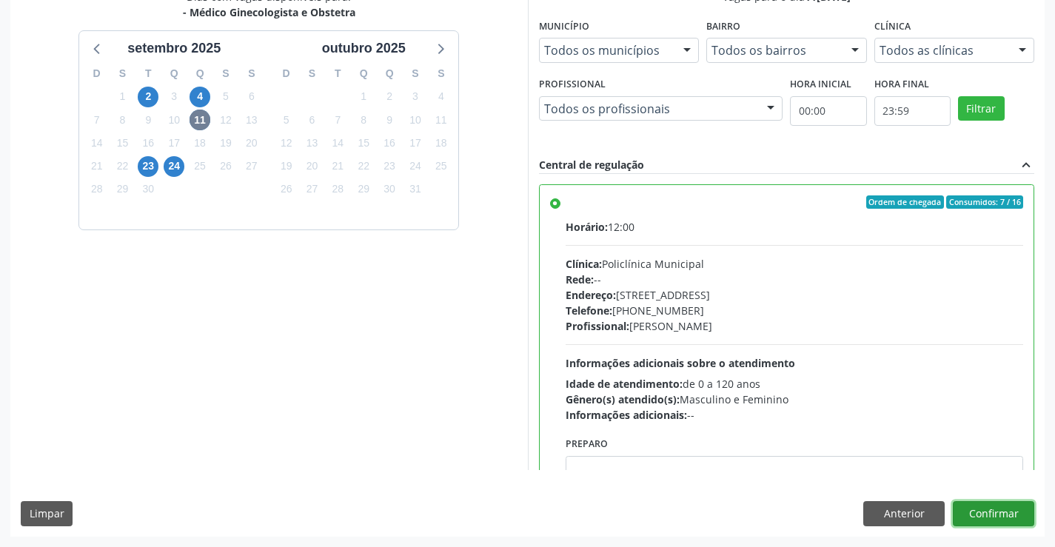
click at [993, 517] on button "Confirmar" at bounding box center [993, 513] width 81 height 25
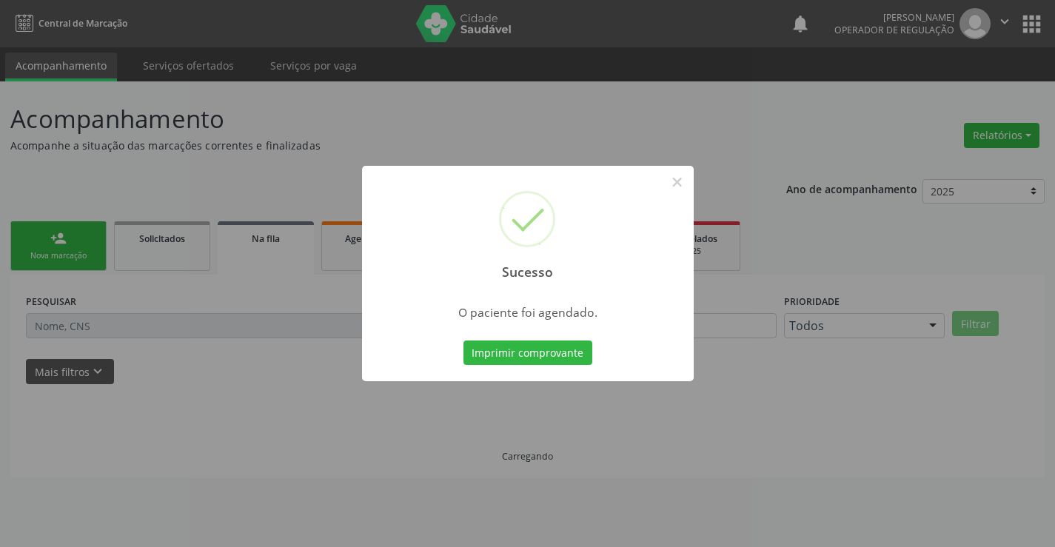
scroll to position [0, 0]
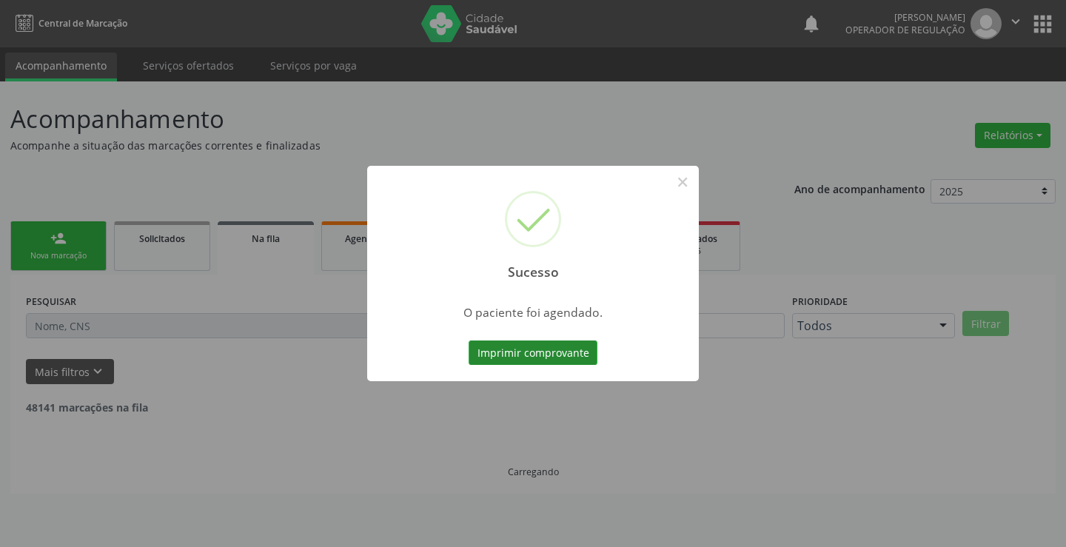
click at [552, 352] on button "Imprimir comprovante" at bounding box center [533, 352] width 129 height 25
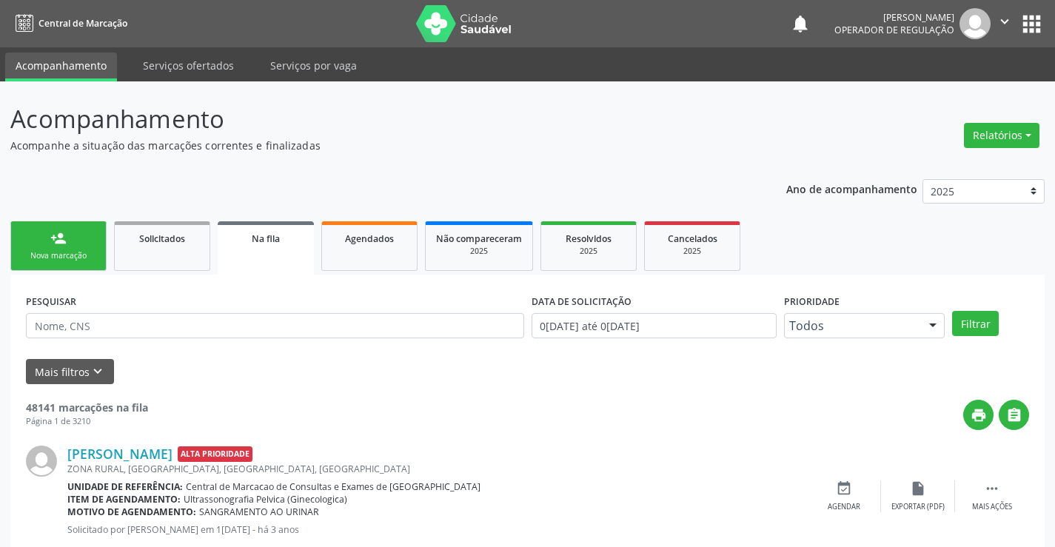
click at [56, 246] on link "person_add Nova marcação" at bounding box center [58, 246] width 96 height 50
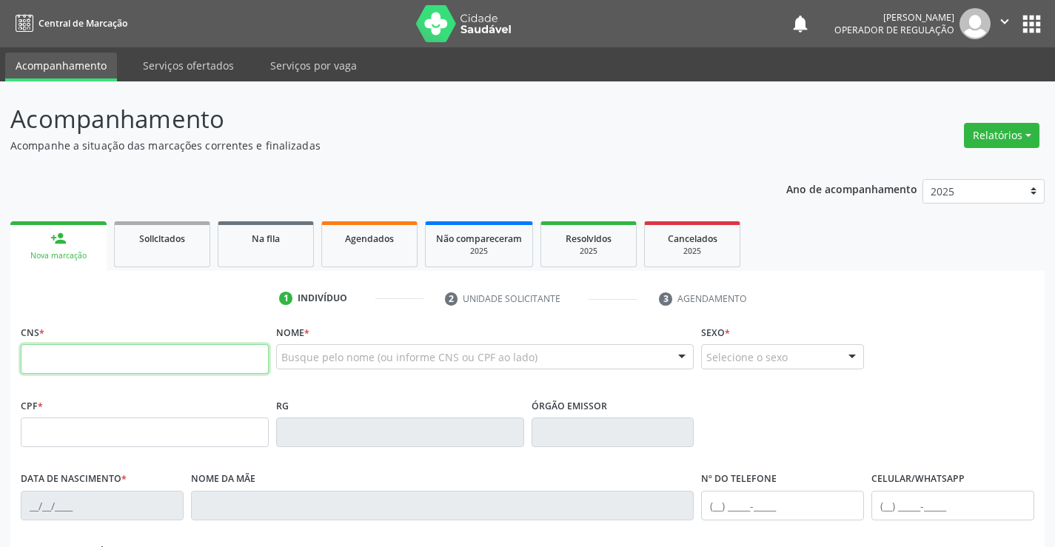
click at [63, 359] on input "text" at bounding box center [145, 359] width 248 height 30
type input "704 5003 9696 9111"
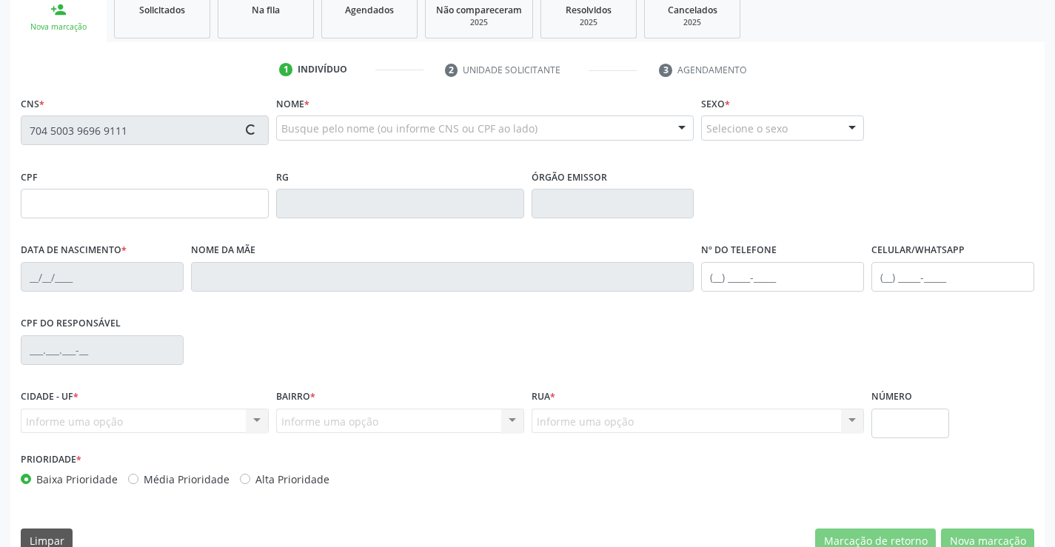
type input "0453931766"
type input "20/11/1959"
type input "(74) 99112-3138"
type input "445.073.055-00"
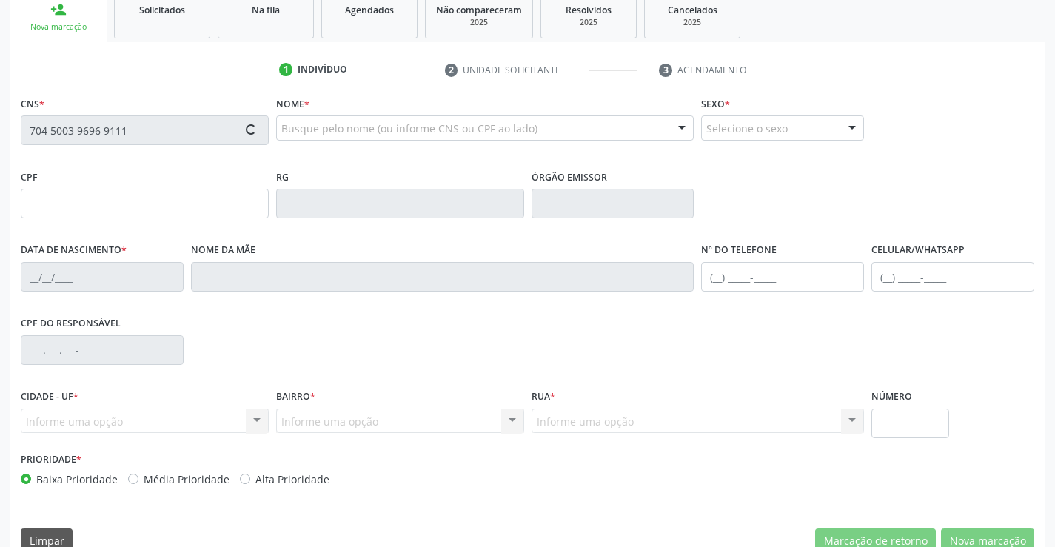
type input "SN"
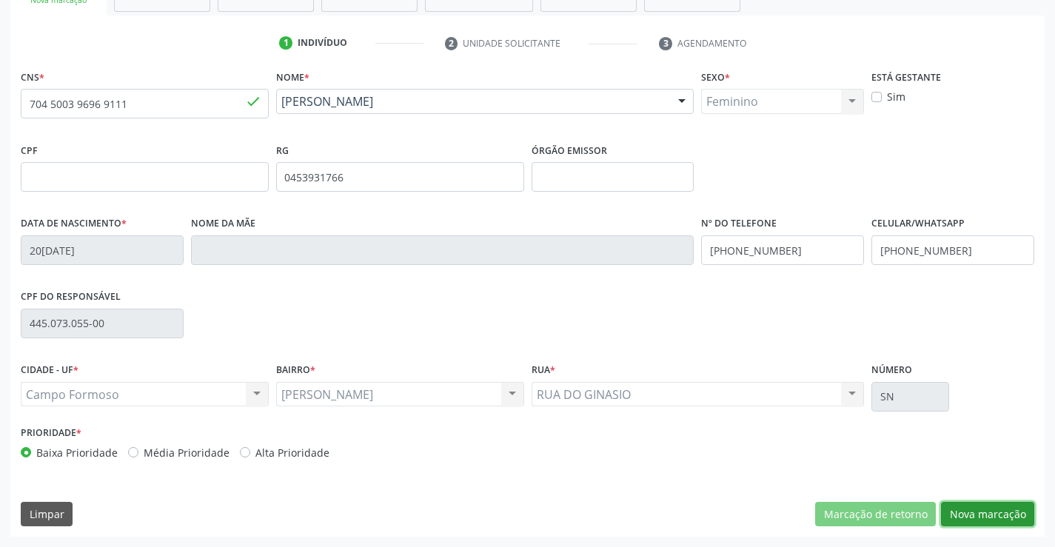
click at [999, 517] on button "Nova marcação" at bounding box center [987, 514] width 93 height 25
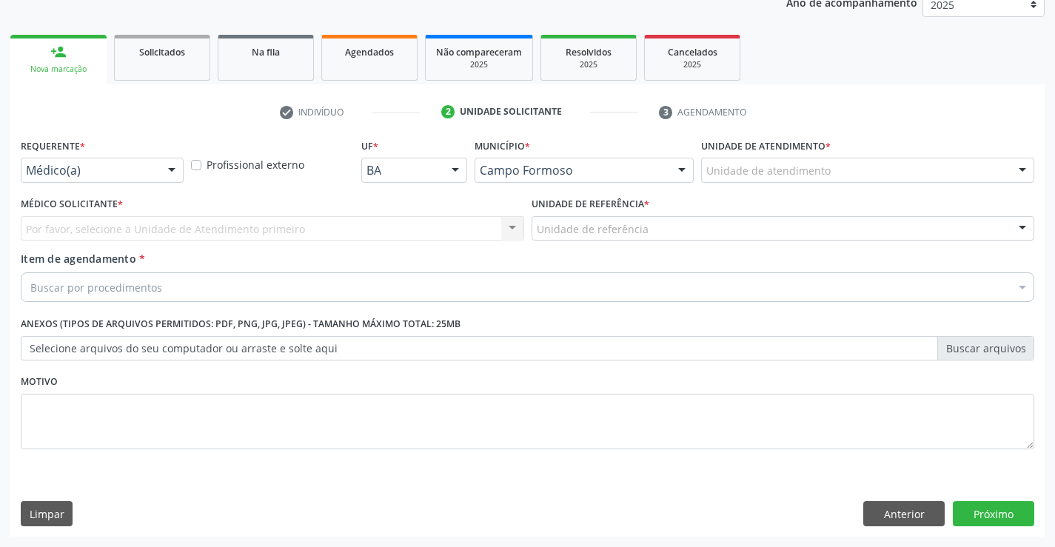
scroll to position [187, 0]
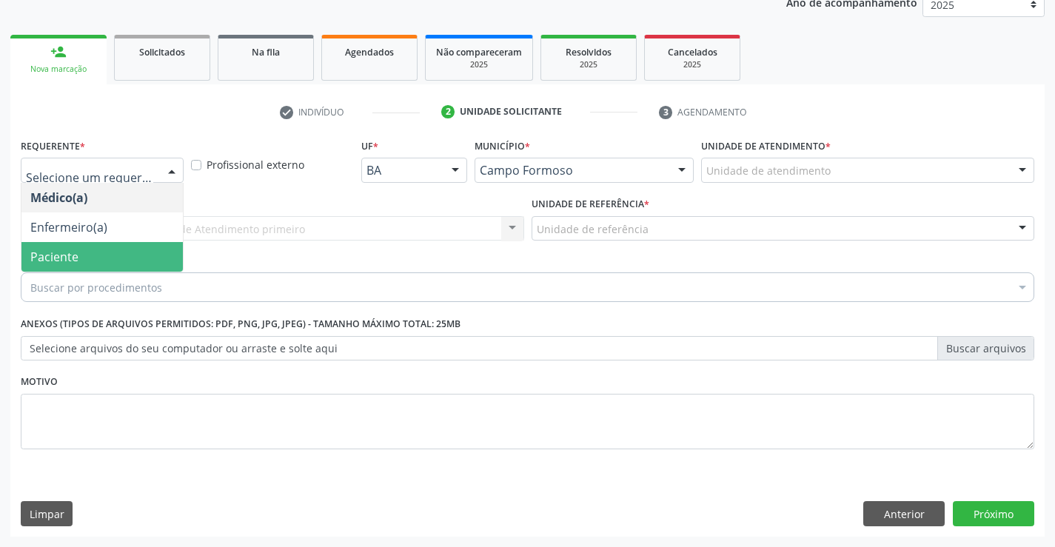
click at [70, 255] on span "Paciente" at bounding box center [54, 257] width 48 height 16
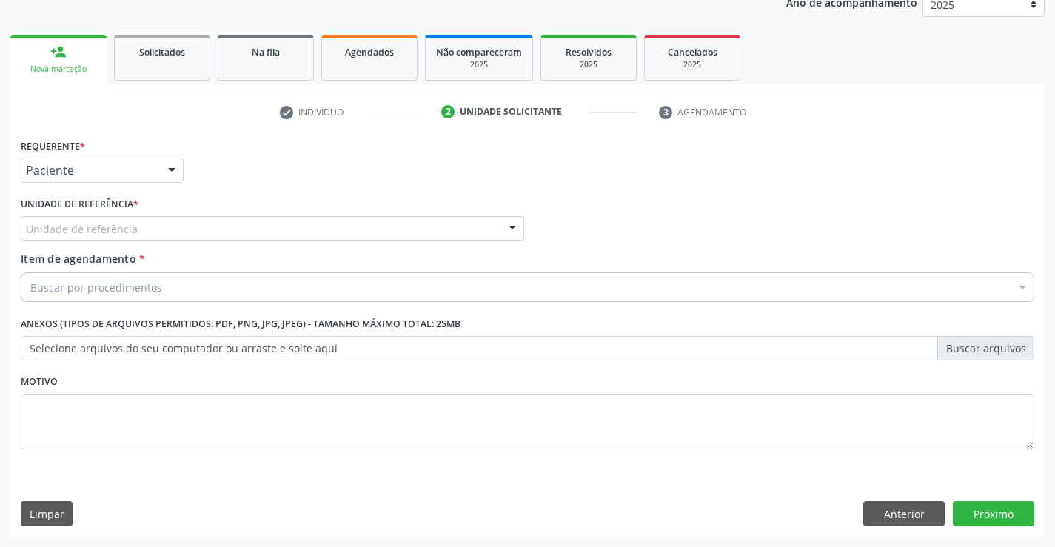
click at [123, 252] on span "Item de agendamento" at bounding box center [78, 259] width 115 height 14
click at [30, 272] on input "Item de agendamento *" at bounding box center [30, 287] width 0 height 30
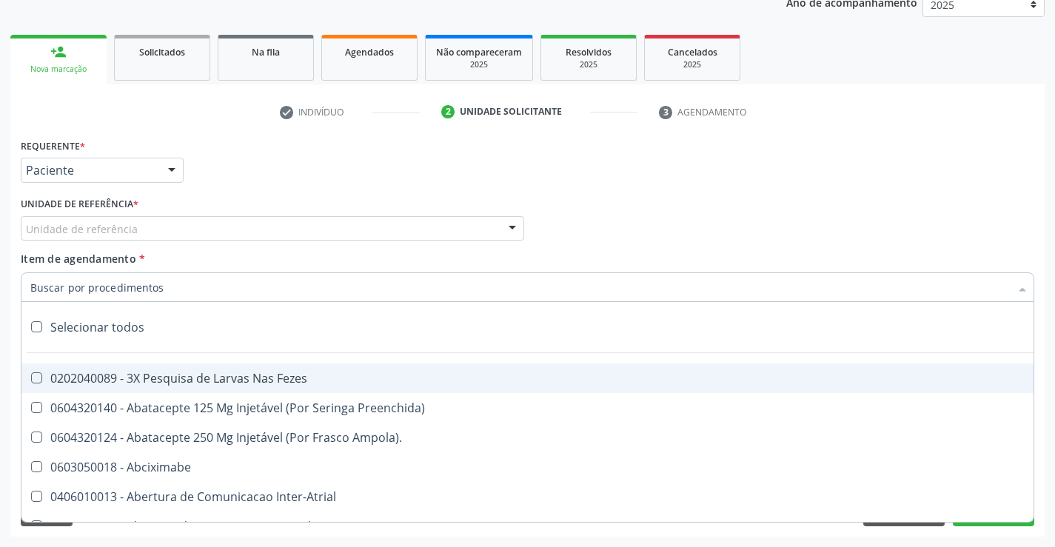
click at [175, 241] on div "Unidade de referência * Unidade de referência Unidade Basica de Saude da Famili…" at bounding box center [272, 222] width 511 height 58
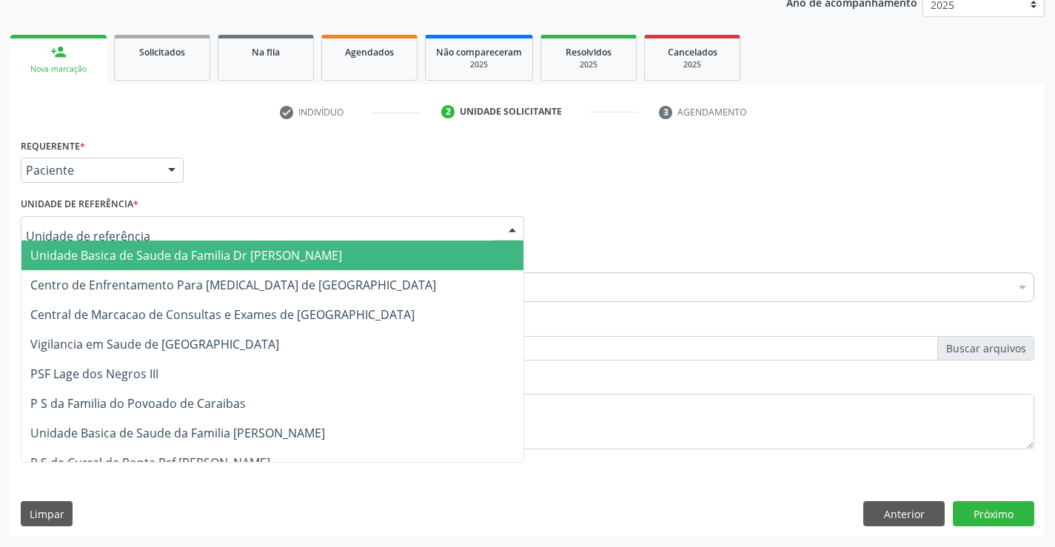
click at [190, 225] on div at bounding box center [272, 228] width 503 height 25
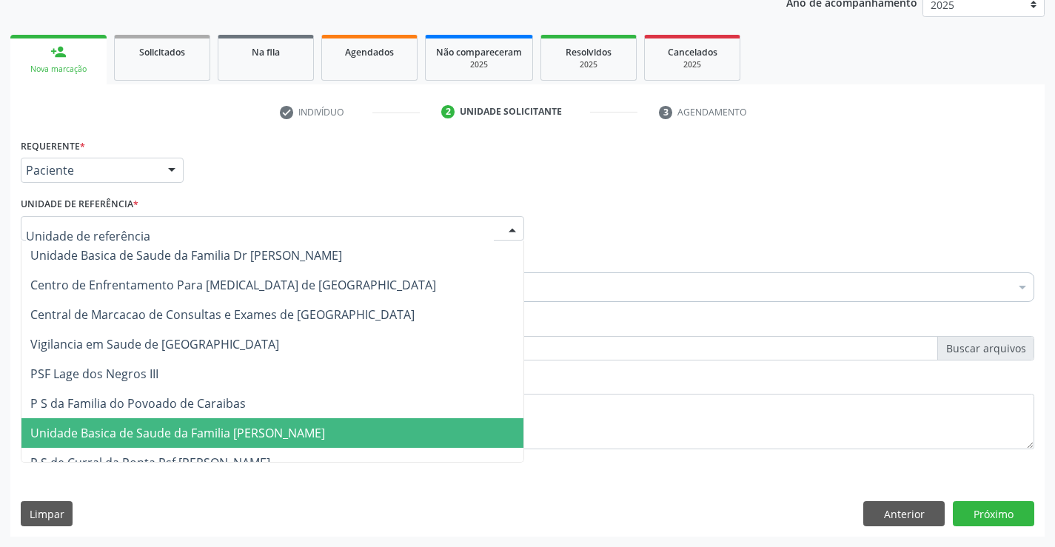
click at [185, 440] on span "Unidade Basica de Saude da Familia [PERSON_NAME]" at bounding box center [177, 433] width 295 height 16
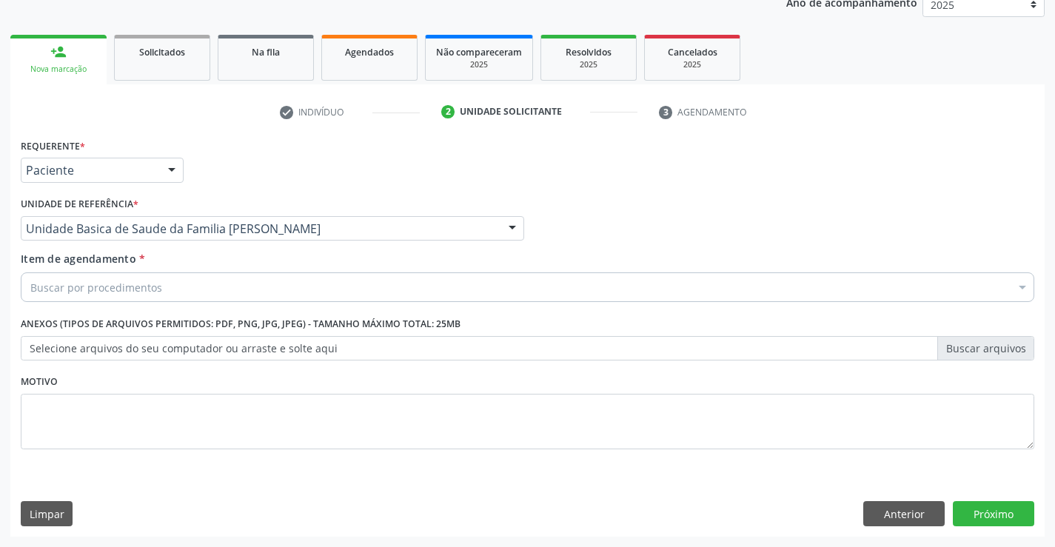
click at [198, 296] on div "Buscar por procedimentos" at bounding box center [527, 287] width 1013 height 30
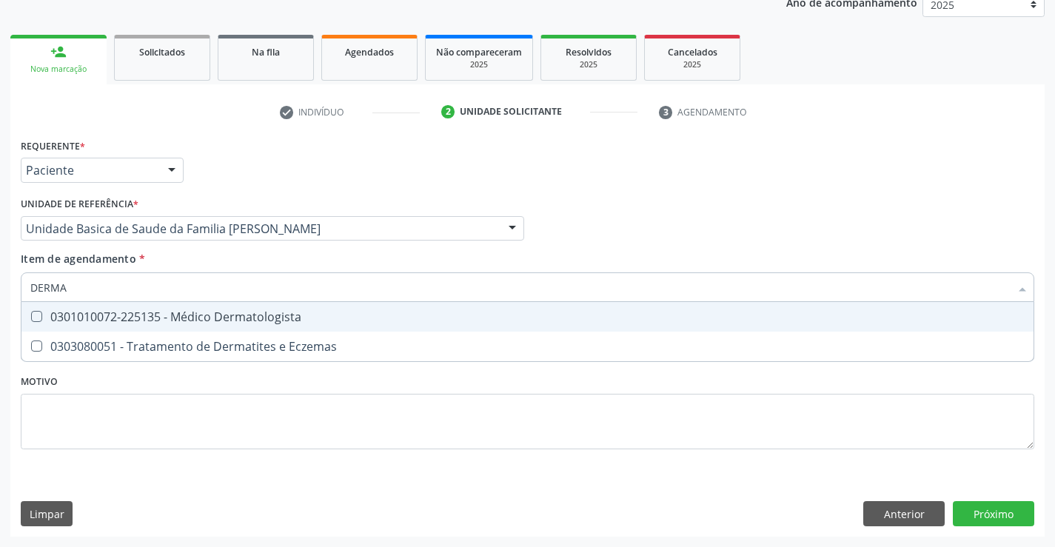
type input "DERMAT"
click at [278, 323] on div "0301010072-225135 - Médico Dermatologista" at bounding box center [527, 317] width 994 height 12
checkbox Dermatologista "true"
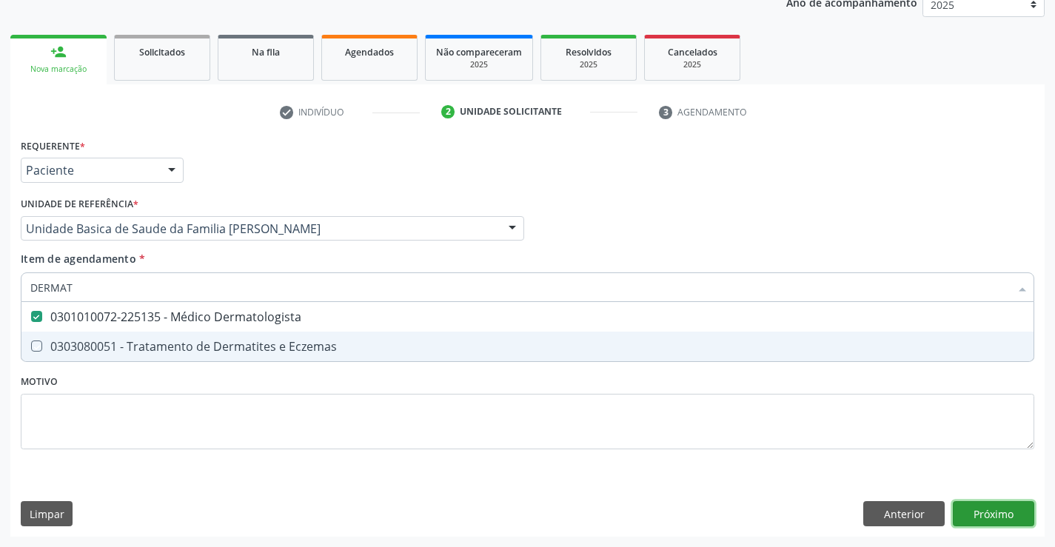
click at [992, 512] on div "Requerente * Paciente Médico(a) Enfermeiro(a) Paciente Nenhum resultado encontr…" at bounding box center [527, 336] width 1034 height 402
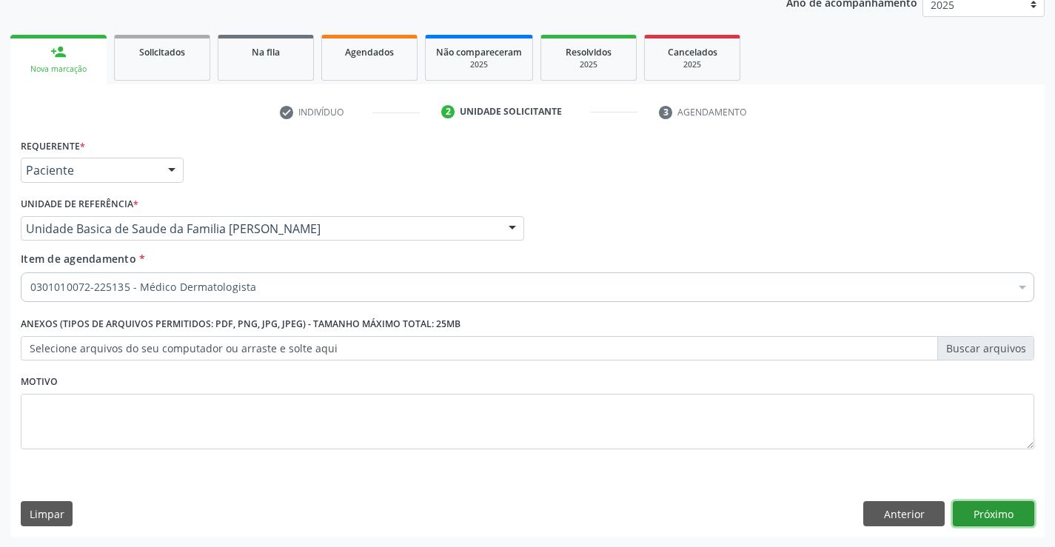
checkbox Dermatologista "true"
click at [1000, 501] on button "Próximo" at bounding box center [993, 513] width 81 height 25
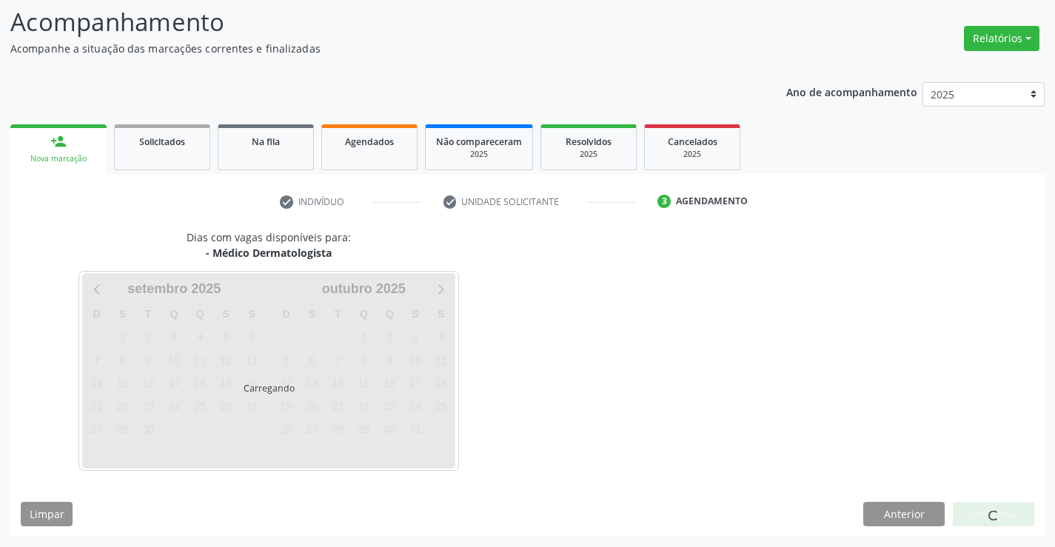
scroll to position [141, 0]
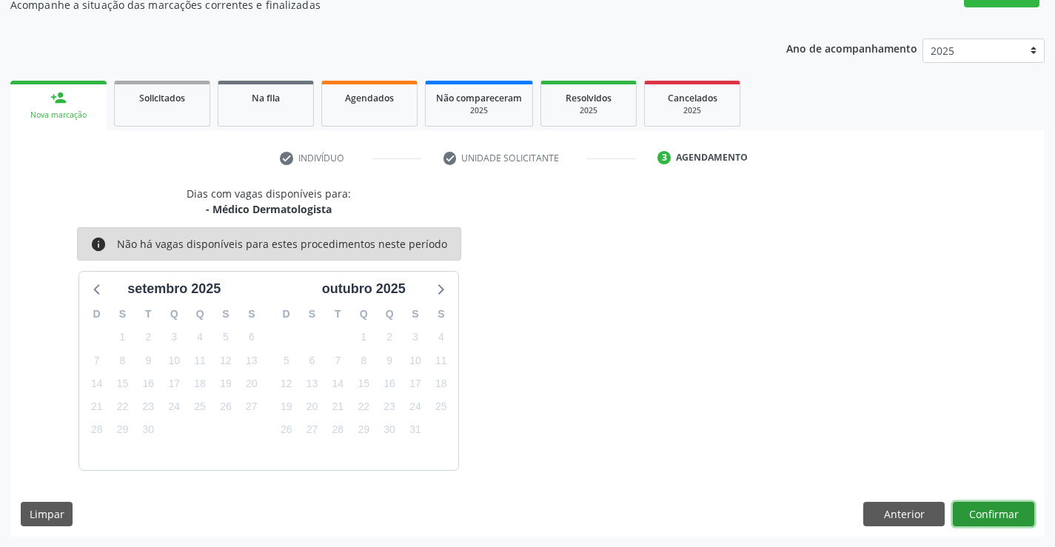
click at [976, 508] on button "Confirmar" at bounding box center [993, 514] width 81 height 25
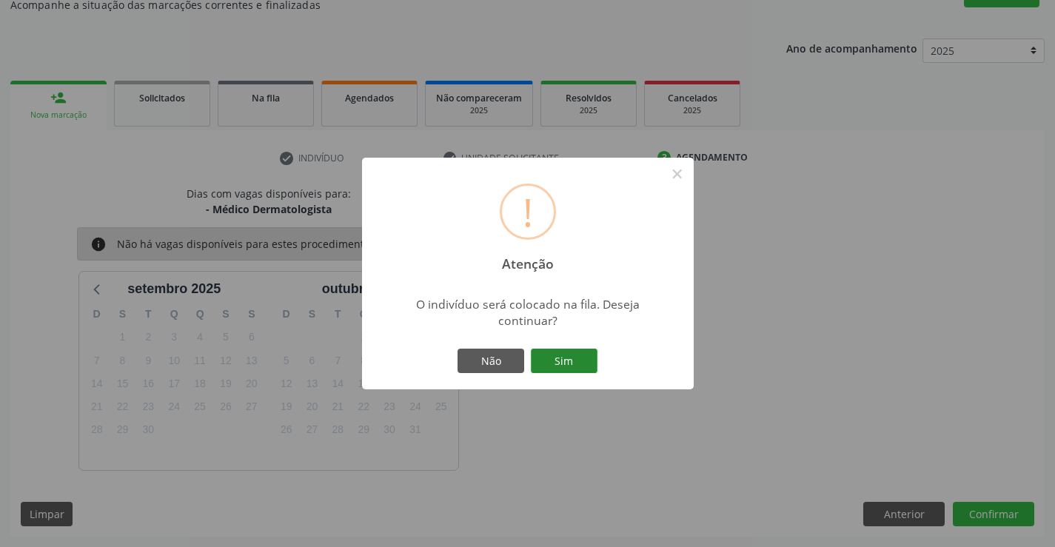
click at [577, 360] on button "Sim" at bounding box center [564, 361] width 67 height 25
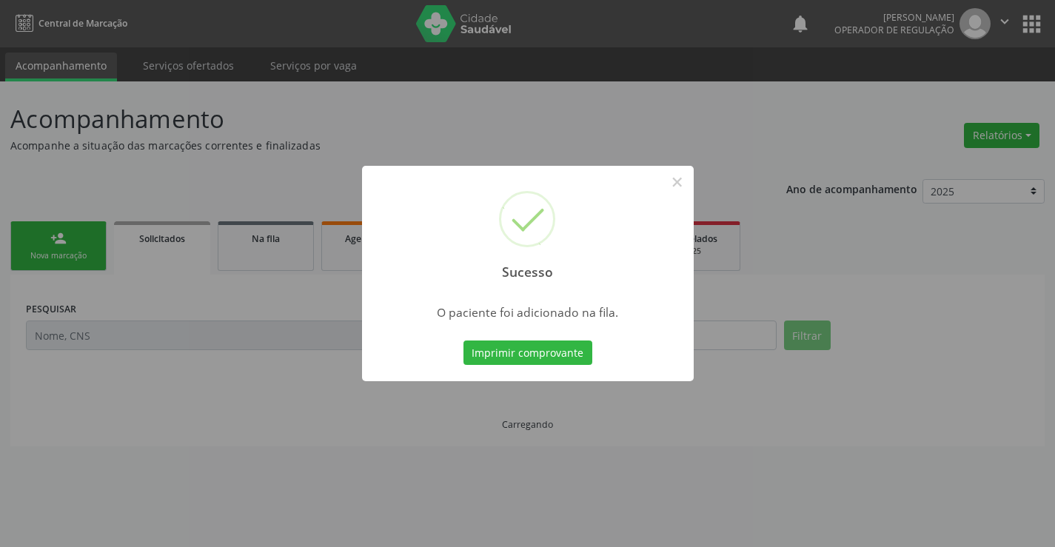
scroll to position [0, 0]
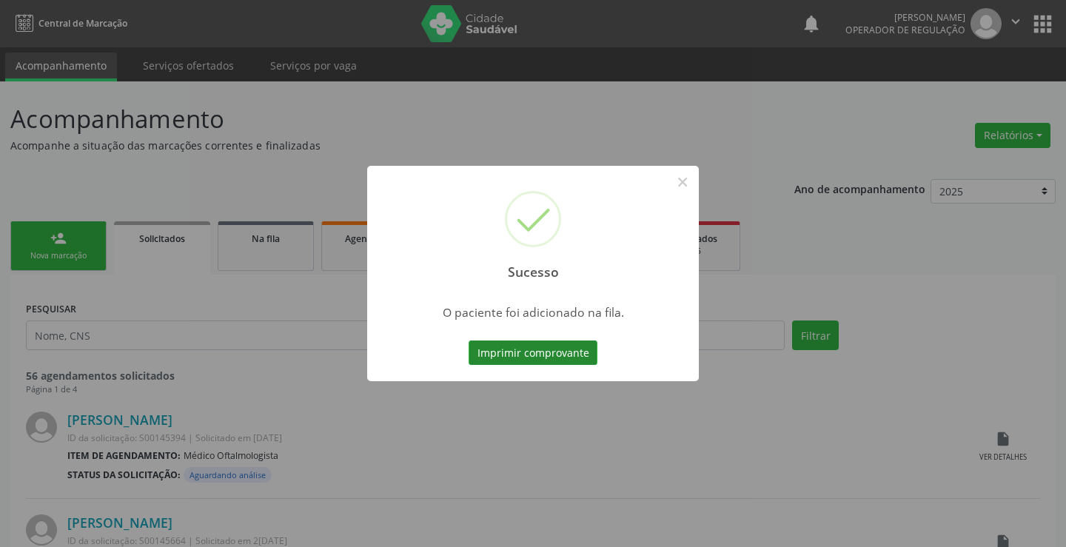
click at [564, 346] on button "Imprimir comprovante" at bounding box center [533, 352] width 129 height 25
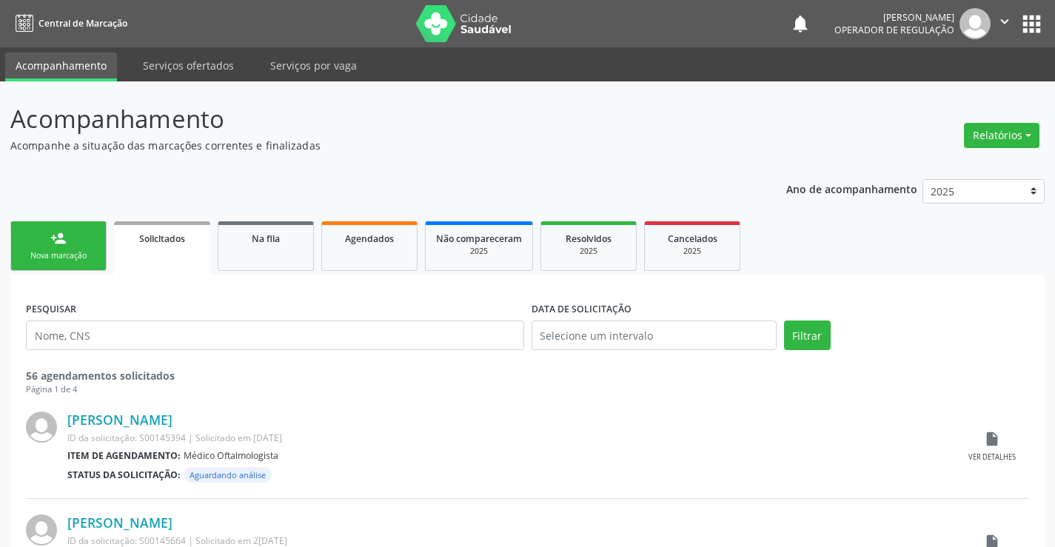
click at [64, 253] on div "Nova marcação" at bounding box center [58, 255] width 74 height 11
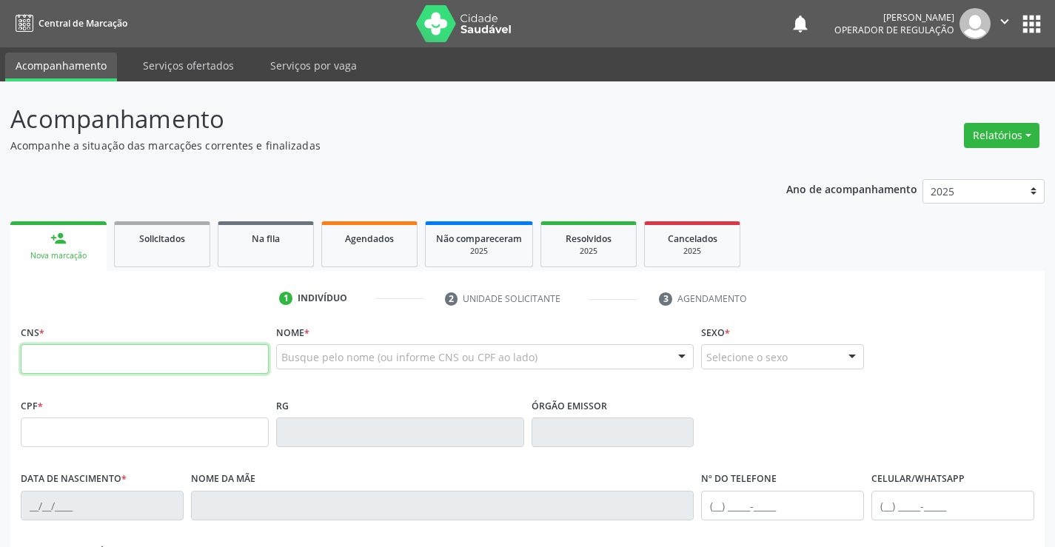
click at [92, 363] on input "text" at bounding box center [145, 359] width 248 height 30
click at [93, 363] on input "text" at bounding box center [145, 359] width 248 height 30
type input "700 0026 5251 3804"
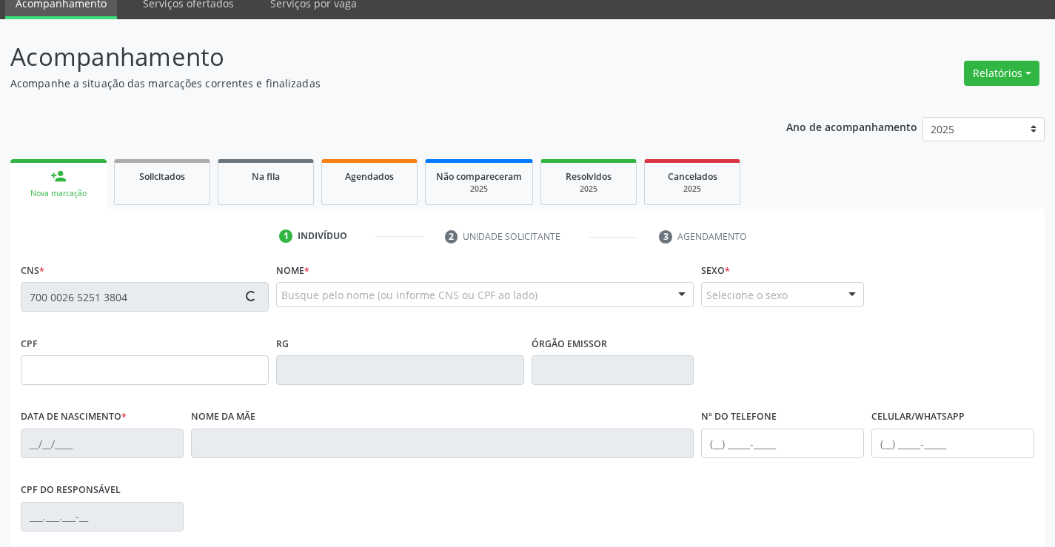
type input "0674407628"
type input "12/03/1972"
type input "(74) 98122-5372"
type input "664.782.005-15"
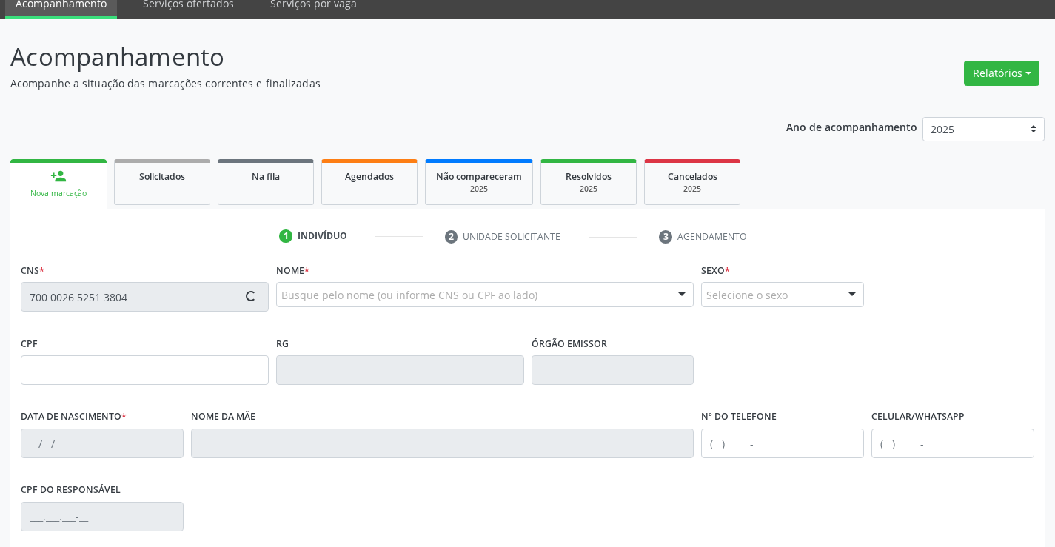
type input "S/N"
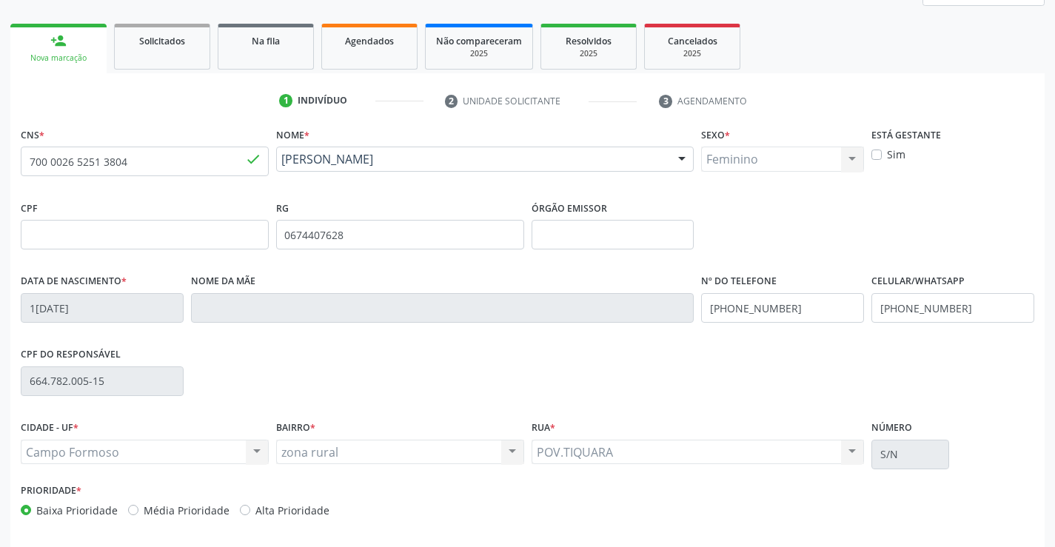
scroll to position [255, 0]
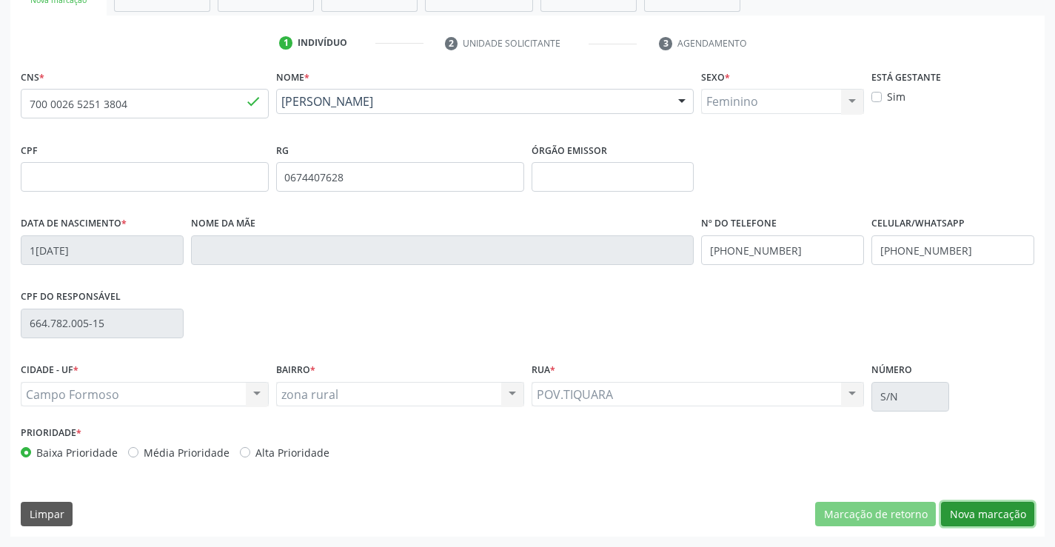
click at [982, 517] on button "Nova marcação" at bounding box center [987, 514] width 93 height 25
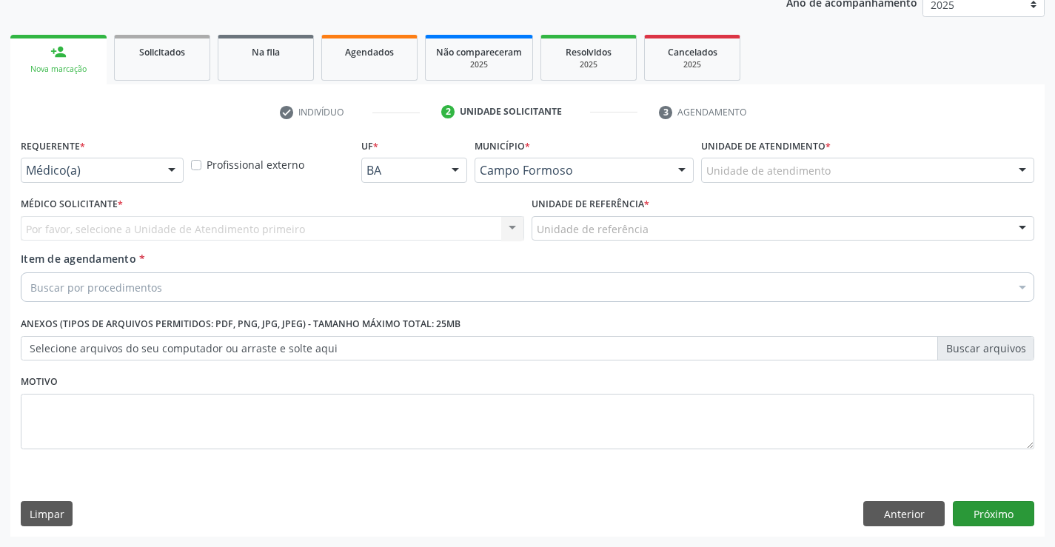
scroll to position [187, 0]
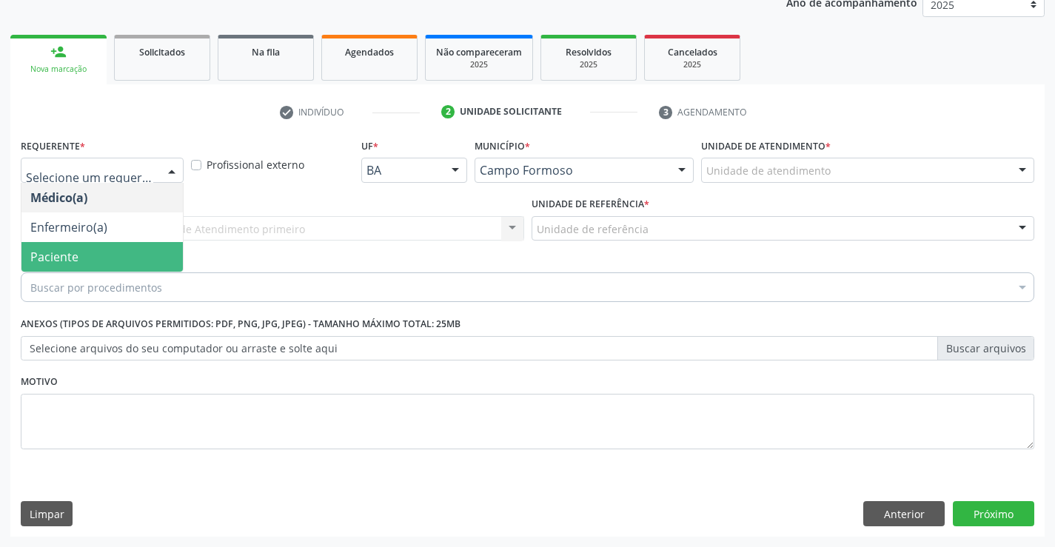
click at [76, 254] on span "Paciente" at bounding box center [54, 257] width 48 height 16
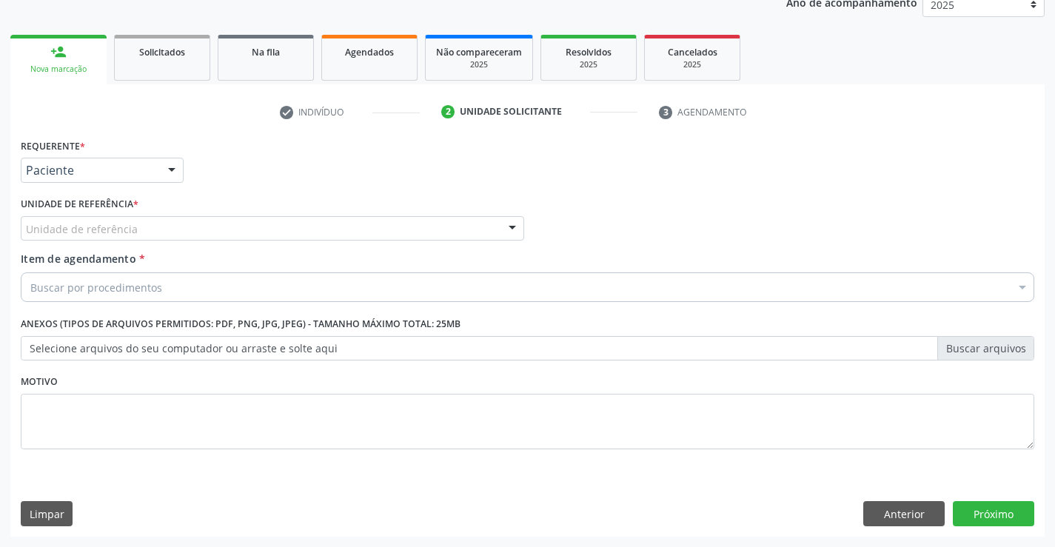
click at [153, 222] on div "Unidade de referência" at bounding box center [272, 228] width 503 height 25
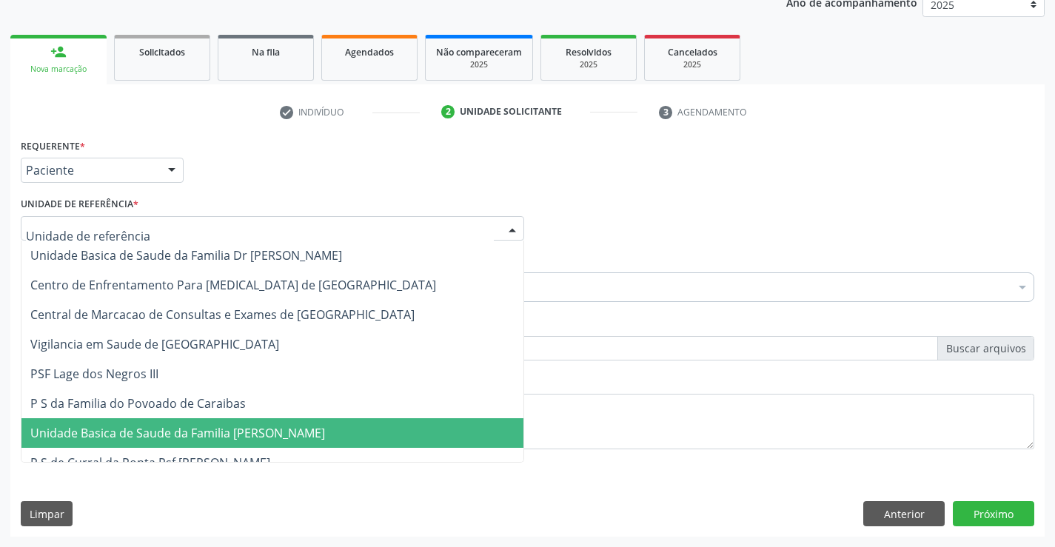
click at [145, 431] on span "Unidade Basica de Saude da Familia [PERSON_NAME]" at bounding box center [177, 433] width 295 height 16
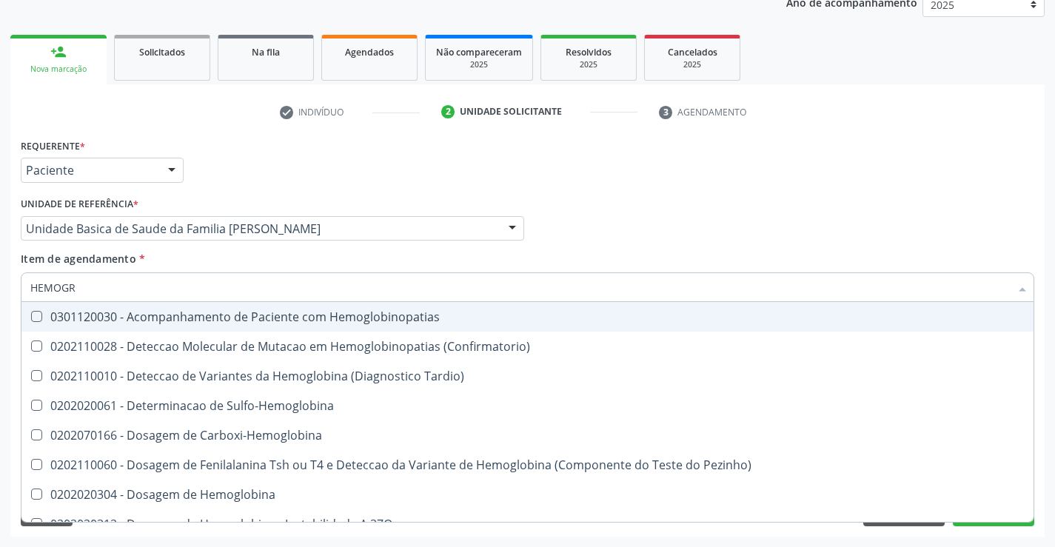
type input "HEMOGRA"
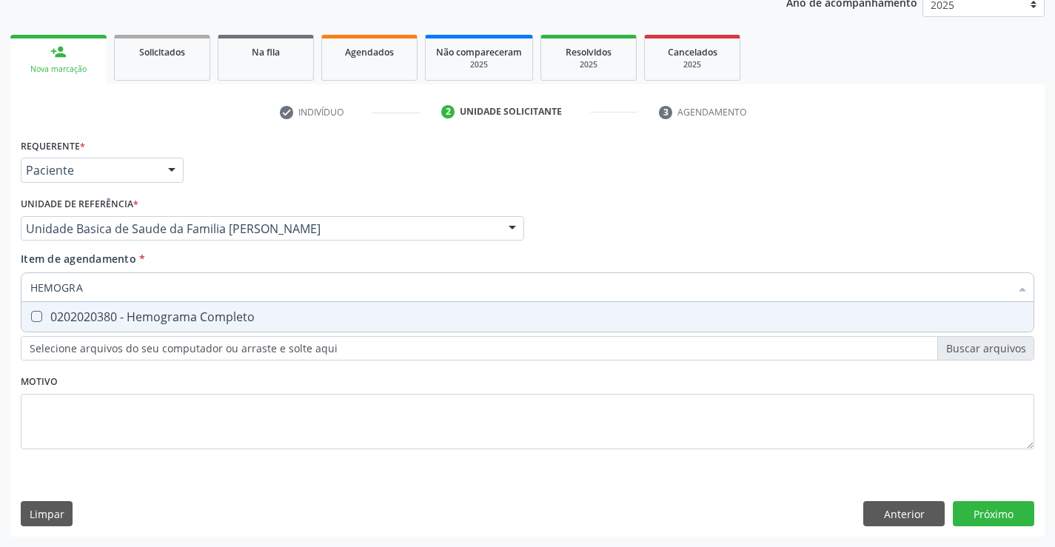
click at [141, 329] on span "0202020380 - Hemograma Completo" at bounding box center [527, 317] width 1012 height 30
checkbox Completo "true"
click at [211, 170] on div "Requerente * Paciente Médico(a) Enfermeiro(a) Paciente Nenhum resultado encontr…" at bounding box center [527, 164] width 1021 height 58
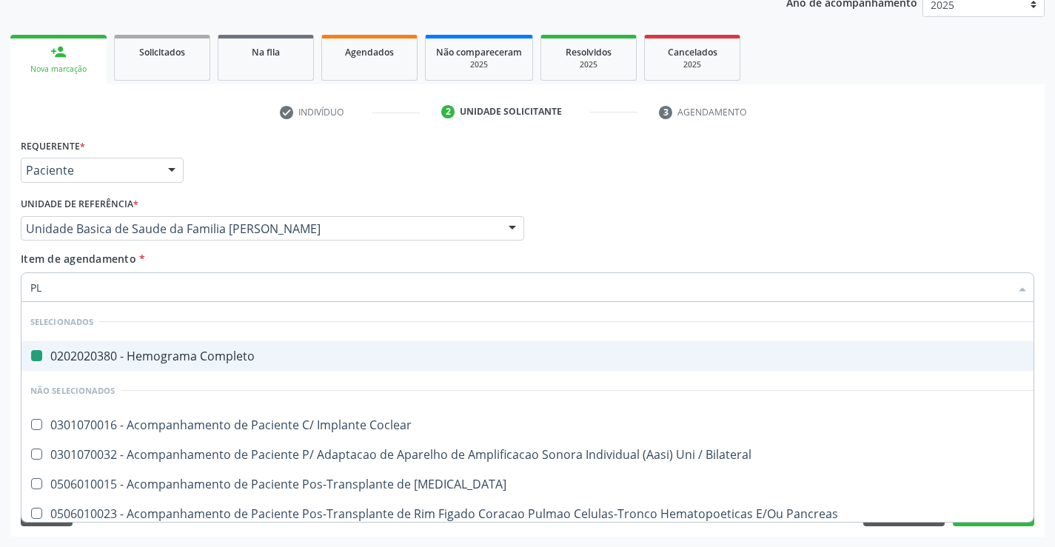
type input "PLA"
checkbox Completo "false"
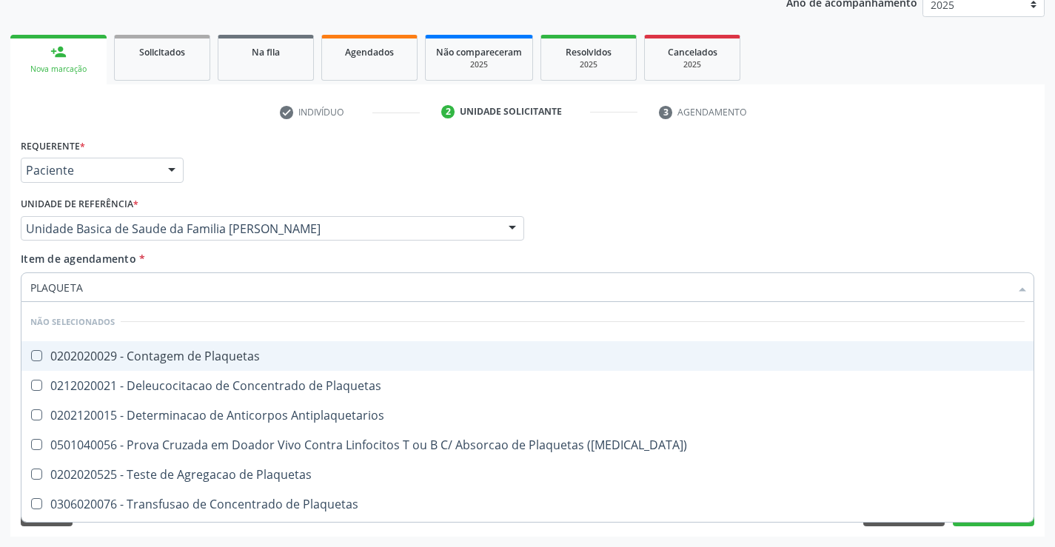
type input "PLAQUETAS"
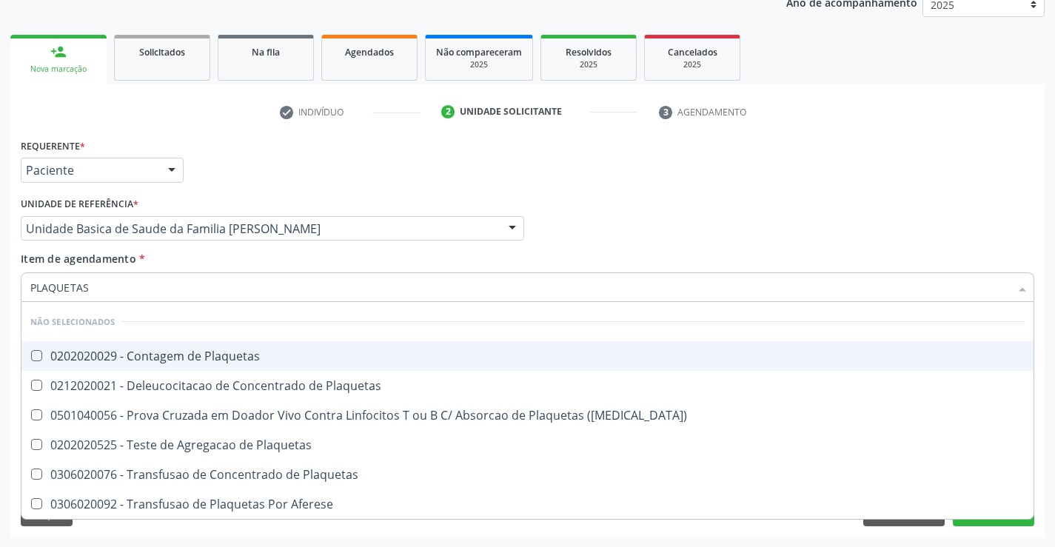
click at [129, 362] on div "0202020029 - Contagem de Plaquetas" at bounding box center [527, 356] width 994 height 12
checkbox Plaquetas "true"
click at [312, 132] on div "check Indivíduo 2 Unidade solicitante 3 Agendamento CNS * 700 0026 5251 3804 do…" at bounding box center [527, 318] width 1034 height 437
checkbox Plaquetas "true"
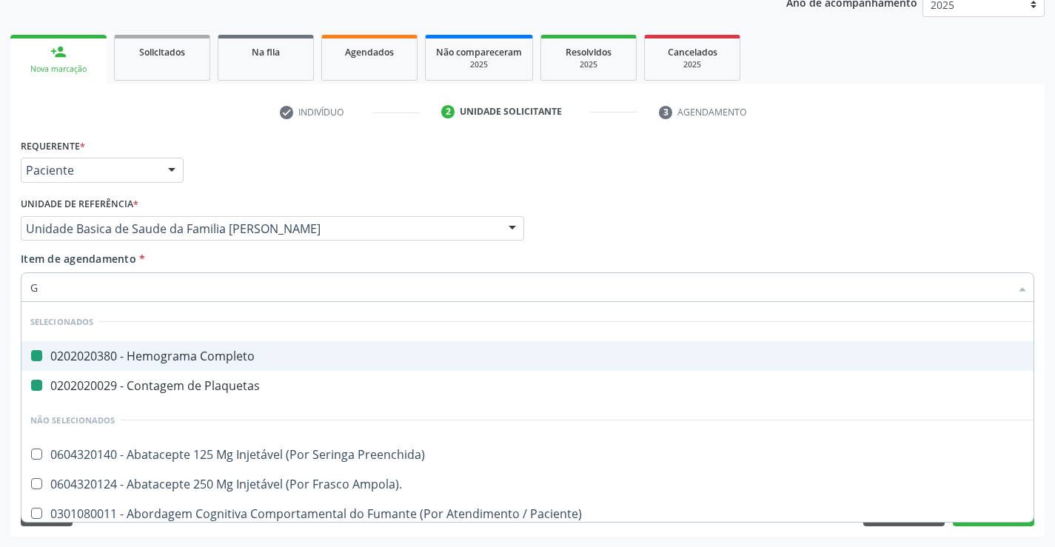
type input "GL"
checkbox Completo "false"
checkbox Plaquetas "false"
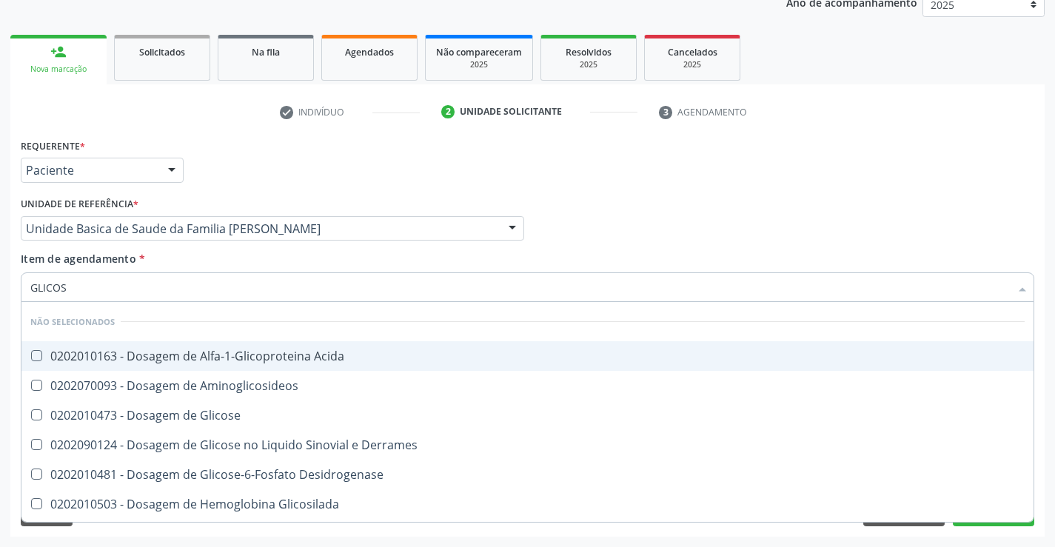
type input "GLICOSE"
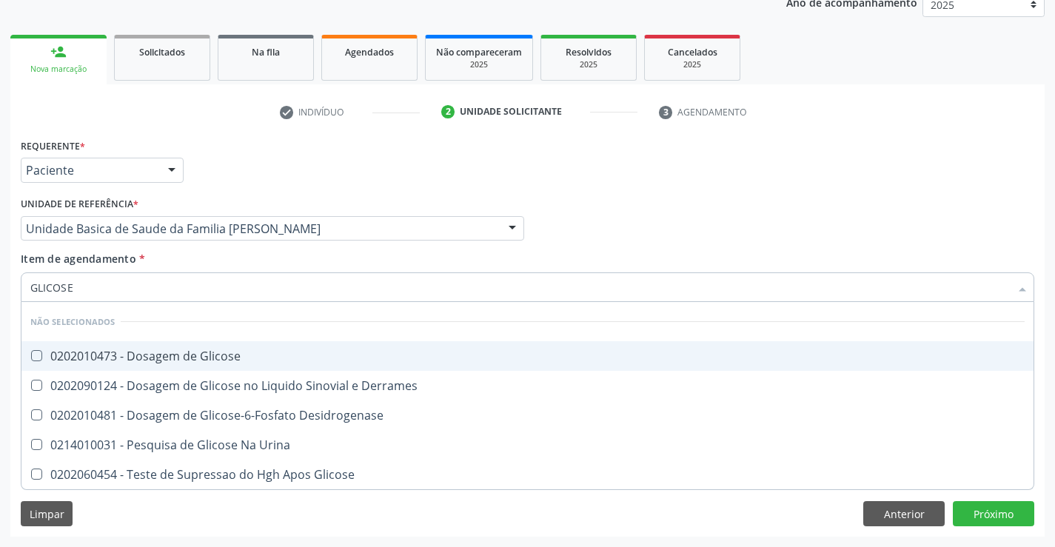
click at [172, 350] on div "0202010473 - Dosagem de Glicose" at bounding box center [527, 356] width 994 height 12
checkbox Glicose "true"
click at [265, 191] on div "Requerente * Paciente Médico(a) Enfermeiro(a) Paciente Nenhum resultado encontr…" at bounding box center [527, 164] width 1021 height 58
checkbox Derrames "true"
checkbox Desidrogenase "true"
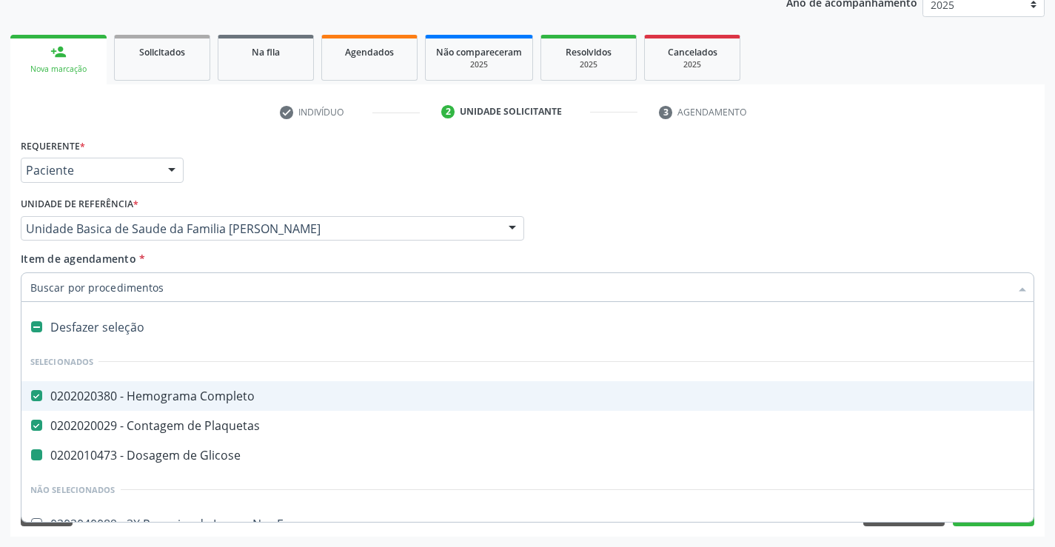
type input "U"
checkbox Glicose "false"
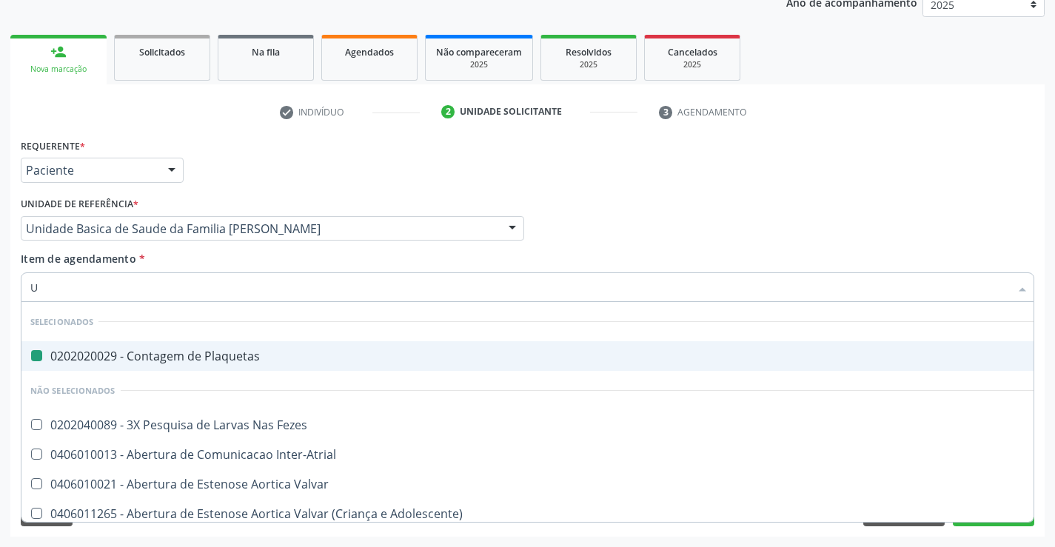
type input "UR"
checkbox Plaquetas "false"
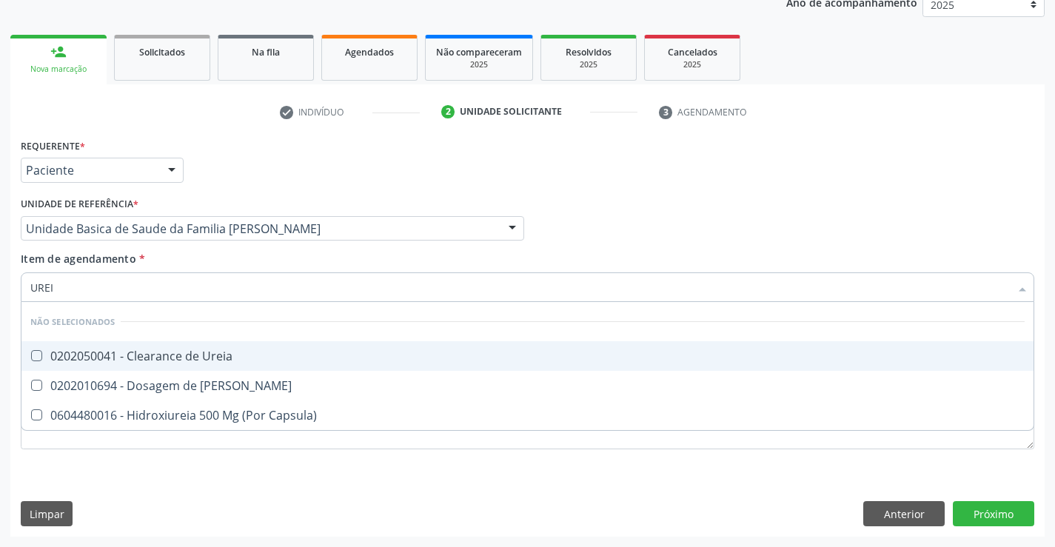
type input "UREIA"
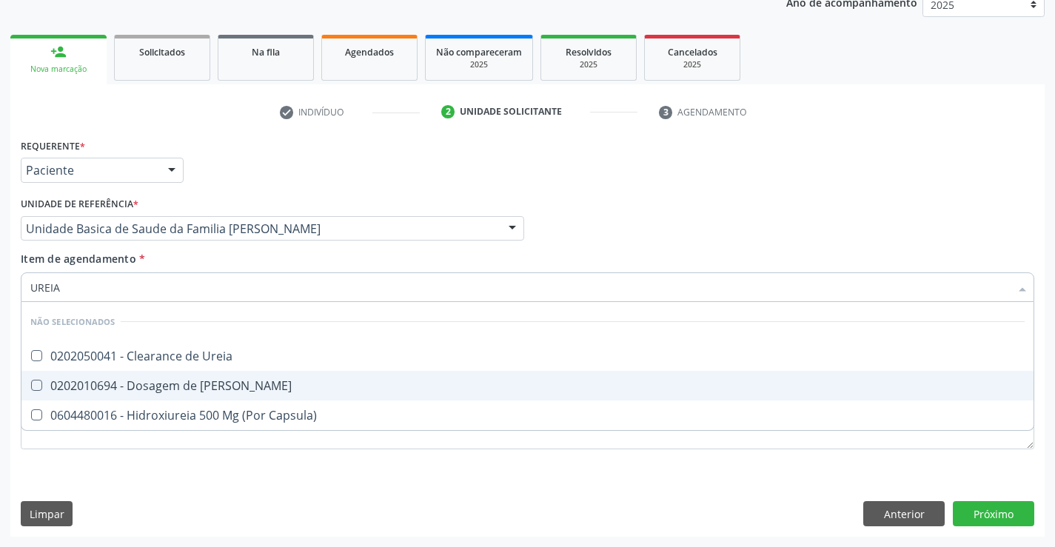
click at [223, 395] on span "0202010694 - Dosagem de Ureia" at bounding box center [527, 386] width 1012 height 30
checkbox Ureia "true"
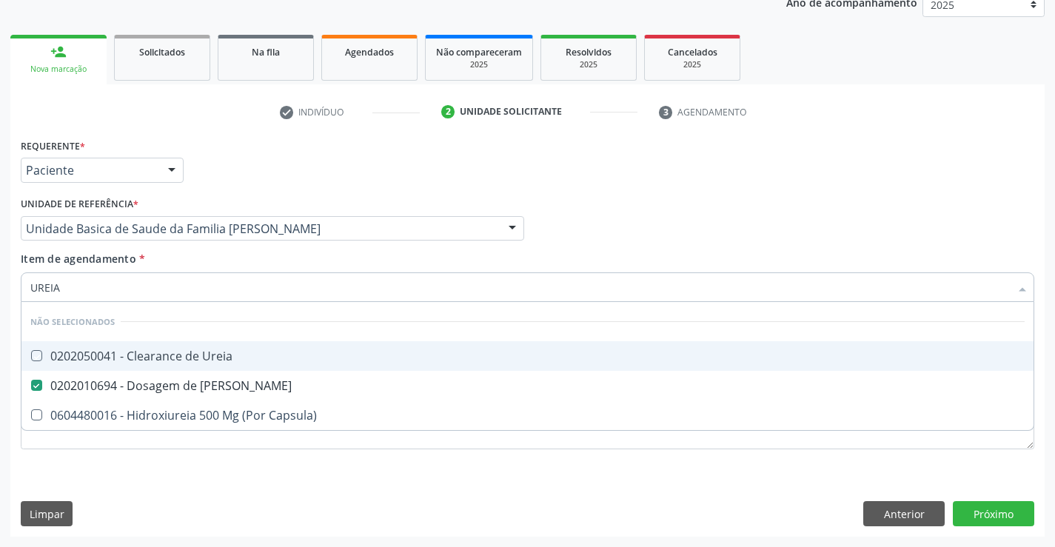
click at [294, 166] on div "Requerente * Paciente Médico(a) Enfermeiro(a) Paciente Nenhum resultado encontr…" at bounding box center [527, 164] width 1021 height 58
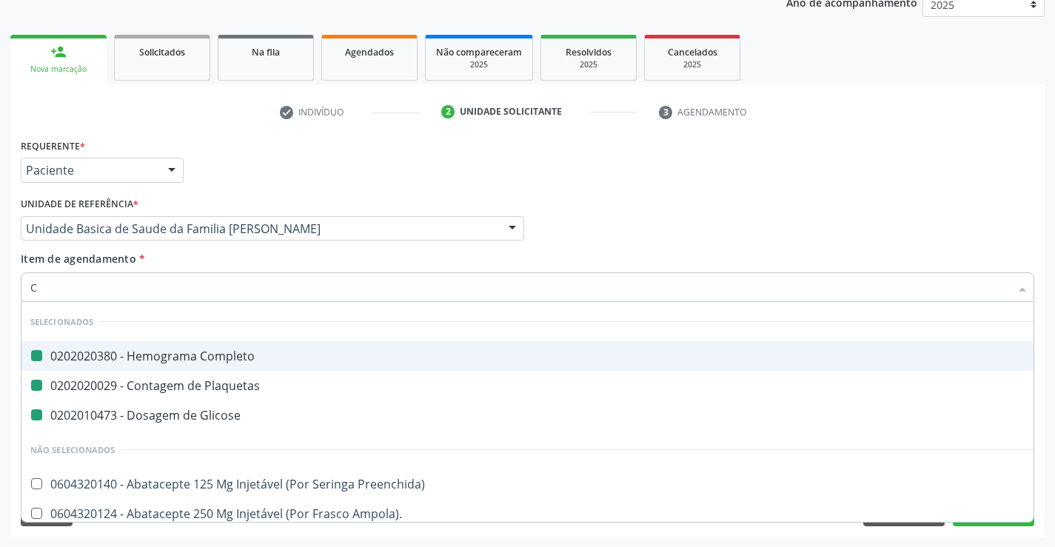
type input "CR"
checkbox Completo "false"
checkbox Glicose "false"
checkbox Plaquetas "false"
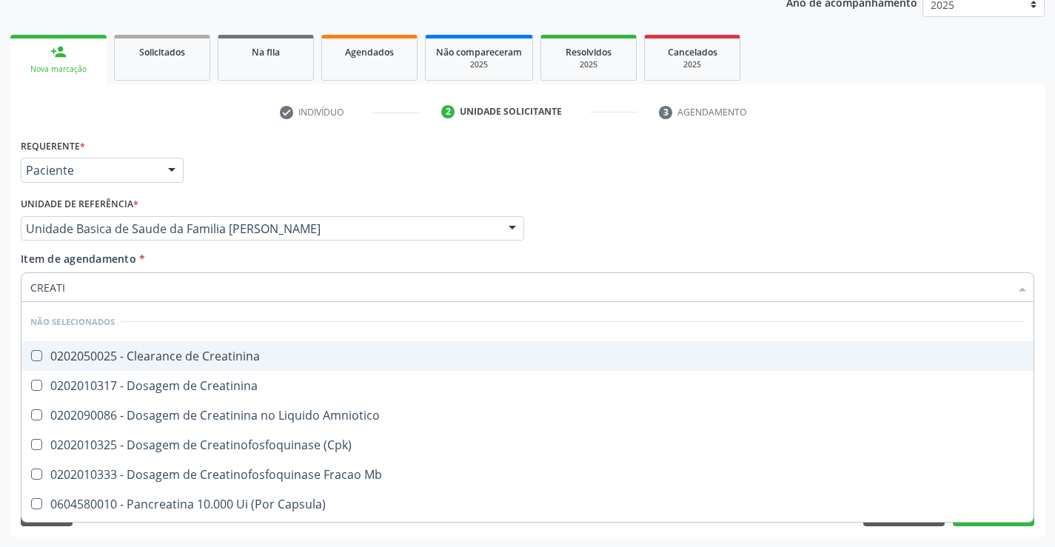
type input "CREATIN"
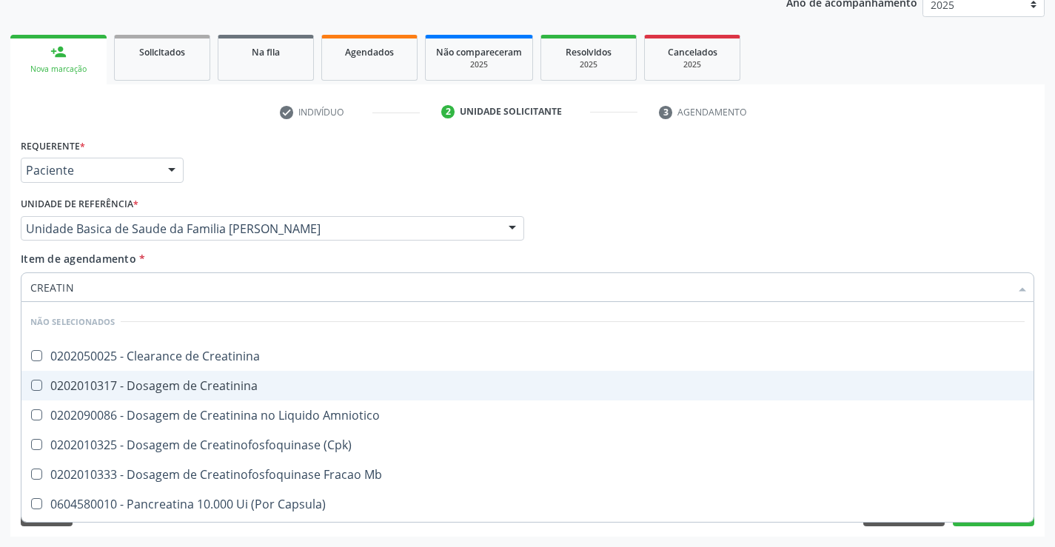
click at [156, 395] on span "0202010317 - Dosagem de Creatinina" at bounding box center [527, 386] width 1012 height 30
checkbox Creatinina "true"
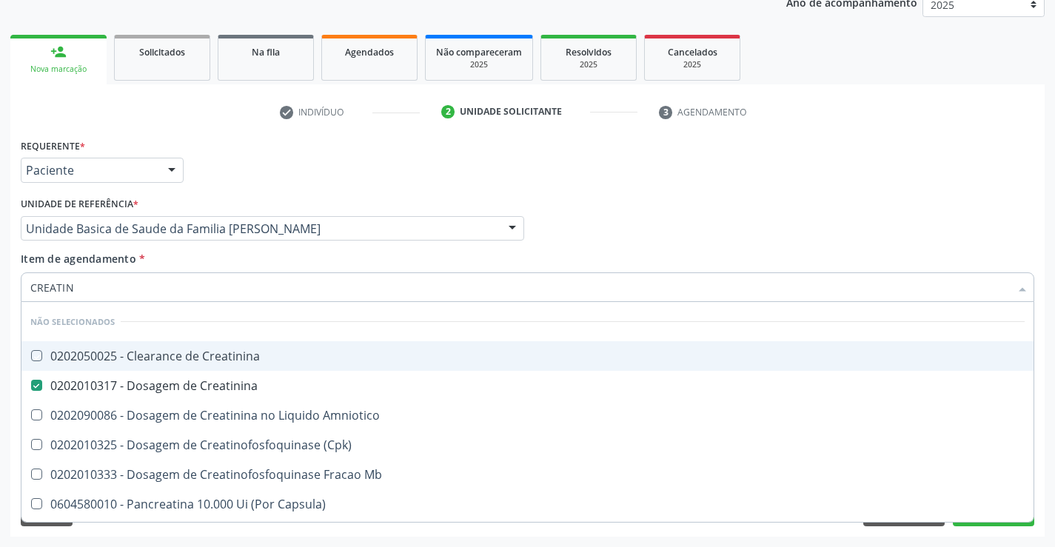
click at [275, 194] on div "Requerente * Paciente Médico(a) Enfermeiro(a) Paciente Nenhum resultado encontr…" at bounding box center [527, 302] width 1013 height 335
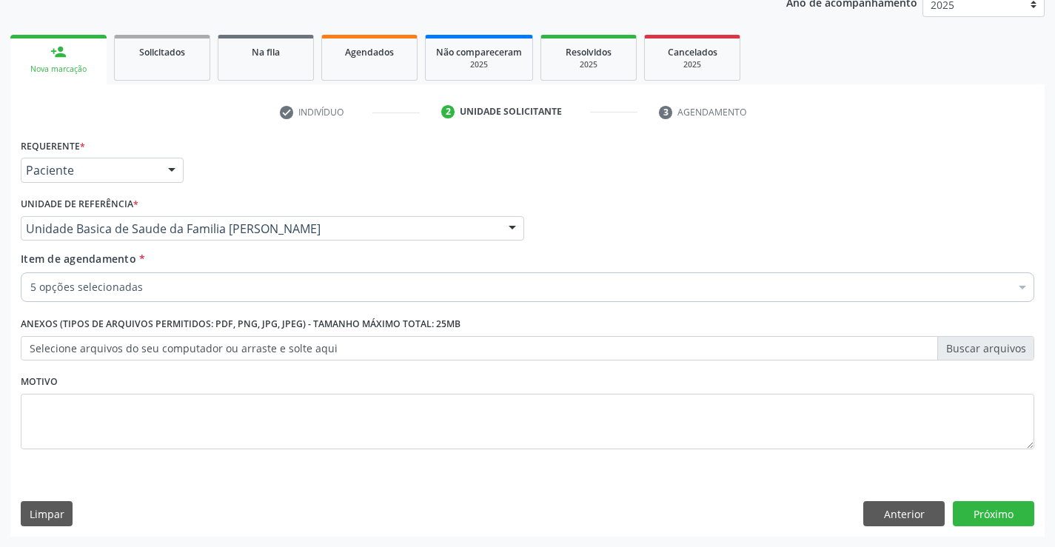
checkbox Completo "true"
checkbox Glicose "true"
checkbox Creatinina "true"
checkbox Ureia "true"
click at [1002, 523] on button "Próximo" at bounding box center [993, 513] width 81 height 25
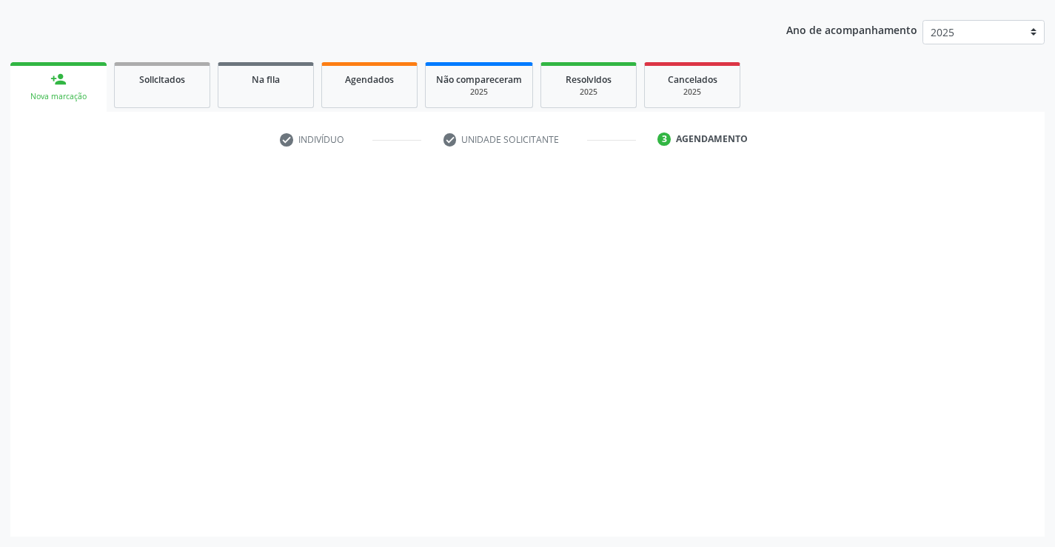
scroll to position [159, 0]
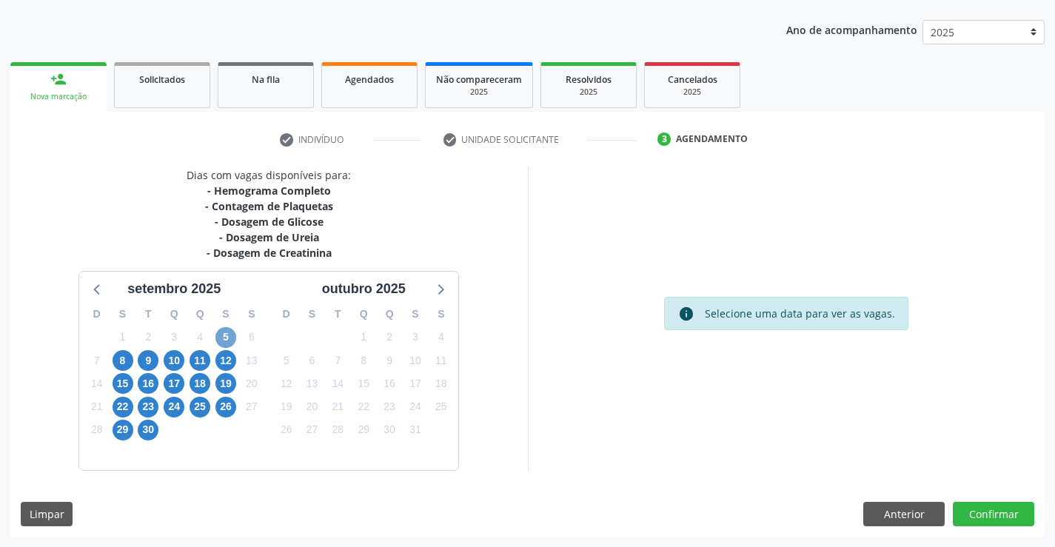
click at [230, 335] on span "5" at bounding box center [225, 337] width 21 height 21
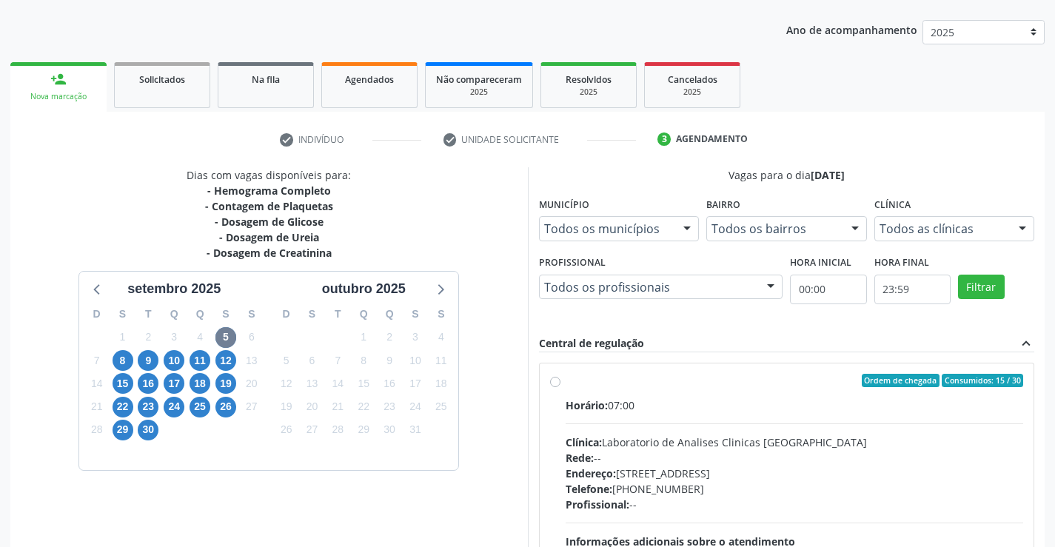
click at [620, 434] on div "Clínica: Laboratorio de Analises Clinicas Sao Francisco" at bounding box center [794, 442] width 458 height 16
click at [560, 387] on input "Ordem de chegada Consumidos: 15 / 30 Horário: 07:00 Clínica: Laboratorio de Ana…" at bounding box center [555, 380] width 10 height 13
radio input "true"
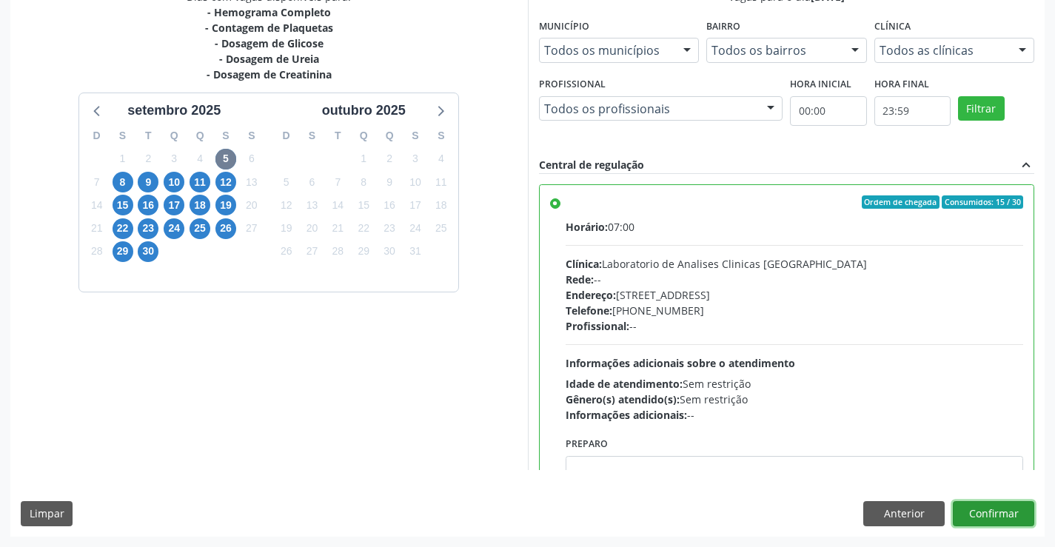
click at [987, 516] on button "Confirmar" at bounding box center [993, 513] width 81 height 25
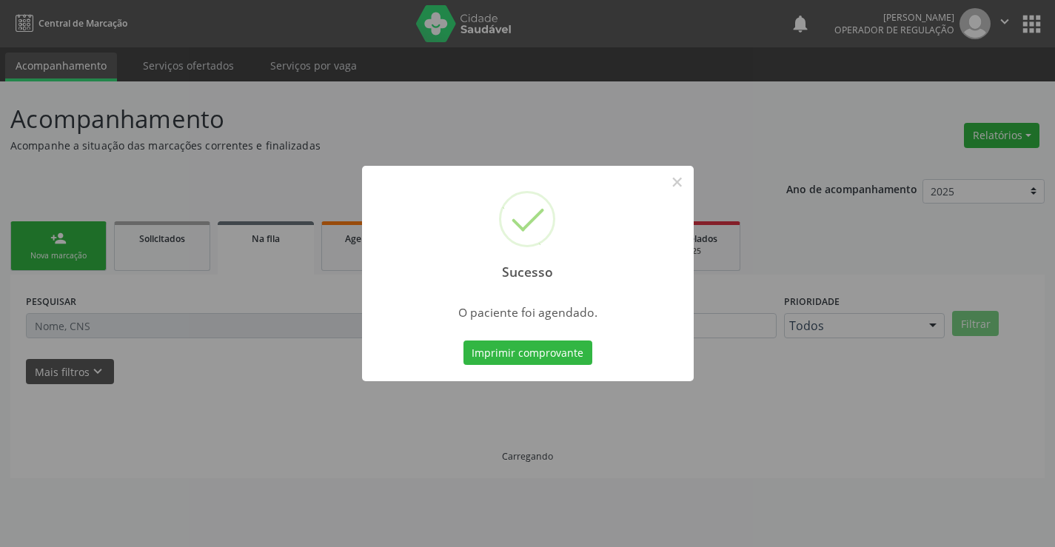
scroll to position [0, 0]
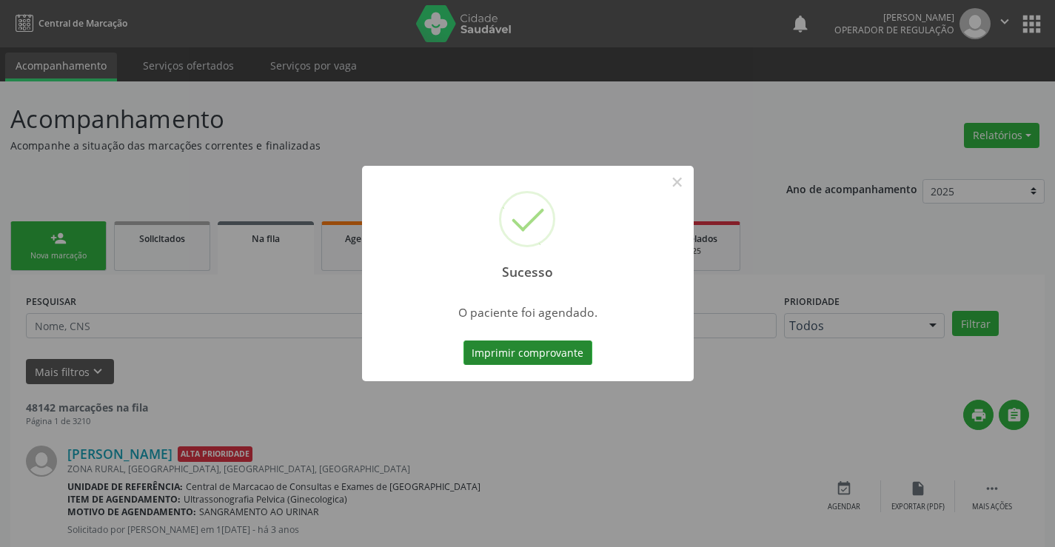
click at [562, 349] on button "Imprimir comprovante" at bounding box center [527, 352] width 129 height 25
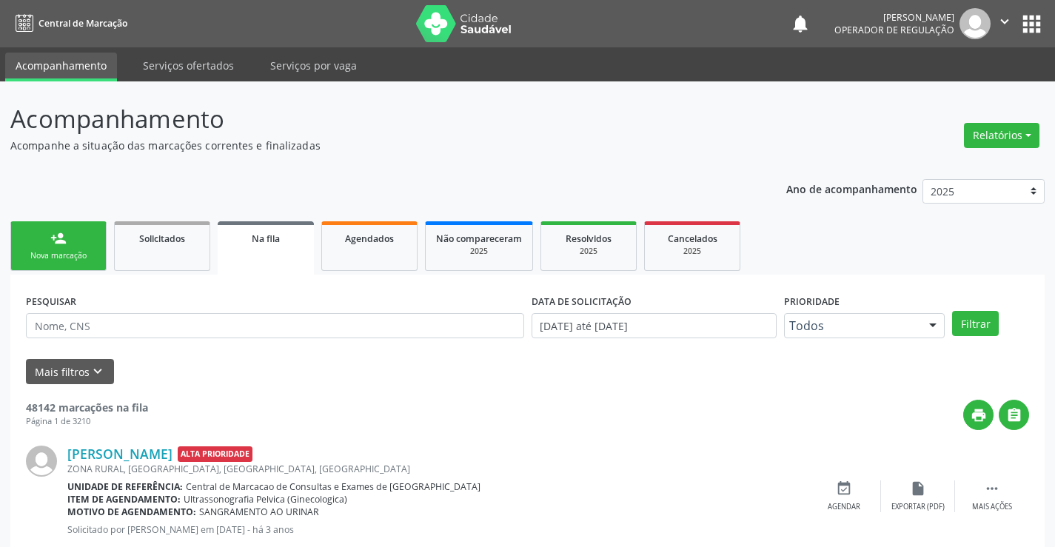
click at [1003, 19] on icon "" at bounding box center [1004, 21] width 16 height 16
click at [947, 89] on link "Sair" at bounding box center [967, 90] width 102 height 21
